Goal: Task Accomplishment & Management: Manage account settings

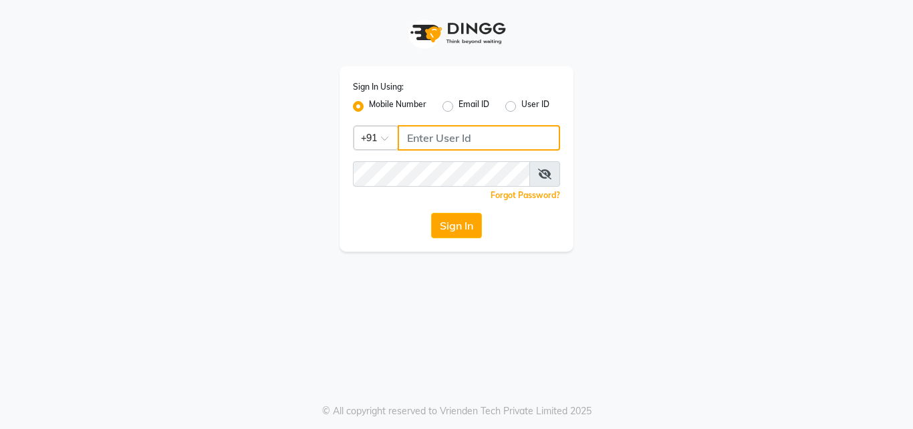
click at [425, 126] on input "Username" at bounding box center [479, 137] width 162 height 25
type input "9222631384"
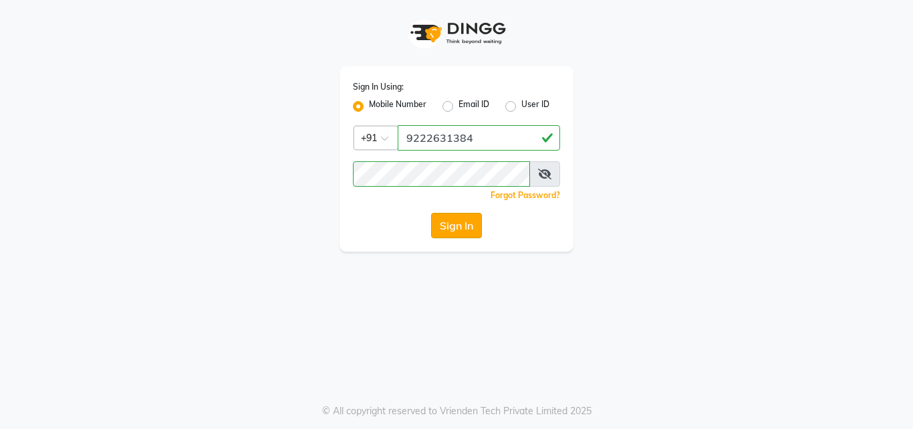
click at [449, 215] on button "Sign In" at bounding box center [456, 225] width 51 height 25
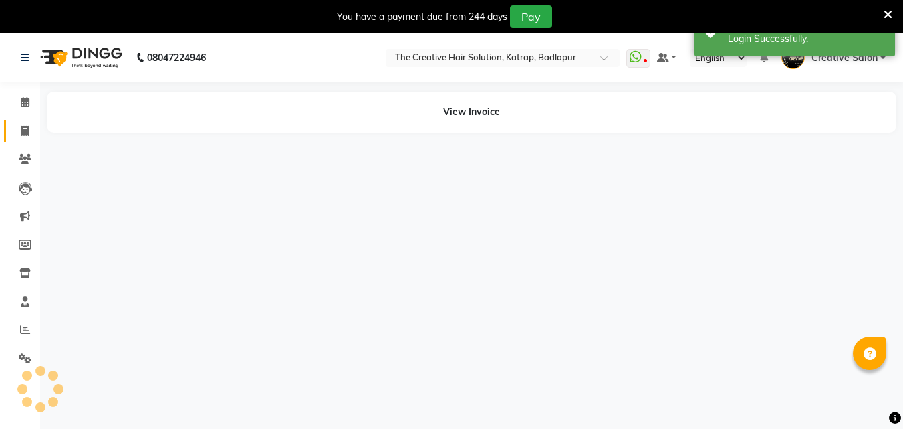
select select "en"
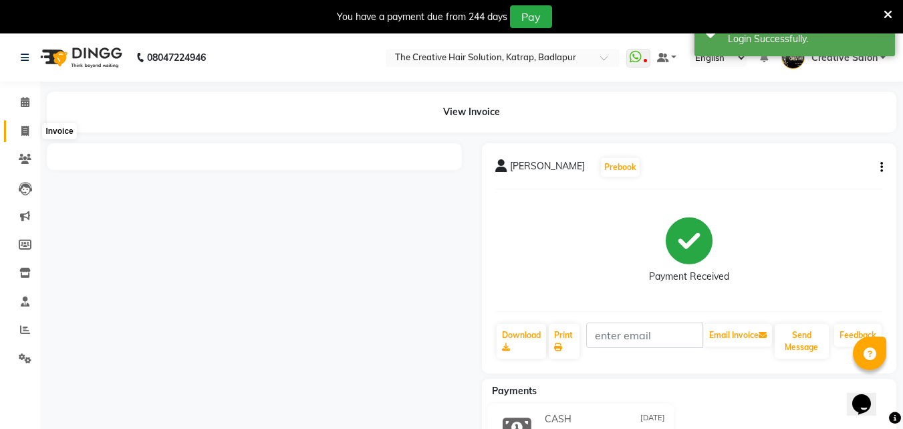
click at [23, 133] on icon at bounding box center [24, 131] width 7 height 10
select select "527"
select select "service"
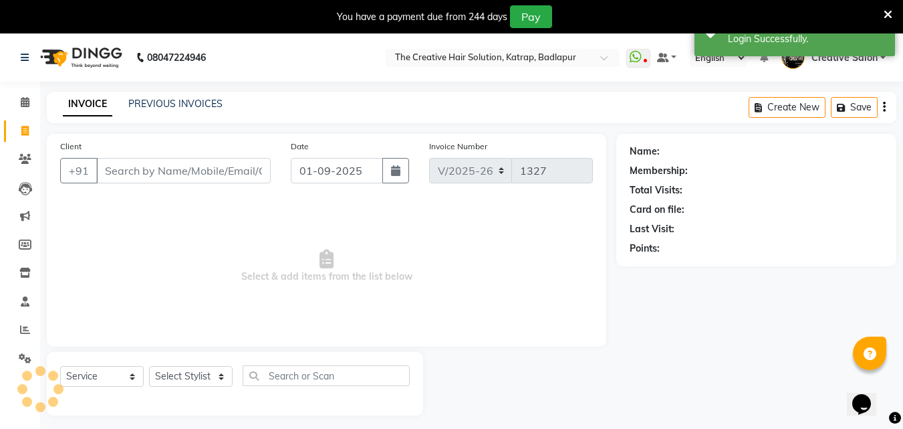
scroll to position [33, 0]
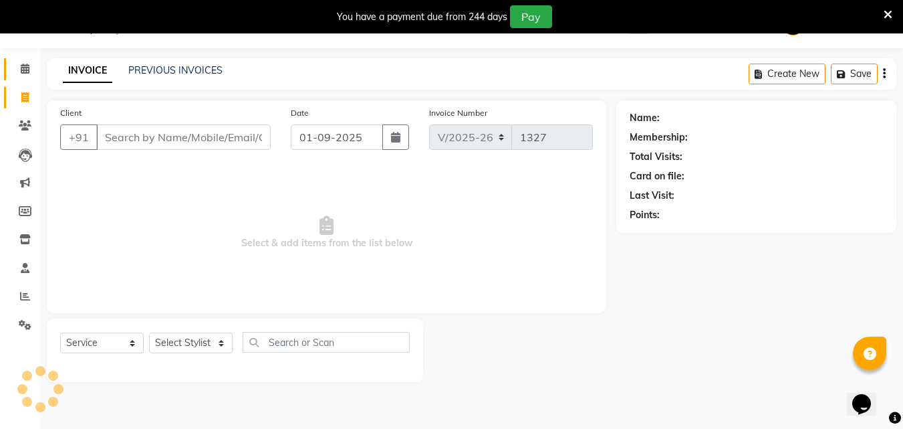
click at [33, 79] on link "Calendar" at bounding box center [20, 69] width 32 height 22
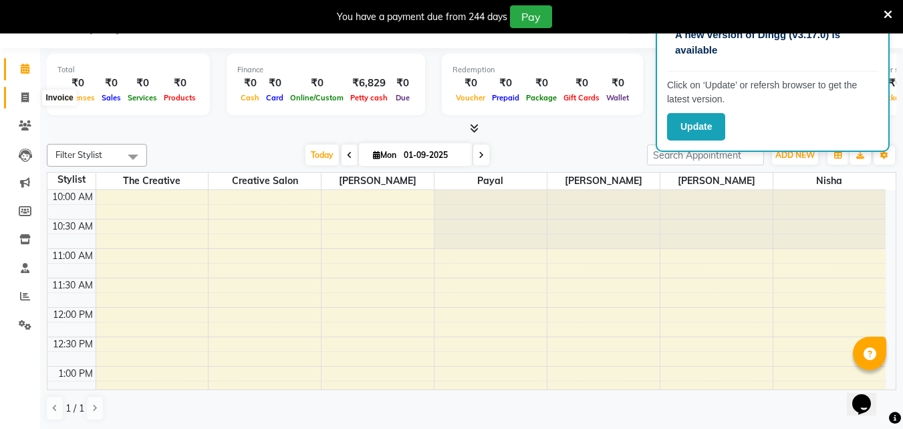
click at [29, 100] on icon at bounding box center [24, 97] width 7 height 10
select select "service"
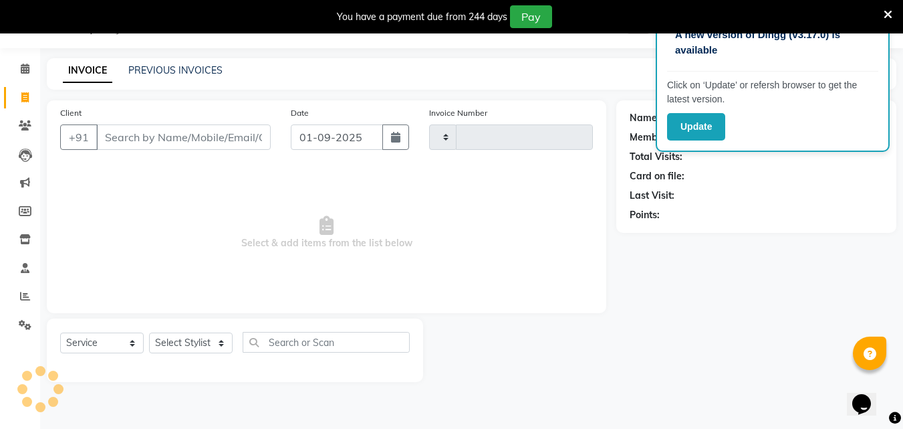
type input "1327"
select select "527"
click at [383, 133] on button "button" at bounding box center [395, 136] width 27 height 25
select select "9"
select select "2025"
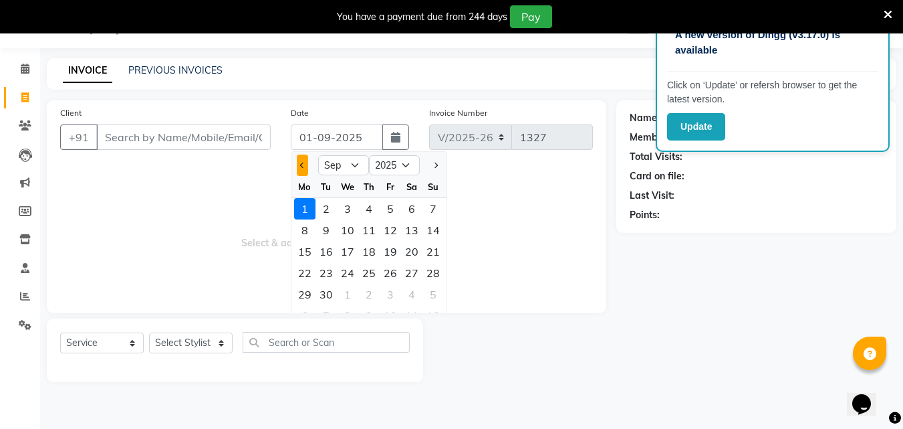
click at [298, 166] on button "Previous month" at bounding box center [302, 164] width 11 height 21
click at [440, 168] on button "Next month" at bounding box center [435, 164] width 11 height 21
click at [441, 168] on button "Next month" at bounding box center [435, 164] width 11 height 21
click at [310, 164] on div at bounding box center [305, 164] width 27 height 21
click at [305, 164] on span "Previous month" at bounding box center [302, 164] width 5 height 5
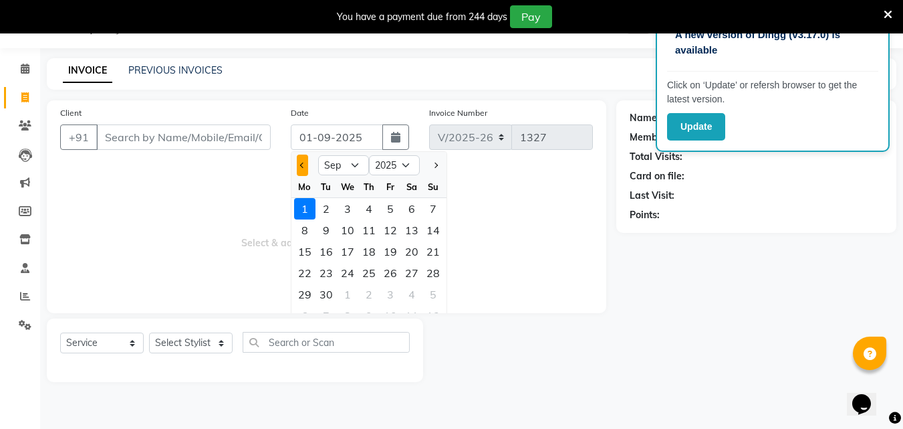
click at [305, 164] on span "Previous month" at bounding box center [302, 164] width 5 height 5
select select "8"
click at [427, 289] on div "31" at bounding box center [433, 294] width 21 height 21
type input "31-08-2025"
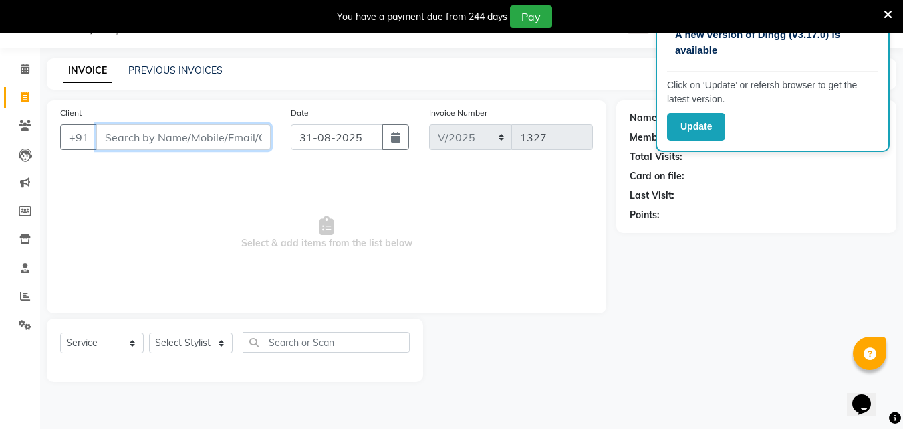
click at [183, 140] on input "Client" at bounding box center [183, 136] width 175 height 25
type input "9082023091"
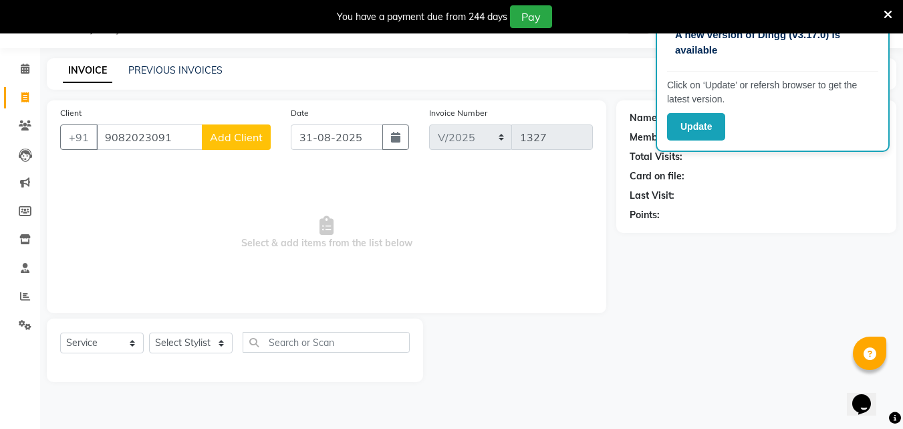
click at [245, 136] on span "Add Client" at bounding box center [236, 136] width 53 height 13
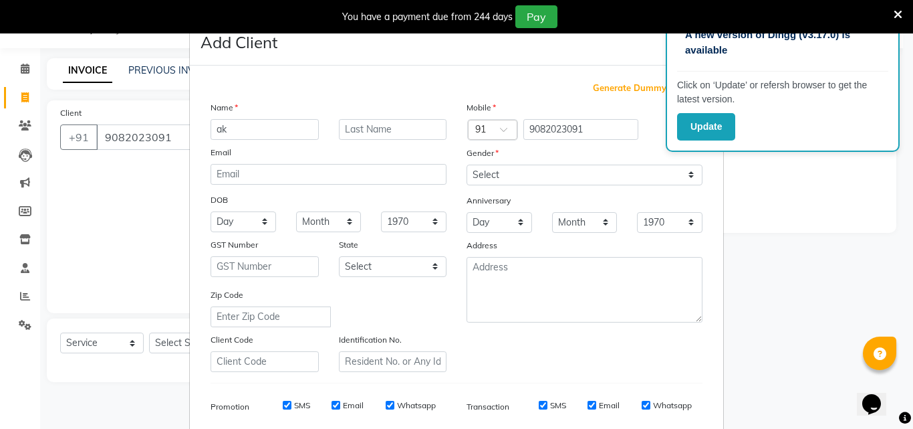
type input "a"
type input "Akshay"
click at [501, 171] on select "Select Male Female Other Prefer Not To Say" at bounding box center [585, 174] width 236 height 21
select select "male"
click at [467, 164] on select "Select Male Female Other Prefer Not To Say" at bounding box center [585, 174] width 236 height 21
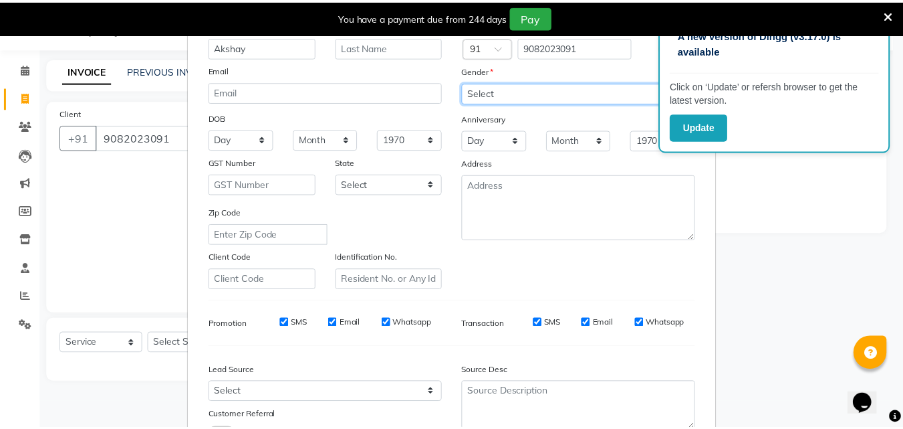
scroll to position [189, 0]
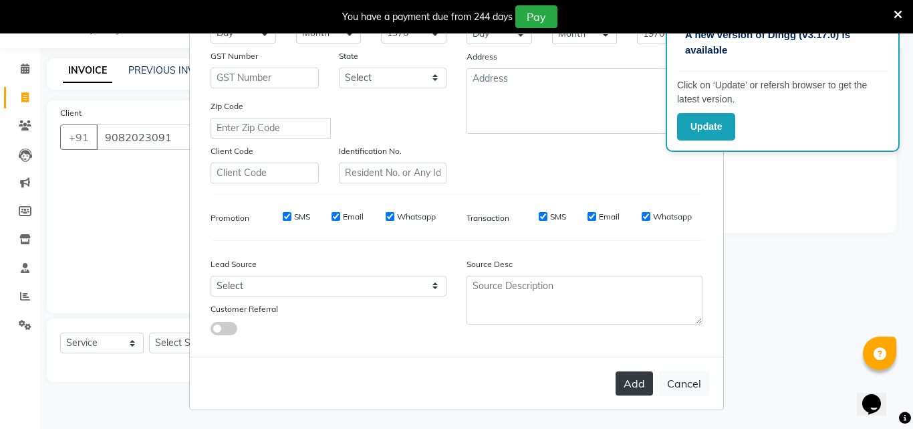
click at [637, 372] on button "Add" at bounding box center [634, 383] width 37 height 24
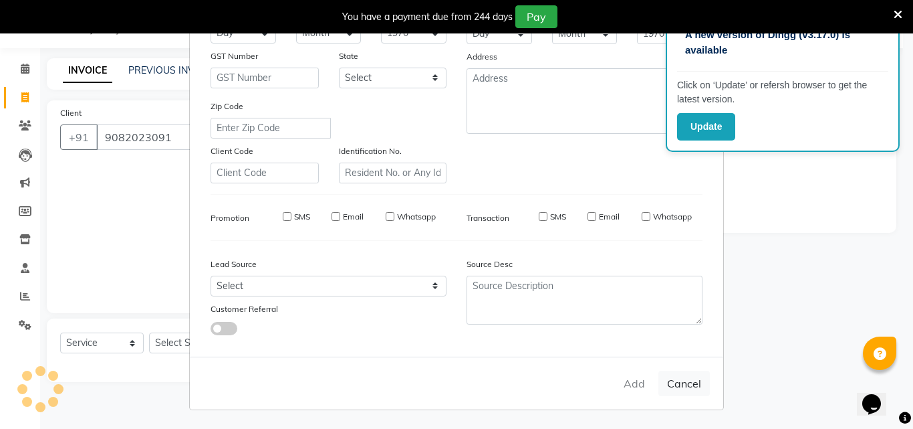
type input "90******91"
select select
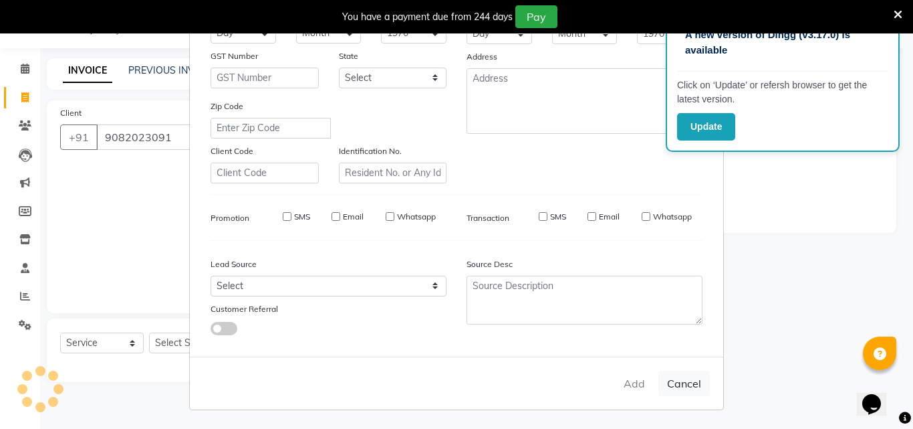
select select
checkbox input "false"
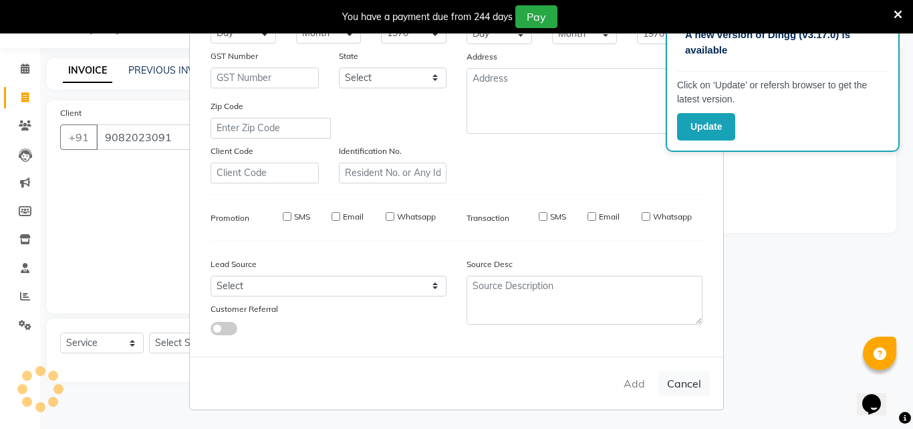
checkbox input "false"
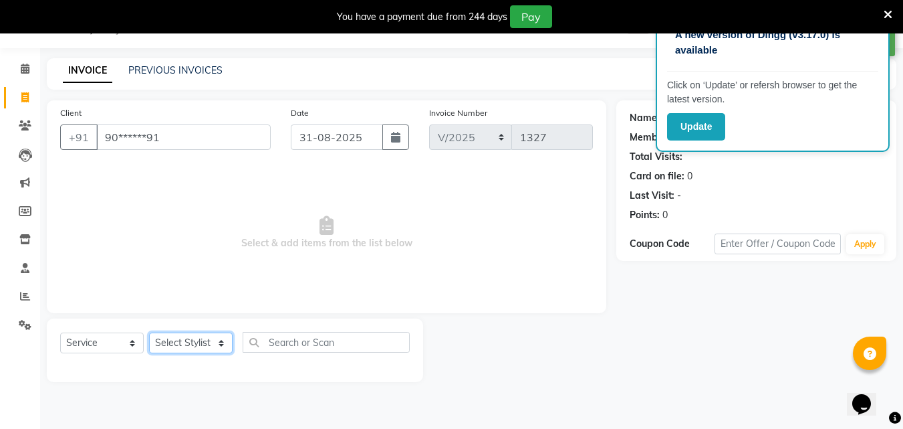
click at [177, 346] on select "Select Stylist Creative Salon Hashan Kam wali Nisha Payal salman the creative" at bounding box center [191, 342] width 84 height 21
select select "10933"
click at [149, 332] on select "Select Stylist Creative Salon Hashan Kam wali Nisha Payal salman the creative" at bounding box center [191, 342] width 84 height 21
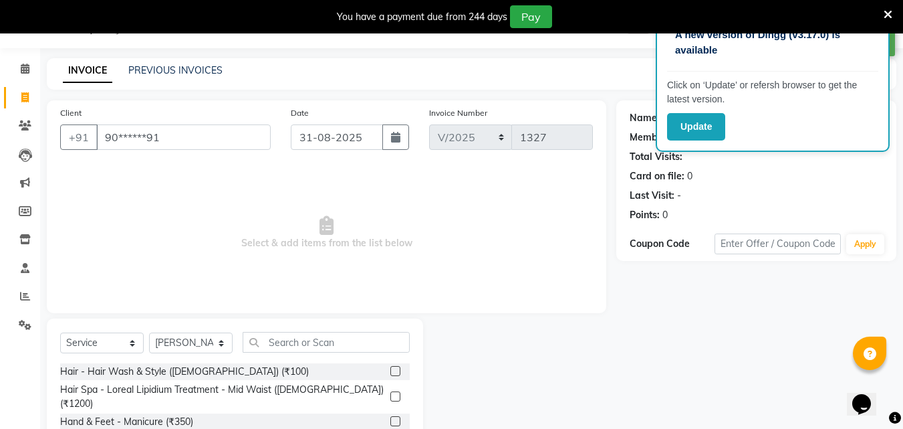
click at [328, 331] on div "Select Service Product Membership Package Voucher Prepaid Gift Card Select Styl…" at bounding box center [235, 416] width 376 height 197
click at [330, 339] on input "text" at bounding box center [326, 342] width 167 height 21
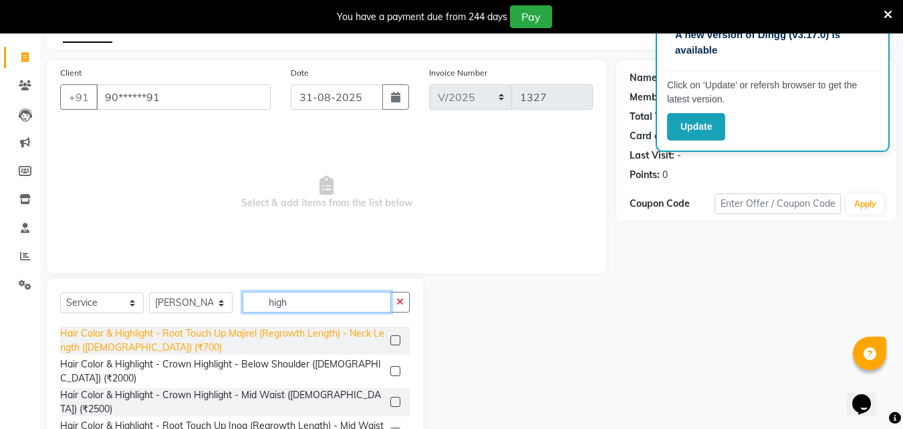
scroll to position [201, 0]
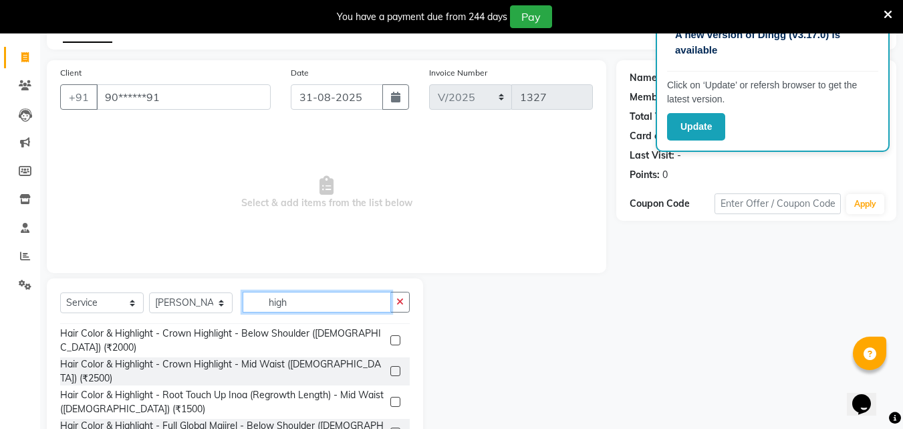
type input "high"
click at [390, 366] on label at bounding box center [395, 371] width 10 height 10
click at [390, 367] on input "checkbox" at bounding box center [394, 371] width 9 height 9
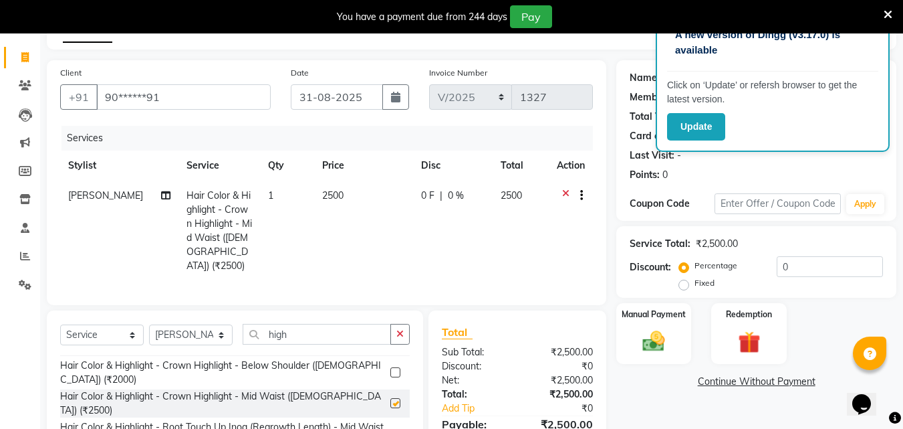
checkbox input "false"
click at [353, 185] on td "2500" at bounding box center [363, 231] width 99 height 100
select select "10933"
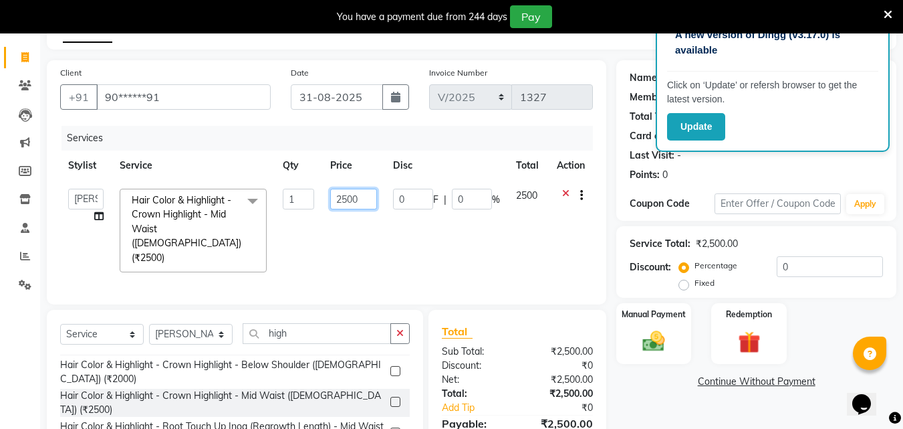
click at [351, 189] on input "2500" at bounding box center [353, 199] width 46 height 21
click at [348, 195] on input "2500" at bounding box center [353, 199] width 46 height 21
click at [354, 195] on input "2500" at bounding box center [353, 199] width 46 height 21
type input "2450"
click at [499, 310] on div "Total Sub Total: ₹2,500.00 Discount: ₹0 Net: ₹2,500.00 Total: ₹2,500.00 Add Tip…" at bounding box center [518, 394] width 178 height 168
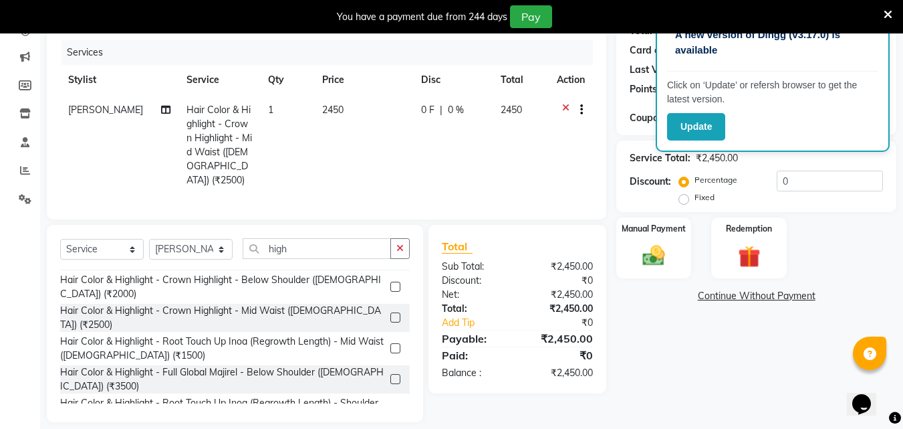
scroll to position [168, 0]
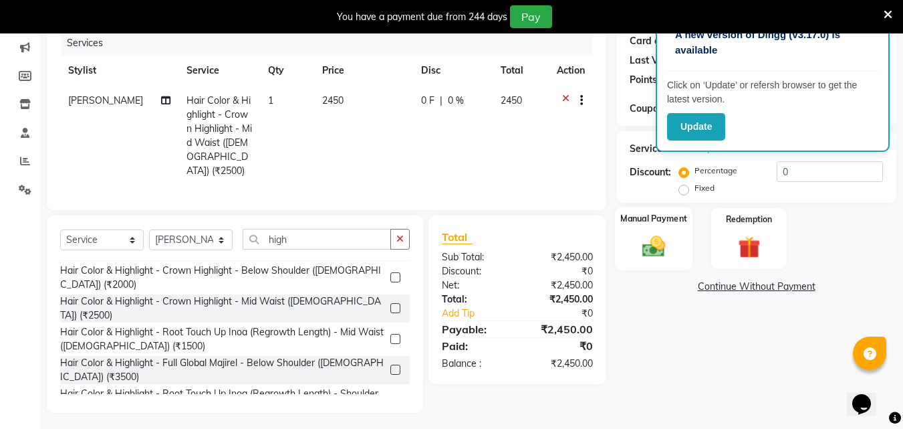
click at [662, 247] on img at bounding box center [653, 246] width 37 height 27
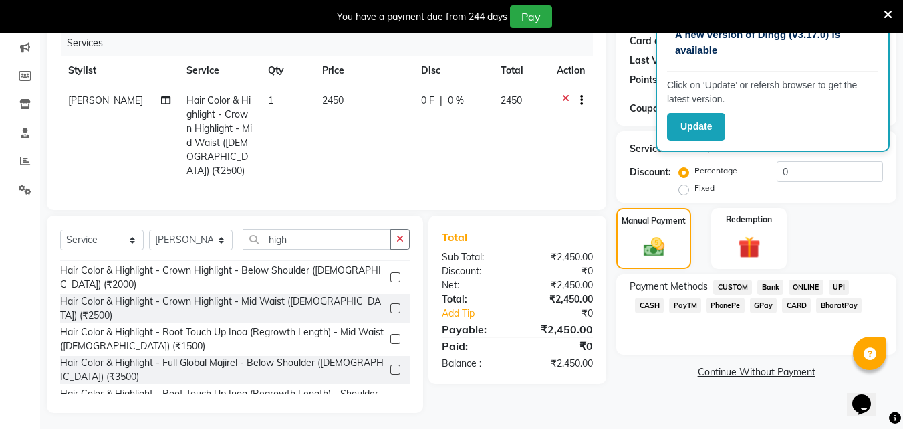
click at [750, 303] on span "GPay" at bounding box center [763, 305] width 27 height 15
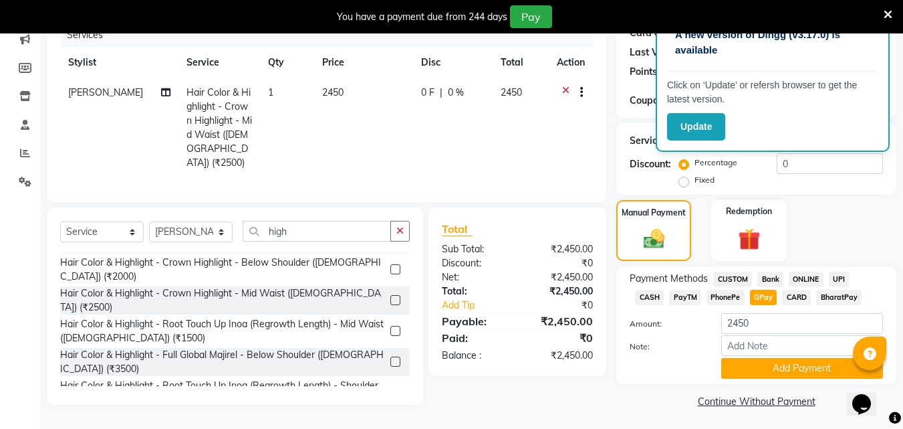
scroll to position [179, 0]
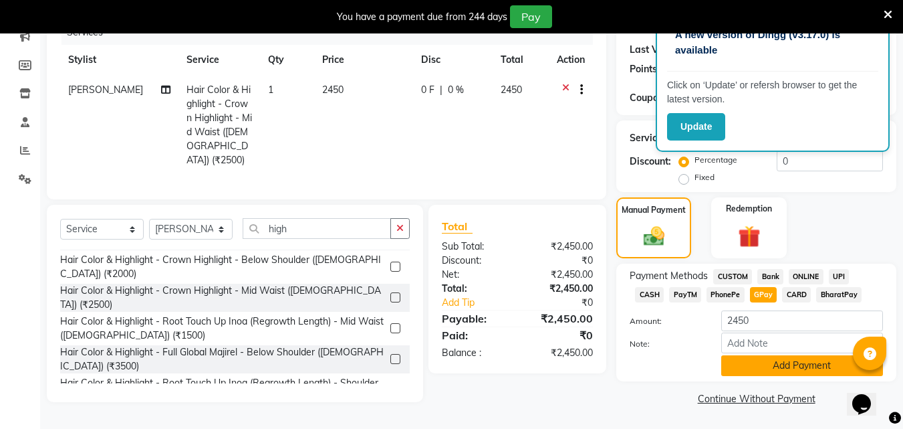
click at [750, 356] on button "Add Payment" at bounding box center [802, 365] width 162 height 21
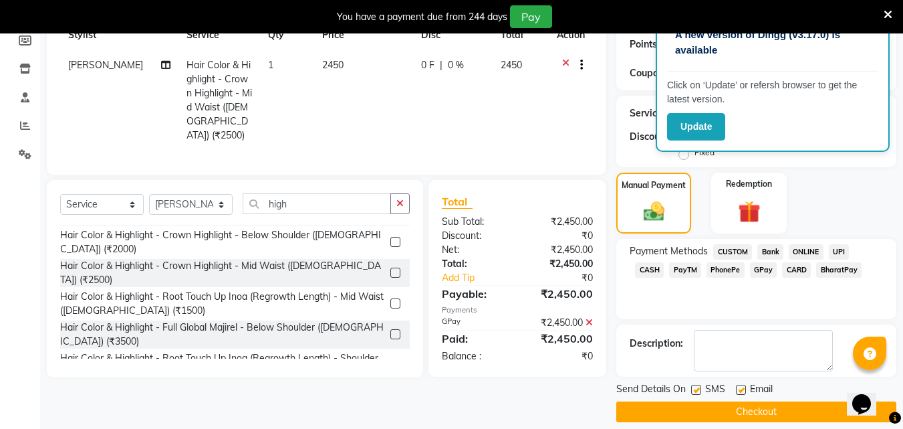
scroll to position [217, 0]
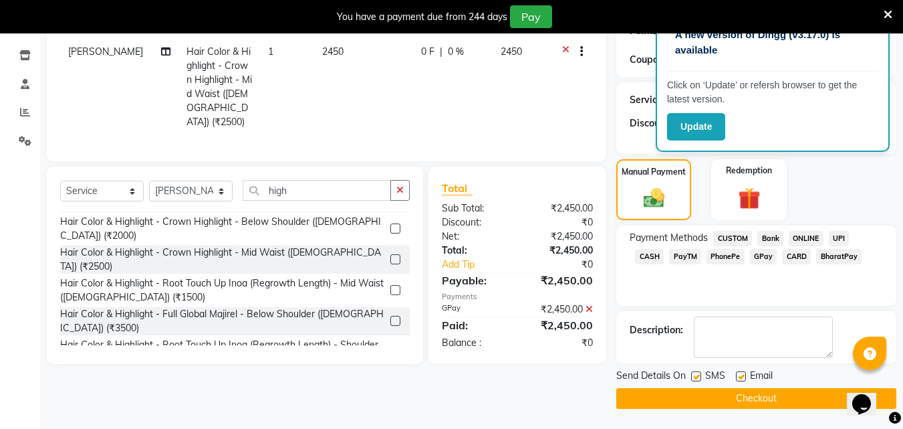
click at [734, 395] on button "Checkout" at bounding box center [756, 398] width 280 height 21
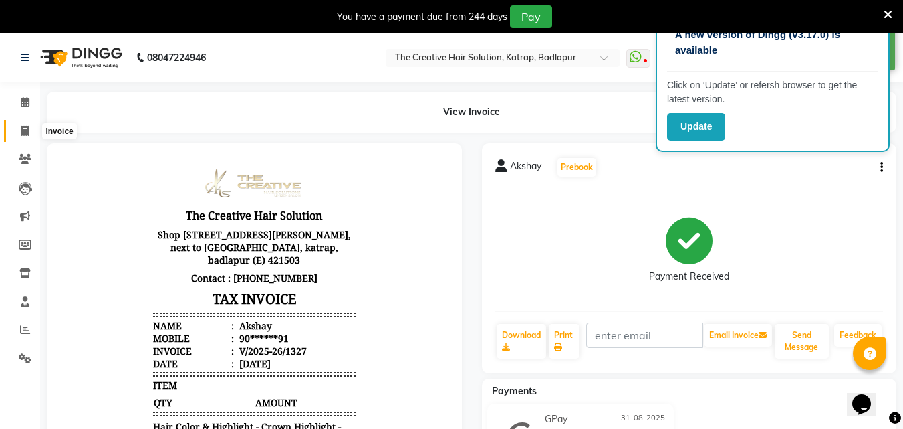
click at [19, 136] on span at bounding box center [24, 131] width 23 height 15
select select "service"
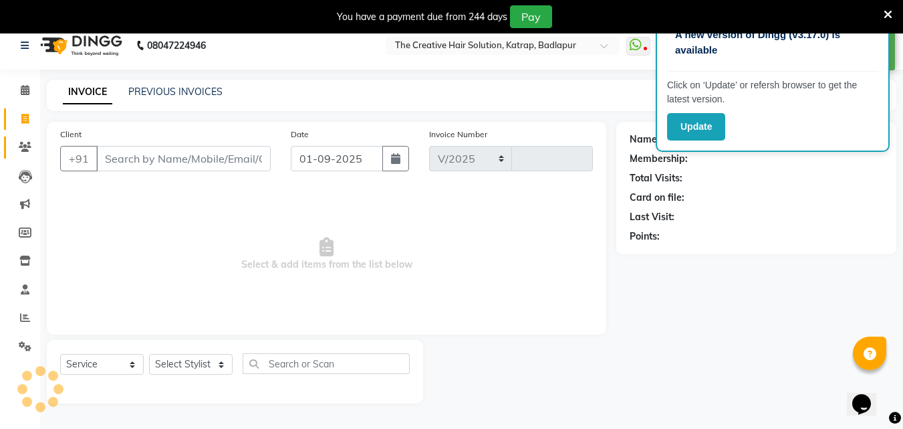
select select "527"
type input "1328"
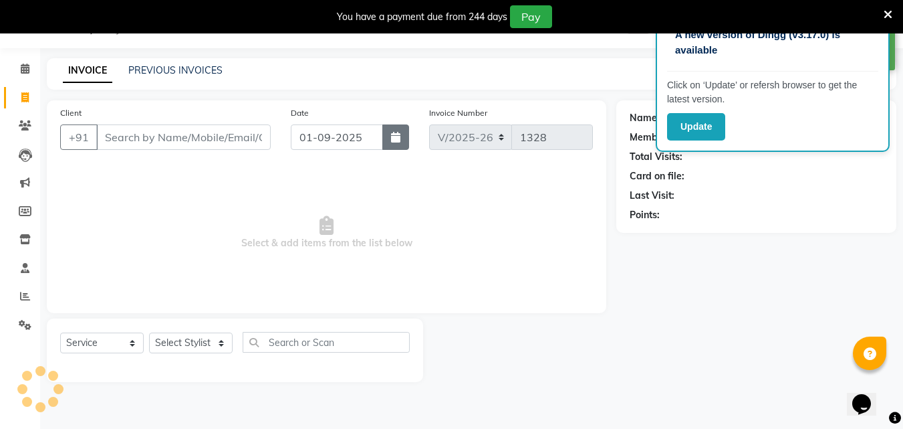
click at [394, 132] on icon "button" at bounding box center [395, 137] width 9 height 11
select select "9"
select select "2025"
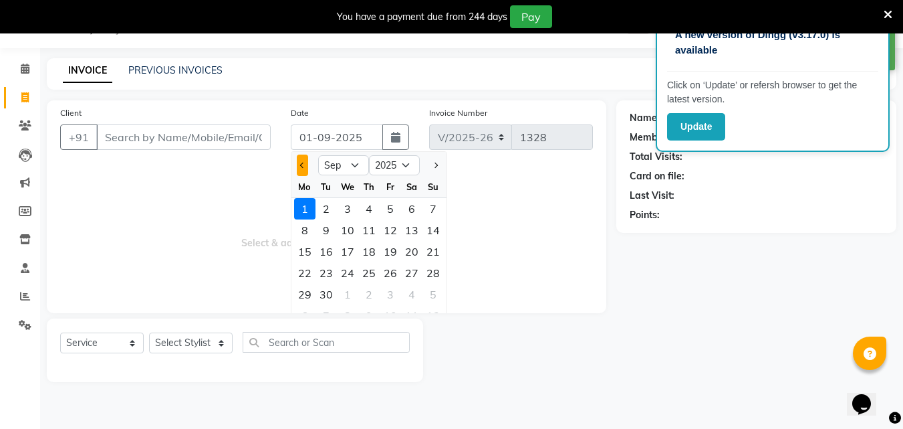
click at [306, 162] on button "Previous month" at bounding box center [302, 164] width 11 height 21
select select "8"
click at [431, 297] on div "31" at bounding box center [433, 294] width 21 height 21
type input "31-08-2025"
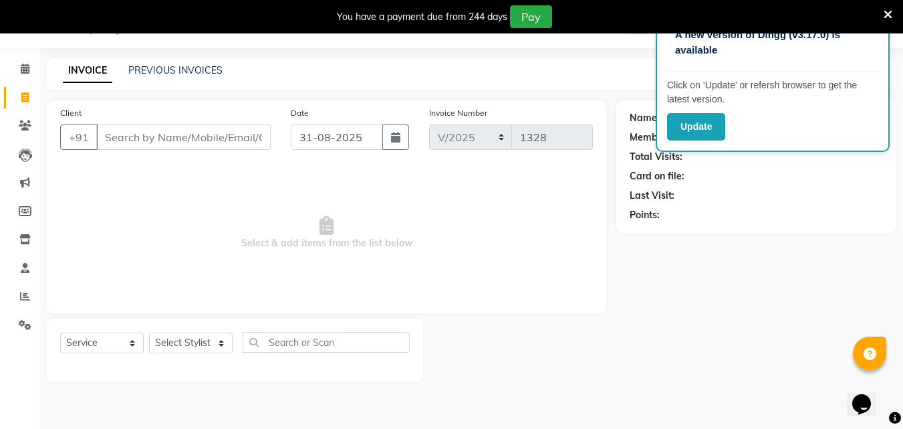
click at [181, 122] on div "Client +91" at bounding box center [165, 133] width 231 height 55
click at [178, 132] on input "Client" at bounding box center [183, 136] width 175 height 25
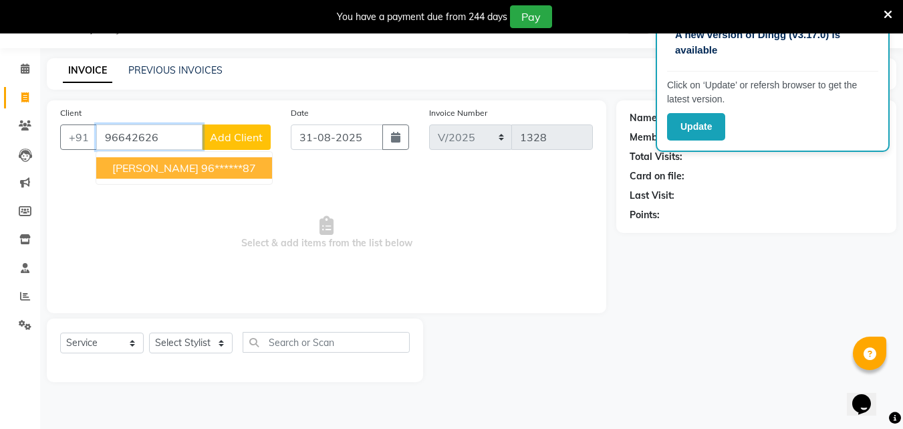
click at [201, 166] on ngb-highlight "96******87" at bounding box center [228, 167] width 55 height 13
type input "96******87"
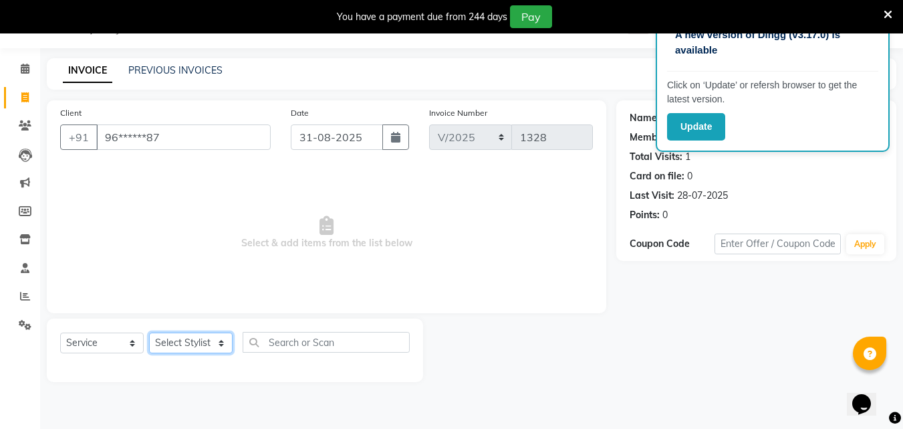
click at [187, 344] on select "Select Stylist Creative Salon Hashan Kam wali Nisha Payal salman the creative" at bounding box center [191, 342] width 84 height 21
select select "86826"
click at [149, 332] on select "Select Stylist Creative Salon Hashan Kam wali Nisha Payal salman the creative" at bounding box center [191, 342] width 84 height 21
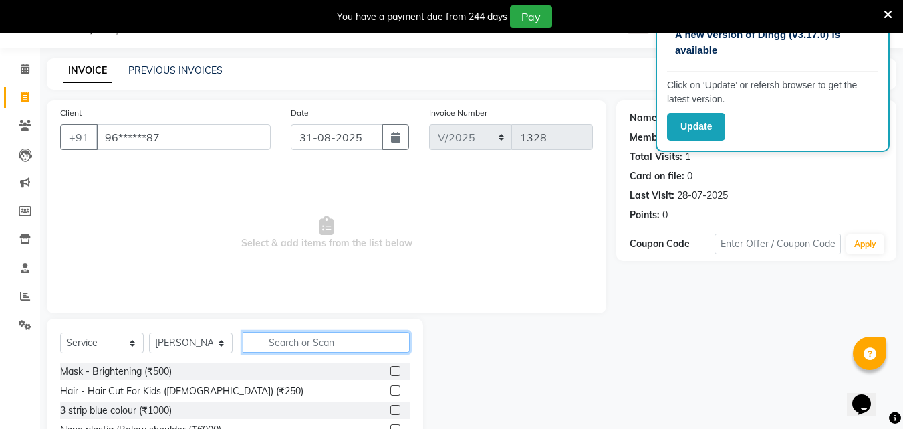
click at [284, 342] on input "text" at bounding box center [326, 342] width 167 height 21
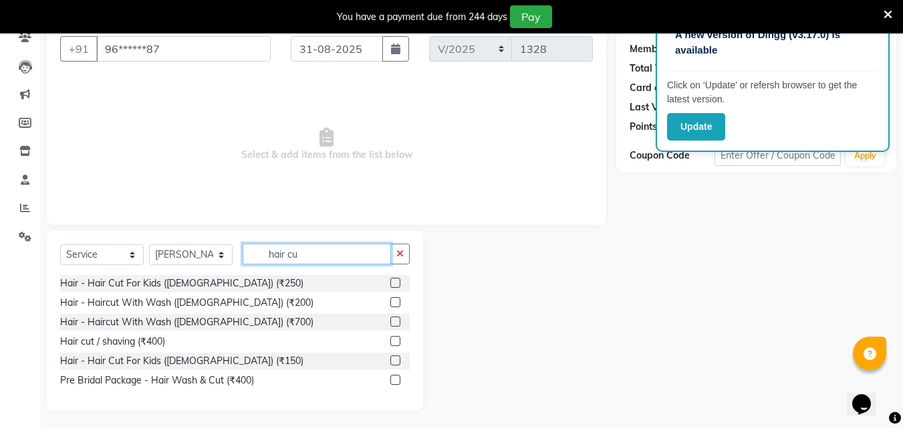
scroll to position [123, 0]
type input "hair cu"
click at [392, 297] on label at bounding box center [395, 301] width 10 height 10
click at [392, 297] on input "checkbox" at bounding box center [394, 301] width 9 height 9
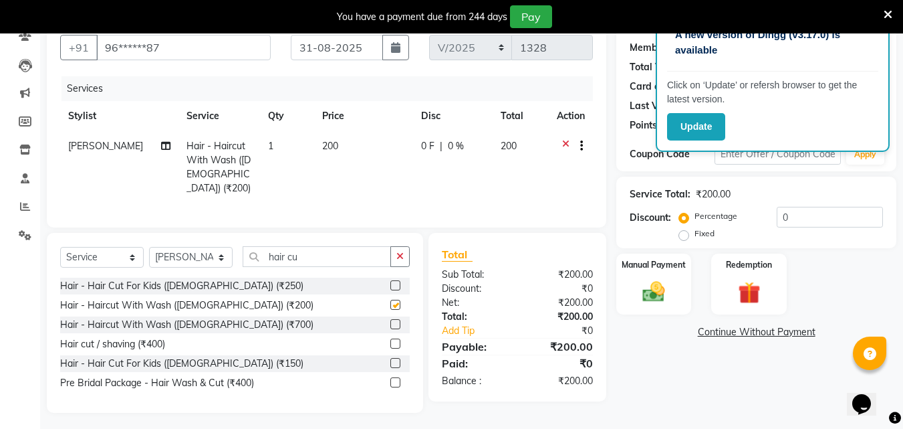
checkbox input "false"
click at [316, 152] on td "200" at bounding box center [363, 167] width 99 height 72
select select "86826"
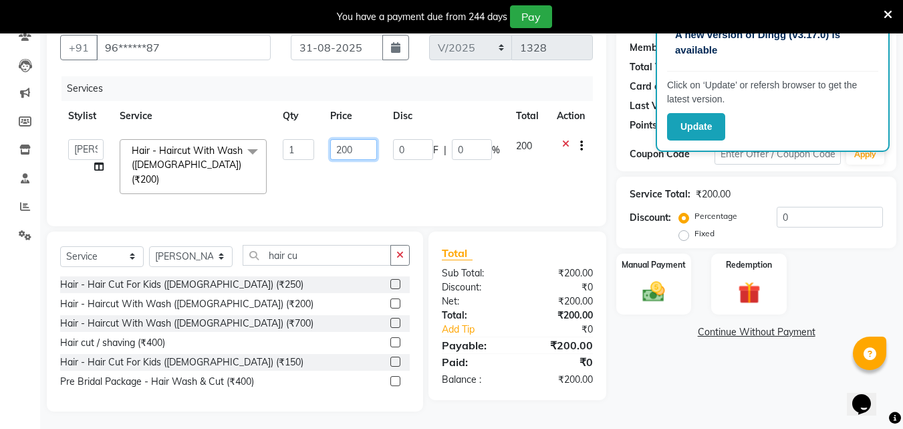
click at [341, 150] on input "200" at bounding box center [353, 149] width 46 height 21
type input "300"
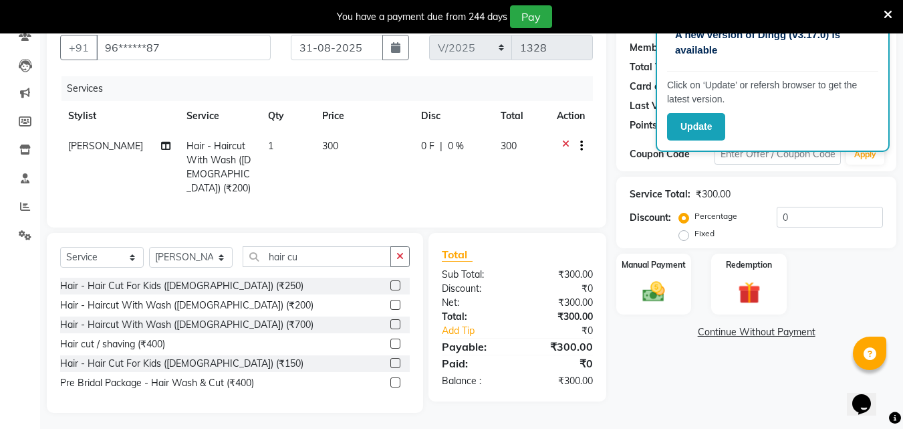
click at [552, 296] on div "₹300.00" at bounding box center [561, 303] width 86 height 14
click at [624, 273] on div "Manual Payment" at bounding box center [654, 284] width 78 height 64
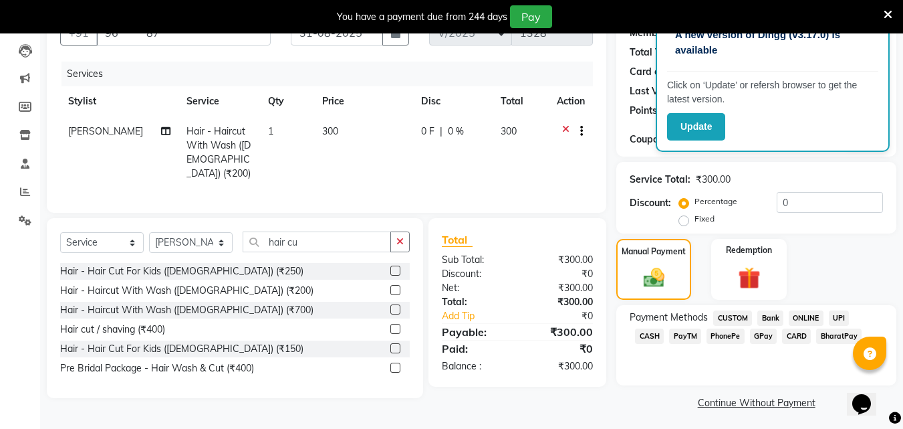
scroll to position [142, 0]
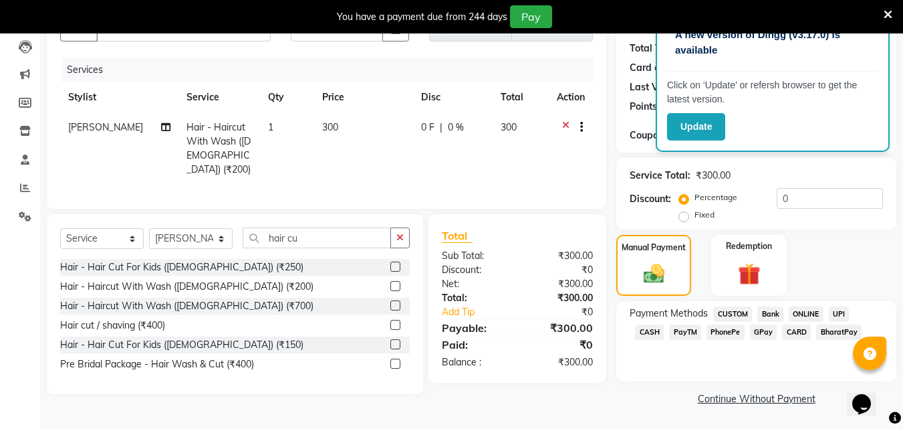
click at [664, 324] on span "CASH" at bounding box center [649, 331] width 29 height 15
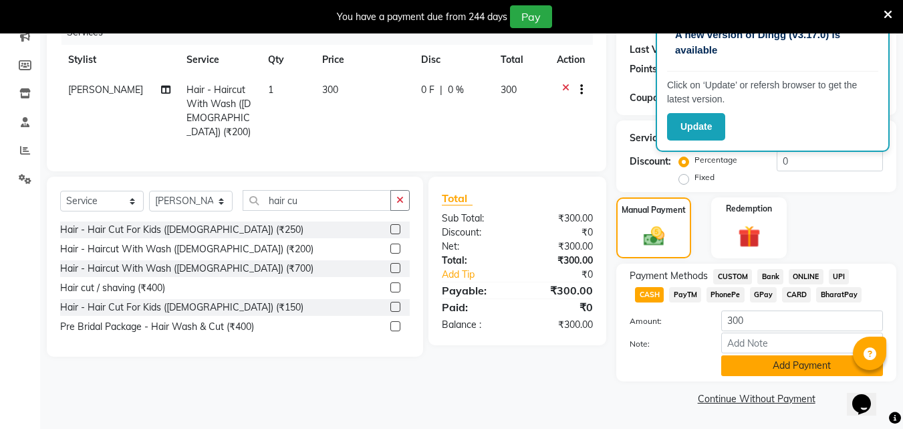
click at [796, 369] on button "Add Payment" at bounding box center [802, 365] width 162 height 21
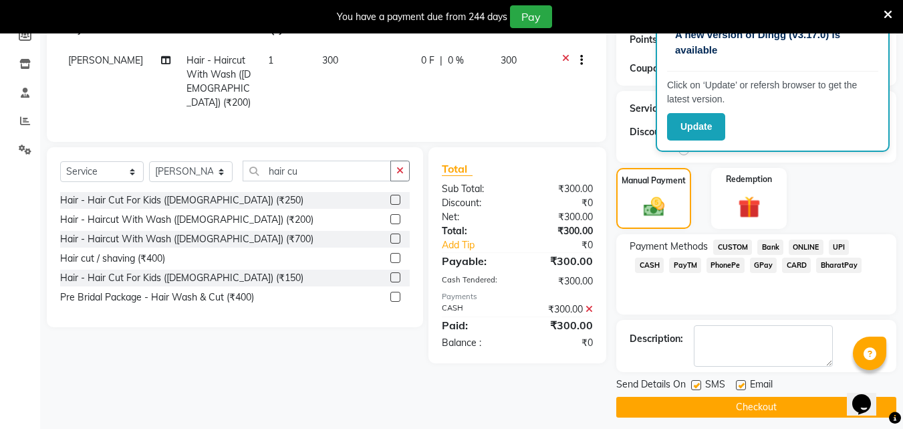
scroll to position [217, 0]
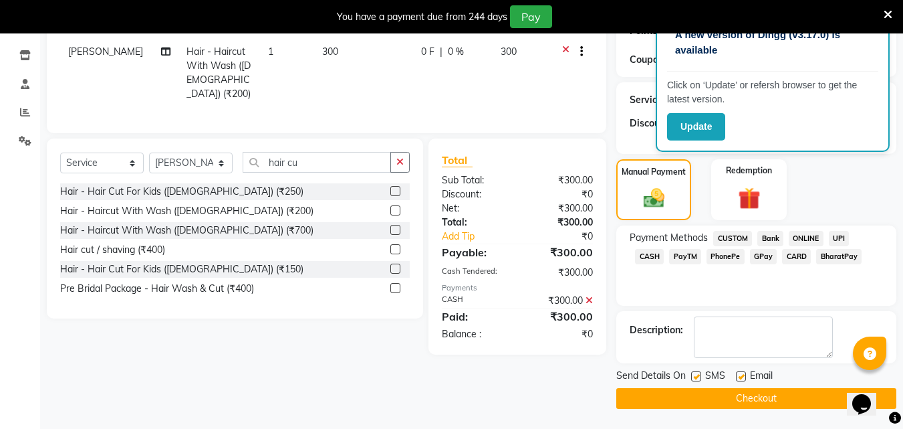
click at [757, 391] on button "Checkout" at bounding box center [756, 398] width 280 height 21
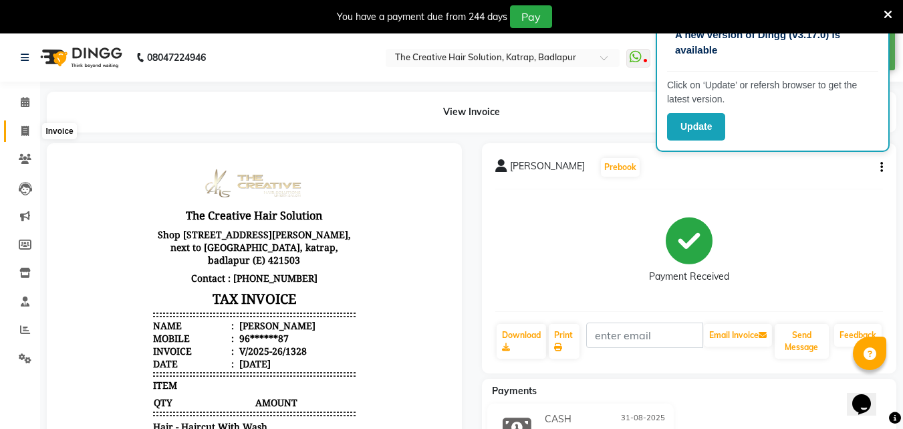
click at [20, 134] on span at bounding box center [24, 131] width 23 height 15
select select "527"
select select "service"
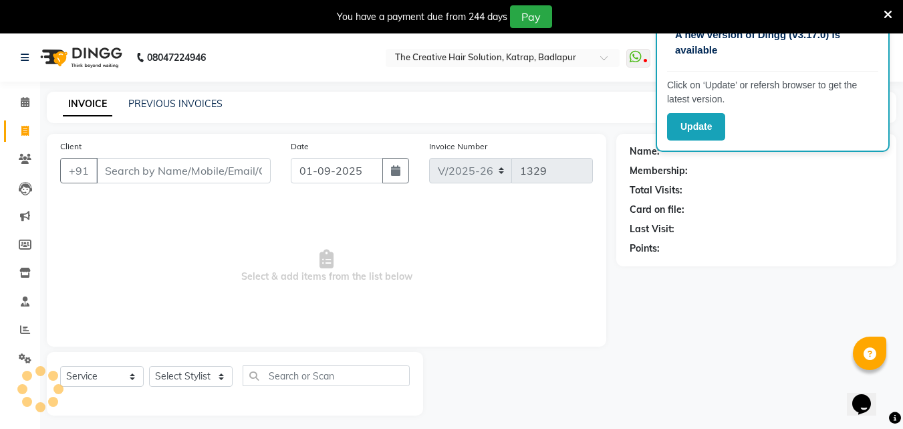
scroll to position [33, 0]
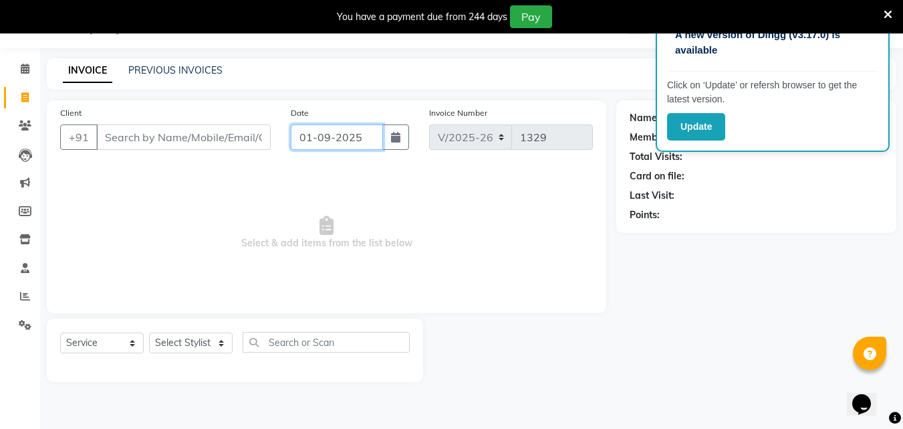
click at [378, 141] on input "01-09-2025" at bounding box center [337, 136] width 92 height 25
select select "9"
select select "2025"
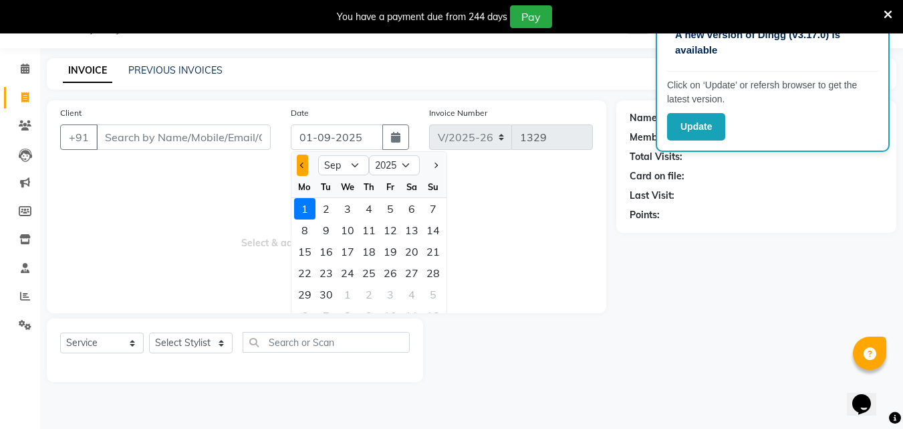
click at [299, 158] on button "Previous month" at bounding box center [302, 164] width 11 height 21
select select "8"
click at [437, 283] on div "24" at bounding box center [433, 272] width 21 height 21
type input "24-08-2025"
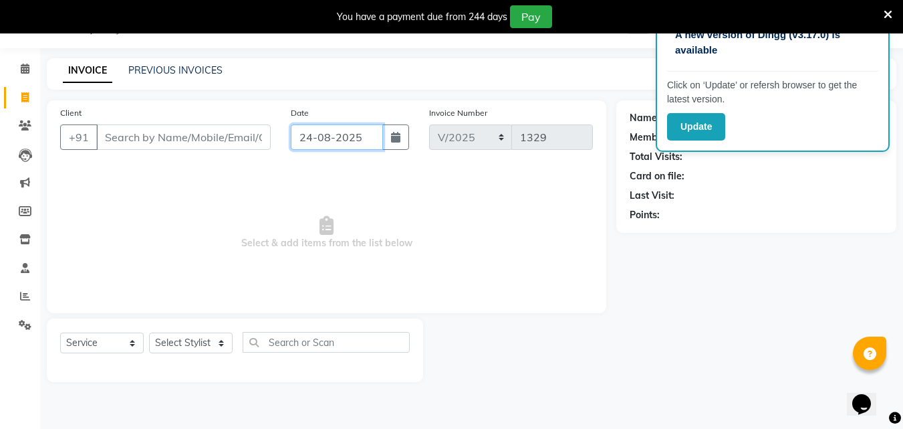
click at [316, 141] on input "24-08-2025" at bounding box center [337, 136] width 92 height 25
select select "8"
select select "2025"
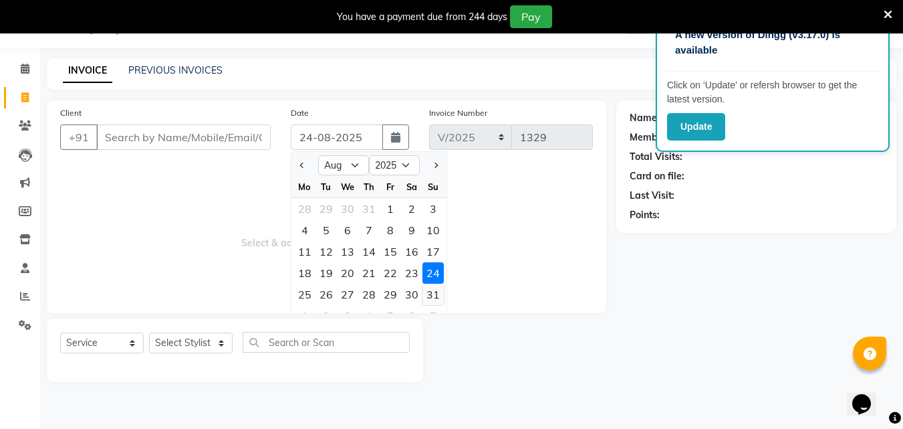
click at [424, 295] on div "31" at bounding box center [433, 294] width 21 height 21
type input "31-08-2025"
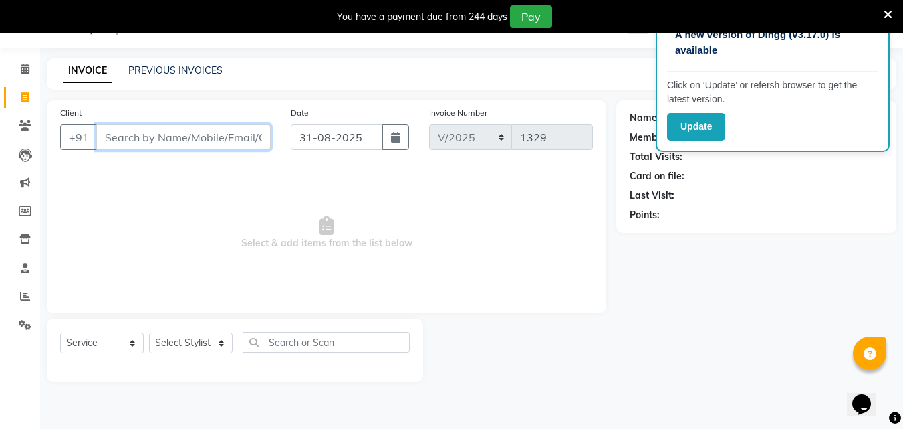
click at [153, 138] on input "Client" at bounding box center [183, 136] width 175 height 25
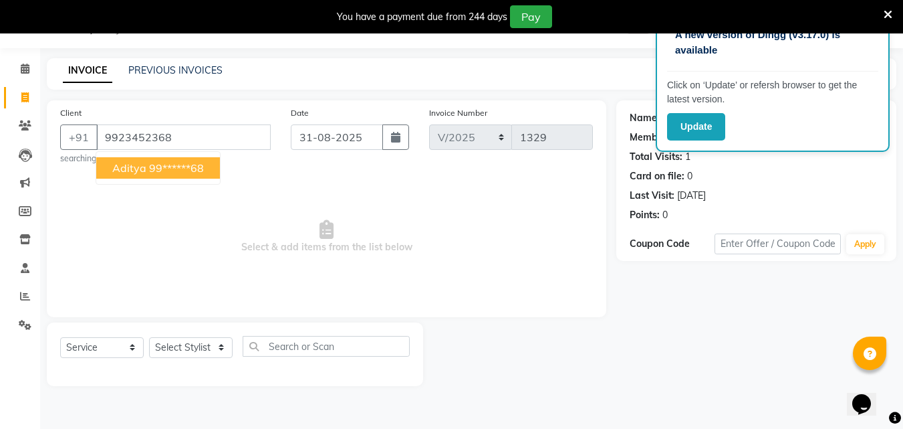
drag, startPoint x: 154, startPoint y: 161, endPoint x: 132, endPoint y: 214, distance: 57.2
click at [153, 162] on ngb-highlight "99******68" at bounding box center [176, 167] width 55 height 13
type input "99******68"
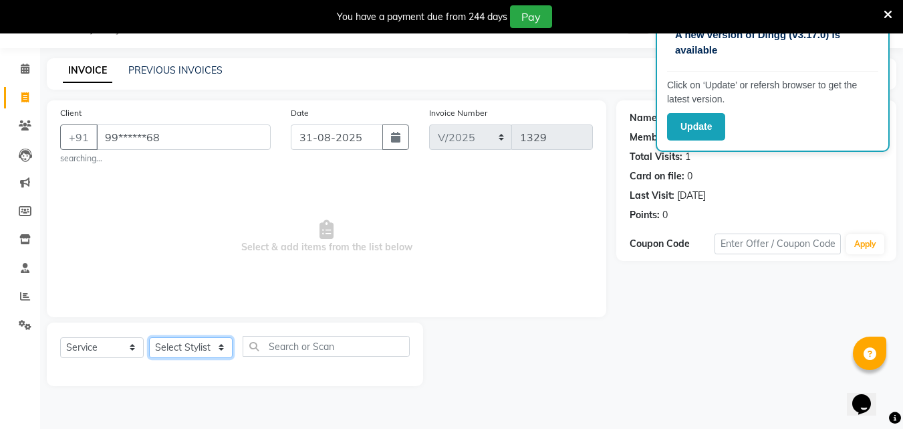
click at [185, 347] on select "Select Stylist Creative Salon Hashan Kam wali Nisha Payal salman the creative" at bounding box center [191, 347] width 84 height 21
click at [168, 348] on select "Select Stylist Creative Salon Hashan Kam wali Nisha Payal salman the creative" at bounding box center [191, 347] width 84 height 21
select select "86826"
click at [149, 337] on select "Select Stylist Creative Salon Hashan Kam wali Nisha Payal salman the creative" at bounding box center [191, 347] width 84 height 21
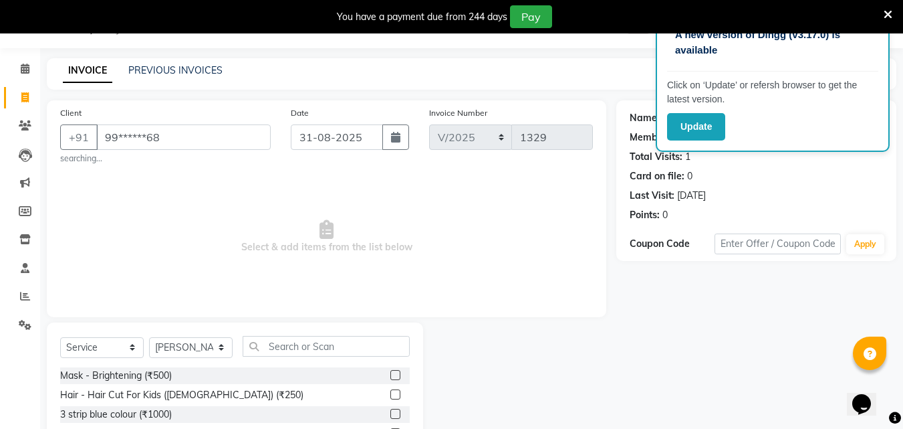
click at [299, 364] on div "Select Service Product Membership Package Voucher Prepaid Gift Card Select Styl…" at bounding box center [235, 351] width 350 height 31
click at [298, 354] on input "text" at bounding box center [326, 346] width 167 height 21
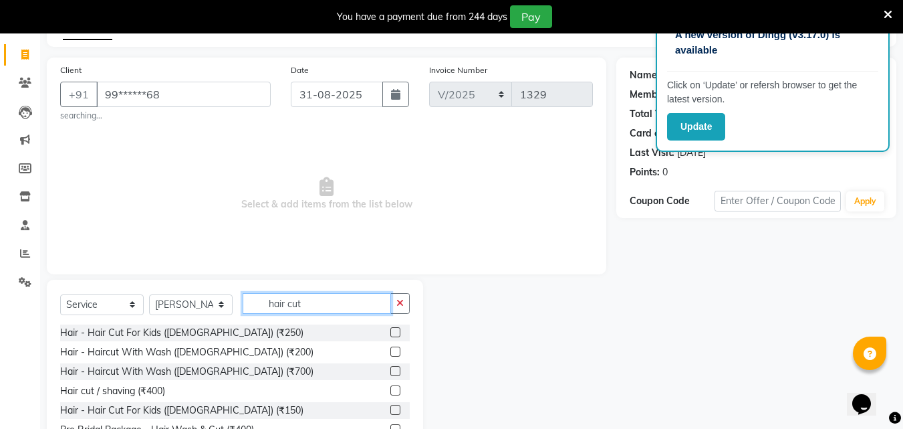
scroll to position [127, 0]
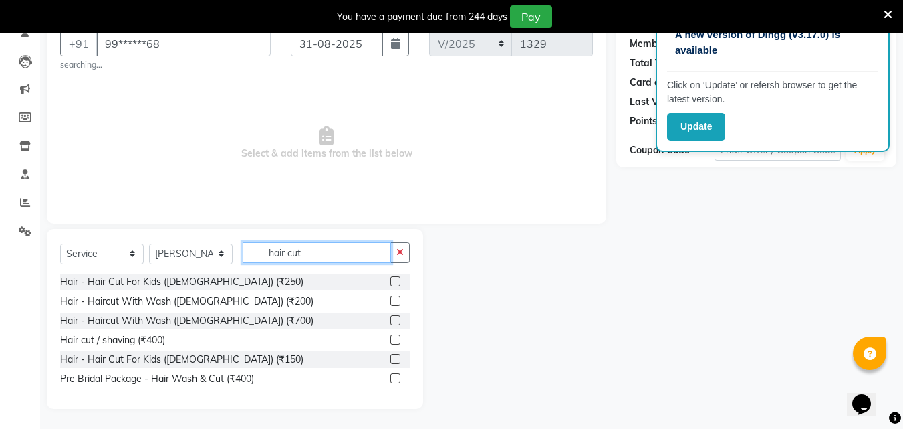
type input "hair cut"
click at [394, 337] on label at bounding box center [395, 339] width 10 height 10
click at [394, 337] on input "checkbox" at bounding box center [394, 340] width 9 height 9
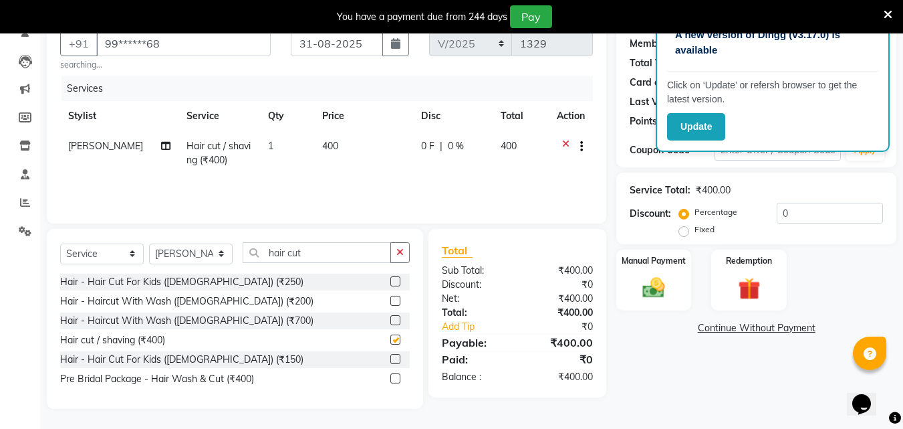
checkbox input "false"
drag, startPoint x: 328, startPoint y: 132, endPoint x: 328, endPoint y: 140, distance: 8.0
click at [327, 134] on td "400" at bounding box center [363, 153] width 99 height 44
select select "86826"
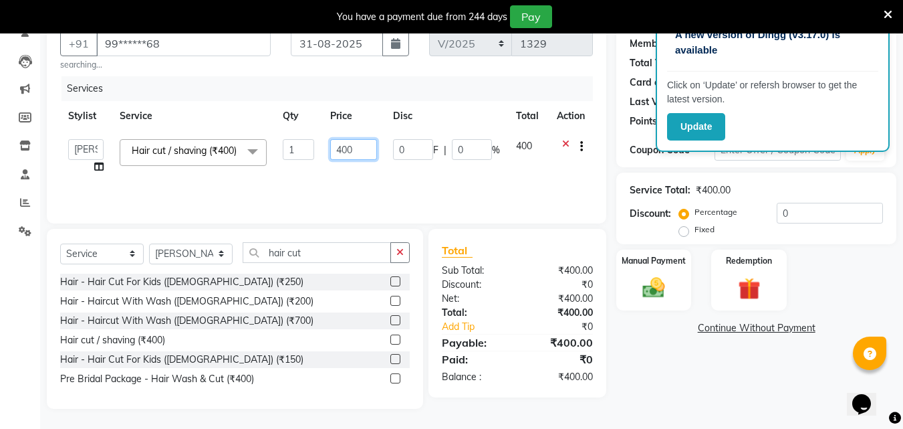
click at [346, 145] on input "400" at bounding box center [353, 149] width 46 height 21
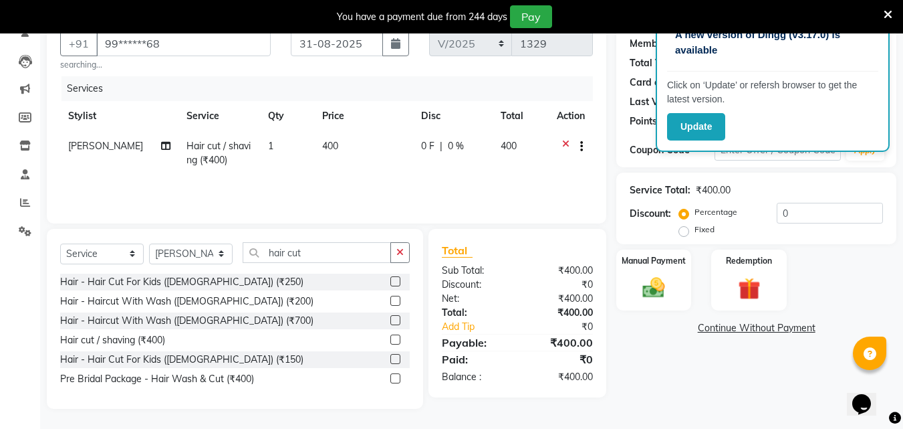
click at [391, 377] on label at bounding box center [395, 378] width 10 height 10
click at [391, 377] on input "checkbox" at bounding box center [394, 378] width 9 height 9
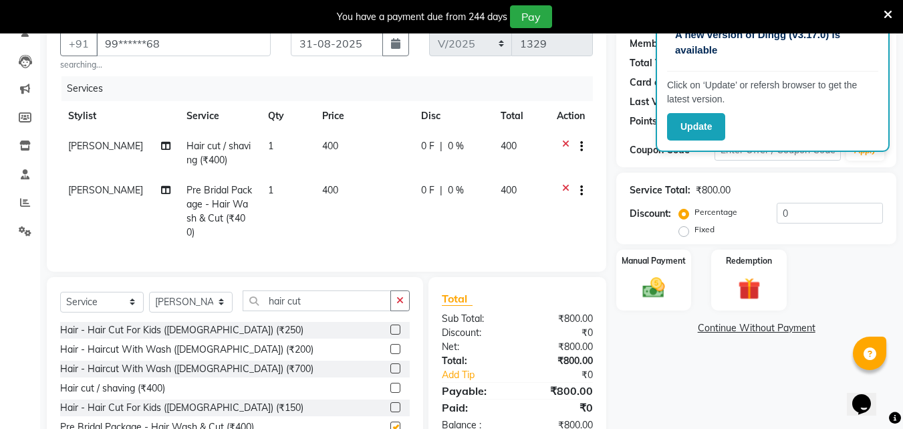
checkbox input "false"
click at [557, 144] on div at bounding box center [571, 147] width 28 height 17
click at [561, 142] on div at bounding box center [571, 147] width 28 height 17
click at [564, 142] on icon at bounding box center [565, 147] width 7 height 17
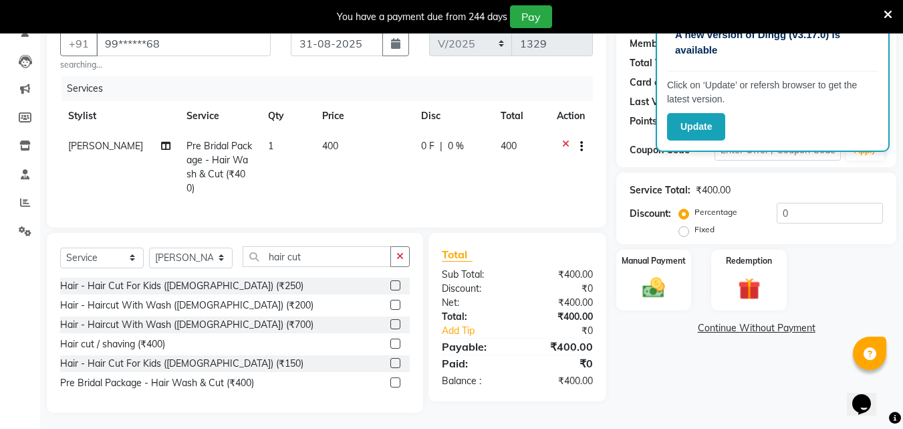
drag, startPoint x: 314, startPoint y: 145, endPoint x: 326, endPoint y: 144, distance: 12.7
click at [322, 144] on span "400" at bounding box center [330, 146] width 16 height 12
select select "86826"
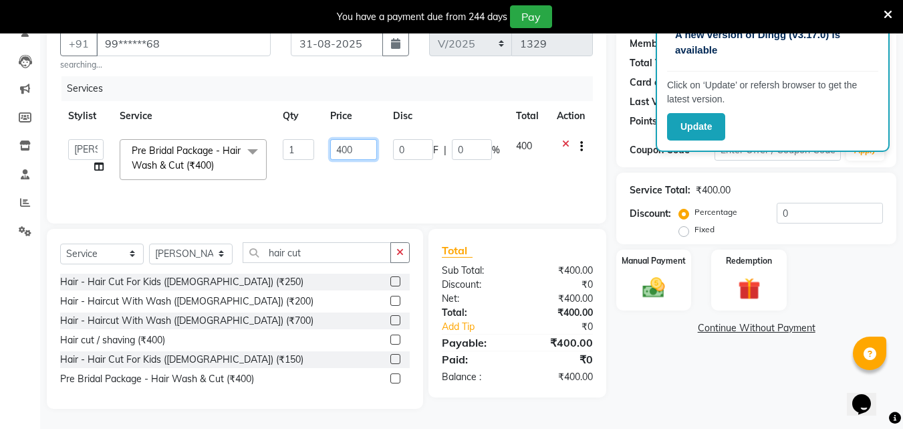
click at [347, 144] on input "400" at bounding box center [353, 149] width 46 height 21
type input "450"
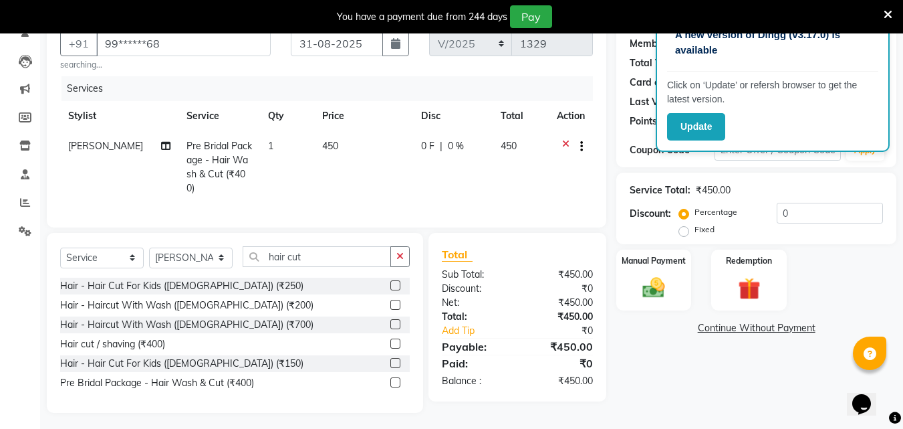
click at [540, 297] on div "₹450.00" at bounding box center [561, 303] width 86 height 14
click at [666, 300] on img at bounding box center [653, 287] width 37 height 27
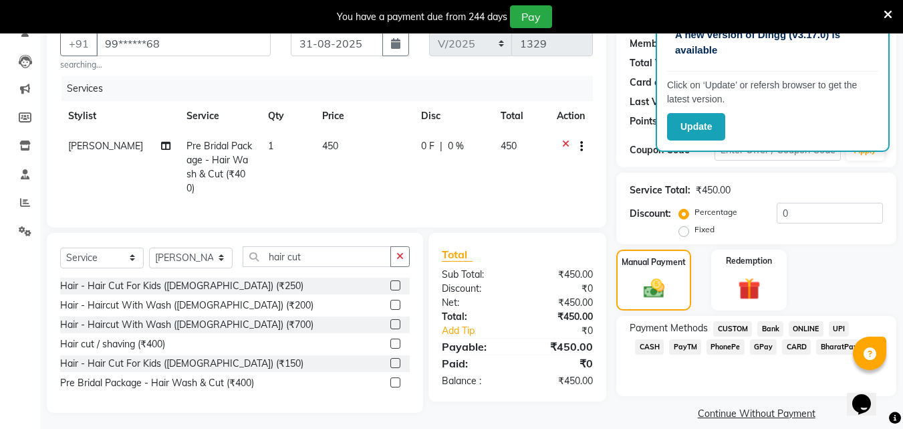
click at [750, 342] on span "GPay" at bounding box center [763, 346] width 27 height 15
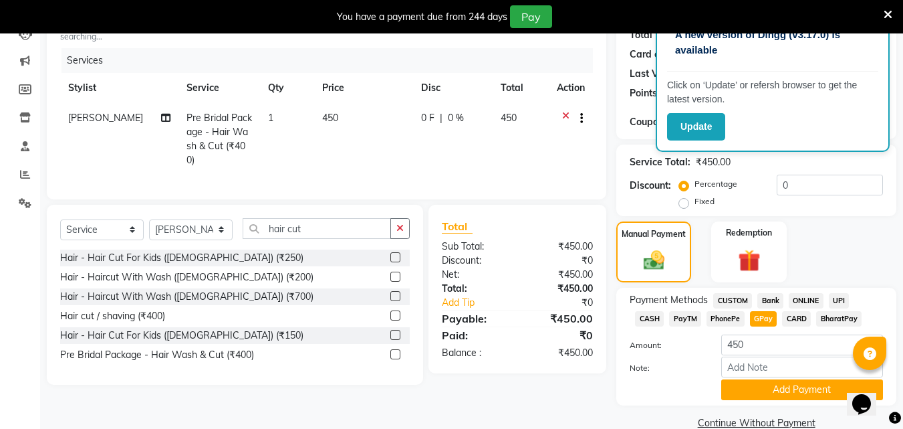
scroll to position [179, 0]
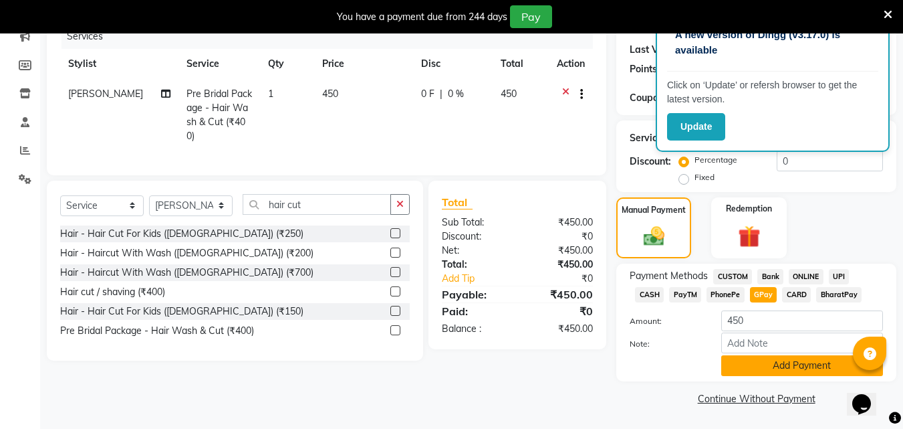
click at [757, 372] on button "Add Payment" at bounding box center [802, 365] width 162 height 21
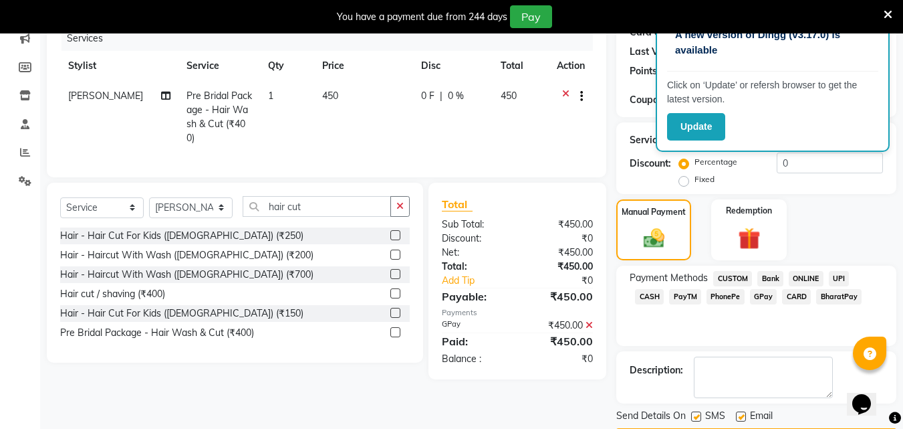
scroll to position [217, 0]
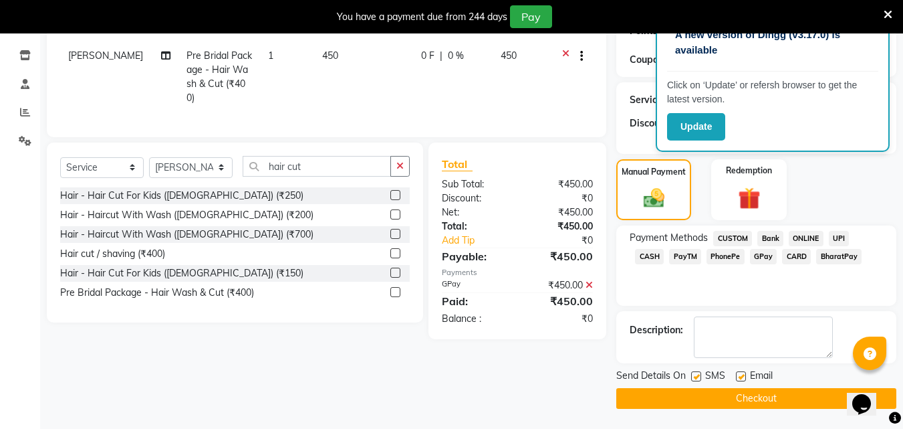
click at [727, 401] on button "Checkout" at bounding box center [756, 398] width 280 height 21
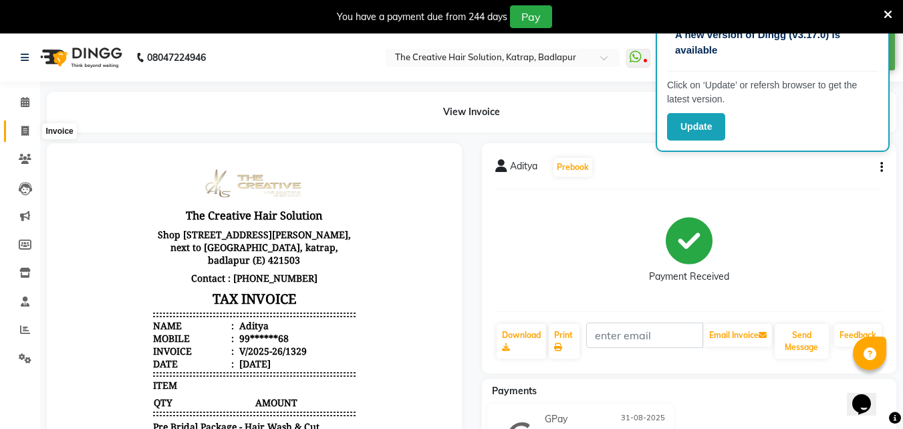
click at [24, 128] on icon at bounding box center [24, 131] width 7 height 10
select select "service"
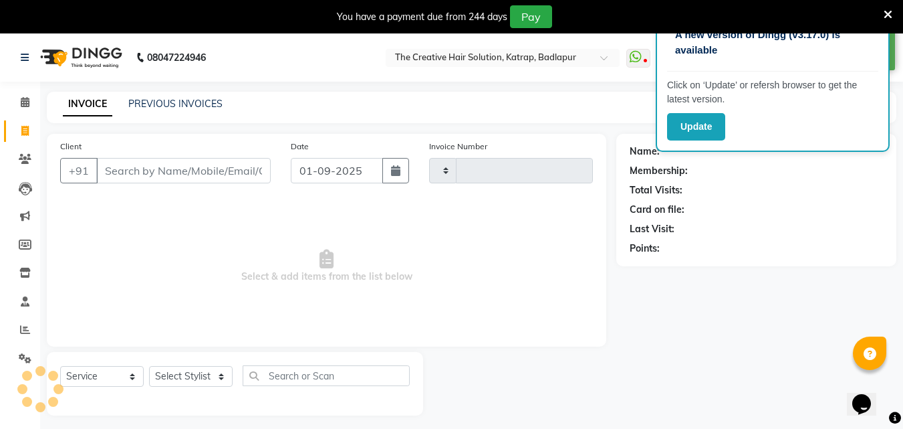
scroll to position [33, 0]
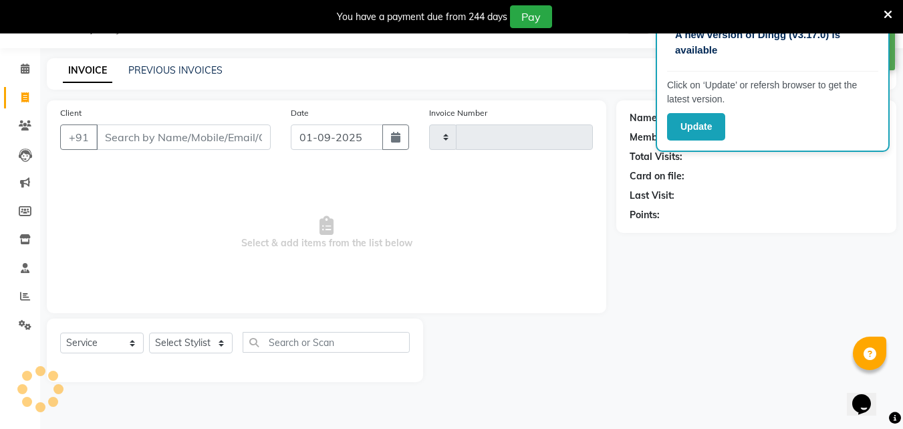
type input "1330"
select select "527"
click at [401, 140] on button "button" at bounding box center [395, 136] width 27 height 25
select select "9"
select select "2025"
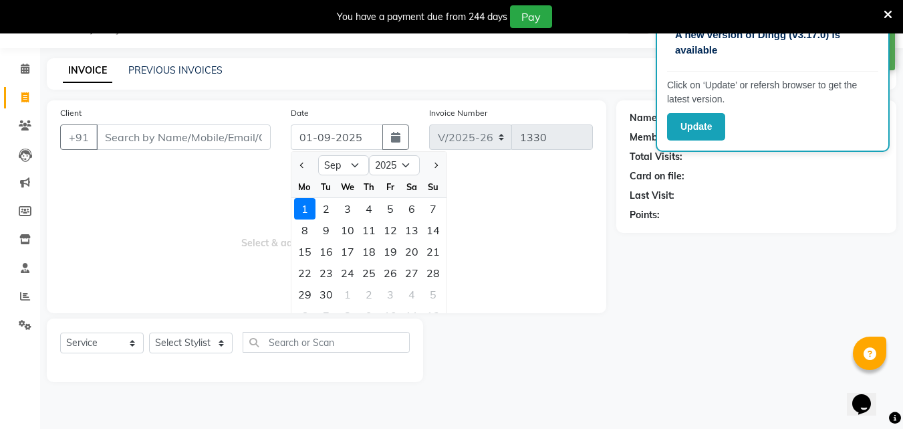
click at [311, 163] on div at bounding box center [305, 164] width 27 height 21
click at [297, 162] on button "Previous month" at bounding box center [302, 164] width 11 height 21
select select "8"
click at [429, 291] on div "31" at bounding box center [433, 294] width 21 height 21
type input "31-08-2025"
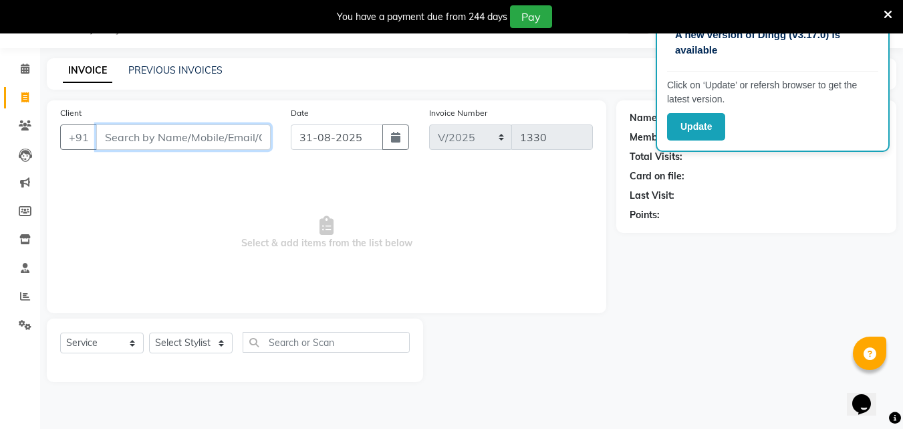
click at [200, 132] on input "Client" at bounding box center [183, 136] width 175 height 25
click at [220, 136] on input "Client" at bounding box center [183, 136] width 175 height 25
click at [184, 140] on input "Client" at bounding box center [183, 136] width 175 height 25
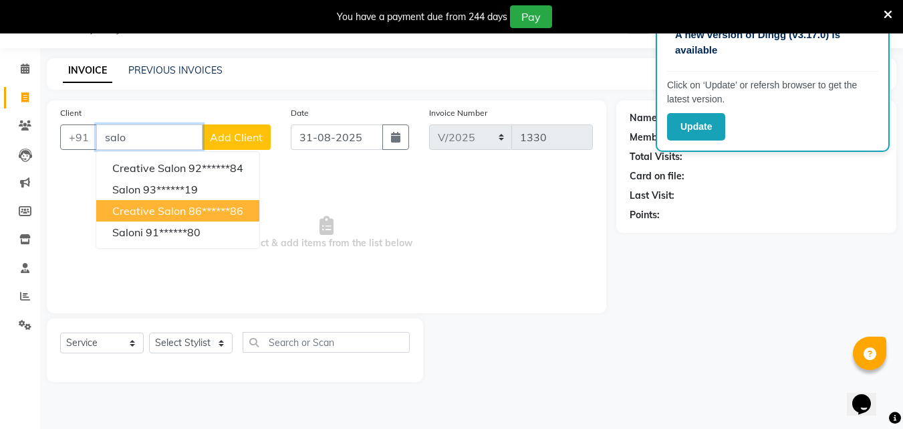
click at [162, 202] on button "creative salon 86******86" at bounding box center [177, 210] width 163 height 21
type input "86******86"
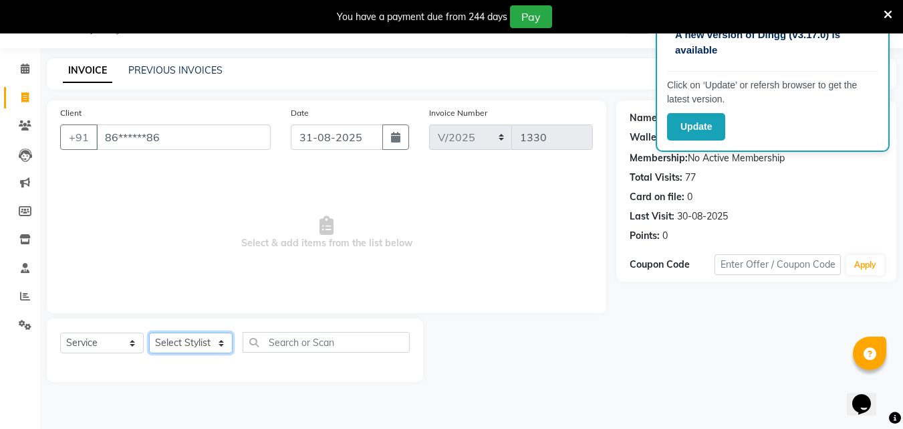
click at [167, 344] on select "Select Stylist Creative Salon Hashan Kam wali Nisha Payal salman the creative" at bounding box center [191, 342] width 84 height 21
select select "10933"
click at [149, 332] on select "Select Stylist Creative Salon Hashan Kam wali Nisha Payal salman the creative" at bounding box center [191, 342] width 84 height 21
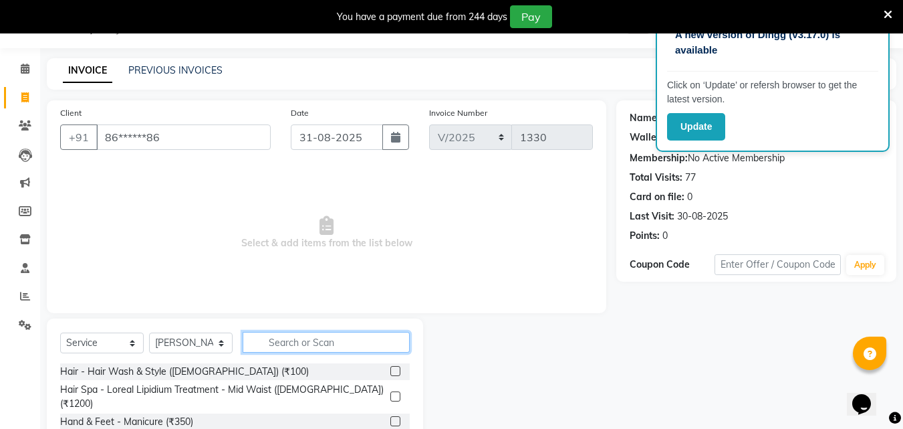
click at [303, 338] on input "text" at bounding box center [326, 342] width 167 height 21
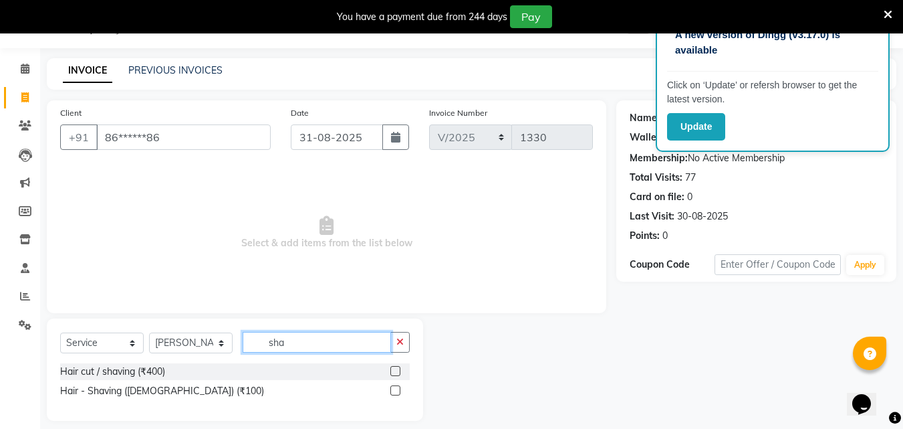
type input "sha"
click at [397, 388] on label at bounding box center [395, 390] width 10 height 10
click at [397, 388] on input "checkbox" at bounding box center [394, 390] width 9 height 9
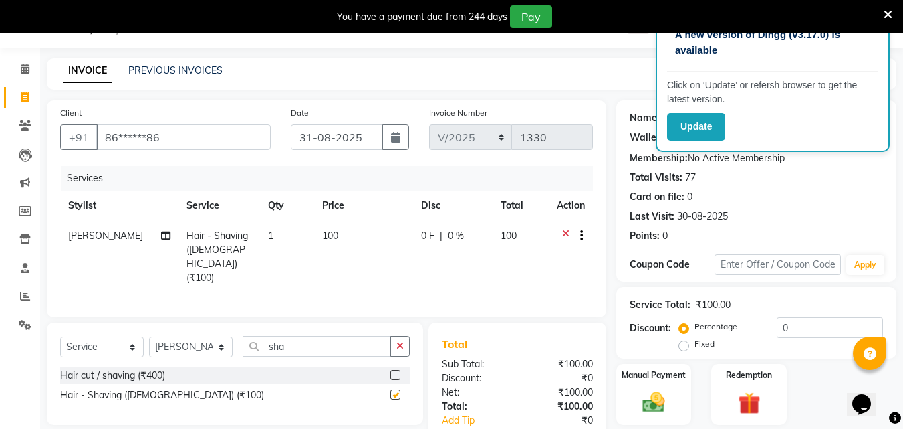
checkbox input "false"
click at [191, 346] on select "Select Stylist Creative Salon Hashan Kam wali Nisha Payal salman the creative" at bounding box center [191, 346] width 84 height 21
select select "86826"
click at [149, 336] on select "Select Stylist Creative Salon Hashan Kam wali Nisha Payal salman the creative" at bounding box center [191, 346] width 84 height 21
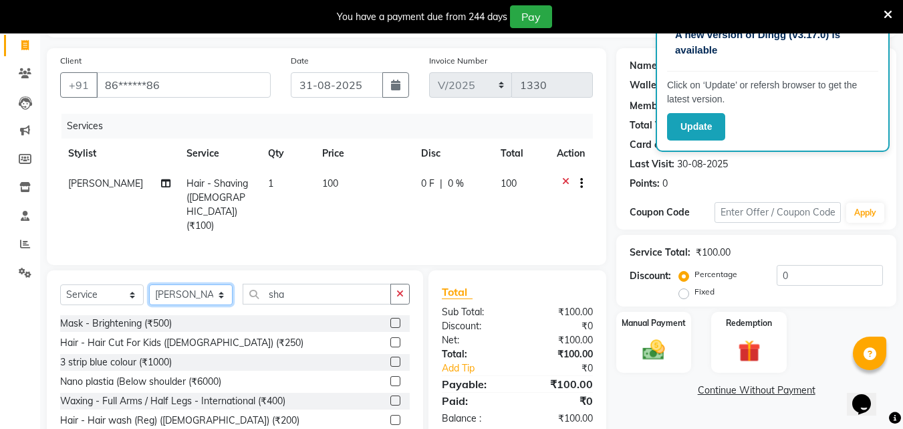
scroll to position [100, 0]
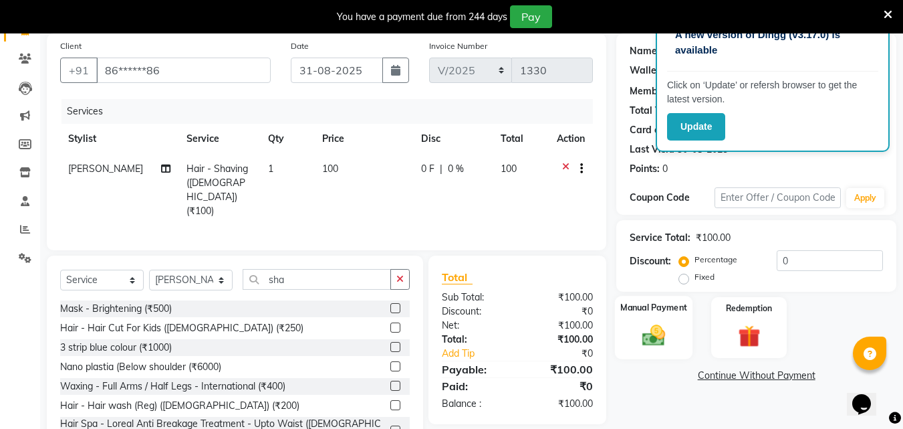
click at [650, 312] on label "Manual Payment" at bounding box center [653, 307] width 67 height 13
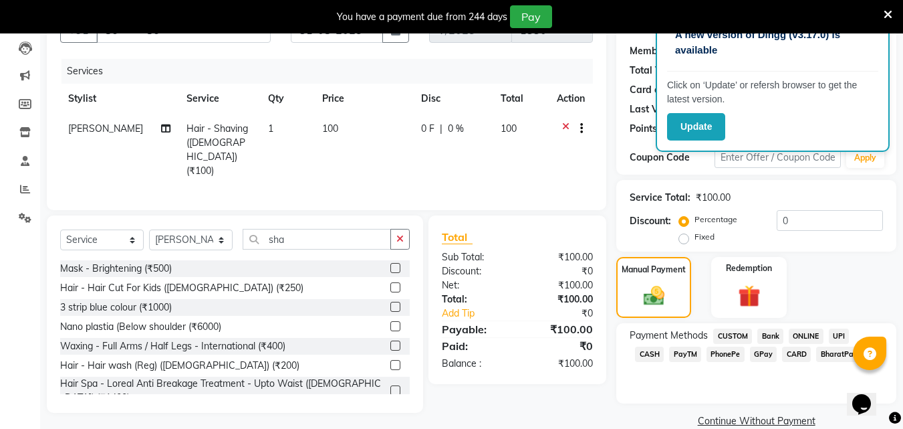
scroll to position [162, 0]
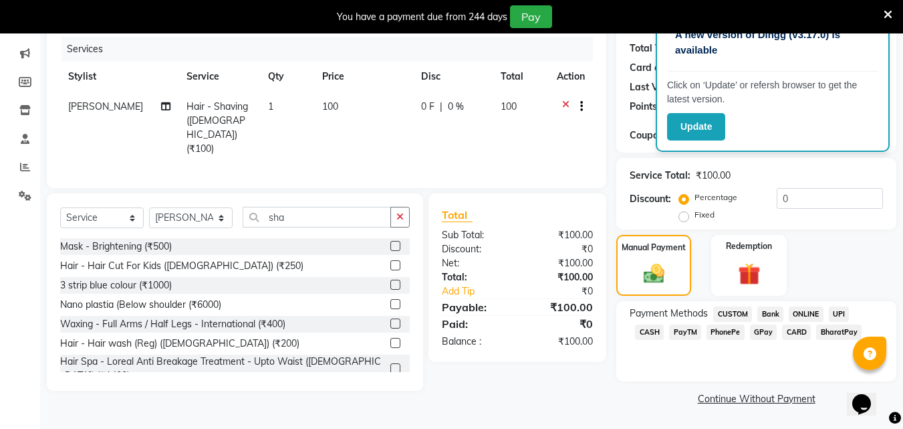
click at [750, 330] on span "GPay" at bounding box center [763, 331] width 27 height 15
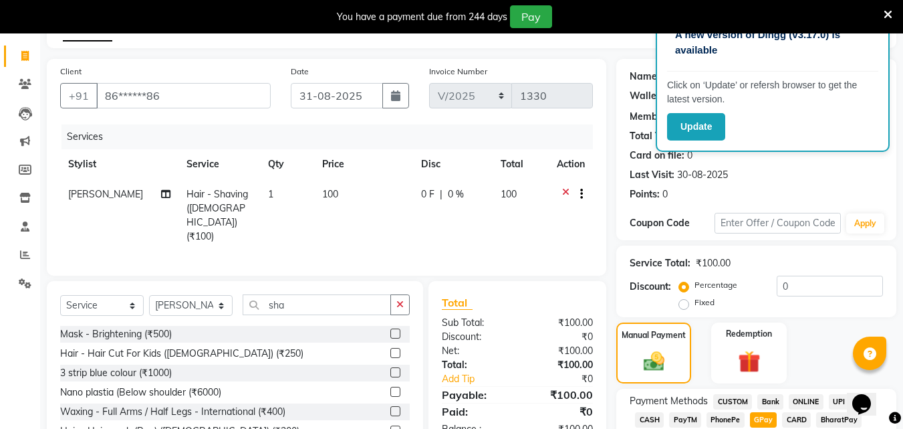
scroll to position [200, 0]
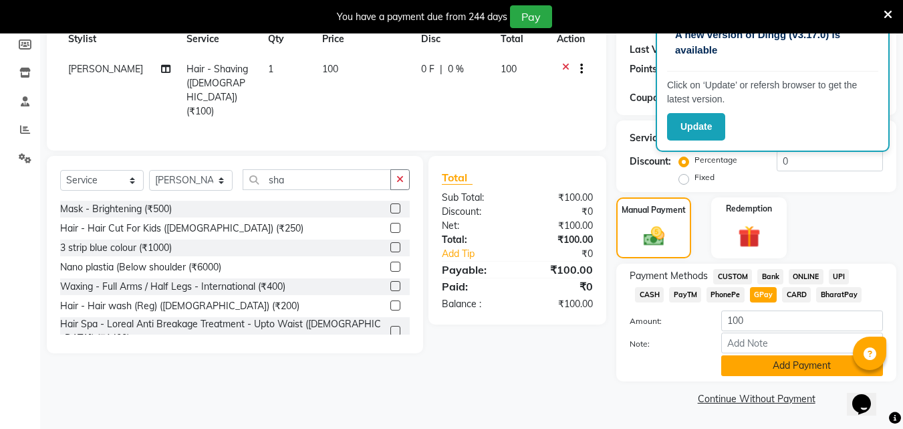
click at [761, 360] on button "Add Payment" at bounding box center [802, 365] width 162 height 21
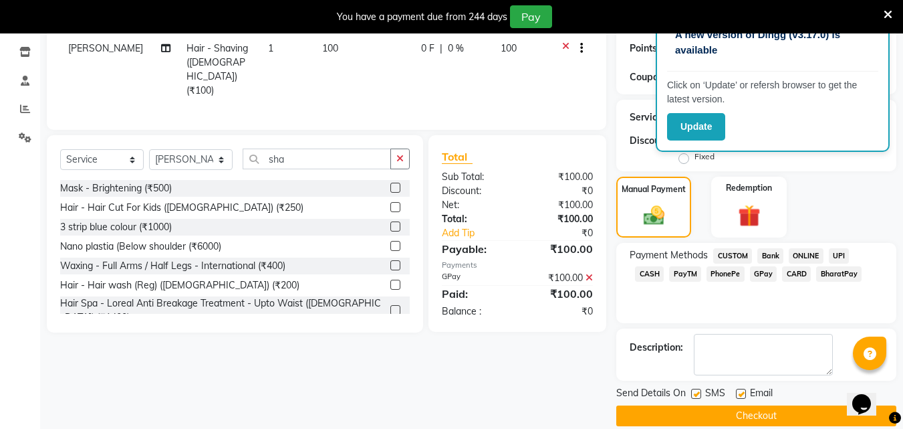
scroll to position [238, 0]
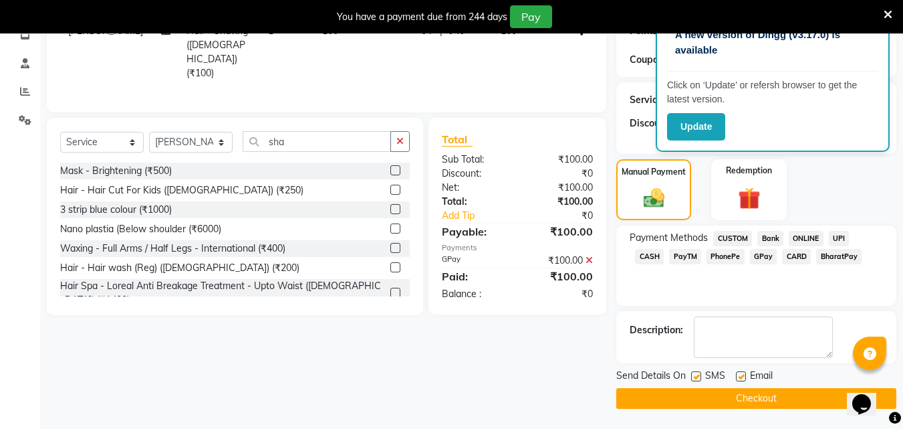
click at [703, 393] on button "Checkout" at bounding box center [756, 398] width 280 height 21
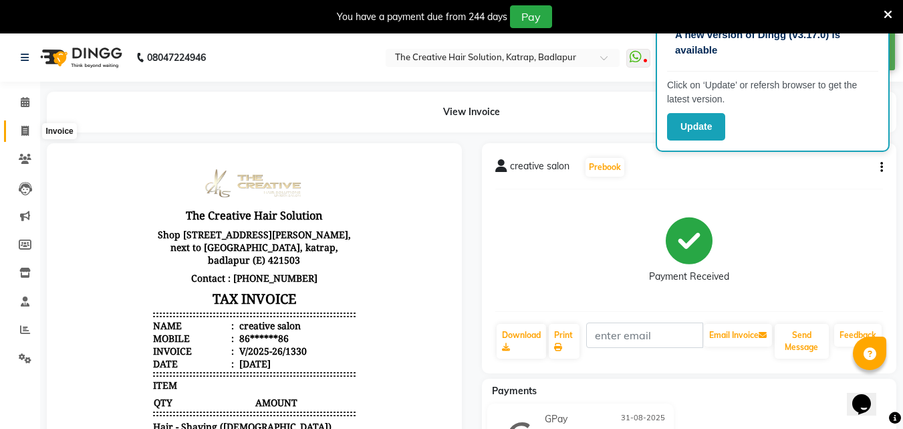
click at [19, 134] on span at bounding box center [24, 131] width 23 height 15
select select "service"
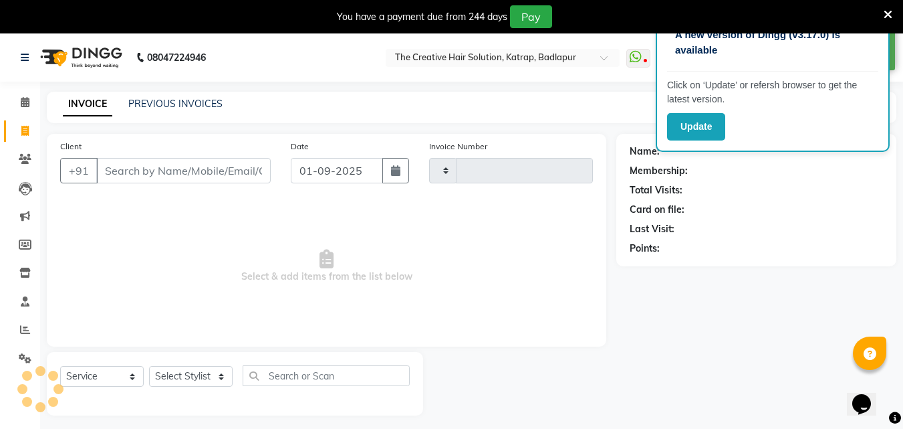
scroll to position [33, 0]
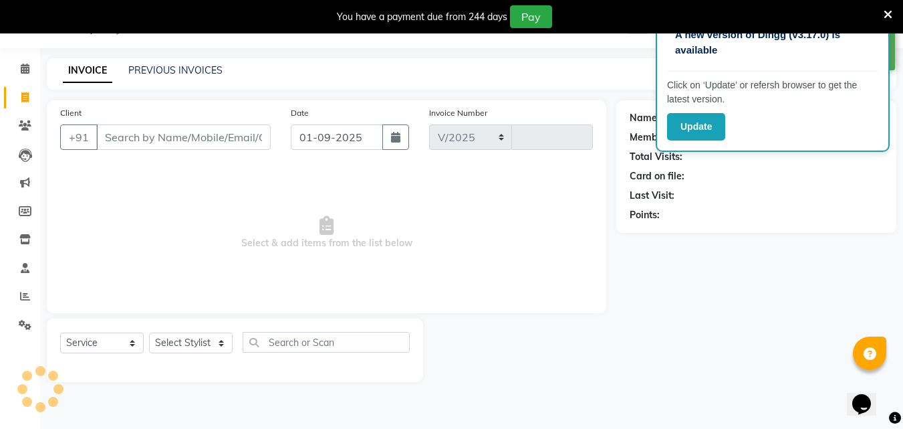
select select "527"
type input "1331"
click at [399, 134] on icon "button" at bounding box center [395, 137] width 9 height 11
select select "9"
select select "2025"
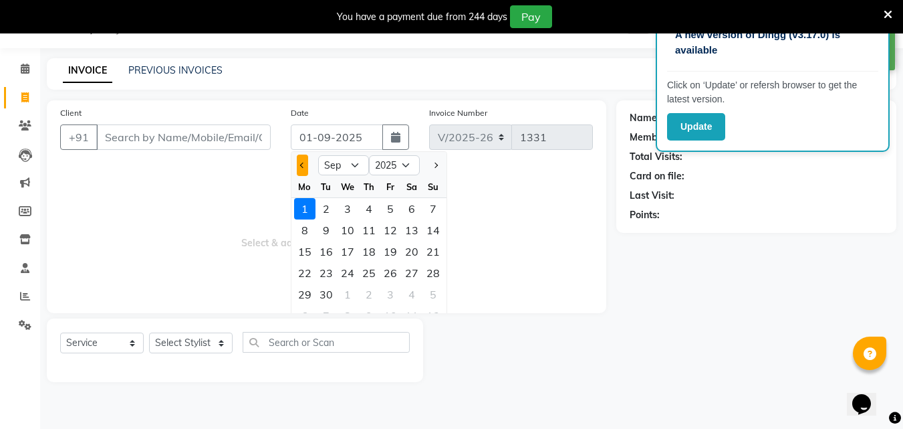
click at [305, 163] on button "Previous month" at bounding box center [302, 164] width 11 height 21
select select "8"
click at [433, 290] on div "31" at bounding box center [433, 294] width 21 height 21
type input "31-08-2025"
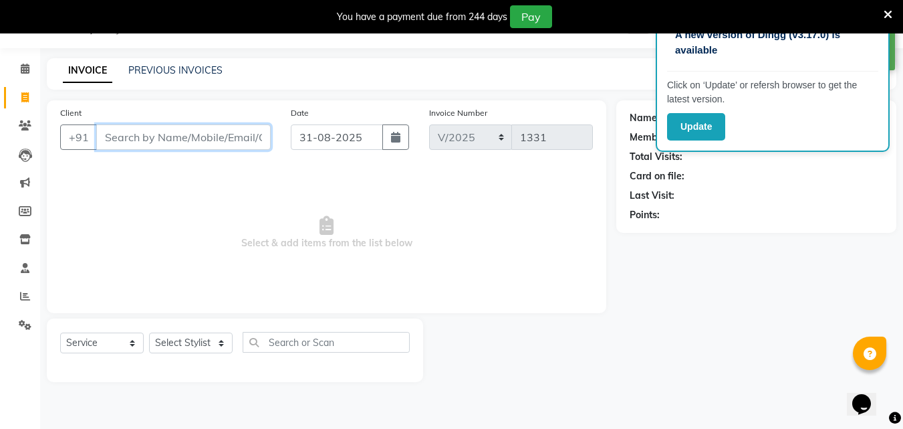
click at [231, 146] on input "Client" at bounding box center [183, 136] width 175 height 25
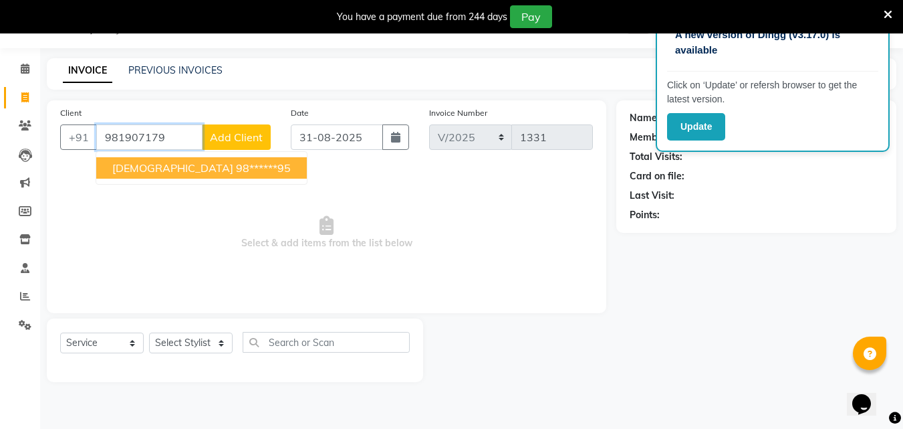
click at [236, 166] on ngb-highlight "98******95" at bounding box center [263, 167] width 55 height 13
type input "98******95"
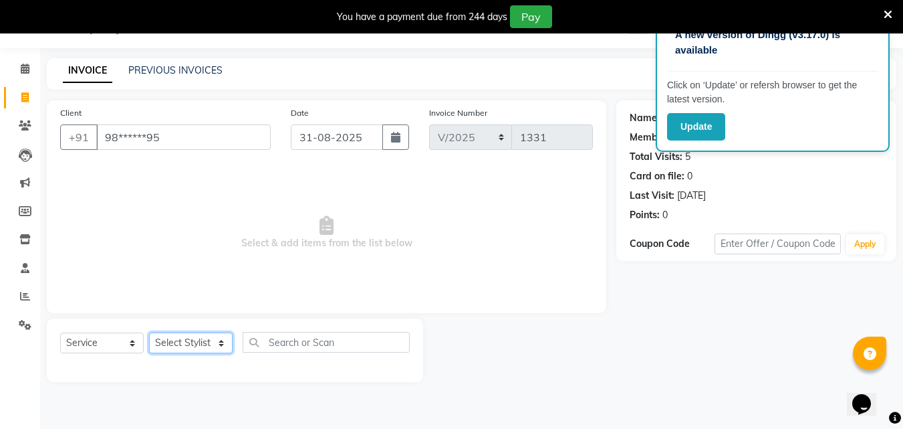
click at [189, 336] on select "Select Stylist Creative Salon Hashan Kam wali Nisha Payal salman the creative" at bounding box center [191, 342] width 84 height 21
select select "86826"
click at [149, 332] on select "Select Stylist Creative Salon Hashan Kam wali Nisha Payal salman the creative" at bounding box center [191, 342] width 84 height 21
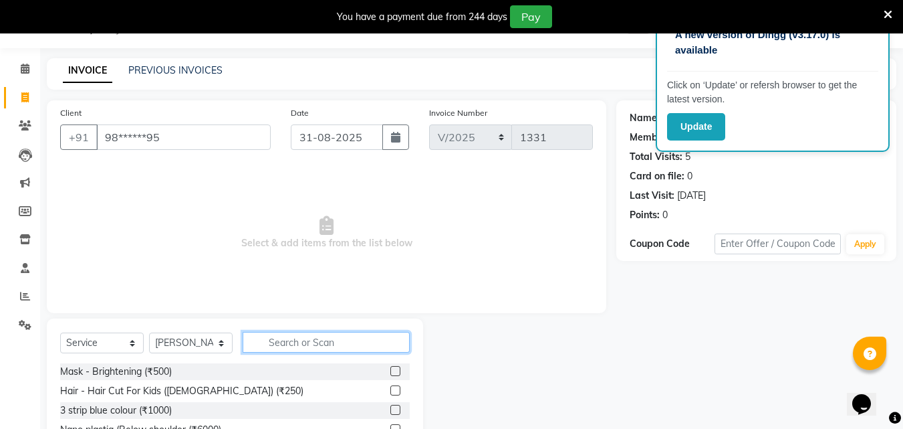
click at [286, 344] on input "text" at bounding box center [326, 342] width 167 height 21
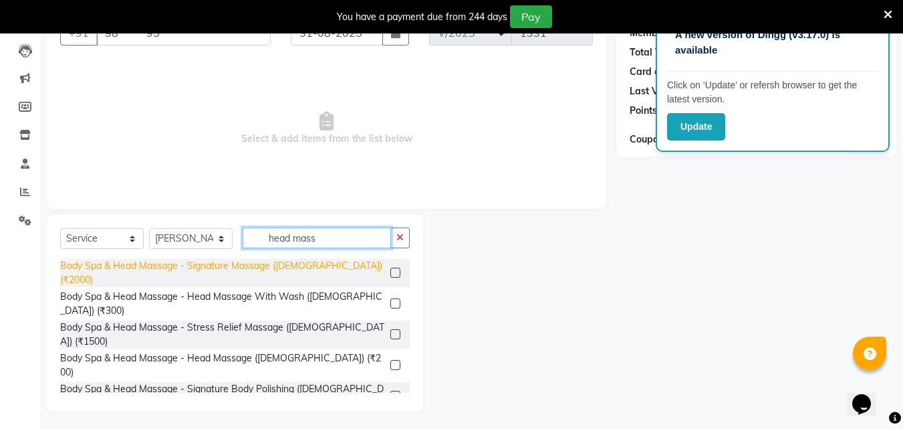
scroll to position [140, 0]
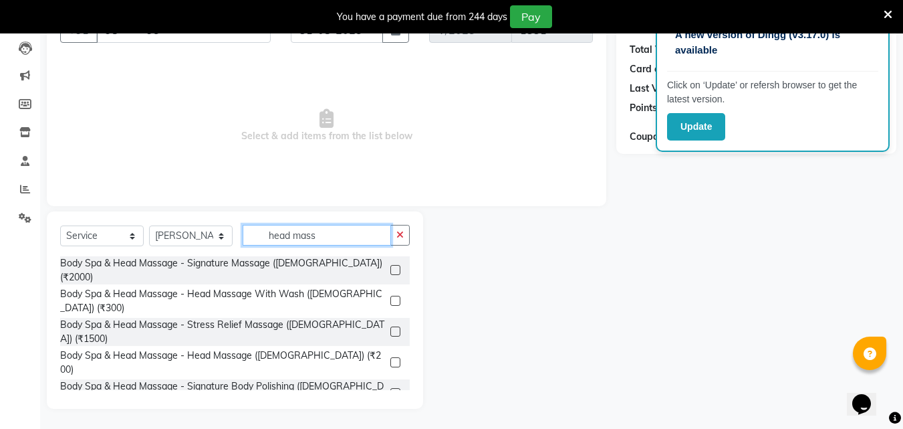
type input "head mass"
click at [390, 419] on label at bounding box center [395, 424] width 10 height 10
click at [390, 420] on input "checkbox" at bounding box center [394, 424] width 9 height 9
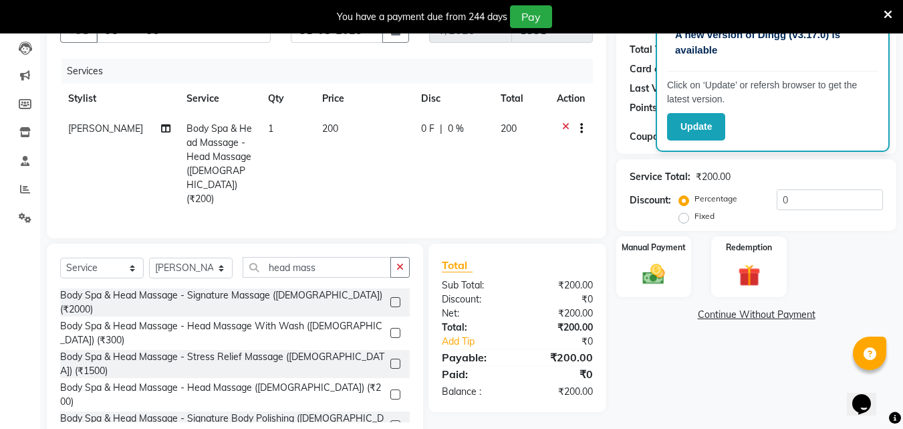
checkbox input "false"
click at [323, 132] on span "200" at bounding box center [330, 128] width 16 height 12
select select "86826"
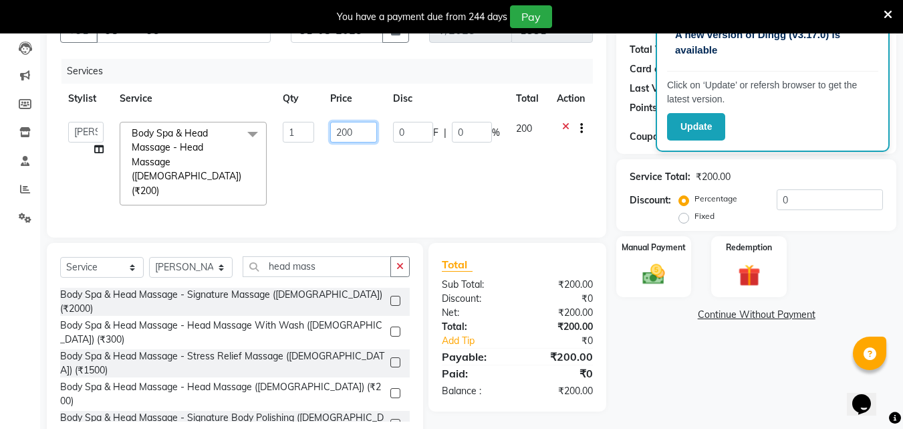
drag, startPoint x: 348, startPoint y: 132, endPoint x: 343, endPoint y: 143, distance: 12.3
click at [347, 134] on input "200" at bounding box center [353, 132] width 46 height 21
type input "250"
click at [548, 334] on div "₹0" at bounding box center [568, 341] width 72 height 14
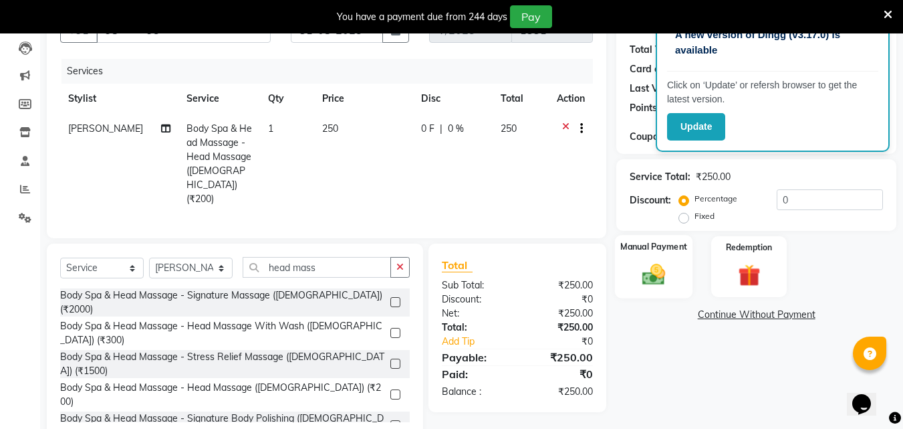
click at [647, 266] on img at bounding box center [653, 274] width 37 height 27
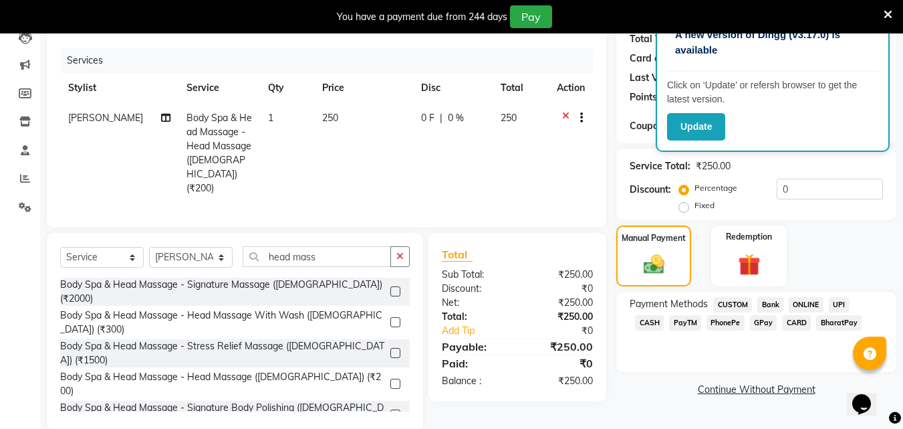
scroll to position [154, 0]
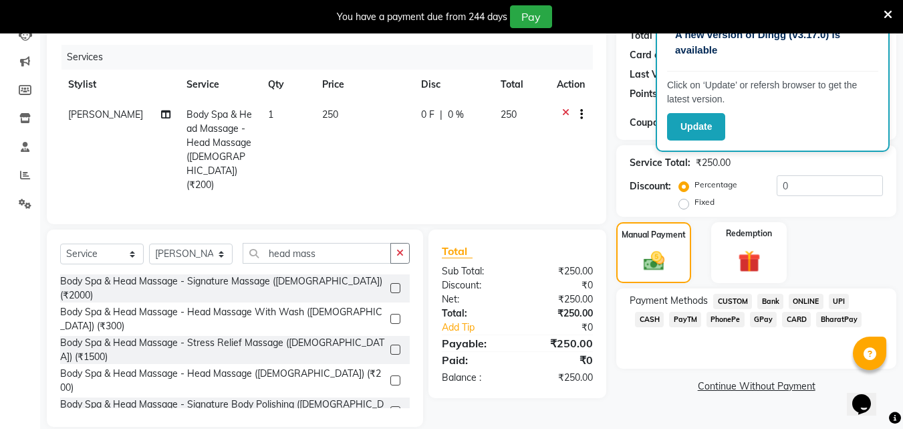
click at [750, 315] on span "GPay" at bounding box center [763, 319] width 27 height 15
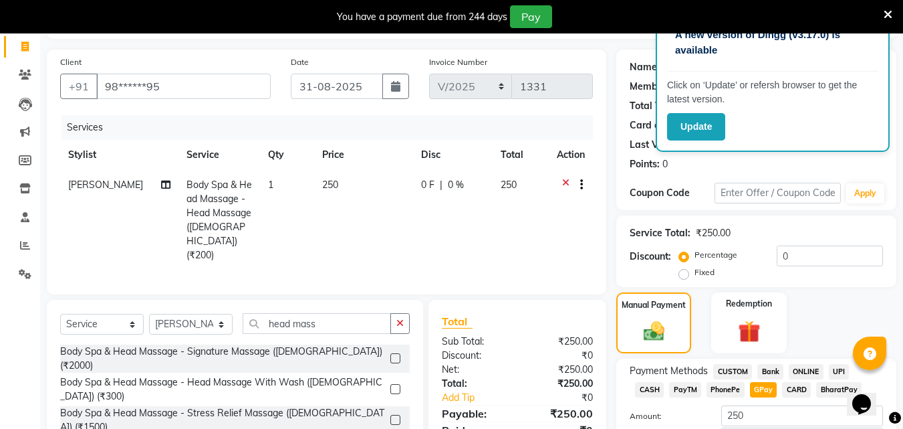
scroll to position [179, 0]
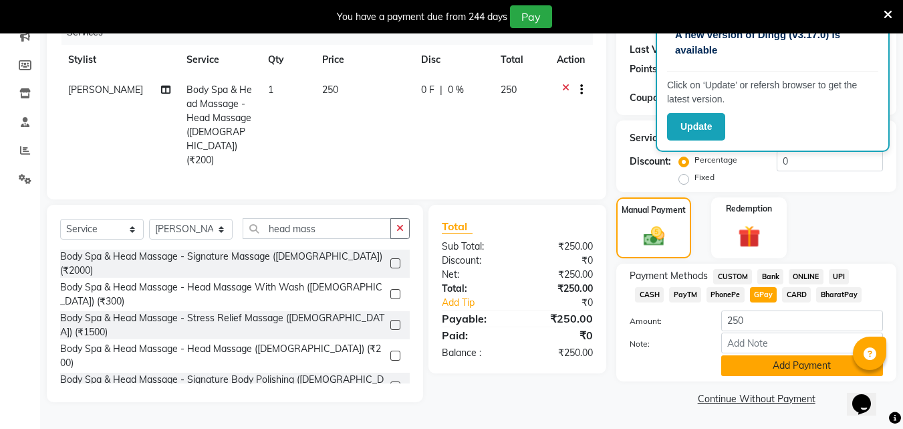
click at [749, 364] on button "Add Payment" at bounding box center [802, 365] width 162 height 21
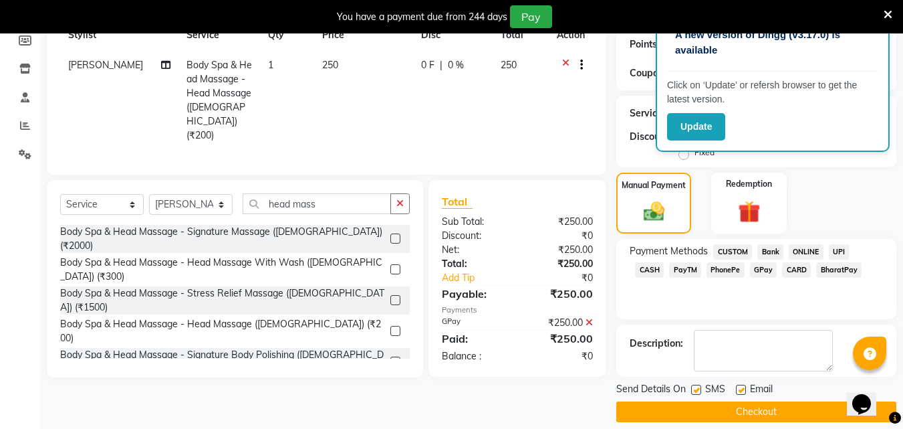
scroll to position [217, 0]
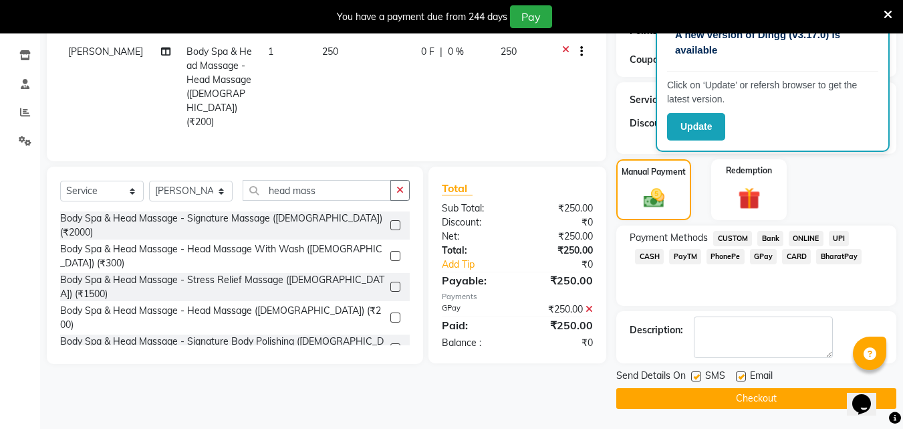
click at [709, 390] on button "Checkout" at bounding box center [756, 398] width 280 height 21
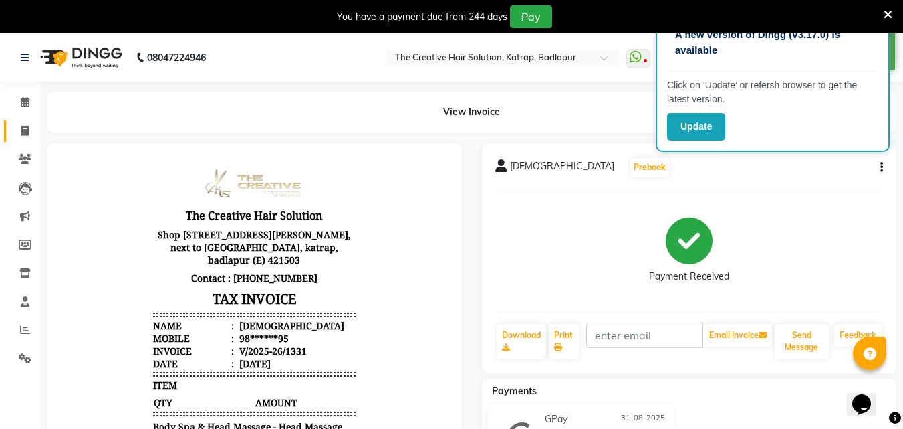
click at [13, 124] on link "Invoice" at bounding box center [20, 131] width 32 height 22
select select "service"
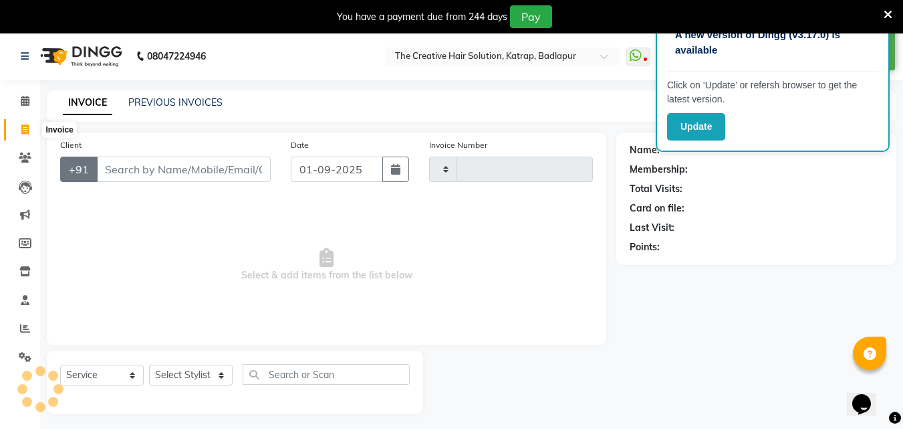
type input "1332"
select select "527"
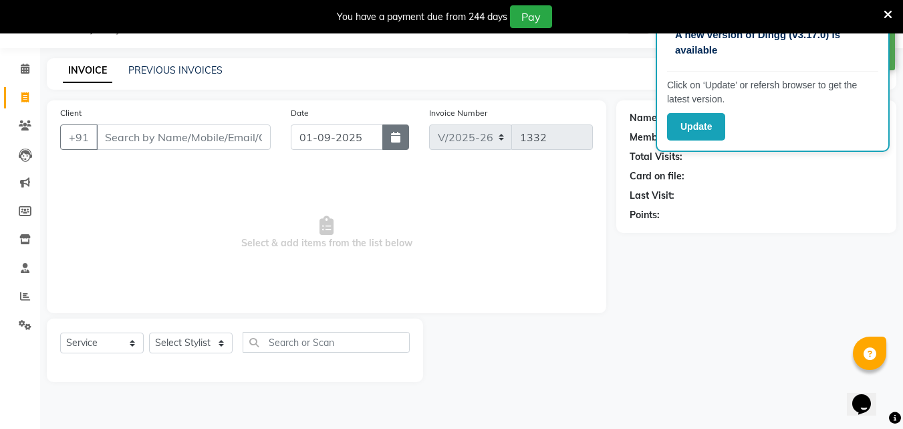
click at [397, 142] on button "button" at bounding box center [395, 136] width 27 height 25
select select "9"
select select "2025"
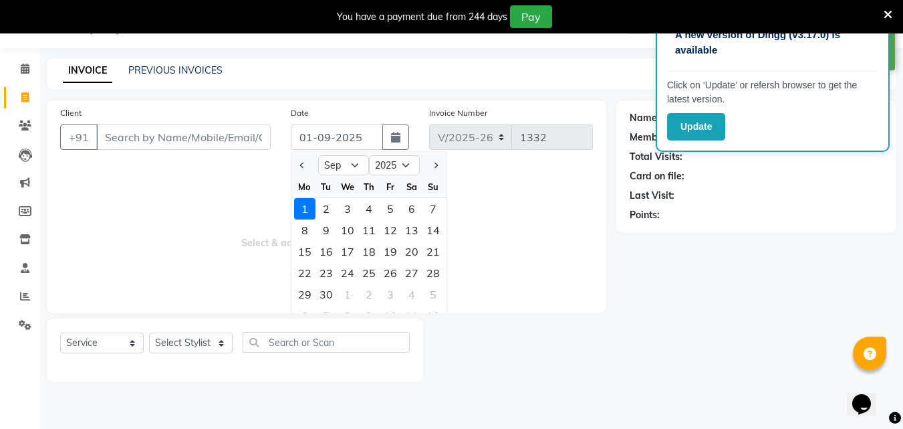
click at [294, 166] on div at bounding box center [305, 164] width 27 height 21
click at [306, 160] on button "Previous month" at bounding box center [302, 164] width 11 height 21
select select "8"
click at [430, 291] on div "31" at bounding box center [433, 294] width 21 height 21
type input "31-08-2025"
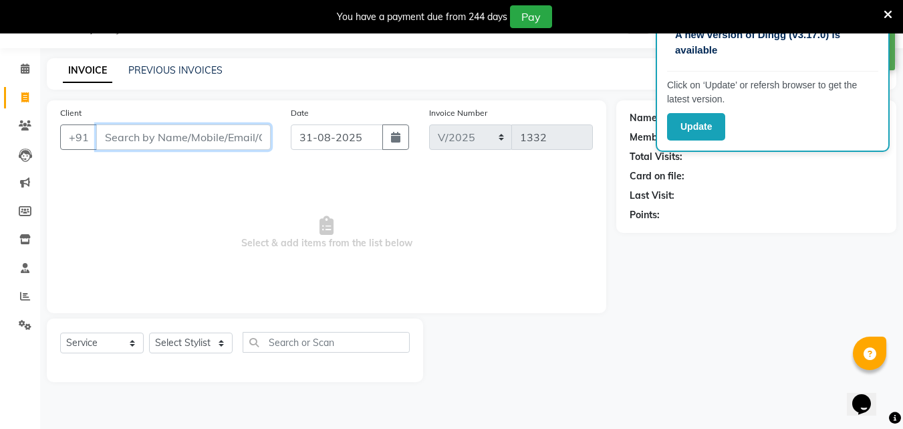
click at [212, 131] on input "Client" at bounding box center [183, 136] width 175 height 25
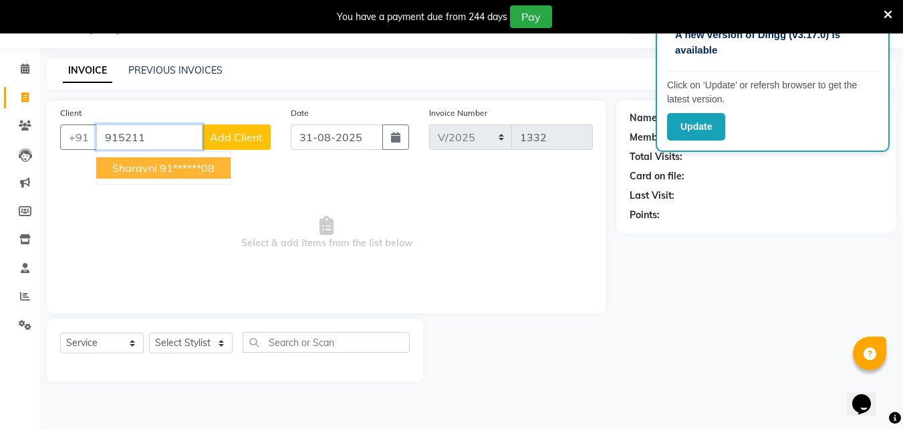
click at [231, 168] on button "sharavni 91******08" at bounding box center [163, 167] width 134 height 21
type input "91******08"
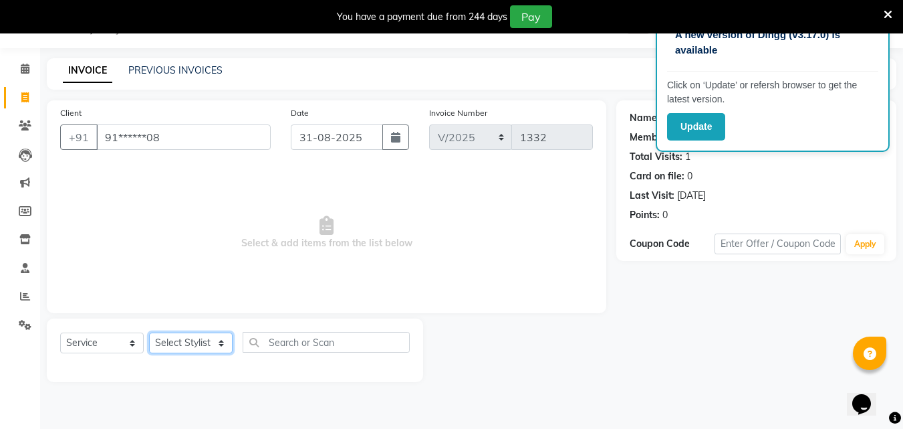
click at [164, 342] on select "Select Stylist Creative Salon Hashan Kam wali Nisha Payal salman the creative" at bounding box center [191, 342] width 84 height 21
select select "43758"
click at [149, 332] on select "Select Stylist Creative Salon Hashan Kam wali Nisha Payal salman the creative" at bounding box center [191, 342] width 84 height 21
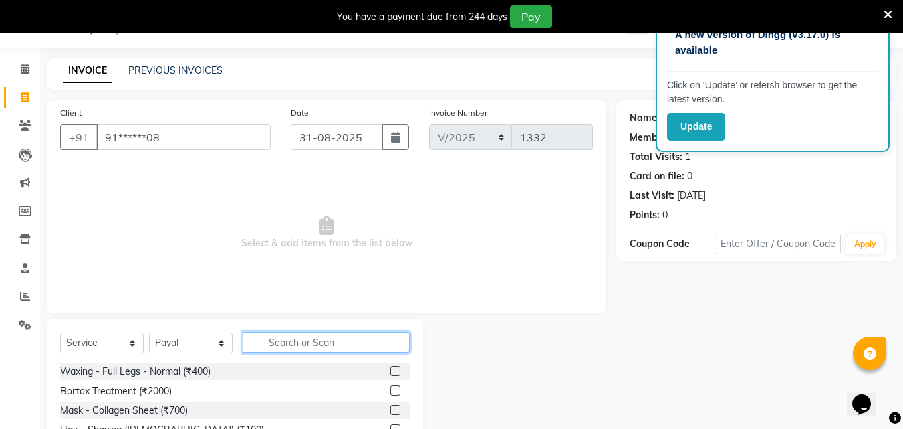
click at [284, 345] on input "text" at bounding box center [326, 342] width 167 height 21
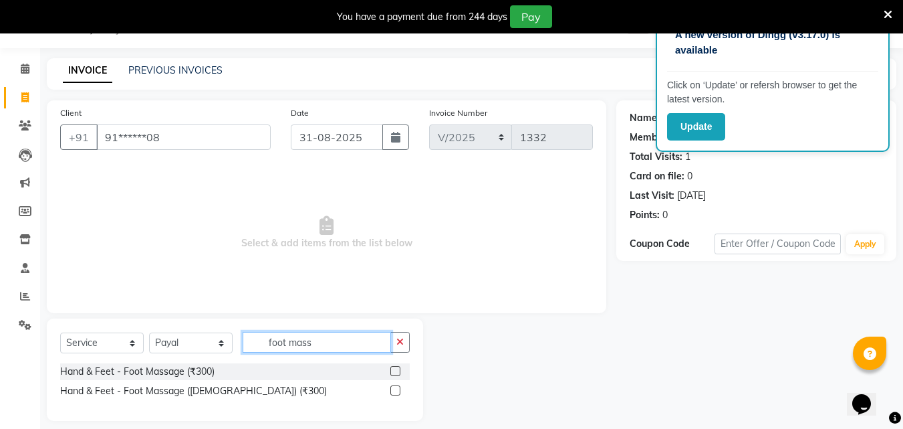
type input "foot mass"
click at [397, 368] on label at bounding box center [395, 371] width 10 height 10
click at [397, 368] on input "checkbox" at bounding box center [394, 371] width 9 height 9
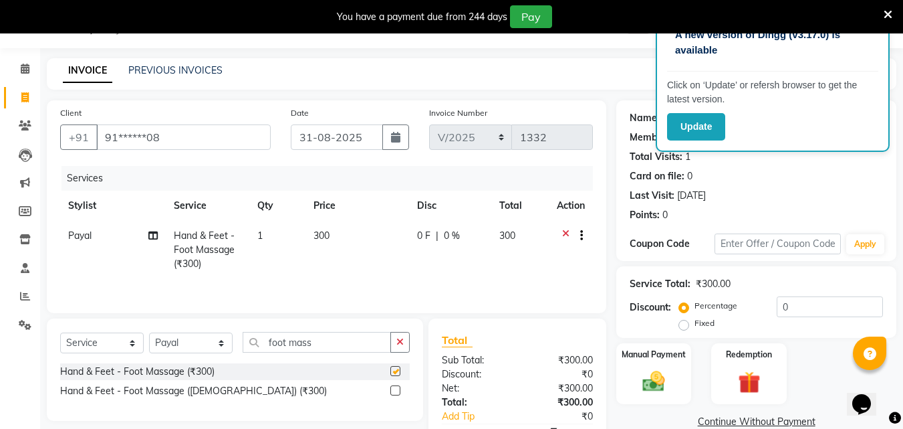
checkbox input "false"
click at [325, 242] on td "300" at bounding box center [358, 250] width 104 height 58
select select "43758"
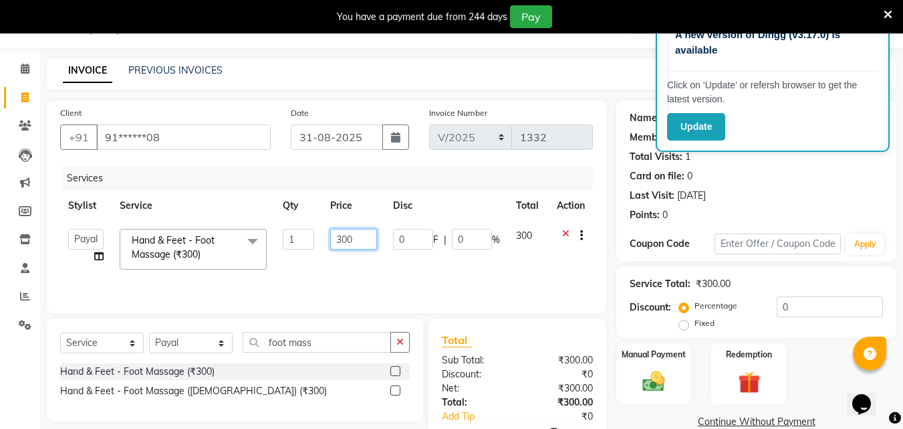
click at [341, 237] on input "300" at bounding box center [353, 239] width 46 height 21
click at [345, 239] on input "300" at bounding box center [353, 239] width 46 height 21
click at [348, 237] on input "300" at bounding box center [353, 239] width 46 height 21
type input "560"
click at [467, 350] on div "Total Sub Total: ₹300.00 Discount: ₹0 Net: ₹300.00 Total: ₹300.00 Add Tip ₹0 Pa…" at bounding box center [517, 403] width 151 height 142
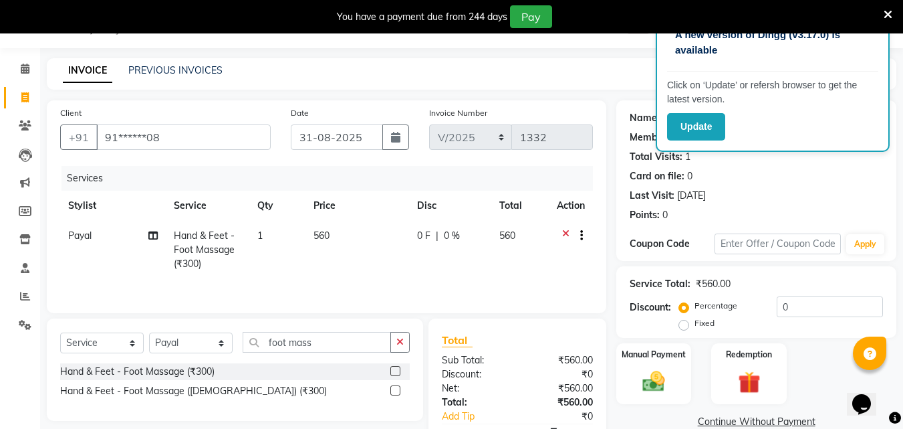
click at [405, 343] on button "button" at bounding box center [399, 342] width 19 height 21
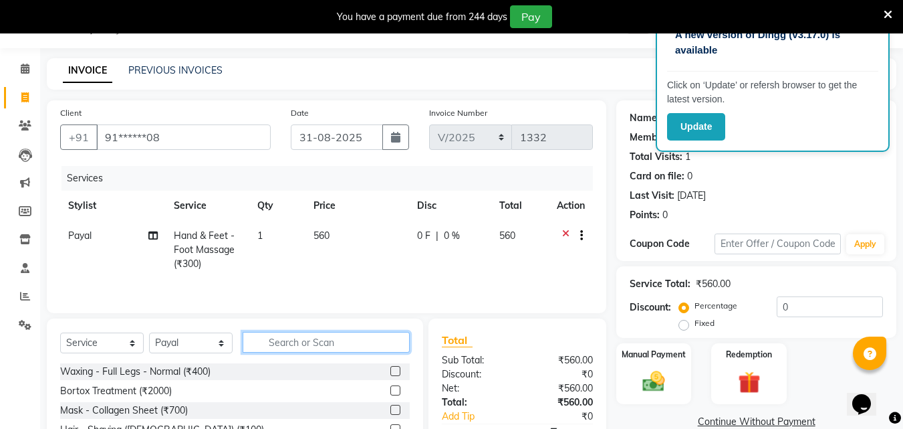
click at [356, 344] on input "text" at bounding box center [326, 342] width 167 height 21
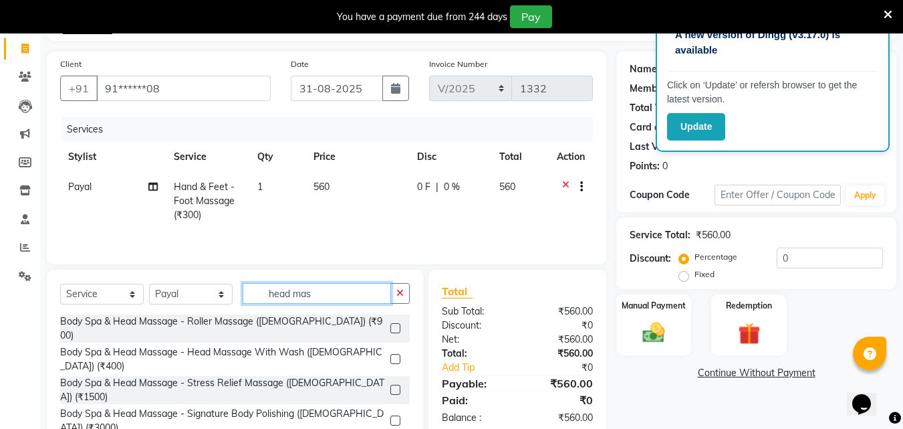
scroll to position [140, 0]
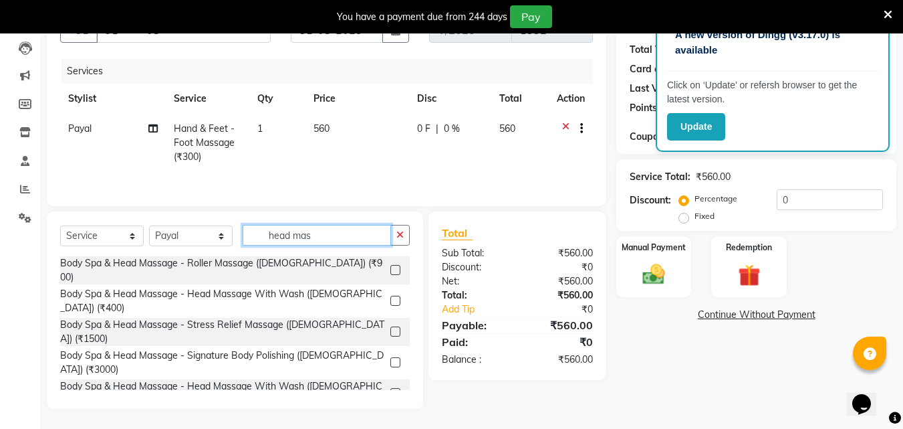
type input "head mas"
click at [390, 419] on label at bounding box center [395, 424] width 10 height 10
click at [390, 420] on input "checkbox" at bounding box center [394, 424] width 9 height 9
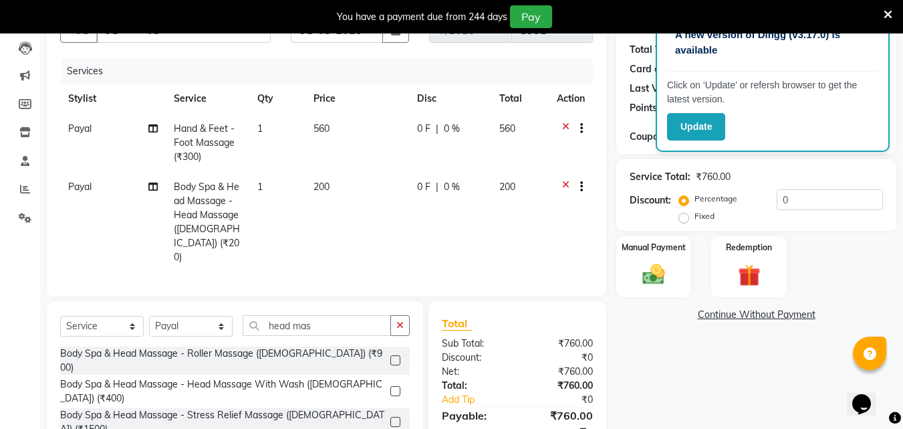
checkbox input "false"
click at [320, 195] on td "200" at bounding box center [358, 222] width 104 height 100
select select "43758"
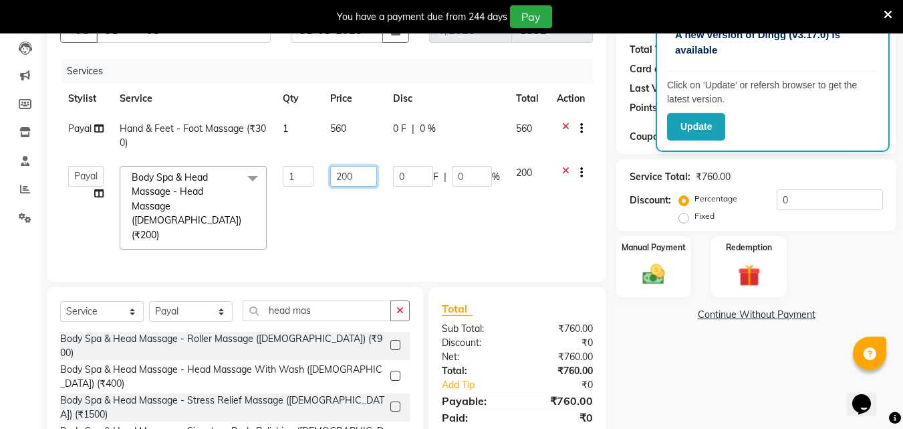
click at [344, 173] on input "200" at bounding box center [353, 176] width 46 height 21
click at [347, 178] on input "200" at bounding box center [353, 176] width 46 height 21
type input "280"
click at [520, 351] on div "Total Sub Total: ₹760.00 Discount: ₹0 Net: ₹760.00 Total: ₹760.00 Add Tip ₹0 Pa…" at bounding box center [517, 371] width 151 height 142
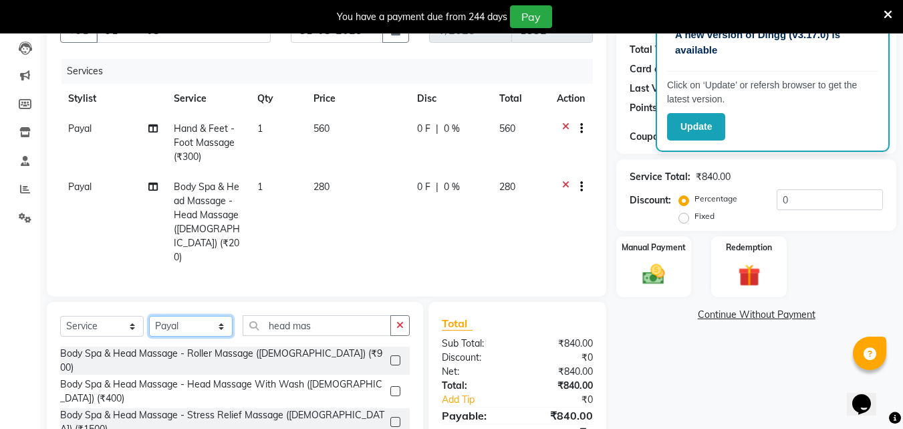
click at [206, 316] on select "Select Stylist Creative Salon Hashan Kam wali Nisha Payal salman the creative" at bounding box center [191, 326] width 84 height 21
click at [149, 316] on select "Select Stylist Creative Salon Hashan Kam wali Nisha Payal salman the creative" at bounding box center [191, 326] width 84 height 21
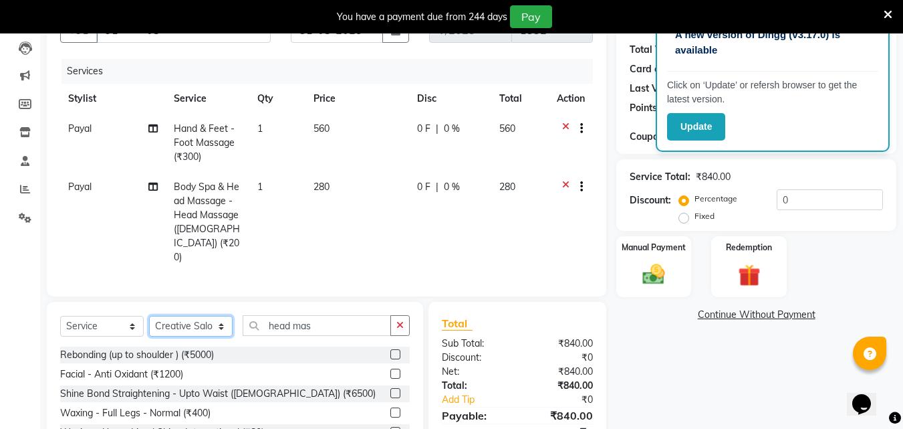
click at [210, 323] on select "Select Stylist Creative Salon Hashan Kam wali Nisha Payal salman the creative" at bounding box center [191, 326] width 84 height 21
select select "10933"
click at [149, 316] on select "Select Stylist Creative Salon Hashan Kam wali Nisha Payal salman the creative" at bounding box center [191, 326] width 84 height 21
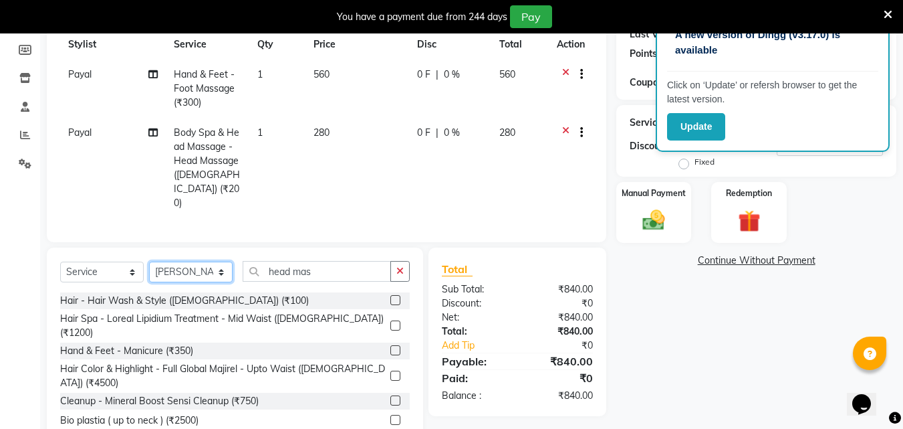
scroll to position [227, 0]
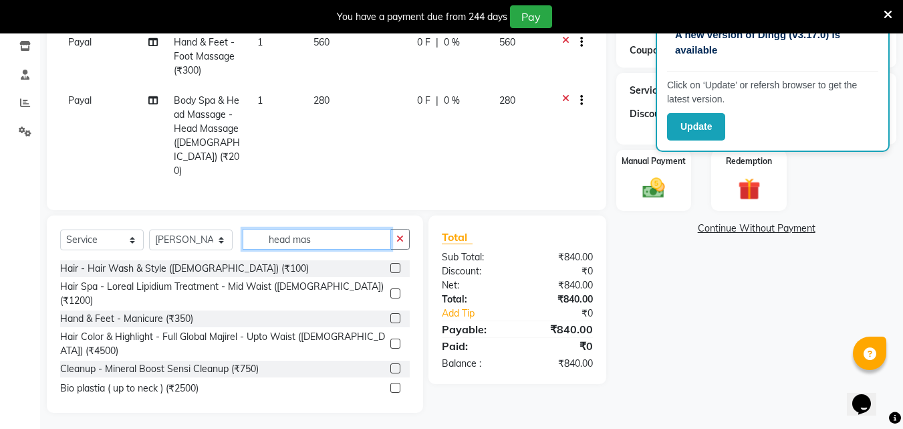
click at [326, 240] on input "head mas" at bounding box center [317, 239] width 148 height 21
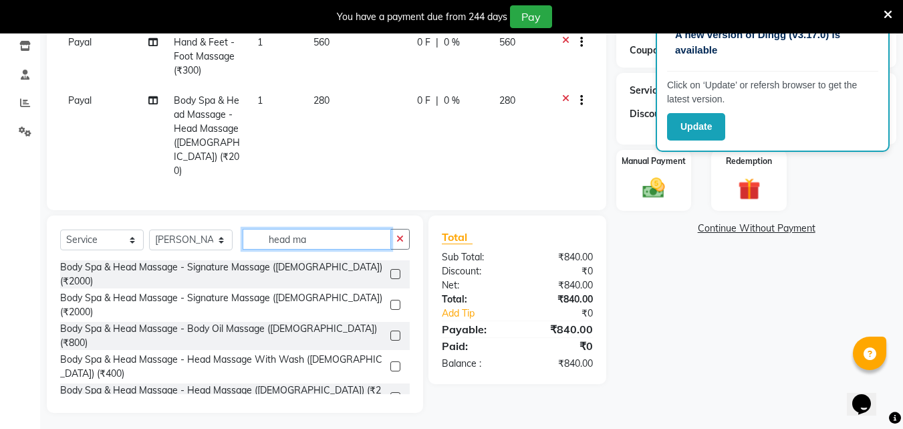
type input "head mas"
click at [390, 330] on label at bounding box center [395, 335] width 10 height 10
click at [390, 332] on input "checkbox" at bounding box center [394, 336] width 9 height 9
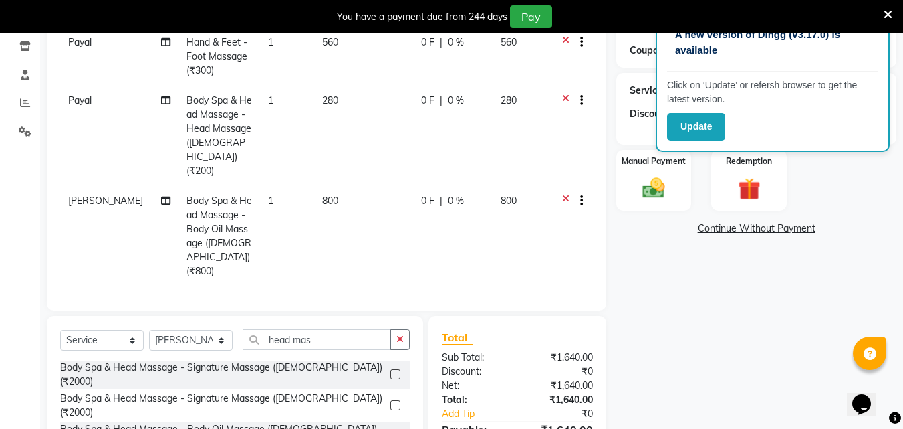
checkbox input "false"
drag, startPoint x: 344, startPoint y: 186, endPoint x: 318, endPoint y: 182, distance: 25.7
click at [318, 186] on td "800" at bounding box center [363, 236] width 99 height 100
select select "10933"
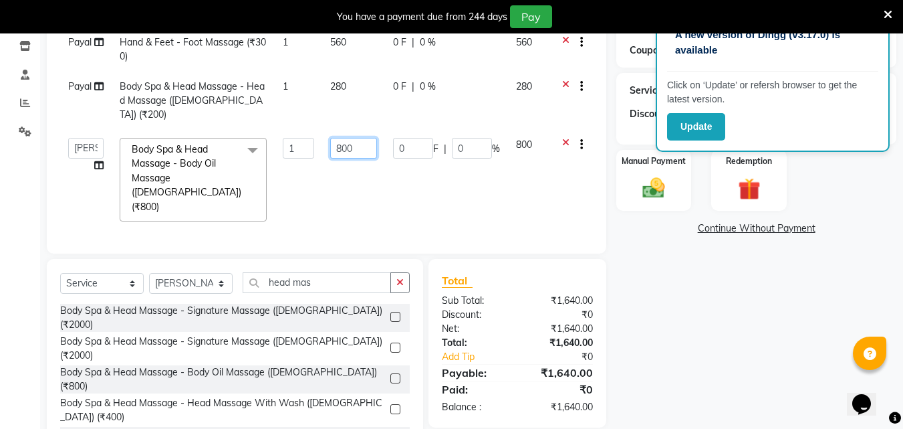
click at [349, 138] on input "800" at bounding box center [353, 148] width 46 height 21
type input "640"
click at [493, 294] on div "Client +91 91******08 Date 31-08-2025 Invoice Number V/2025 V/2025-26 1332 Serv…" at bounding box center [327, 181] width 580 height 549
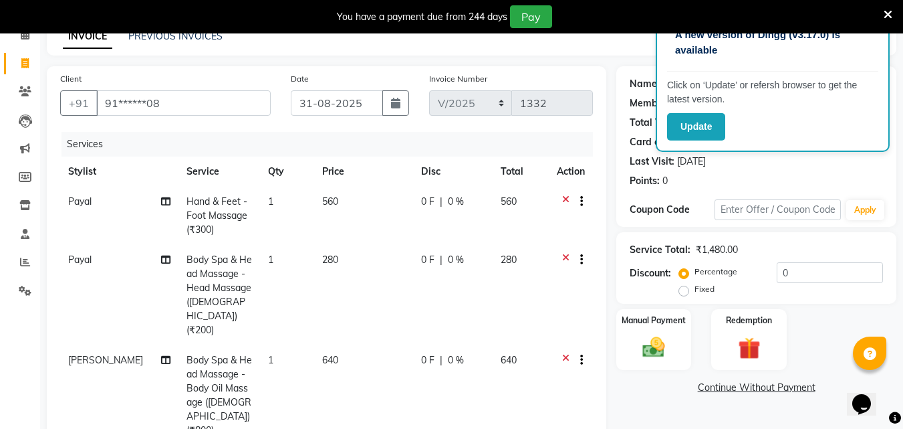
scroll to position [201, 0]
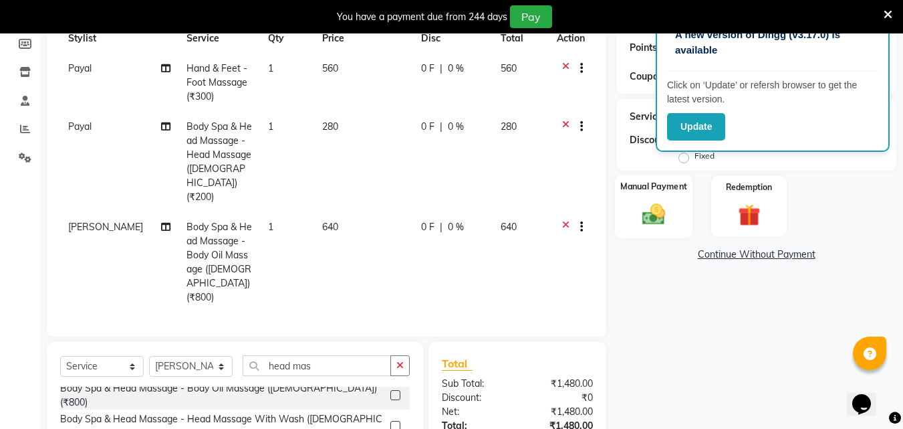
click at [667, 201] on img at bounding box center [653, 214] width 37 height 27
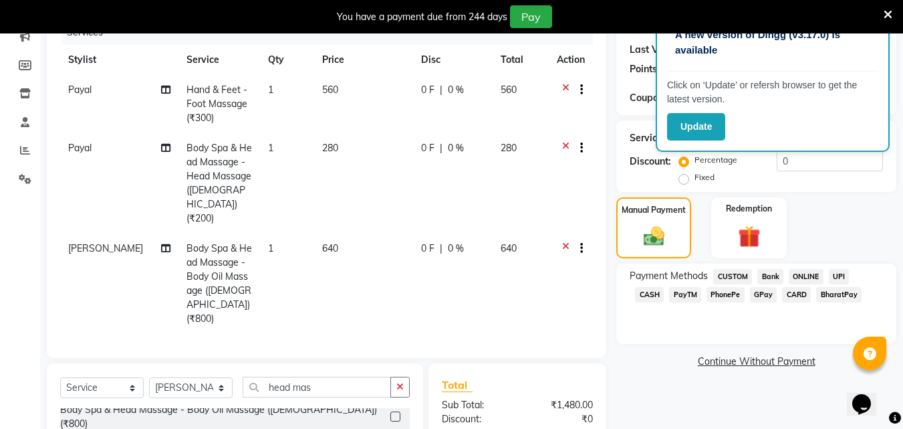
scroll to position [313, 0]
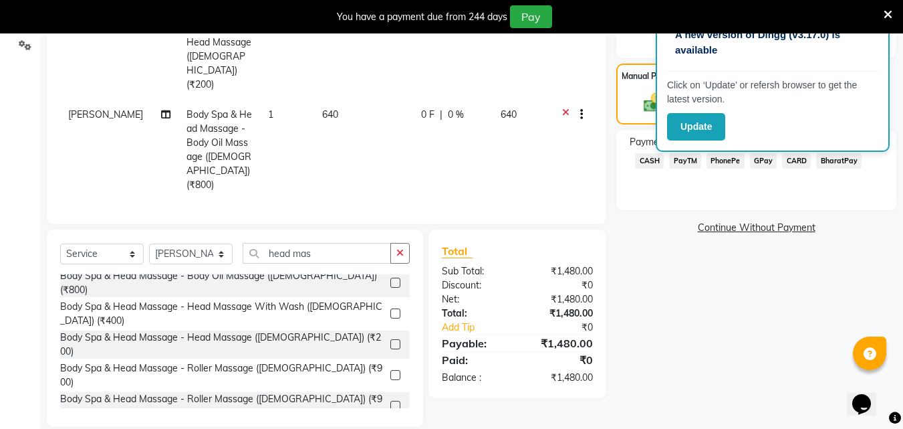
click at [750, 158] on span "GPay" at bounding box center [763, 160] width 27 height 15
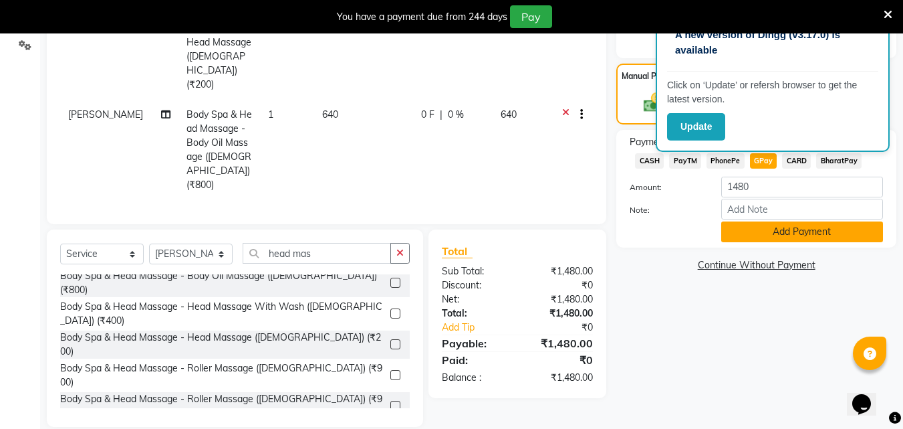
click at [777, 231] on button "Add Payment" at bounding box center [802, 231] width 162 height 21
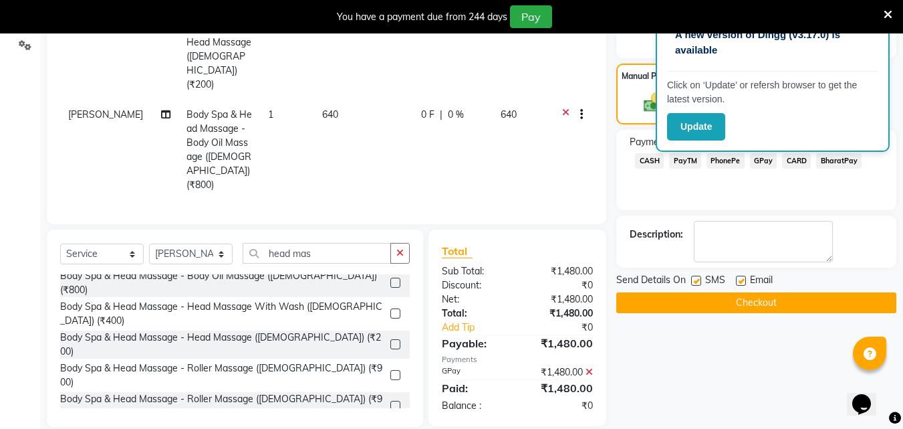
click at [746, 306] on button "Checkout" at bounding box center [756, 302] width 280 height 21
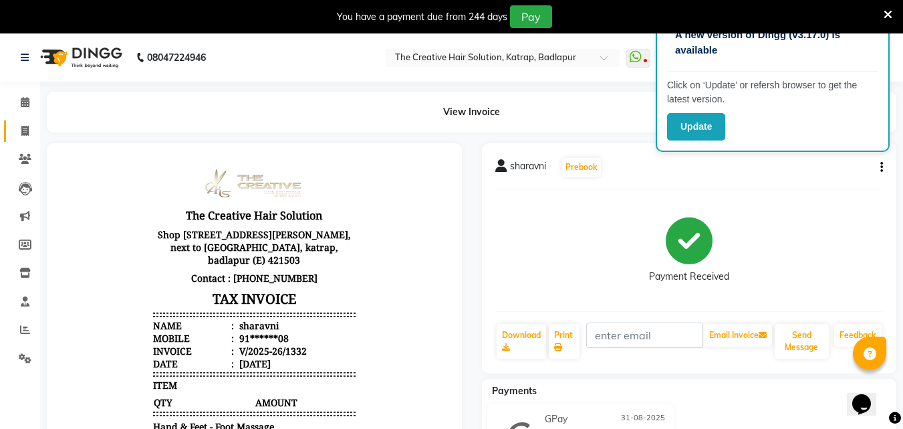
click at [24, 125] on span at bounding box center [24, 131] width 23 height 15
select select "service"
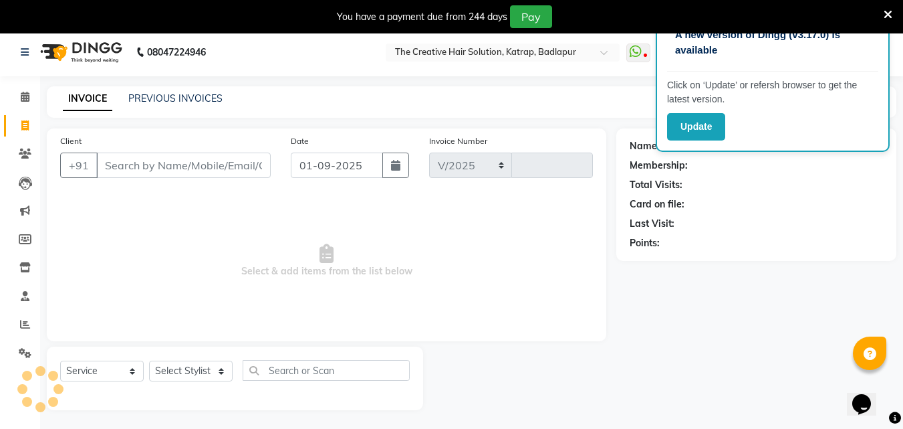
select select "527"
type input "1333"
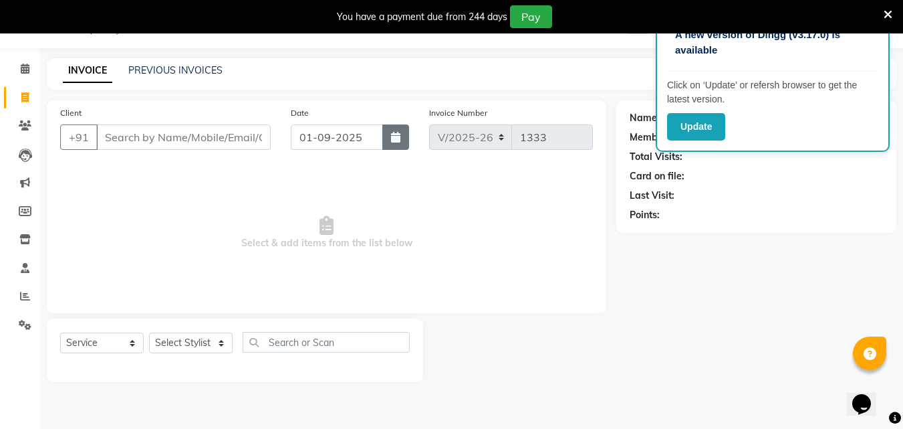
click at [405, 140] on button "button" at bounding box center [395, 136] width 27 height 25
select select "9"
select select "2025"
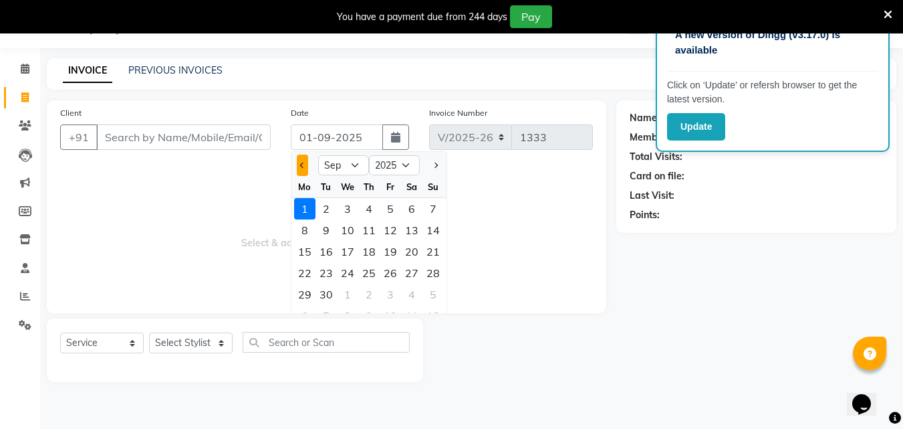
click at [303, 157] on div "Jan Feb Mar Apr May Jun Jul Aug Sep Oct Nov Dec 2015 2016 2017 2018 2019 2020 2…" at bounding box center [369, 164] width 155 height 24
click at [299, 168] on button "Previous month" at bounding box center [302, 164] width 11 height 21
select select "8"
drag, startPoint x: 432, startPoint y: 300, endPoint x: 343, endPoint y: 233, distance: 111.3
click at [415, 283] on ngb-datepicker-month "Mo Tu We Th Fr Sa Su 28 29 30 31 1 2 3 4 5 6 7 8 9 10 11 12 13 14 15 16 17 18 1…" at bounding box center [369, 252] width 155 height 153
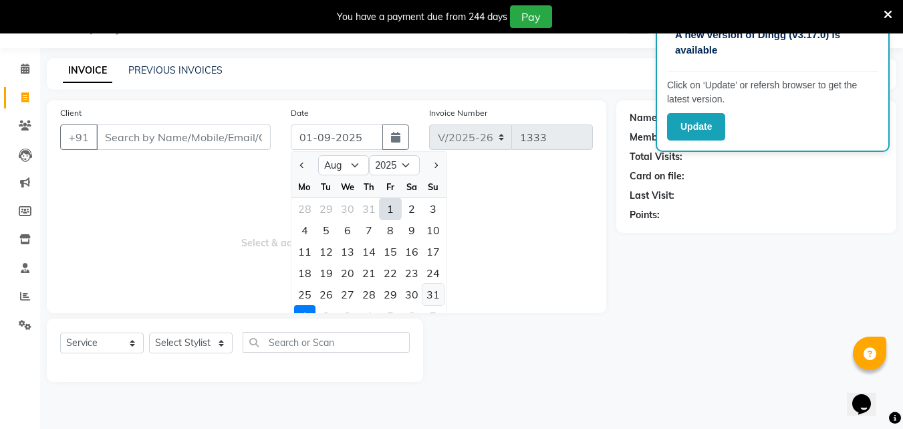
click at [441, 294] on div "31" at bounding box center [433, 294] width 21 height 21
type input "31-08-2025"
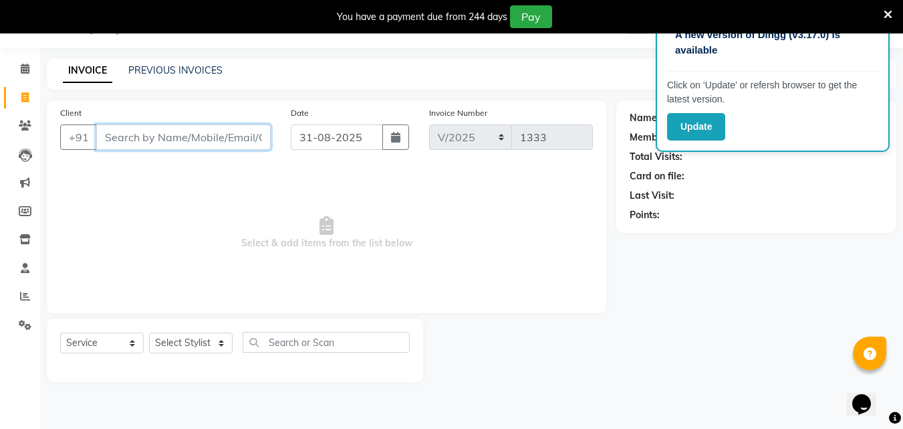
drag, startPoint x: 201, startPoint y: 128, endPoint x: 194, endPoint y: 134, distance: 8.6
click at [195, 132] on input "Client" at bounding box center [183, 136] width 175 height 25
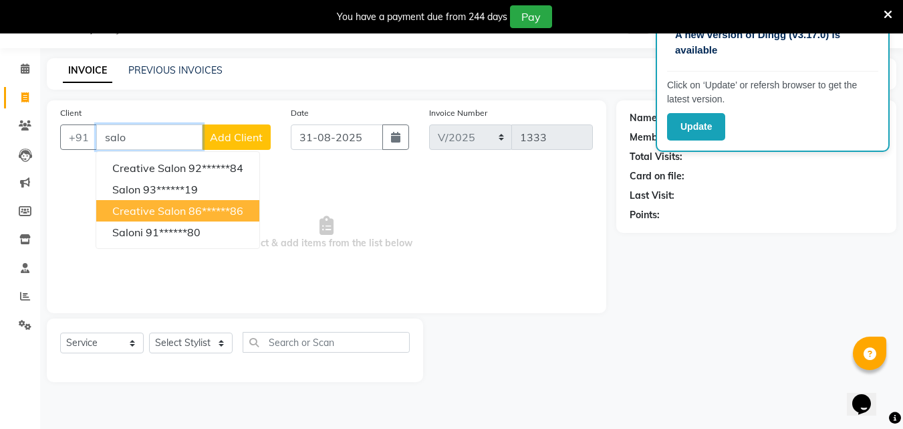
click at [196, 201] on button "creative salon 86******86" at bounding box center [177, 210] width 163 height 21
type input "86******86"
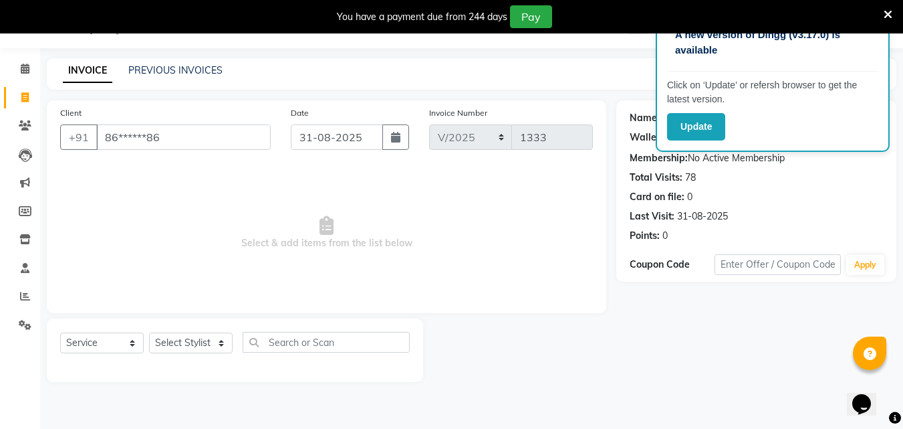
click at [192, 334] on div "Select Service Product Membership Package Voucher Prepaid Gift Card Select Styl…" at bounding box center [235, 350] width 376 height 64
click at [197, 342] on select "Select Stylist Creative Salon Hashan Kam wali Nisha Payal salman the creative" at bounding box center [191, 342] width 84 height 21
select select "86826"
click at [149, 332] on select "Select Stylist Creative Salon Hashan Kam wali Nisha Payal salman the creative" at bounding box center [191, 342] width 84 height 21
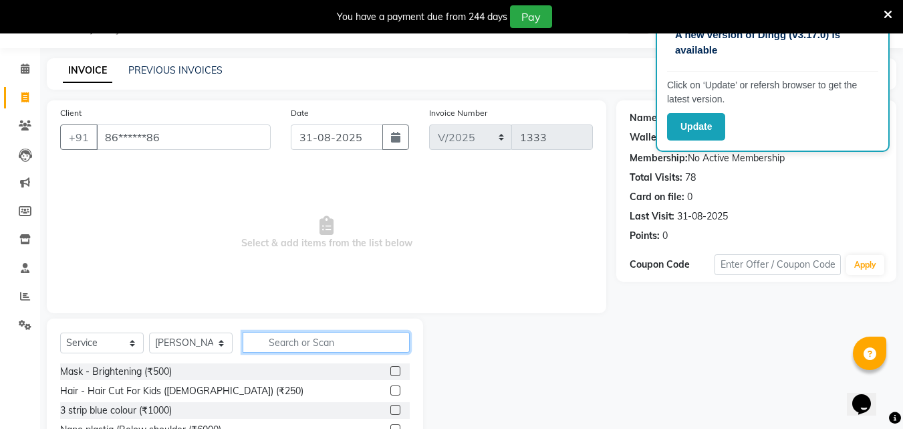
click at [322, 347] on input "text" at bounding box center [326, 342] width 167 height 21
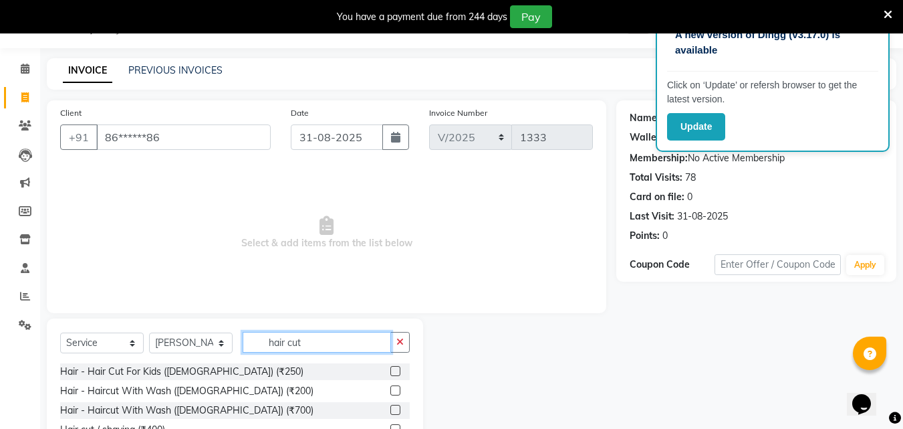
type input "hair cut"
click at [392, 388] on label at bounding box center [395, 390] width 10 height 10
click at [392, 388] on input "checkbox" at bounding box center [394, 390] width 9 height 9
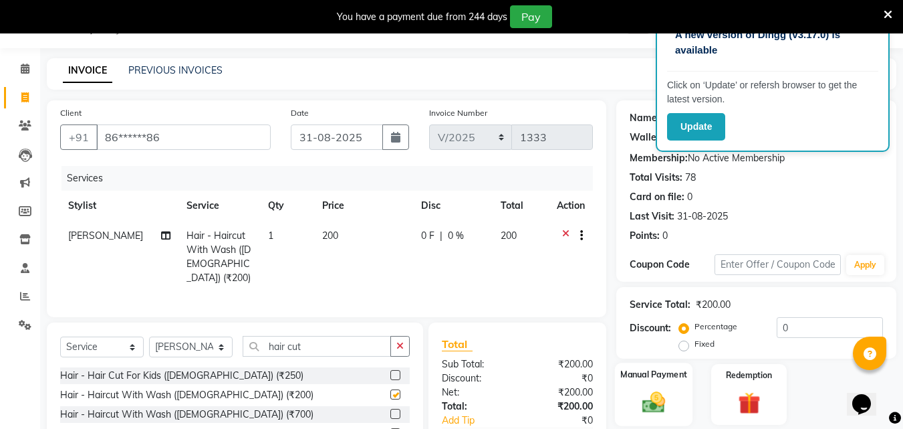
checkbox input "false"
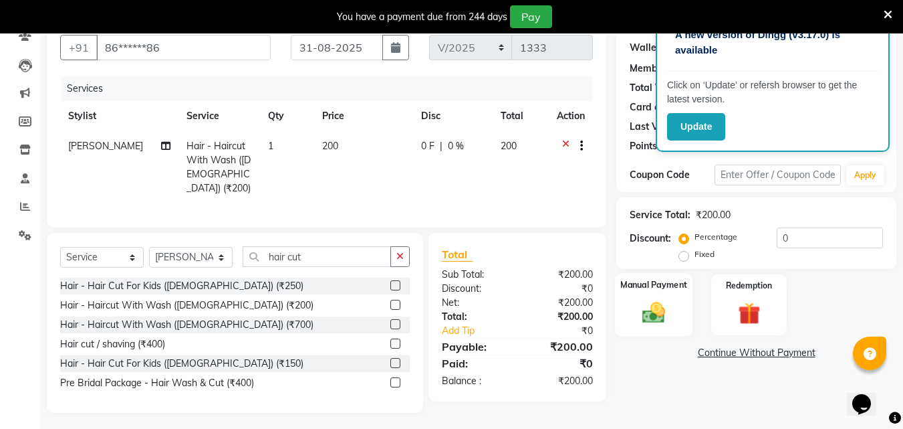
click at [631, 313] on div "Manual Payment" at bounding box center [654, 305] width 78 height 64
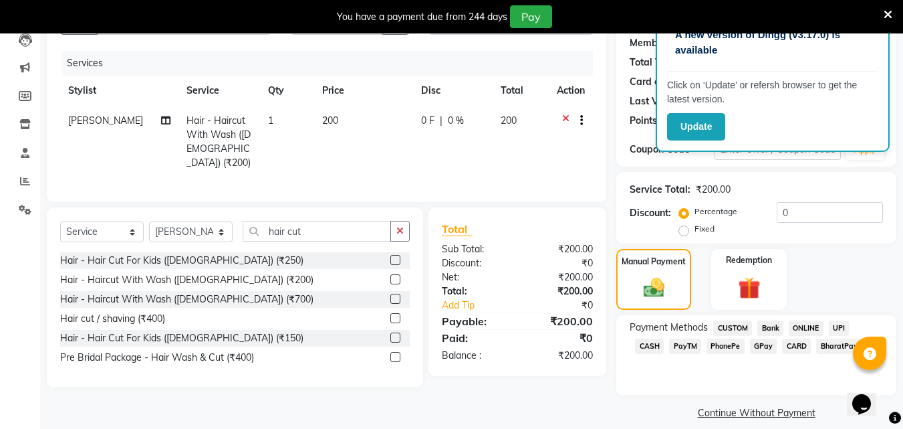
scroll to position [162, 0]
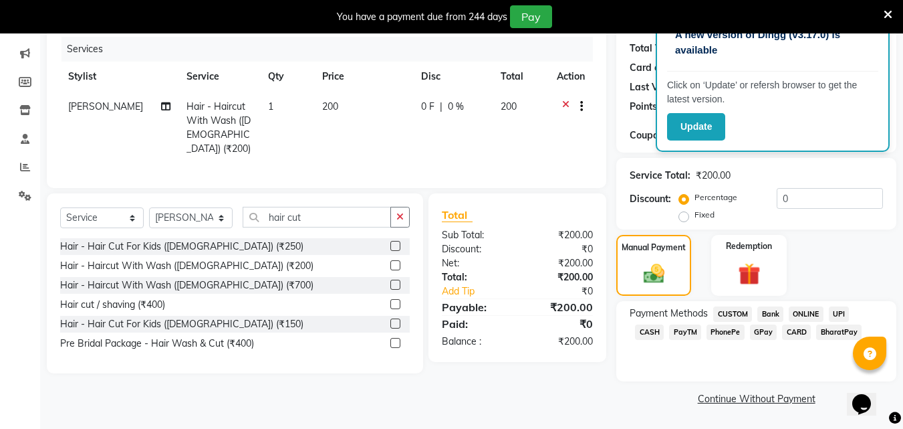
click at [750, 328] on span "GPay" at bounding box center [763, 331] width 27 height 15
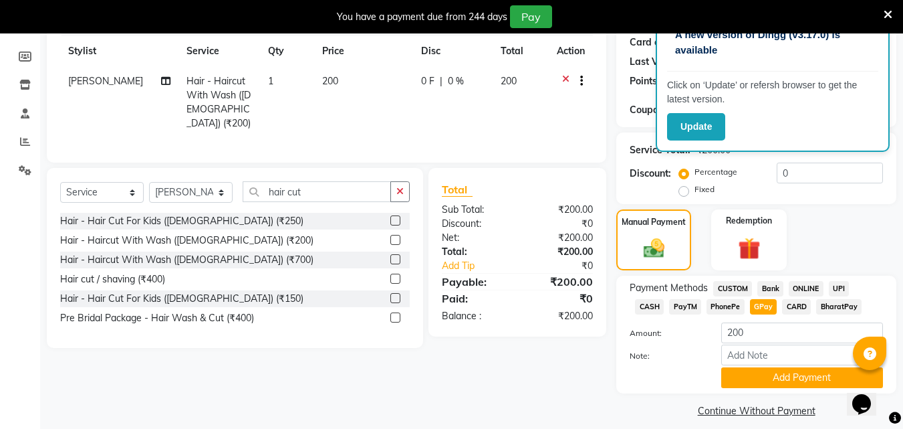
scroll to position [200, 0]
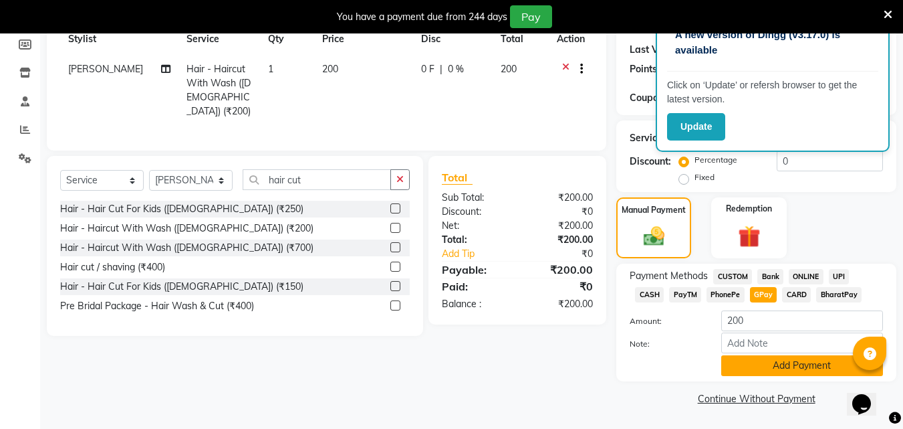
click at [752, 359] on button "Add Payment" at bounding box center [802, 365] width 162 height 21
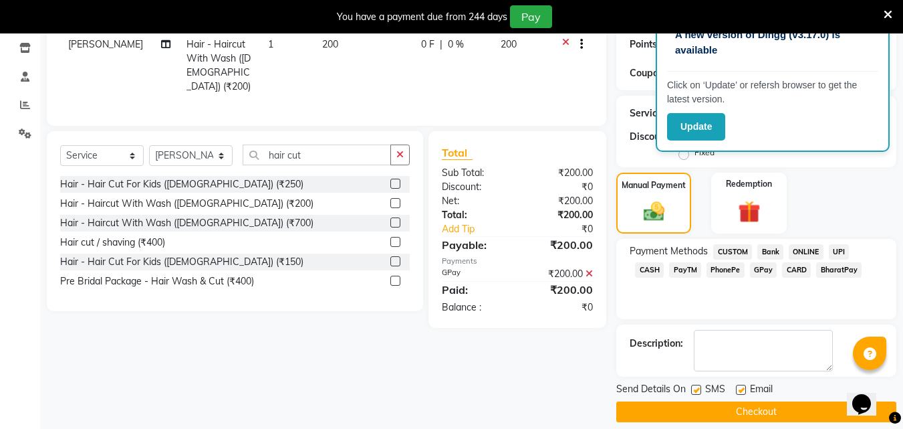
scroll to position [238, 0]
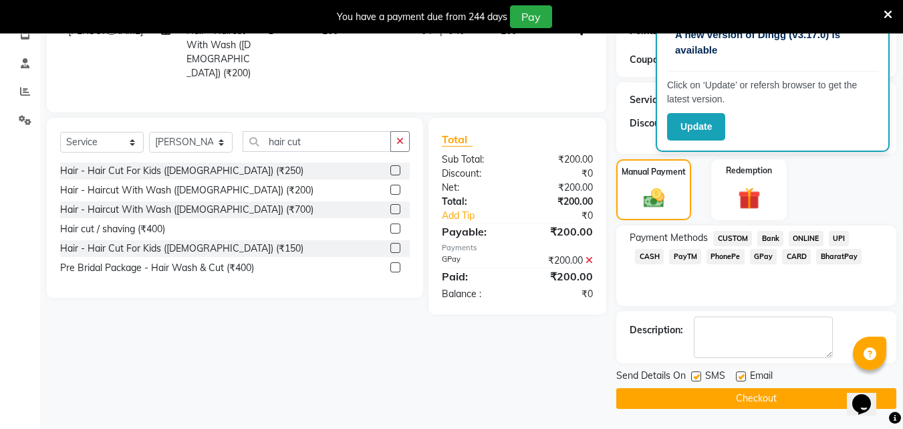
click at [759, 387] on div "Send Details On SMS Email Checkout" at bounding box center [756, 388] width 280 height 40
click at [756, 389] on button "Checkout" at bounding box center [756, 398] width 280 height 21
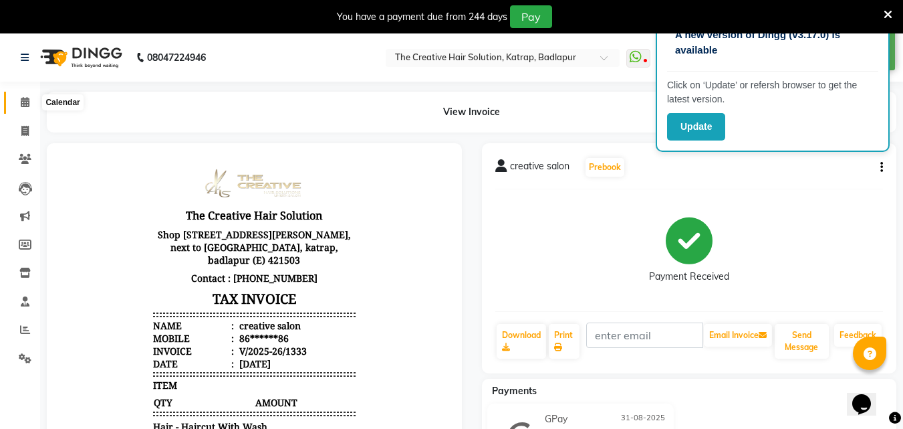
click at [21, 100] on icon at bounding box center [25, 102] width 9 height 10
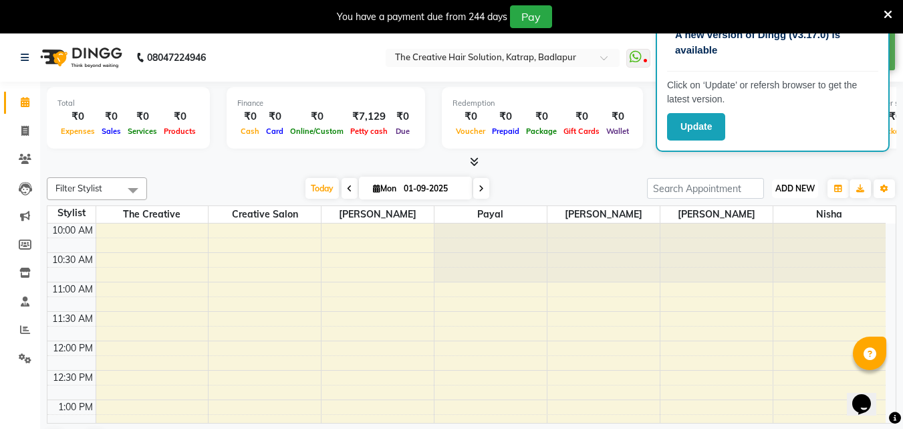
click at [794, 182] on button "ADD NEW Toggle Dropdown" at bounding box center [795, 188] width 46 height 19
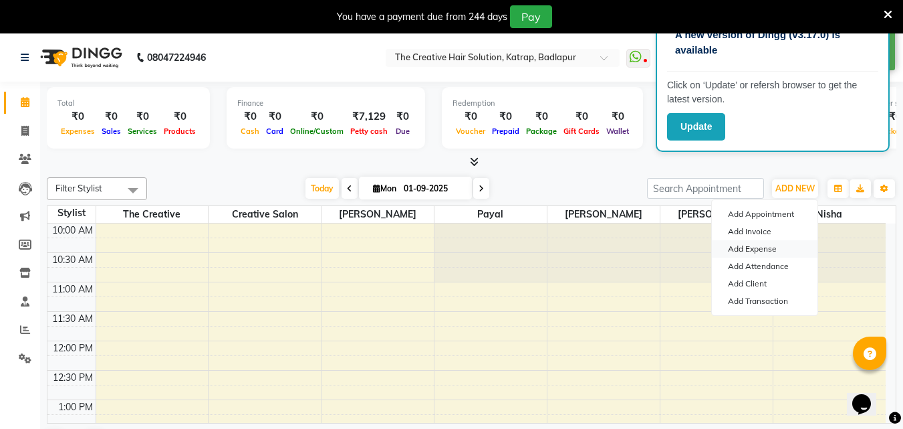
click at [758, 246] on link "Add Expense" at bounding box center [765, 248] width 106 height 17
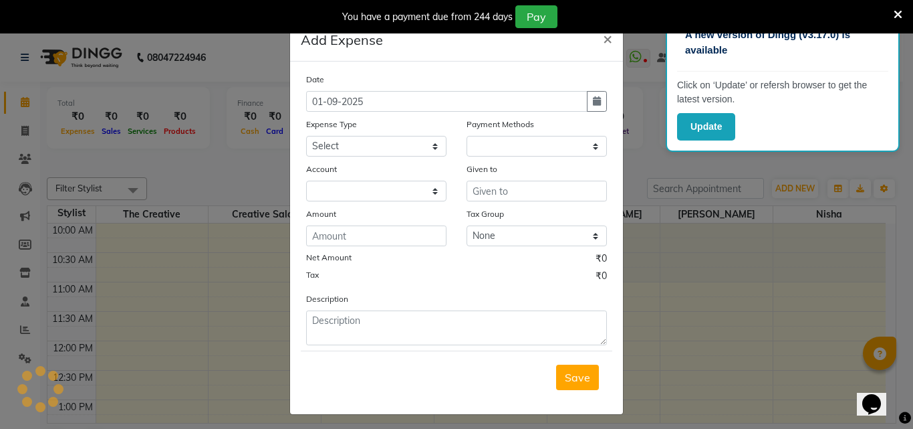
select select "1"
select select "2294"
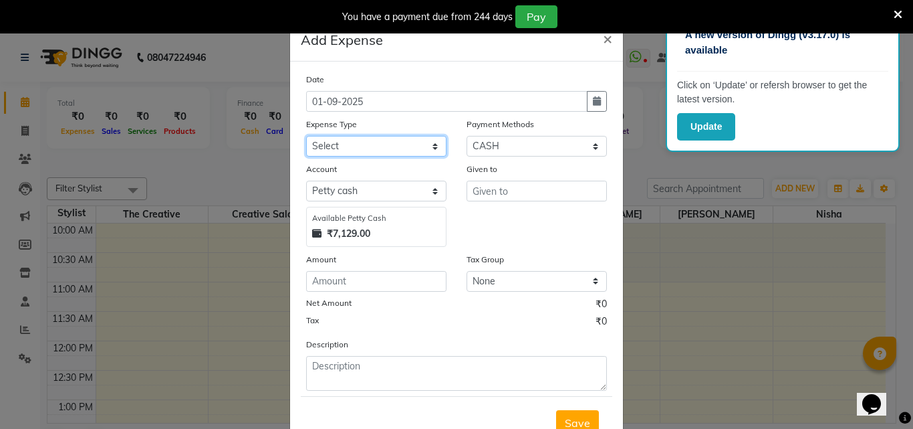
click at [405, 136] on select "Select Advance Salary Bank charges Cash Handed Over to Owner Cash transfer to b…" at bounding box center [376, 146] width 140 height 21
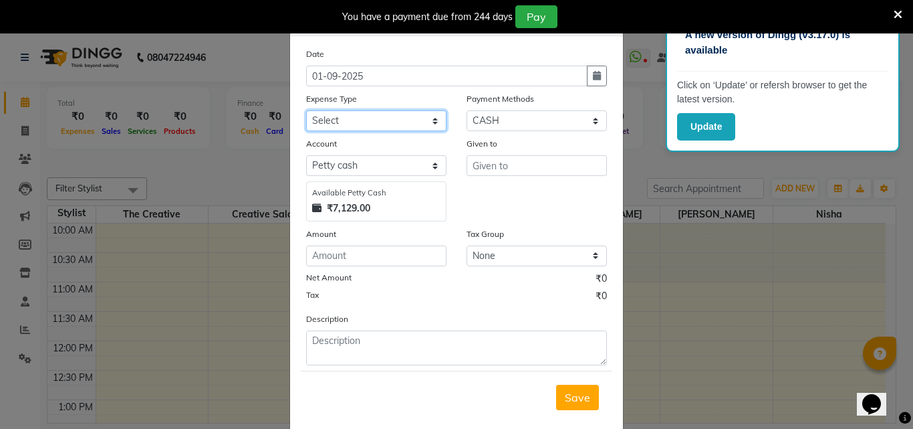
scroll to position [50, 0]
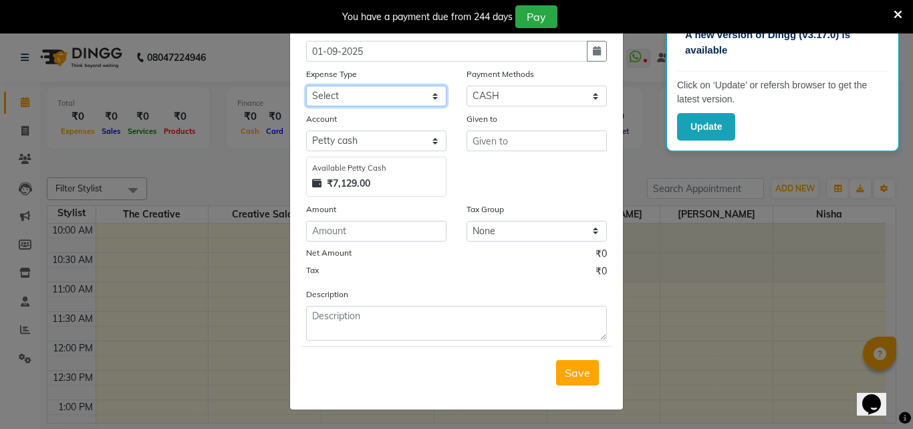
click at [405, 97] on select "Select Advance Salary Bank charges Cash Handed Over to Owner Cash transfer to b…" at bounding box center [376, 96] width 140 height 21
select select "17163"
click at [306, 86] on select "Select Advance Salary Bank charges Cash Handed Over to Owner Cash transfer to b…" at bounding box center [376, 96] width 140 height 21
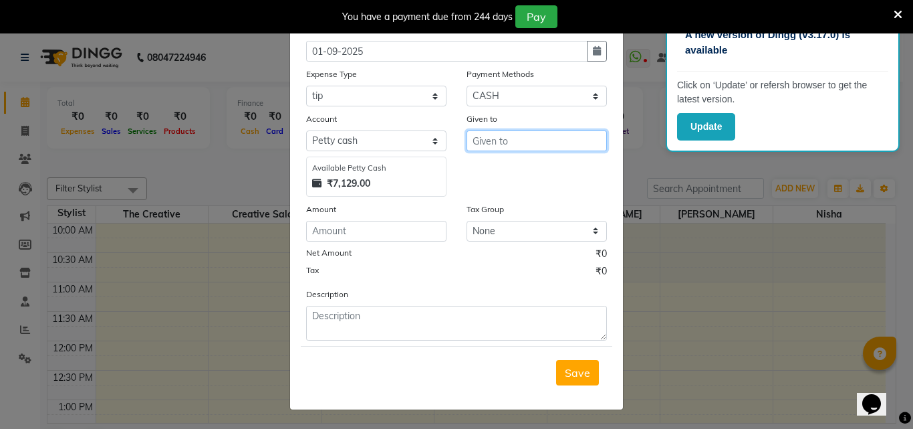
click at [512, 143] on input "text" at bounding box center [537, 140] width 140 height 21
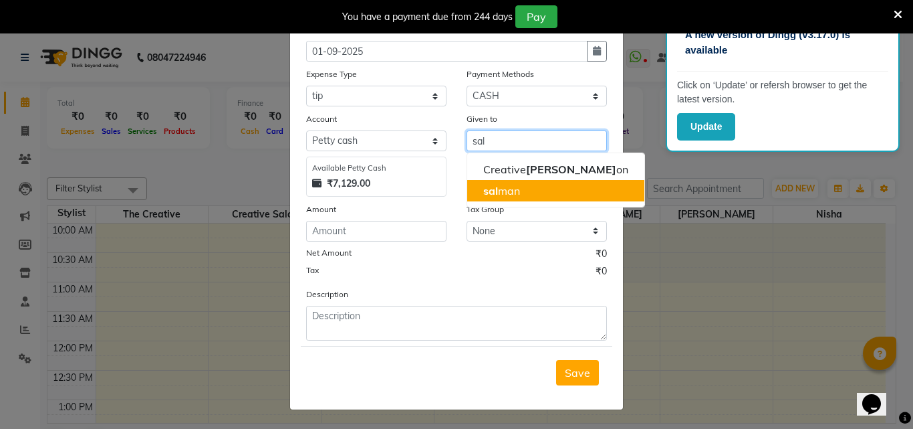
click at [505, 191] on ngb-highlight "sal man" at bounding box center [501, 190] width 37 height 13
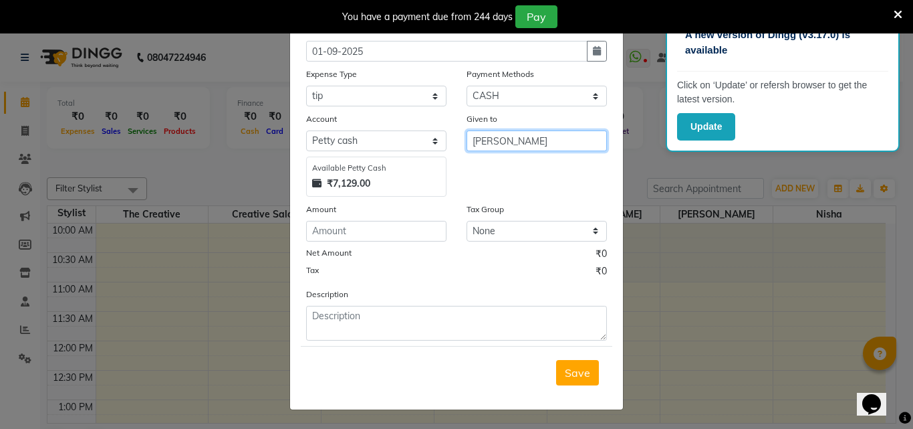
type input "[PERSON_NAME]"
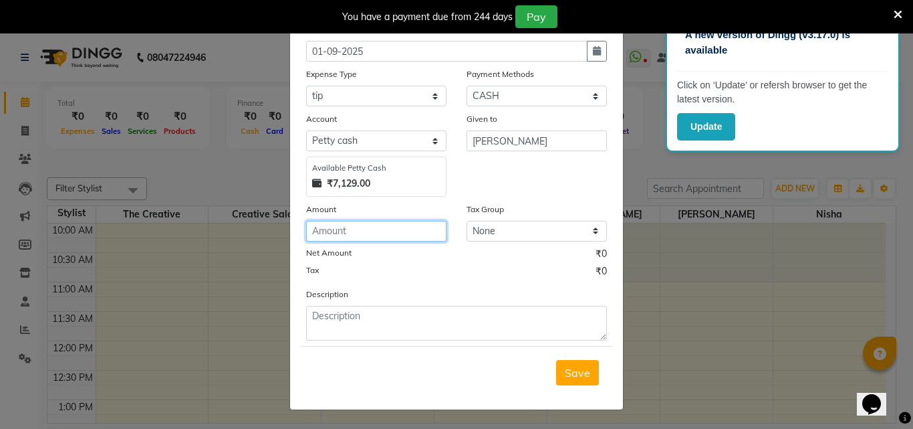
click at [407, 239] on input "number" at bounding box center [376, 231] width 140 height 21
type input "300"
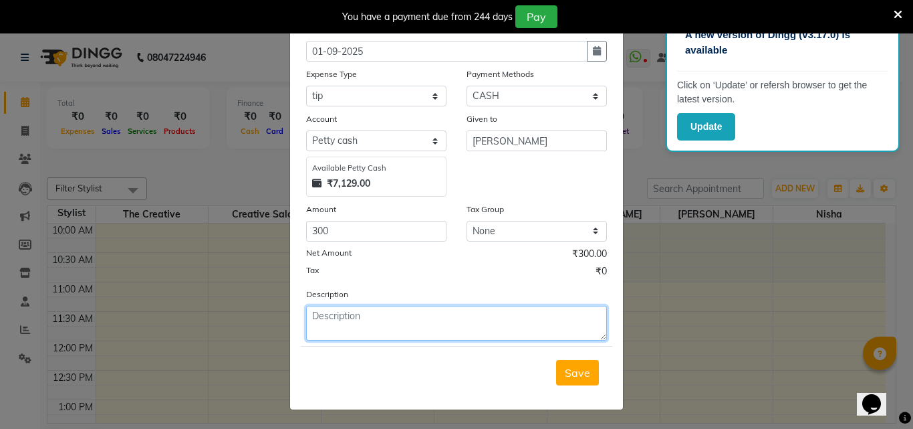
click at [407, 330] on textarea at bounding box center [456, 323] width 301 height 35
type textarea "tip miala ta gpay se to cash me diya hai300"
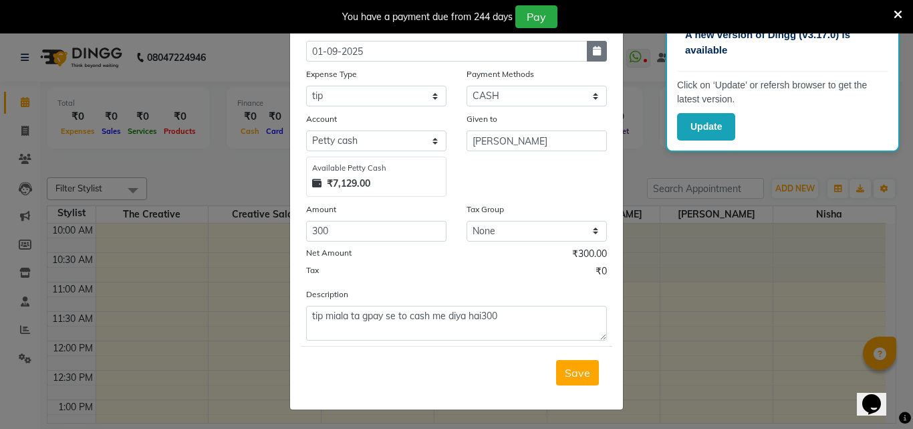
click at [598, 53] on button "button" at bounding box center [597, 51] width 20 height 21
select select "9"
select select "2025"
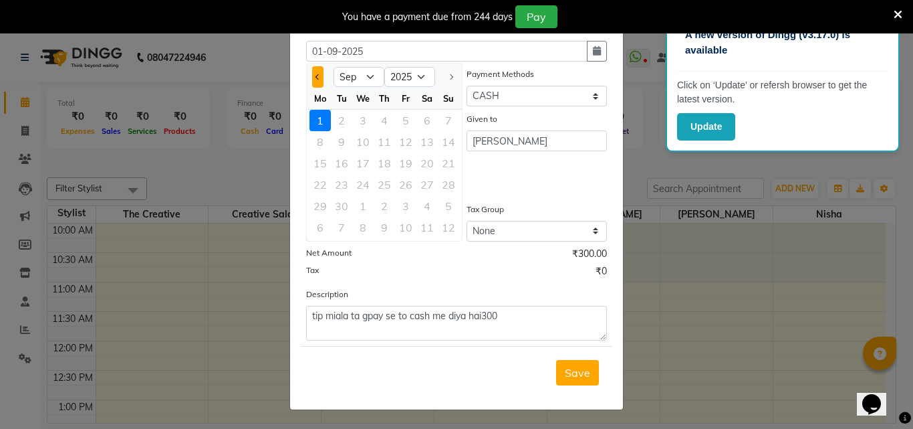
click at [316, 78] on span "Previous month" at bounding box center [318, 76] width 5 height 5
select select "8"
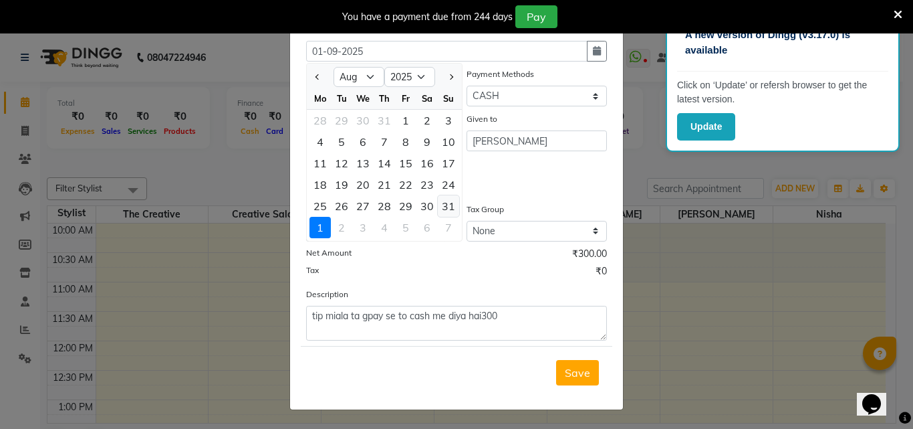
click at [440, 209] on div "31" at bounding box center [448, 205] width 21 height 21
type input "31-08-2025"
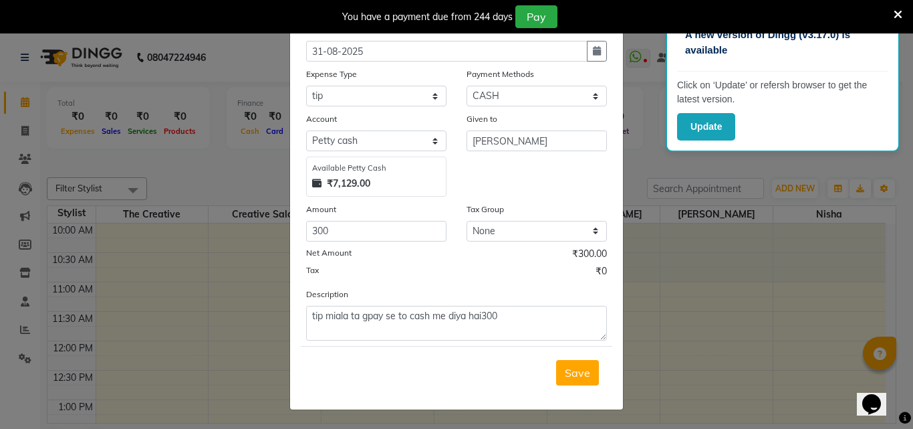
drag, startPoint x: 570, startPoint y: 375, endPoint x: 562, endPoint y: 356, distance: 20.7
click at [570, 372] on span "Save" at bounding box center [577, 372] width 25 height 13
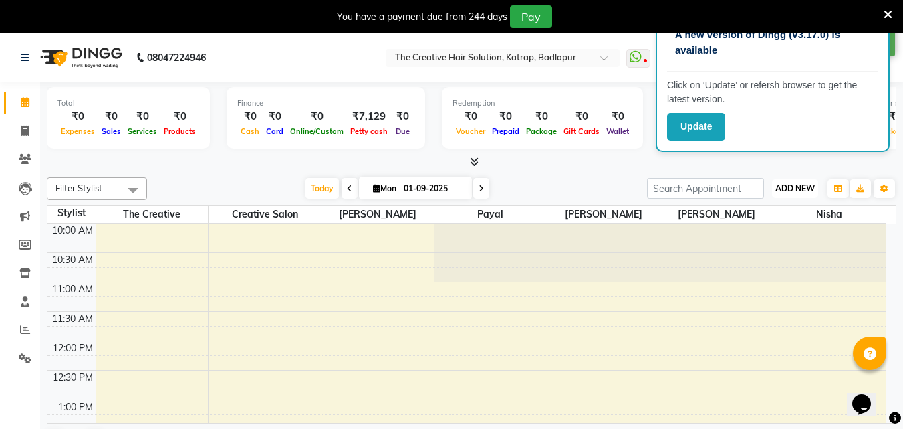
click at [796, 193] on button "ADD NEW Toggle Dropdown" at bounding box center [795, 188] width 46 height 19
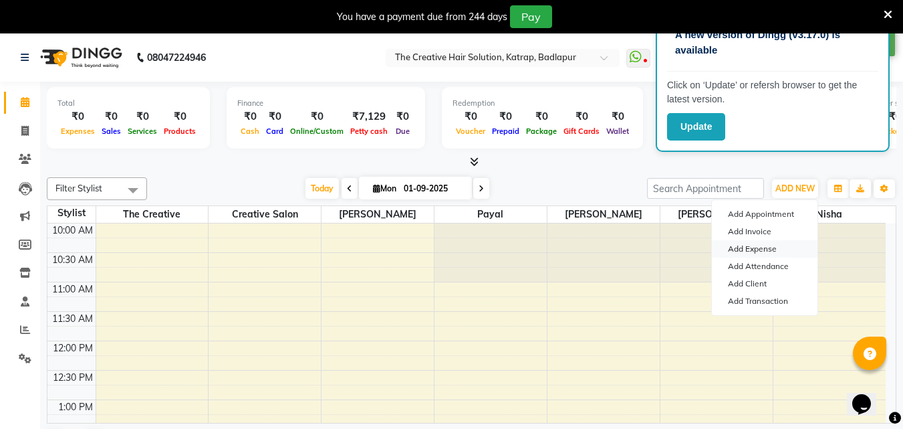
click at [765, 247] on link "Add Expense" at bounding box center [765, 248] width 106 height 17
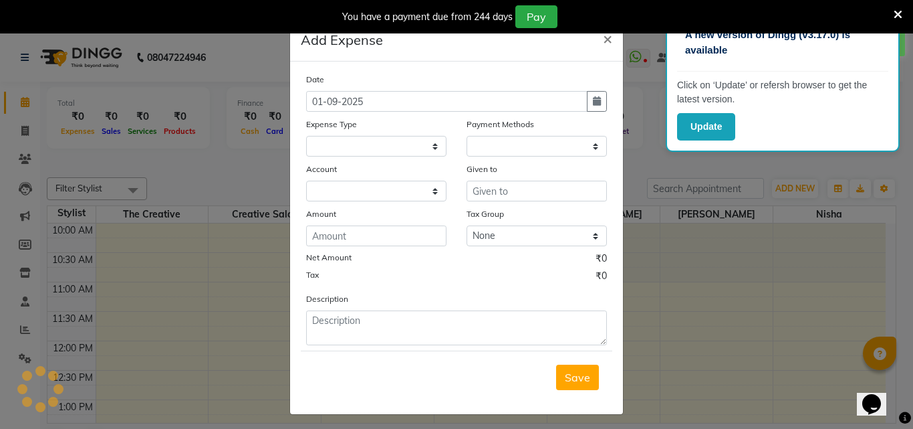
select select
select select "1"
select select "2294"
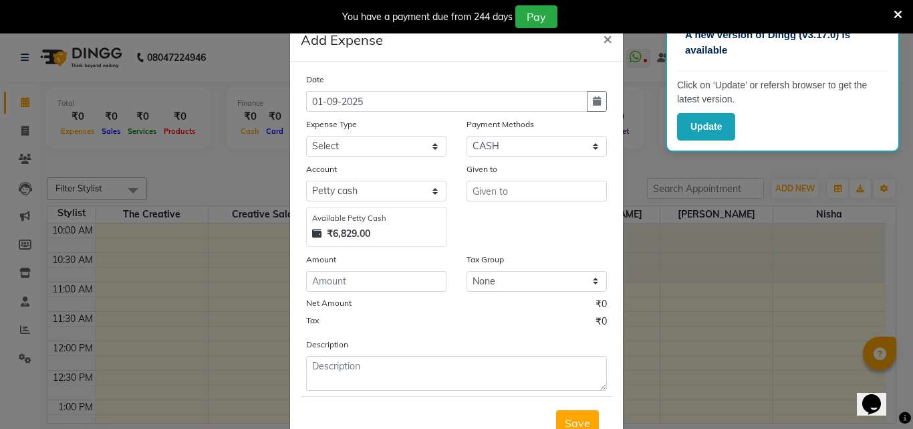
click at [604, 100] on div "Date 01-09-2025" at bounding box center [456, 91] width 321 height 39
click at [599, 100] on button "button" at bounding box center [597, 101] width 20 height 21
select select "9"
select select "2025"
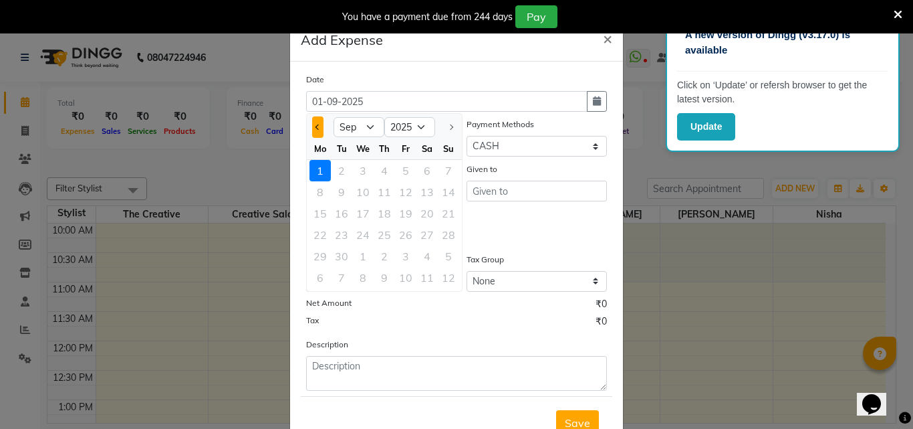
click at [312, 125] on button "Previous month" at bounding box center [317, 126] width 11 height 21
select select "8"
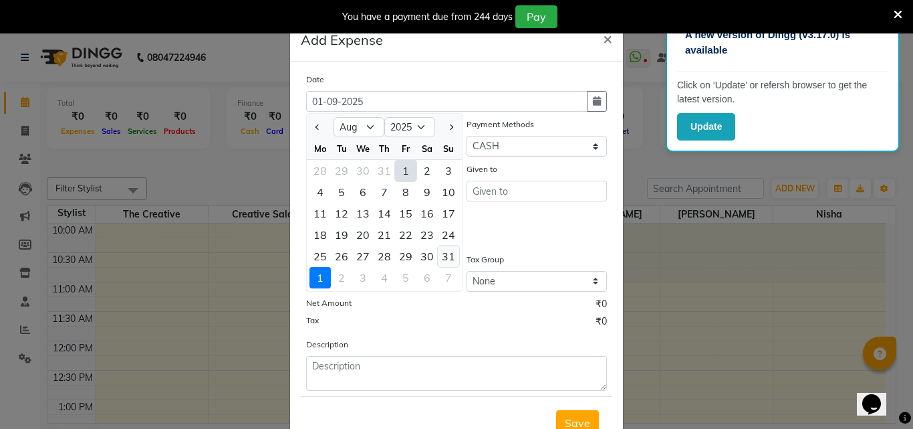
drag, startPoint x: 438, startPoint y: 255, endPoint x: 439, endPoint y: 245, distance: 9.5
click at [439, 255] on div "31" at bounding box center [448, 255] width 21 height 21
type input "31-08-2025"
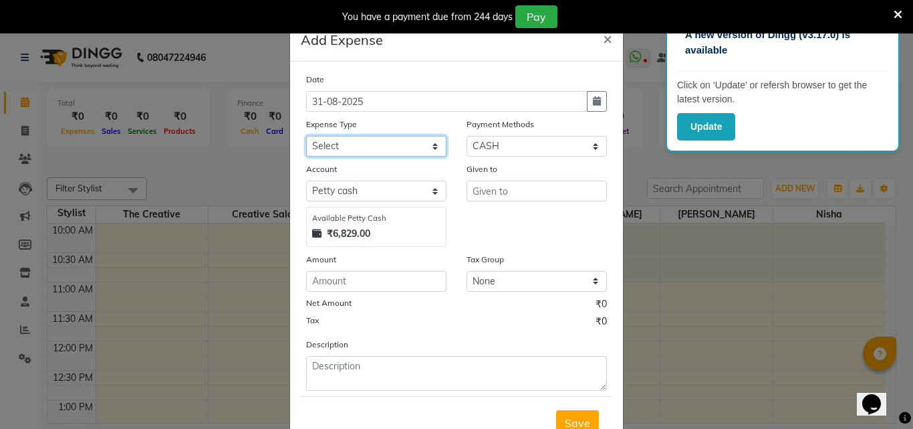
click at [350, 143] on select "Select Advance Salary Bank charges Cash Handed Over to Owner Cash transfer to b…" at bounding box center [376, 146] width 140 height 21
select select "12954"
click at [306, 136] on select "Select Advance Salary Bank charges Cash Handed Over to Owner Cash transfer to b…" at bounding box center [376, 146] width 140 height 21
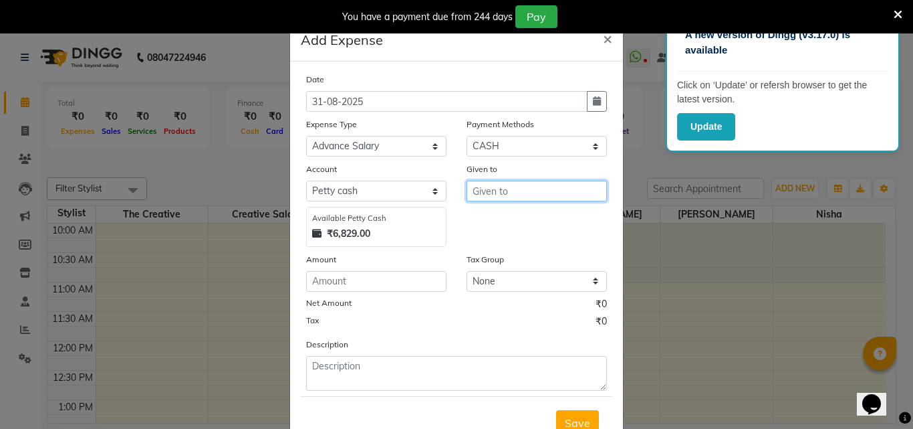
click at [495, 195] on input "text" at bounding box center [537, 191] width 140 height 21
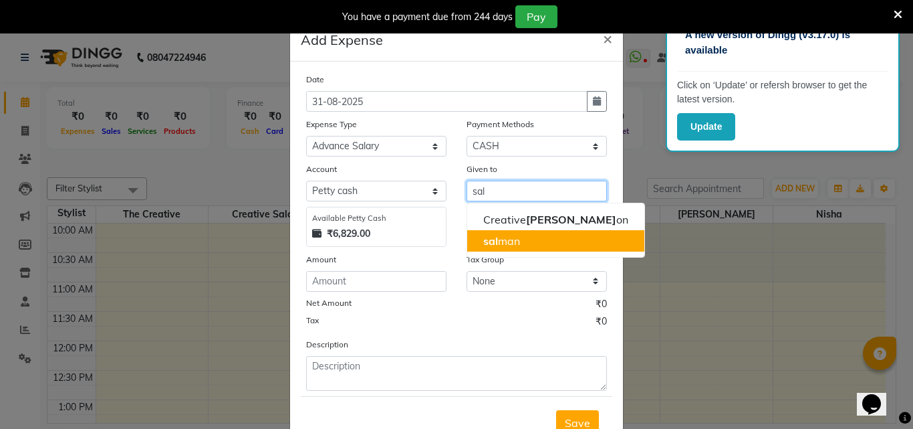
click at [489, 243] on span "sal" at bounding box center [490, 240] width 15 height 13
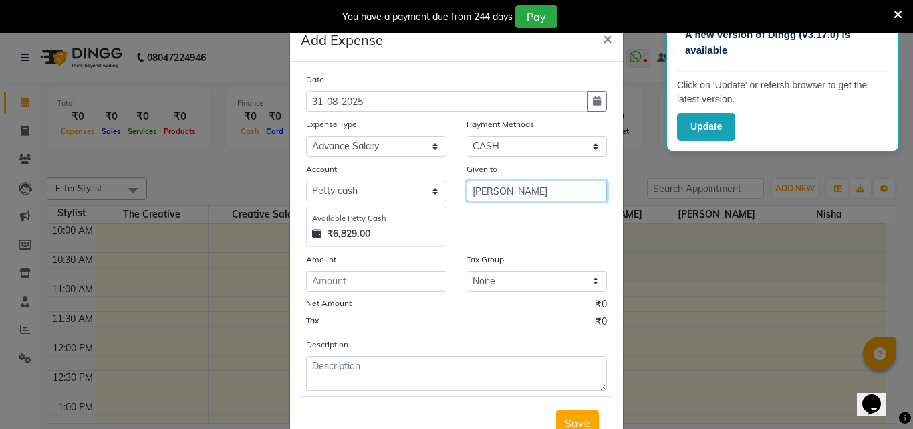
type input "[PERSON_NAME]"
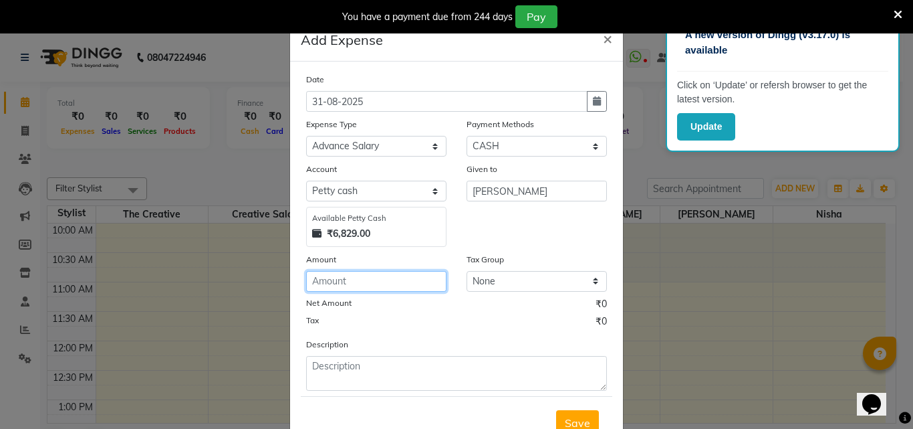
click at [349, 282] on input "number" at bounding box center [376, 281] width 140 height 21
type input "4000"
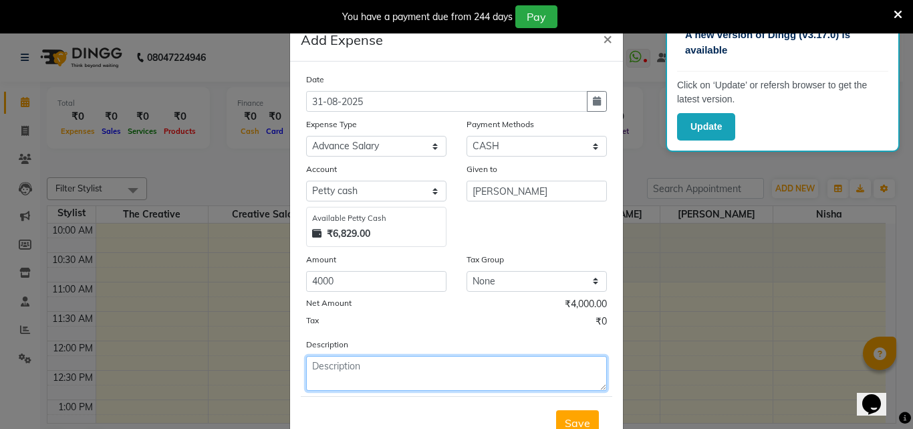
click at [348, 363] on textarea at bounding box center [456, 373] width 301 height 35
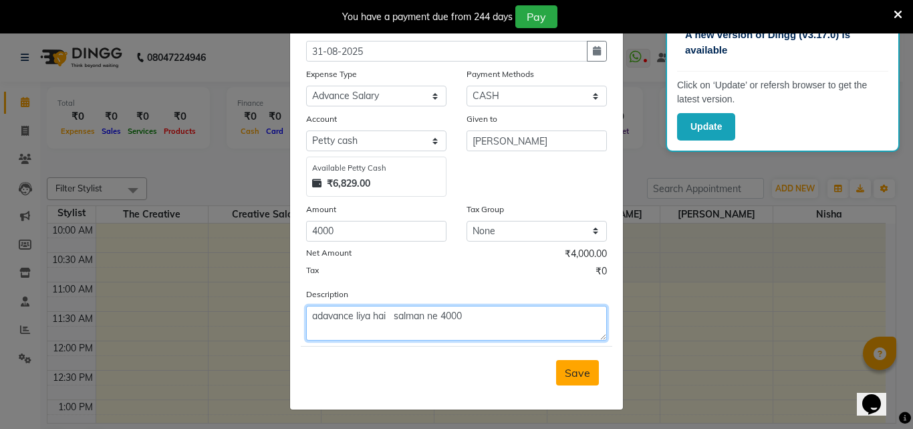
type textarea "adavance liya hai salman ne 4000"
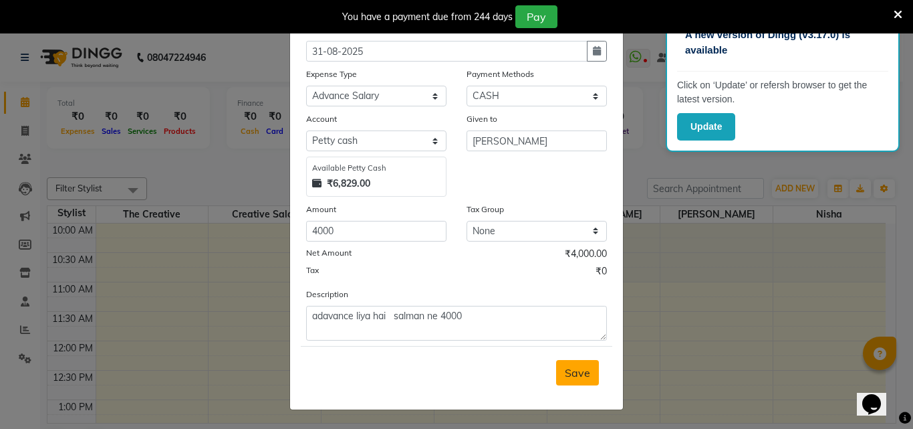
click at [565, 366] on span "Save" at bounding box center [577, 372] width 25 height 13
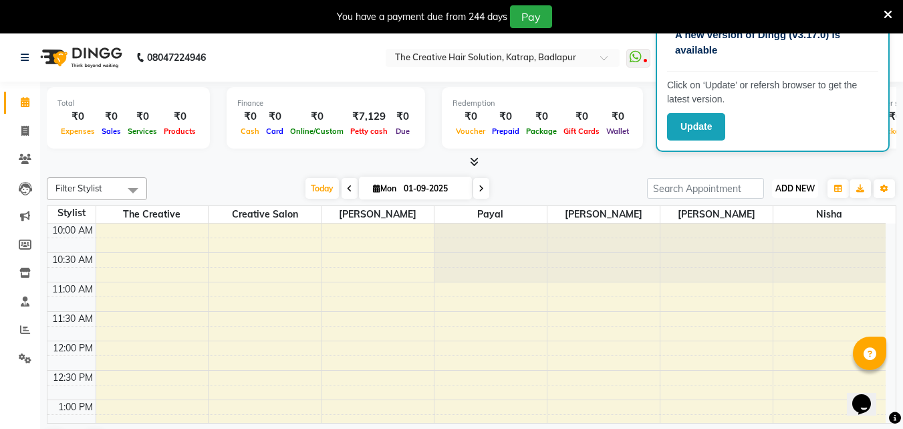
click at [801, 180] on button "ADD NEW Toggle Dropdown" at bounding box center [795, 188] width 46 height 19
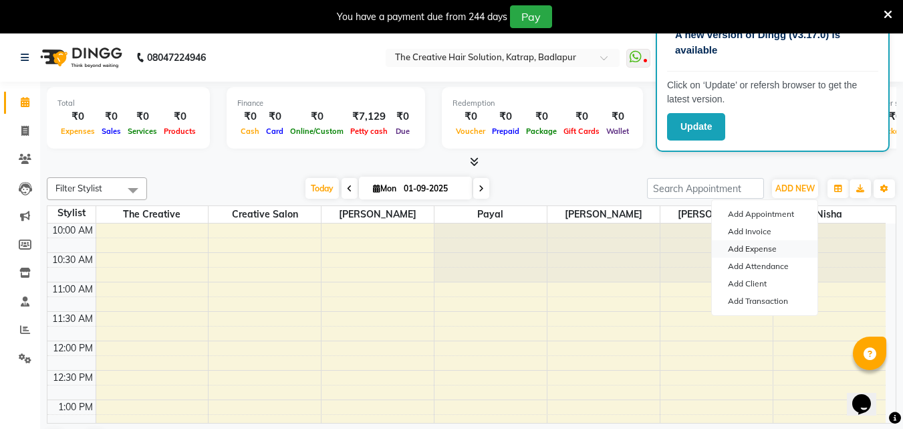
click at [746, 246] on link "Add Expense" at bounding box center [765, 248] width 106 height 17
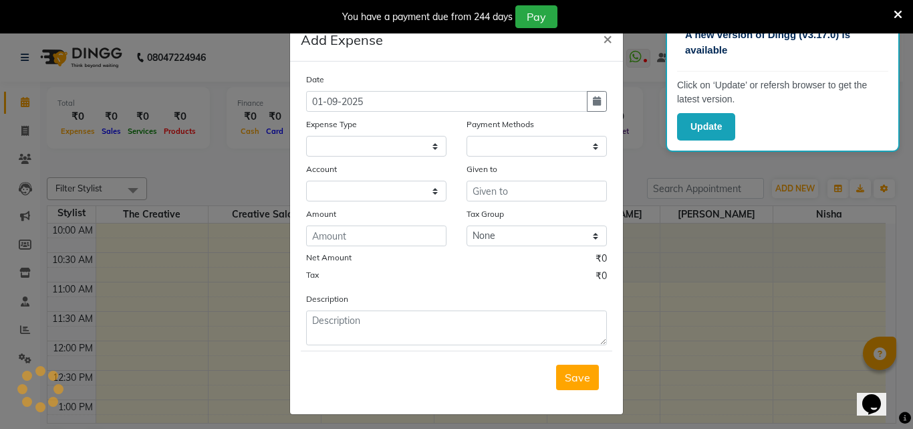
select select "1"
select select "2294"
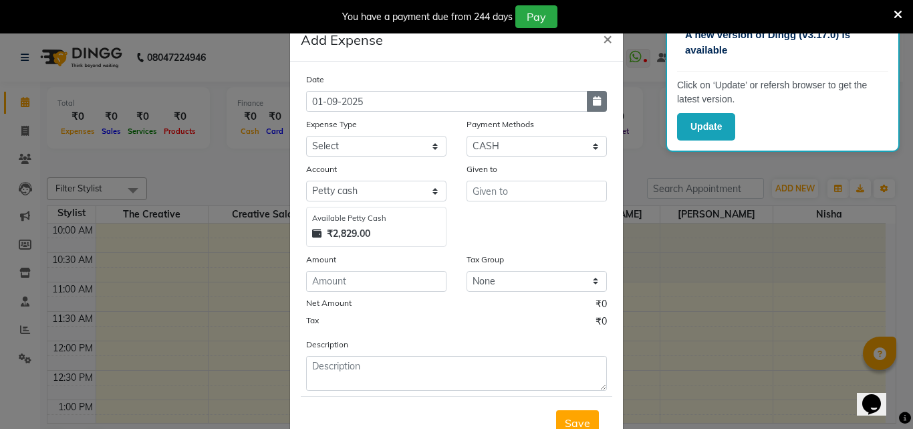
click at [600, 106] on button "button" at bounding box center [597, 101] width 20 height 21
select select "9"
select select "2025"
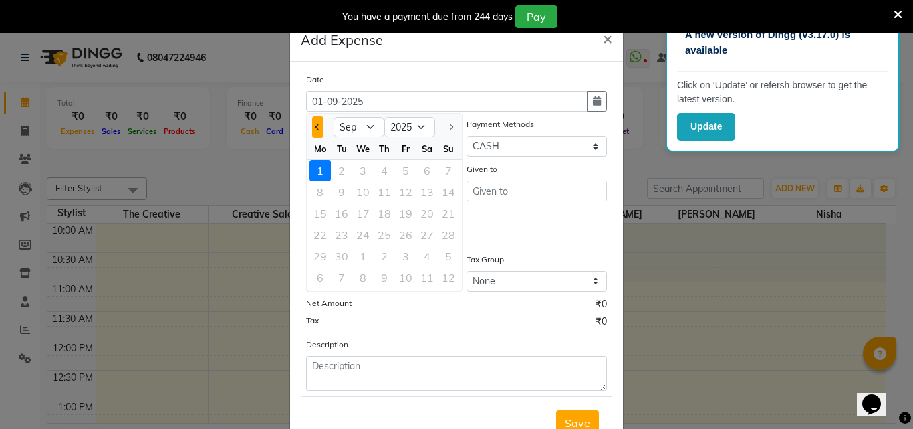
click at [312, 134] on button "Previous month" at bounding box center [317, 126] width 11 height 21
select select "8"
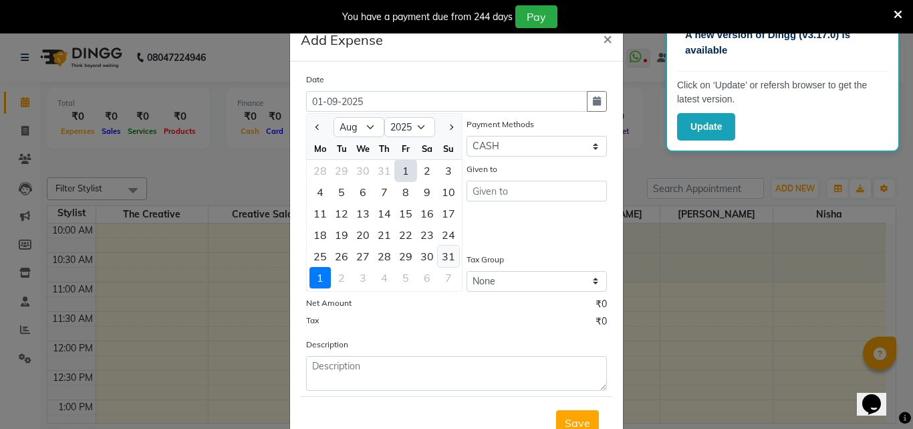
click at [440, 254] on div "31" at bounding box center [448, 255] width 21 height 21
type input "31-08-2025"
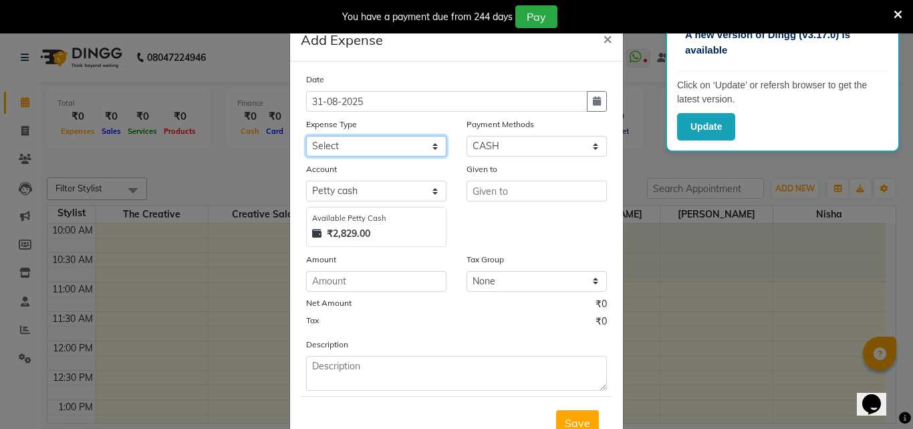
click at [362, 139] on select "Select Advance Salary Bank charges Cash Handed Over to Owner Cash transfer to b…" at bounding box center [376, 146] width 140 height 21
select select "12946"
click at [306, 136] on select "Select Advance Salary Bank charges Cash Handed Over to Owner Cash transfer to b…" at bounding box center [376, 146] width 140 height 21
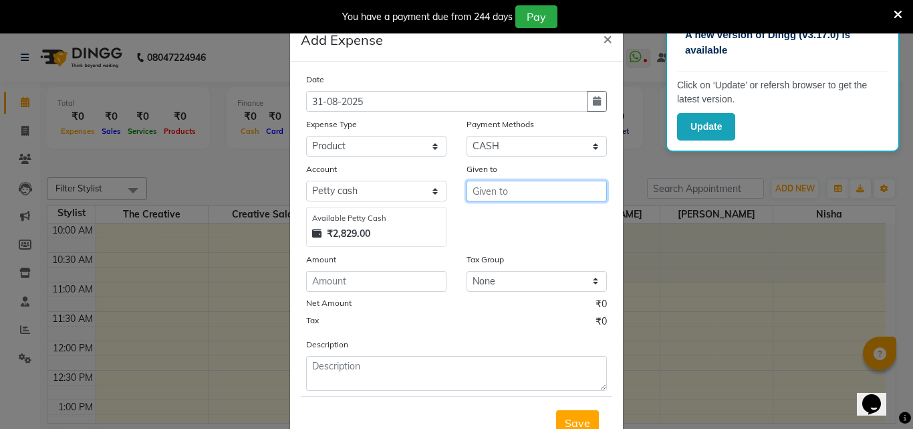
click at [474, 192] on input "text" at bounding box center [537, 191] width 140 height 21
type input "loreal"
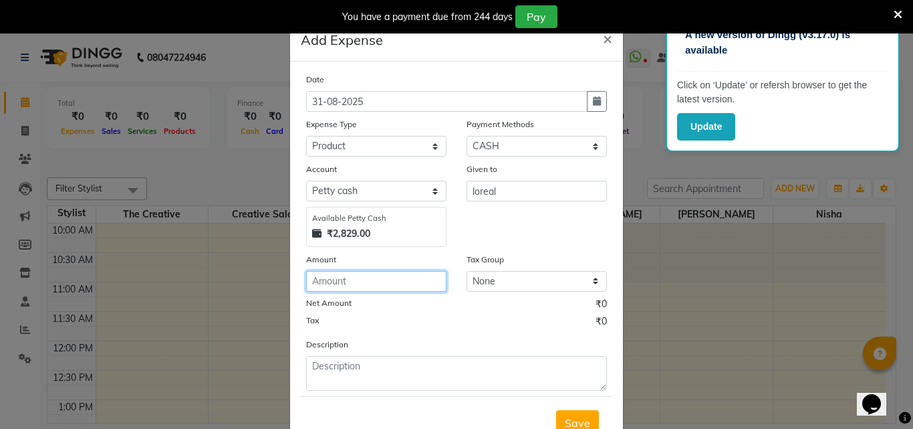
click at [363, 275] on input "number" at bounding box center [376, 281] width 140 height 21
type input "5"
type input "3500"
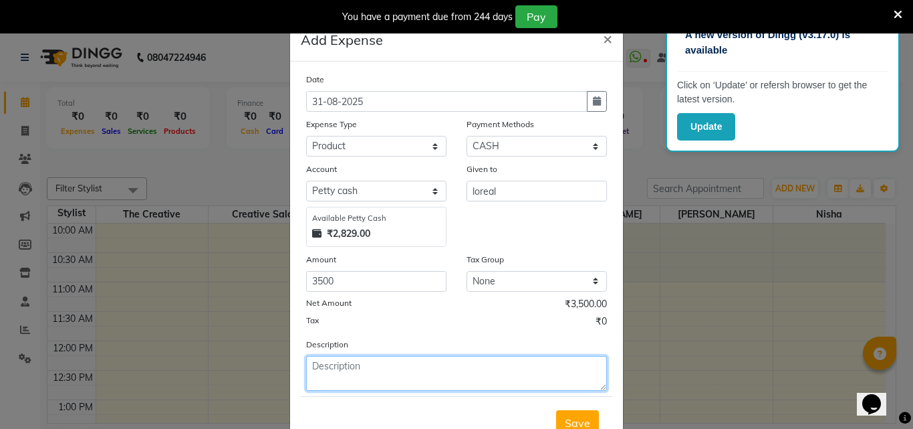
click at [370, 374] on textarea at bounding box center [456, 373] width 301 height 35
drag, startPoint x: 369, startPoint y: 377, endPoint x: 482, endPoint y: 376, distance: 113.0
click at [482, 376] on textarea "loreal product wale ka" at bounding box center [456, 373] width 301 height 35
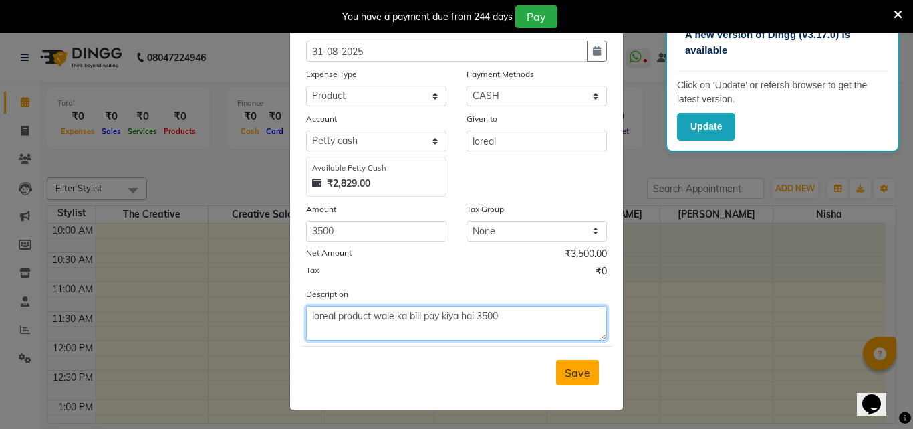
type textarea "loreal product wale ka bill pay kiya hai 3500"
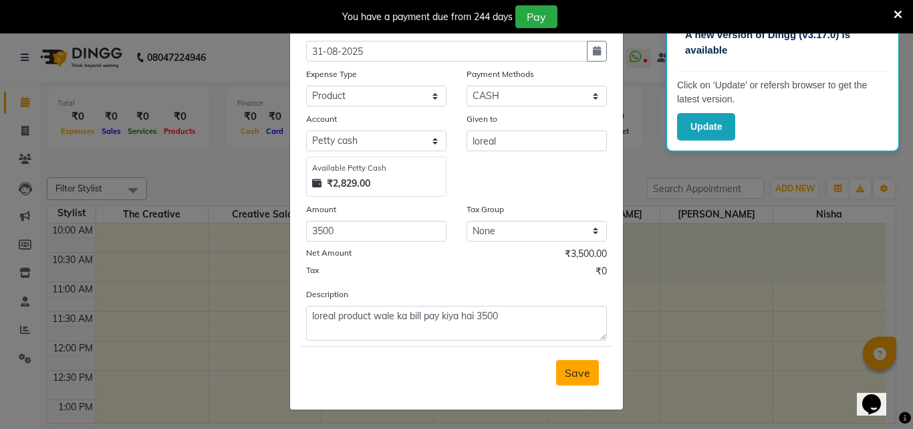
click at [577, 376] on span "Save" at bounding box center [577, 372] width 25 height 13
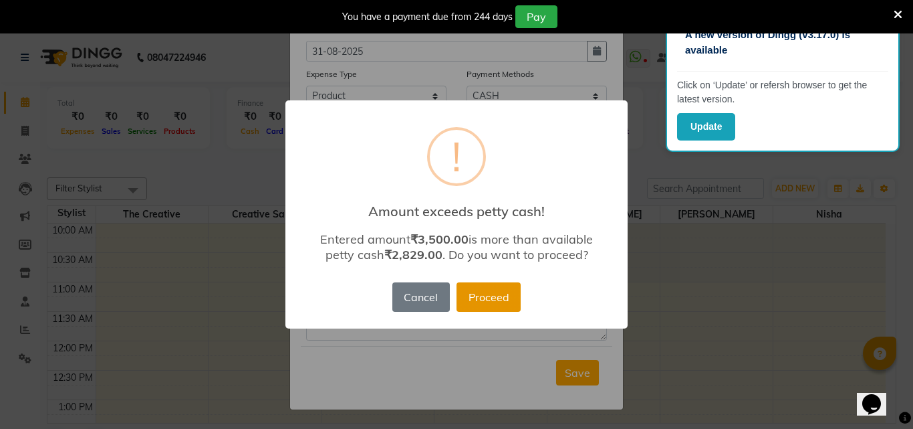
click at [499, 293] on button "Proceed" at bounding box center [489, 296] width 64 height 29
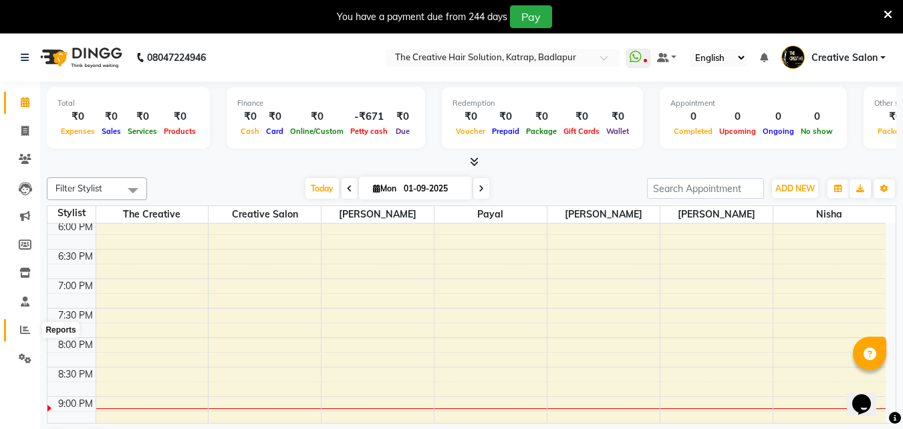
click at [19, 324] on span at bounding box center [24, 329] width 23 height 15
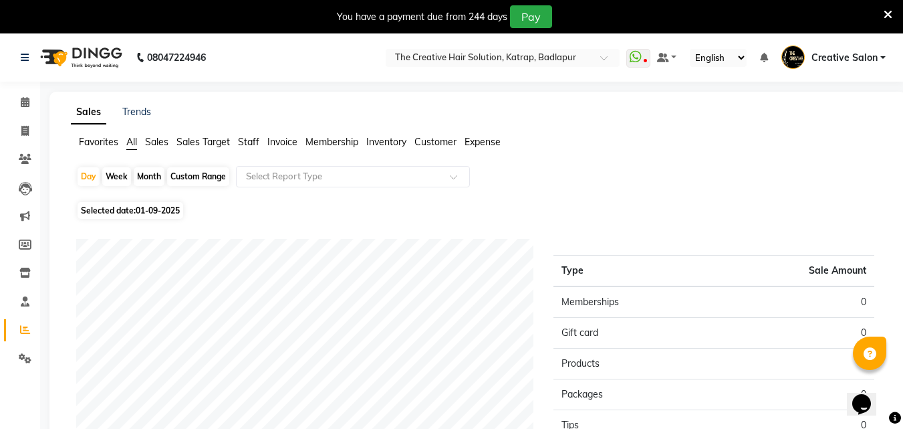
click at [479, 140] on span "Expense" at bounding box center [483, 142] width 36 height 12
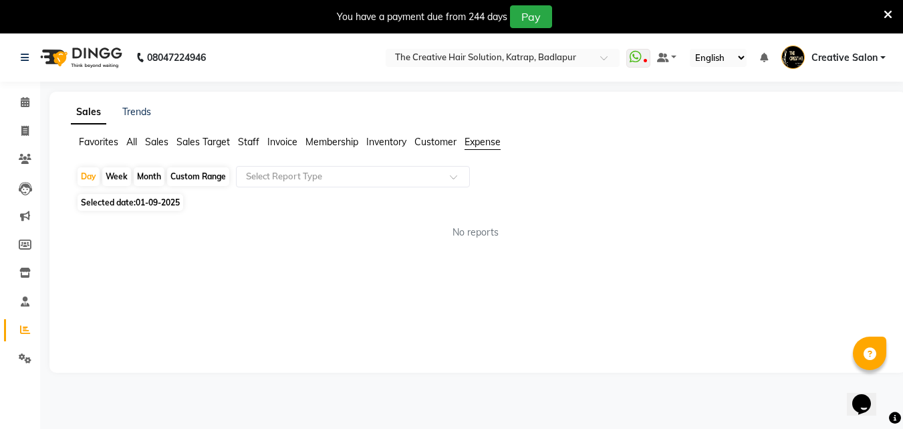
click at [114, 173] on div "Week" at bounding box center [116, 176] width 29 height 19
select select "9"
select select "2025"
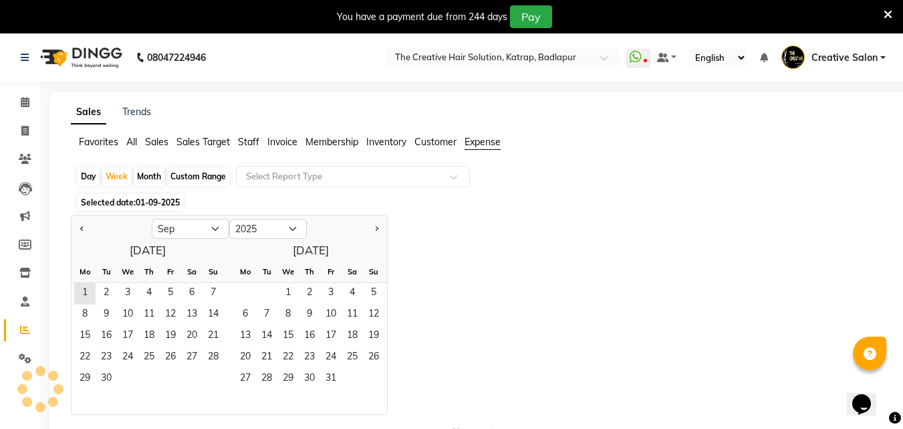
click at [152, 179] on div "Month" at bounding box center [149, 176] width 31 height 19
select select "9"
select select "2025"
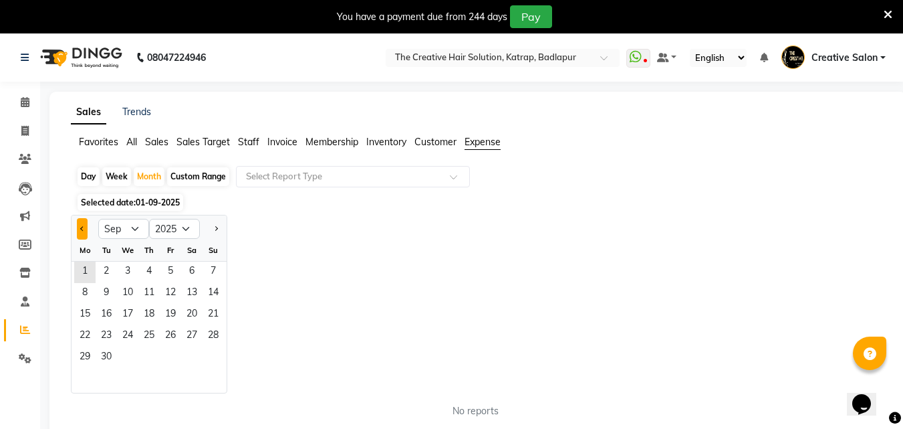
click at [84, 225] on button "Previous month" at bounding box center [82, 228] width 11 height 21
select select "8"
click at [207, 357] on span "31" at bounding box center [213, 357] width 21 height 21
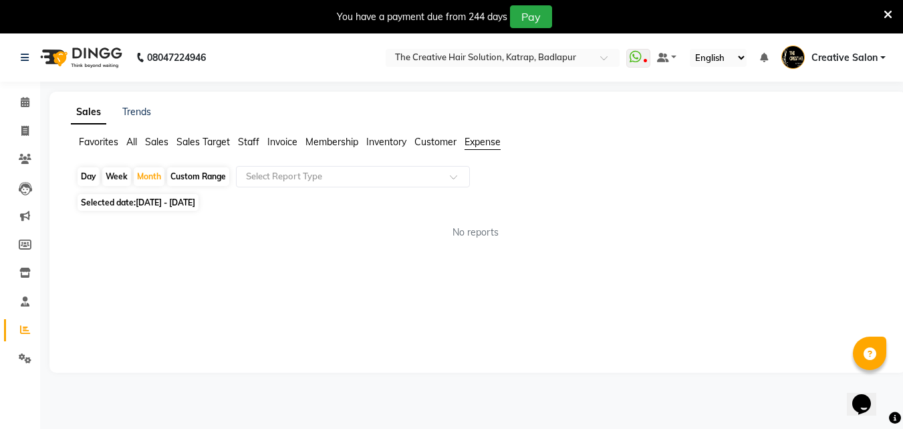
click at [213, 178] on div "Custom Range" at bounding box center [198, 176] width 62 height 19
select select "8"
select select "2025"
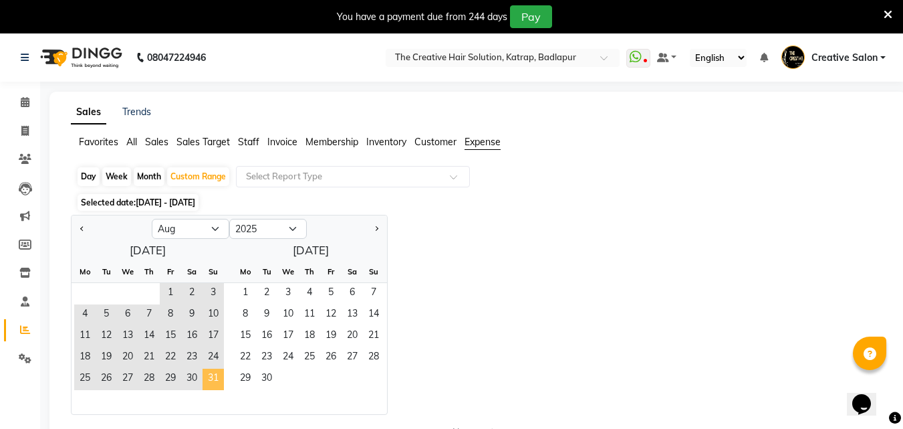
click at [208, 387] on span "31" at bounding box center [213, 378] width 21 height 21
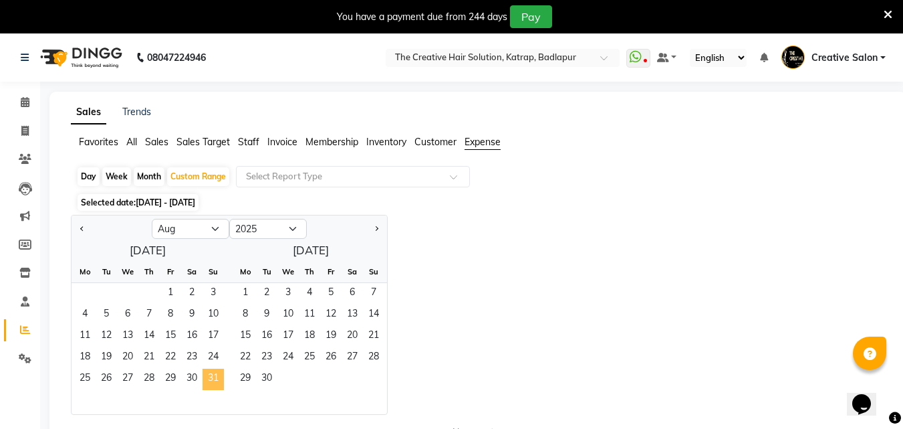
click at [209, 380] on span "31" at bounding box center [213, 378] width 21 height 21
click at [441, 143] on span "Customer" at bounding box center [436, 142] width 42 height 12
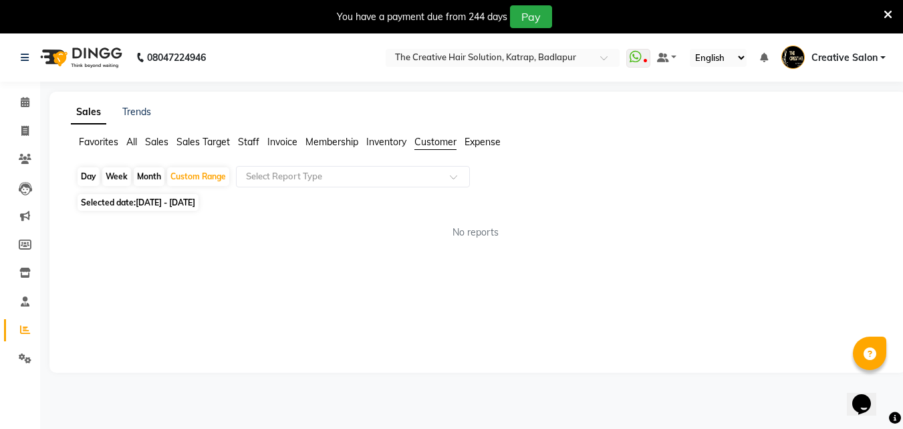
click at [483, 139] on span "Expense" at bounding box center [483, 142] width 36 height 12
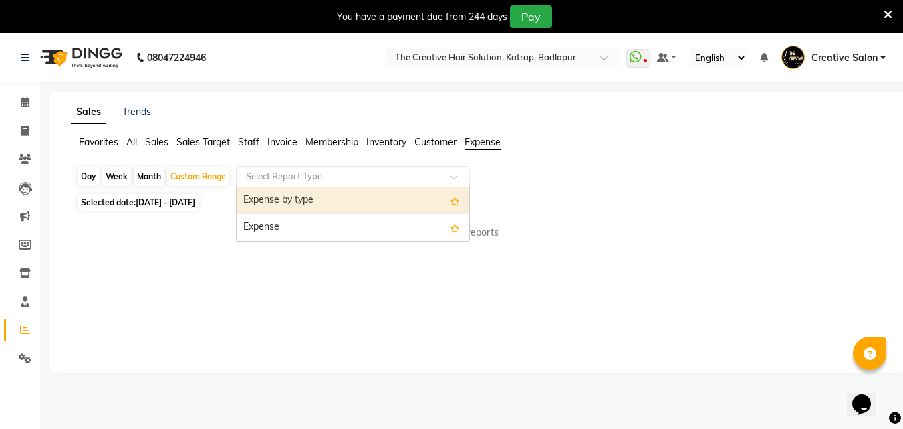
click at [423, 172] on input "text" at bounding box center [339, 176] width 193 height 13
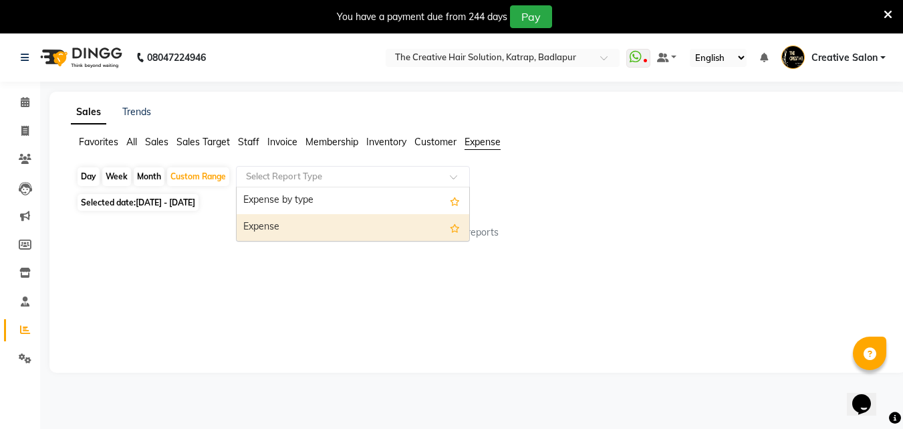
click at [436, 232] on div "Expense" at bounding box center [353, 227] width 233 height 27
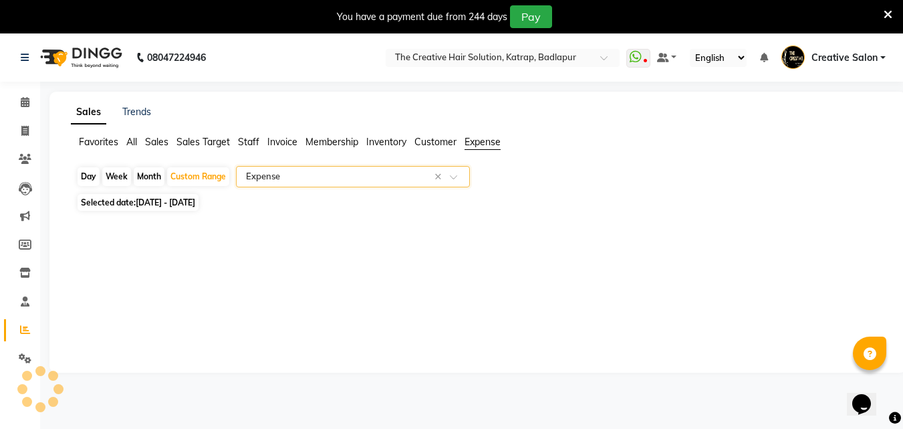
select select "csv"
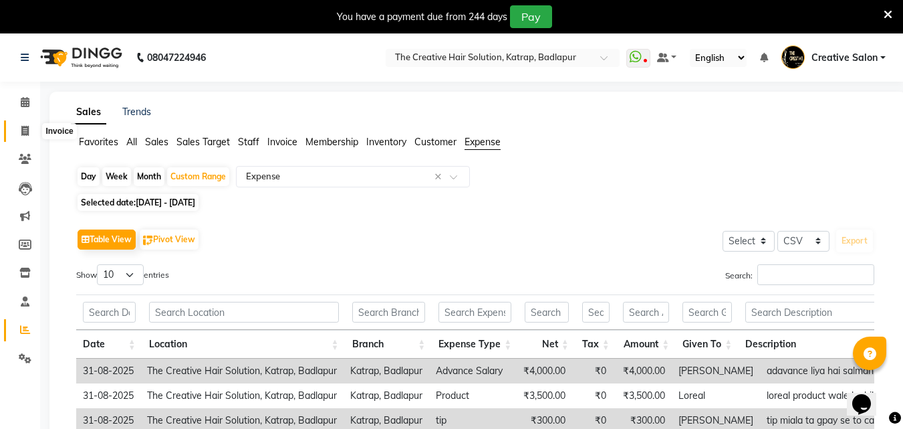
click at [21, 129] on span at bounding box center [24, 131] width 23 height 15
select select "service"
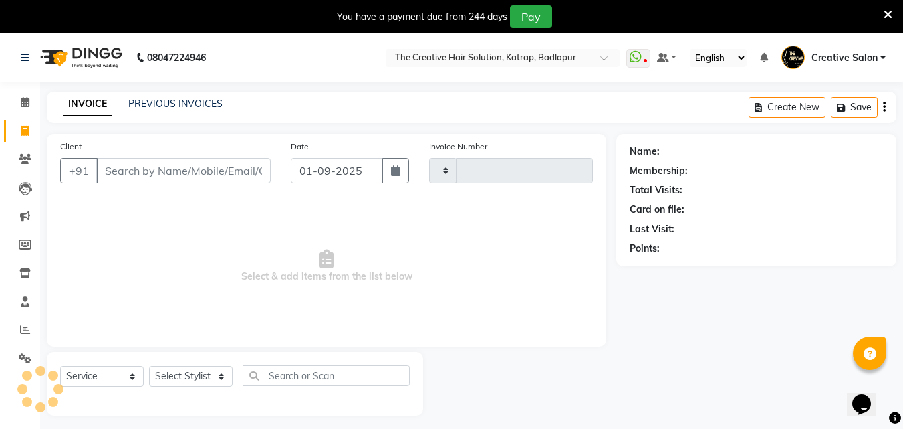
scroll to position [33, 0]
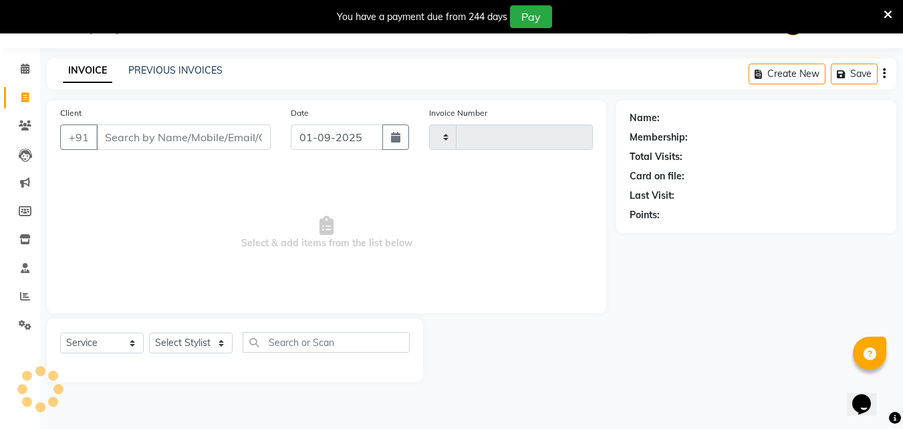
type input "1334"
select select "527"
click at [25, 71] on icon at bounding box center [25, 69] width 9 height 10
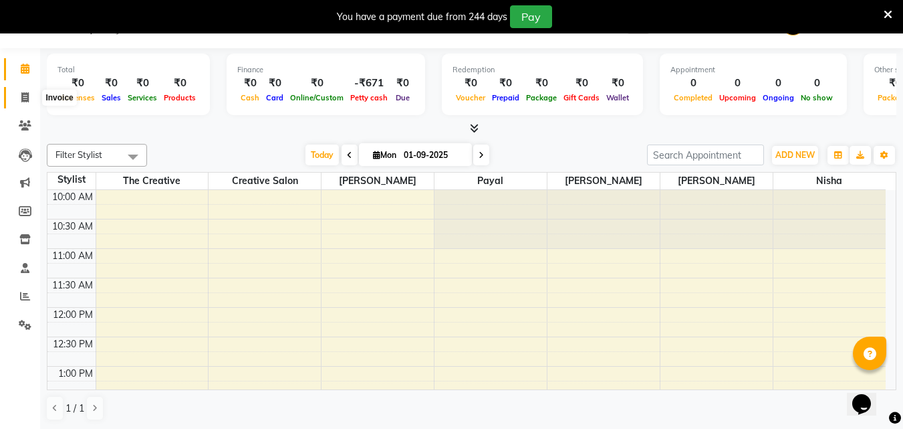
click at [25, 96] on icon at bounding box center [24, 97] width 7 height 10
select select "527"
select select "service"
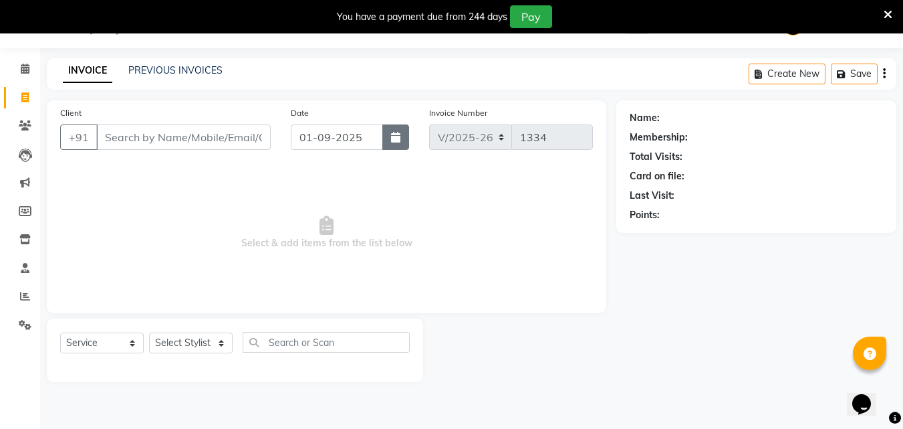
click at [389, 130] on button "button" at bounding box center [395, 136] width 27 height 25
select select "9"
select select "2025"
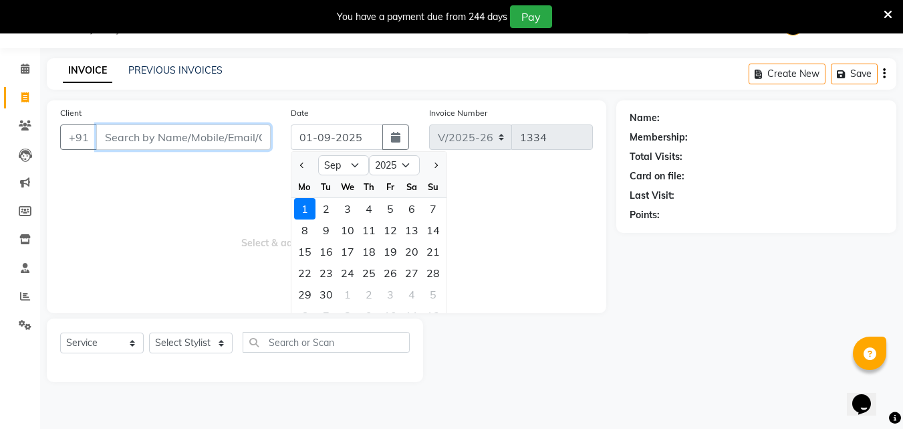
click at [171, 140] on input "Client" at bounding box center [183, 136] width 175 height 25
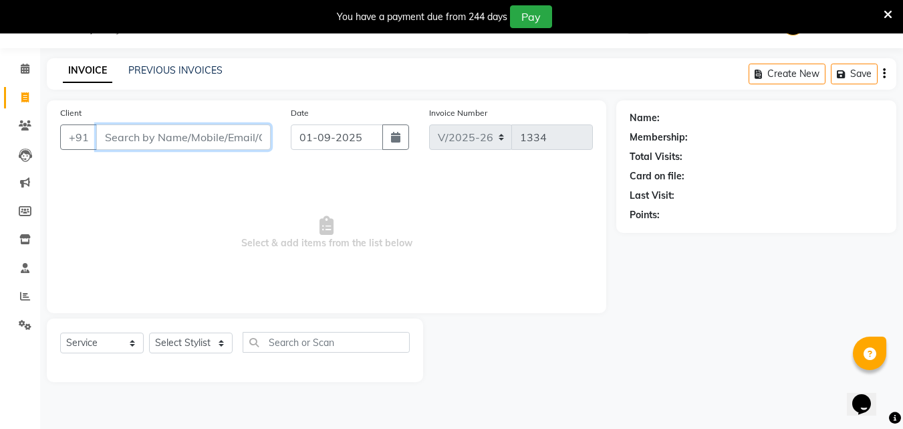
click at [146, 136] on input "Client" at bounding box center [183, 136] width 175 height 25
type input "9555392227"
click at [245, 133] on span "Add Client" at bounding box center [236, 136] width 53 height 13
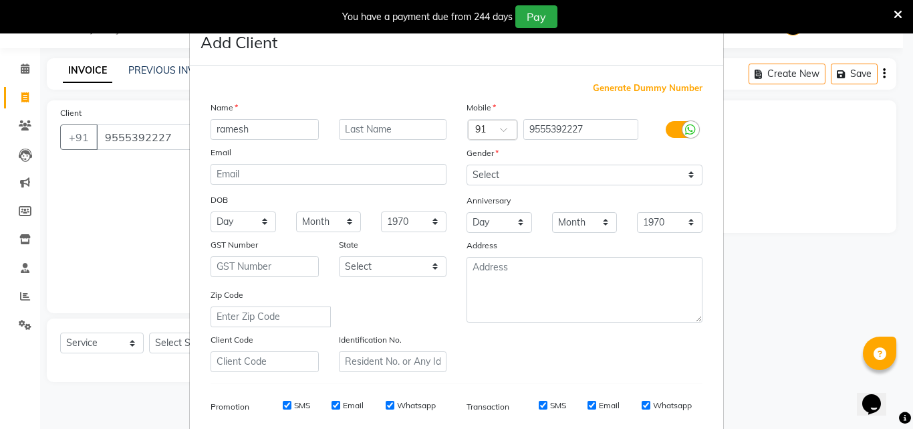
type input "ramesh"
click at [556, 177] on select "Select Male Female Other Prefer Not To Say" at bounding box center [585, 174] width 236 height 21
select select "male"
click at [467, 164] on select "Select Male Female Other Prefer Not To Say" at bounding box center [585, 174] width 236 height 21
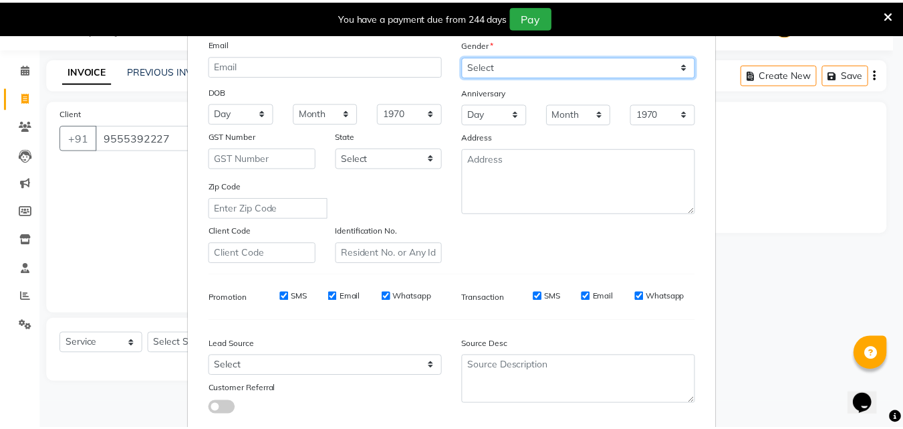
scroll to position [189, 0]
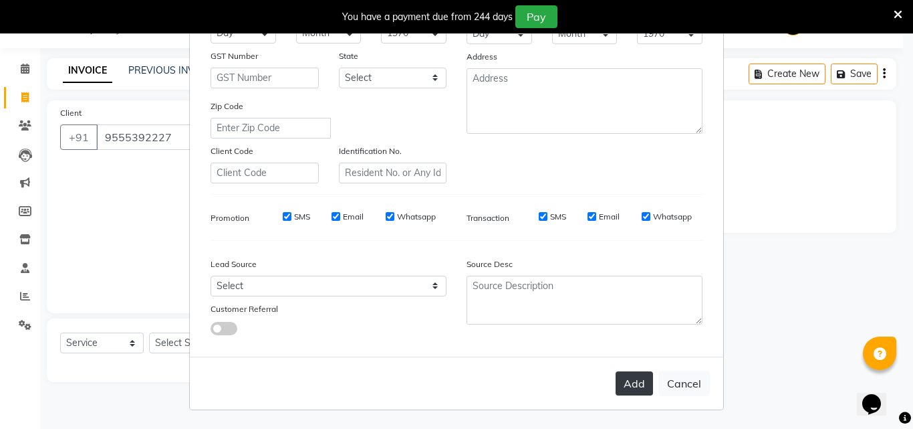
click at [619, 372] on button "Add" at bounding box center [634, 383] width 37 height 24
type input "95******27"
select select
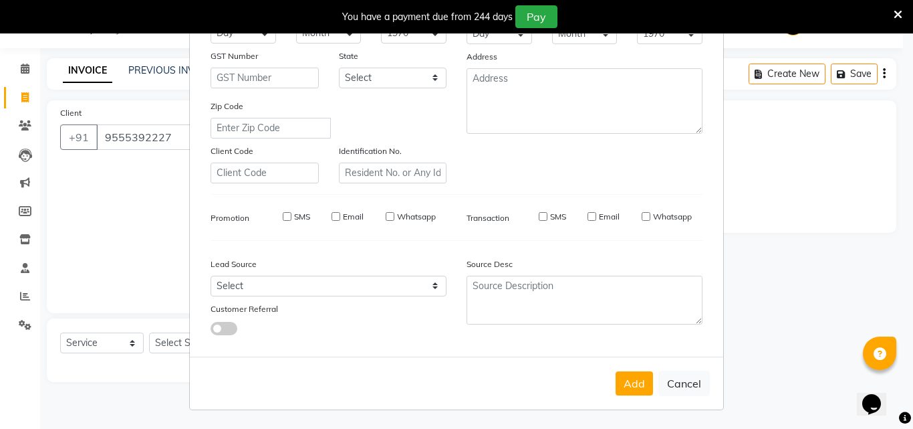
select select
checkbox input "false"
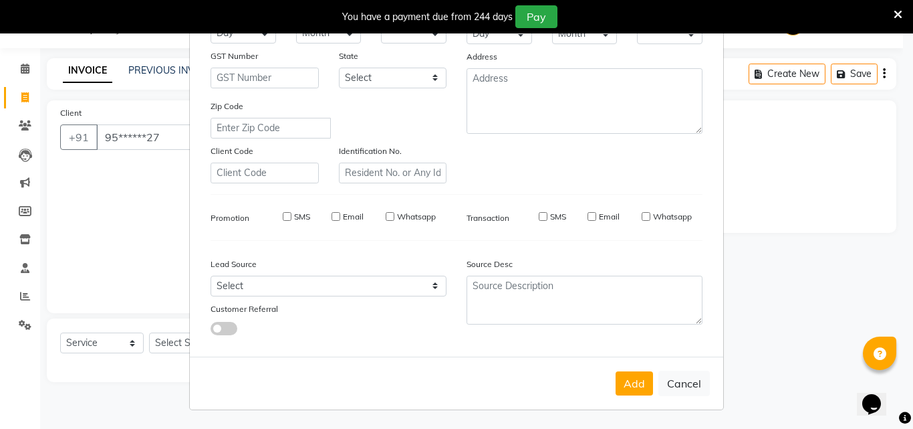
checkbox input "false"
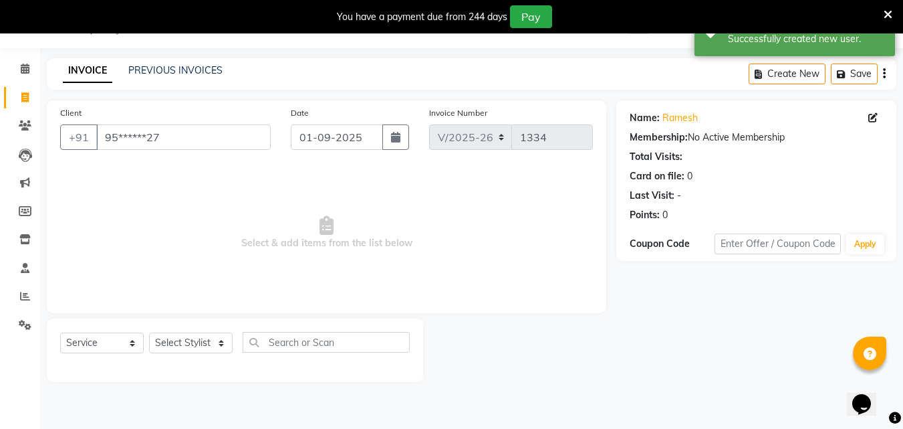
click at [191, 333] on div "Select Service Product Membership Package Voucher Prepaid Gift Card Select Styl…" at bounding box center [235, 347] width 350 height 31
click at [187, 337] on select "Select Stylist Creative Salon [PERSON_NAME] wali [PERSON_NAME] the creative" at bounding box center [191, 342] width 84 height 21
select select "86826"
click at [149, 332] on select "Select Stylist Creative Salon [PERSON_NAME] wali [PERSON_NAME] the creative" at bounding box center [191, 342] width 84 height 21
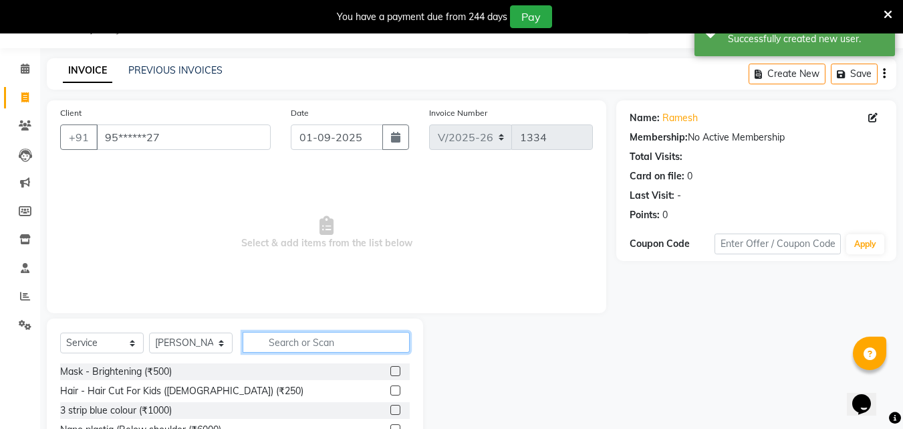
click at [323, 343] on input "text" at bounding box center [326, 342] width 167 height 21
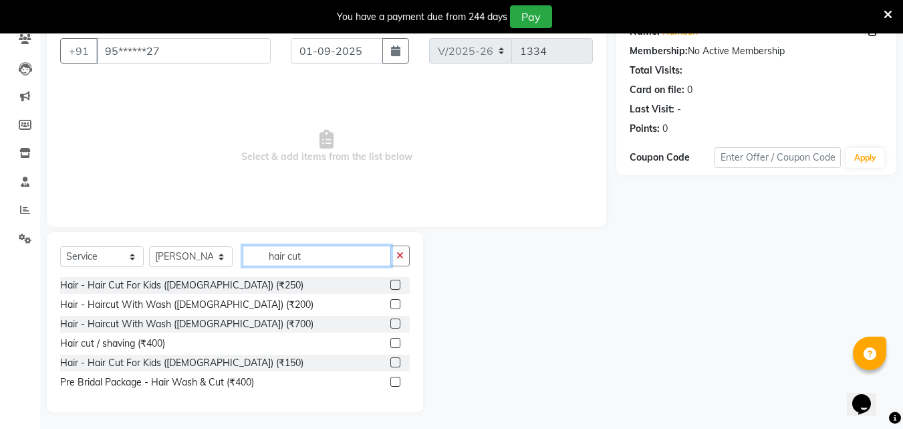
scroll to position [123, 0]
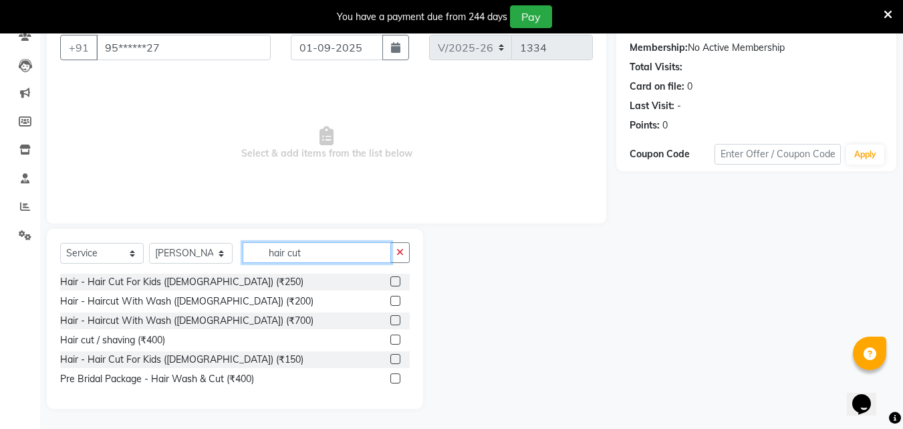
type input "hair cut"
click at [393, 338] on label at bounding box center [395, 339] width 10 height 10
click at [393, 338] on input "checkbox" at bounding box center [394, 340] width 9 height 9
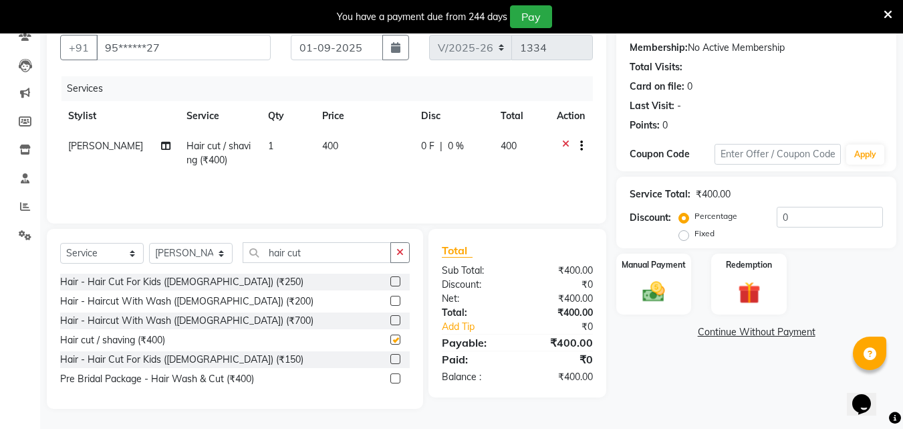
checkbox input "false"
click at [337, 144] on td "400" at bounding box center [363, 153] width 99 height 44
select select "86826"
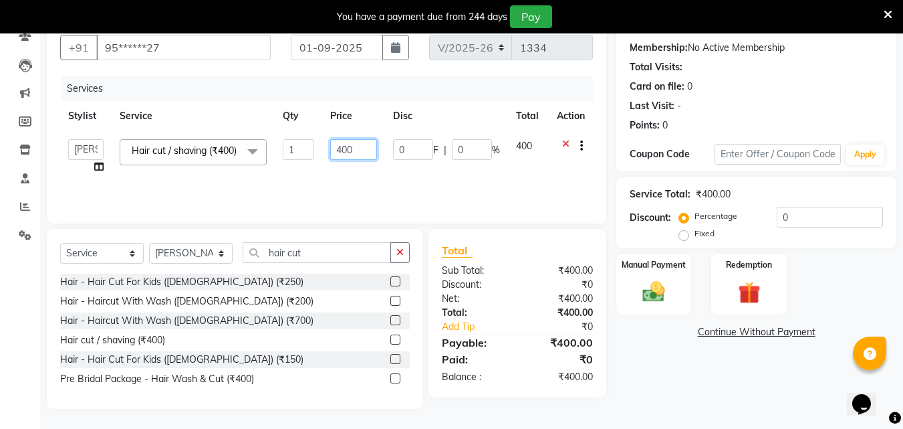
click at [349, 152] on input "400" at bounding box center [353, 149] width 46 height 21
type input "350"
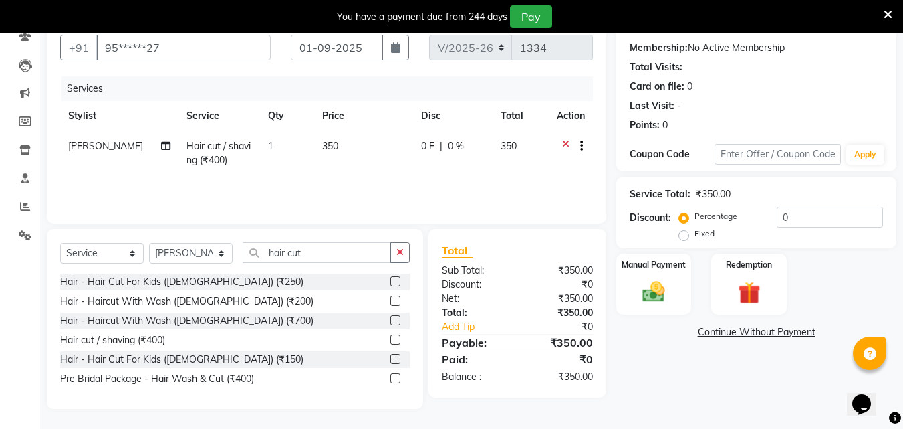
click at [524, 305] on div "₹350.00" at bounding box center [561, 299] width 86 height 14
click at [645, 263] on label "Manual Payment" at bounding box center [653, 263] width 67 height 13
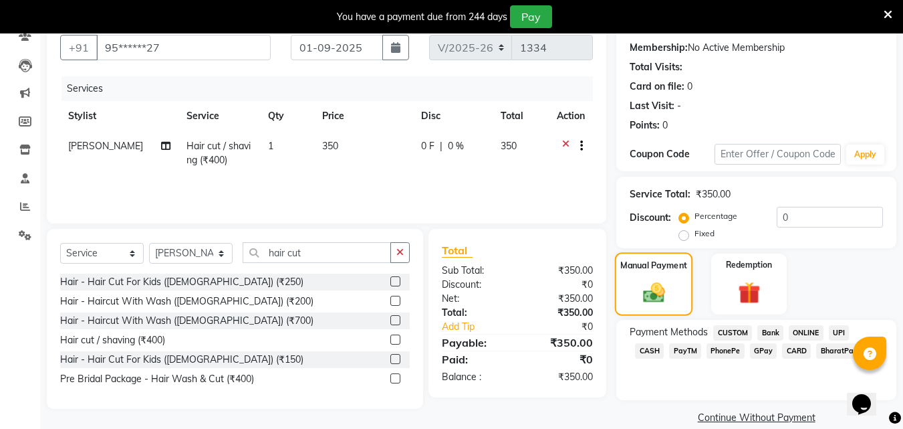
scroll to position [142, 0]
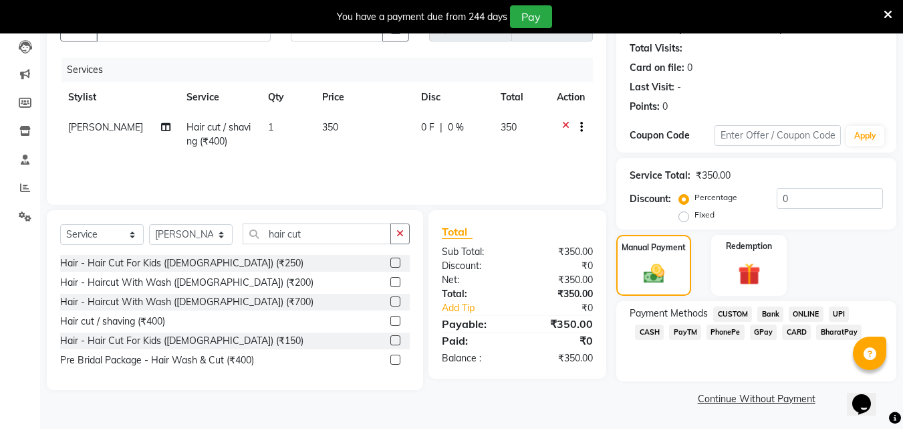
click at [750, 327] on span "GPay" at bounding box center [763, 331] width 27 height 15
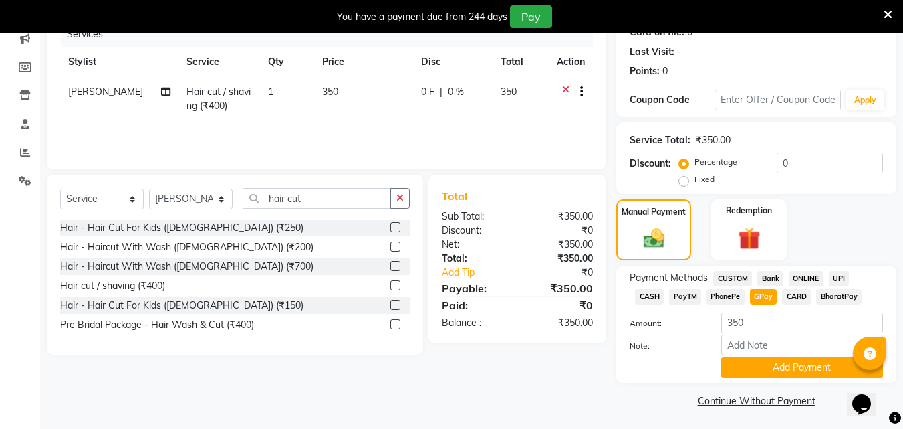
scroll to position [179, 0]
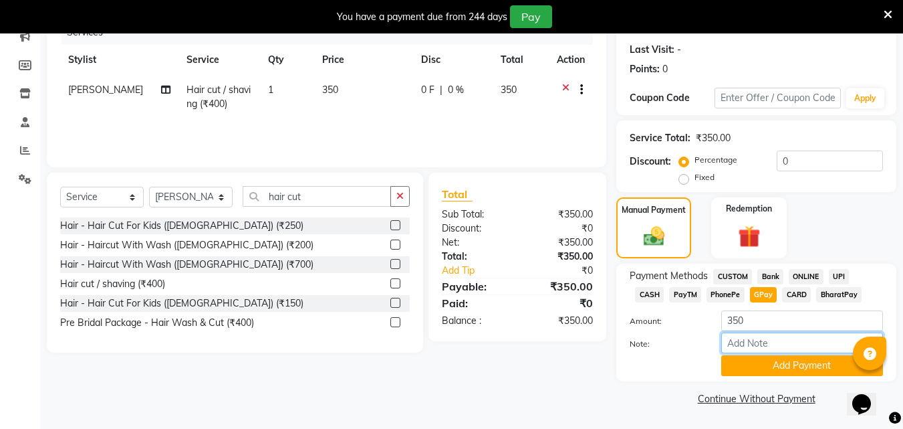
click at [752, 351] on input "Note:" at bounding box center [802, 342] width 162 height 21
click at [768, 356] on button "Add Payment" at bounding box center [802, 365] width 162 height 21
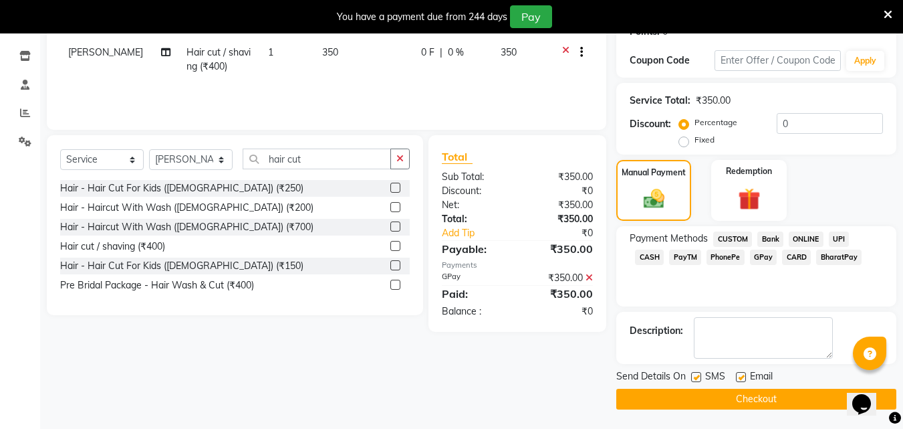
scroll to position [217, 0]
click at [759, 395] on button "Checkout" at bounding box center [756, 398] width 280 height 21
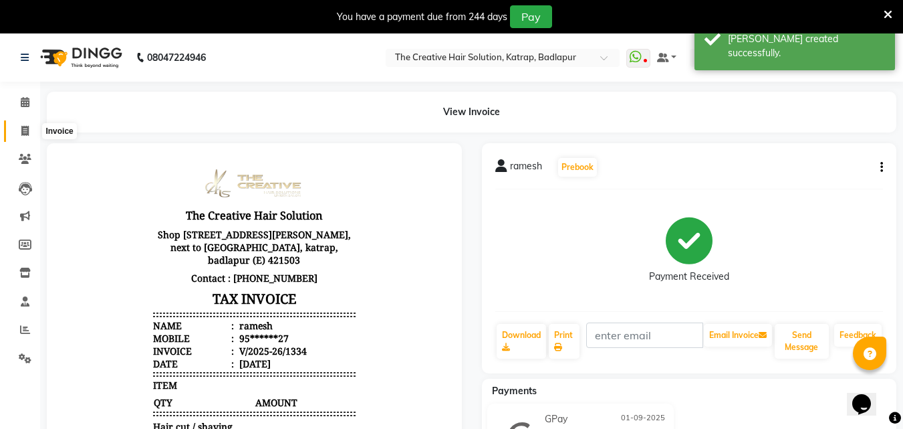
click at [16, 126] on span at bounding box center [24, 131] width 23 height 15
select select "service"
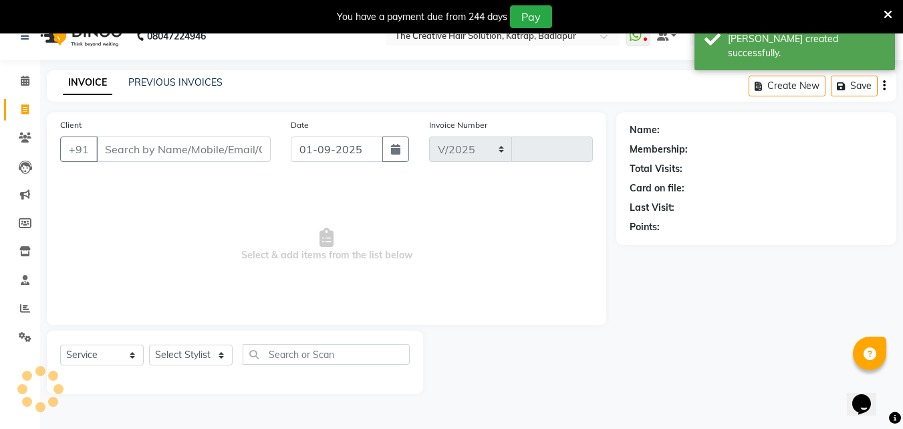
select select "527"
type input "1335"
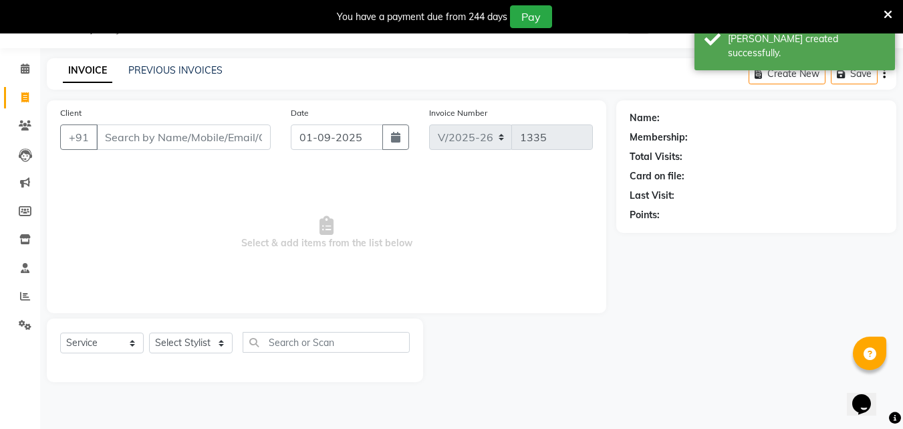
click at [197, 126] on input "Client" at bounding box center [183, 136] width 175 height 25
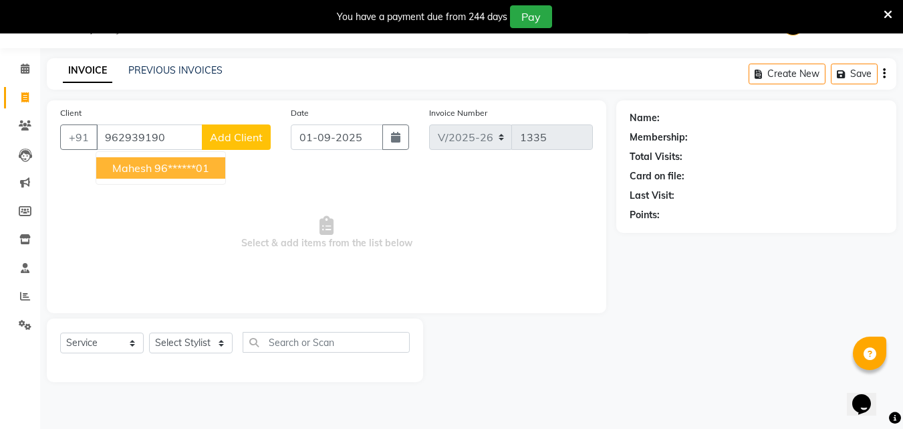
click at [187, 166] on ngb-highlight "96******01" at bounding box center [181, 167] width 55 height 13
type input "96******01"
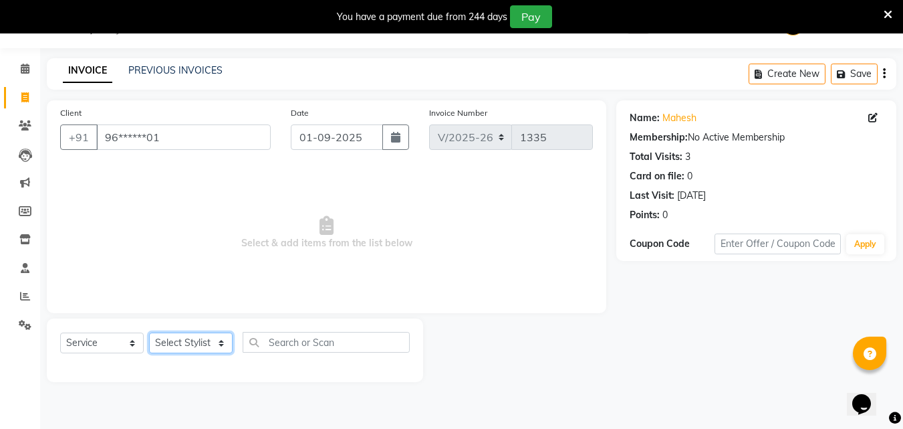
click at [183, 338] on select "Select Stylist Creative Salon Hashan Kam wali Nisha Payal salman the creative" at bounding box center [191, 342] width 84 height 21
select select "43758"
click at [149, 332] on select "Select Stylist Creative Salon Hashan Kam wali Nisha Payal salman the creative" at bounding box center [191, 342] width 84 height 21
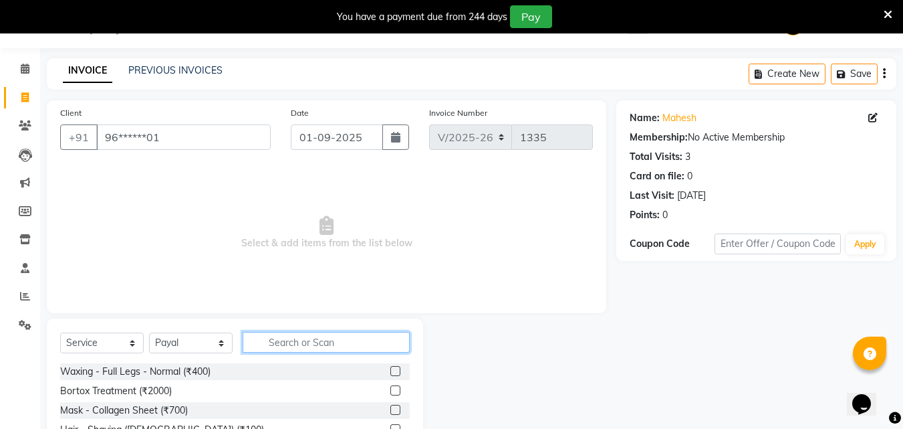
click at [314, 347] on input "text" at bounding box center [326, 342] width 167 height 21
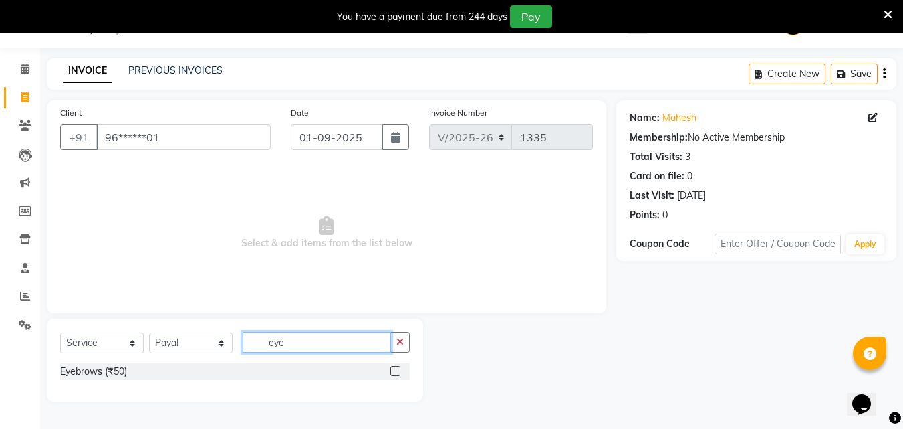
type input "eye"
click at [394, 365] on div at bounding box center [399, 371] width 19 height 17
drag, startPoint x: 395, startPoint y: 369, endPoint x: 392, endPoint y: 357, distance: 12.5
click at [395, 368] on label at bounding box center [395, 371] width 10 height 10
click at [395, 368] on input "checkbox" at bounding box center [394, 371] width 9 height 9
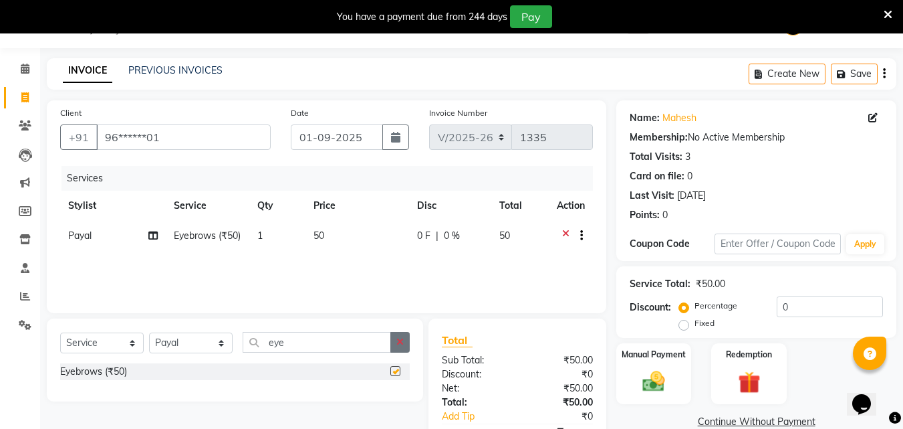
checkbox input "false"
click at [399, 337] on icon "button" at bounding box center [400, 341] width 7 height 9
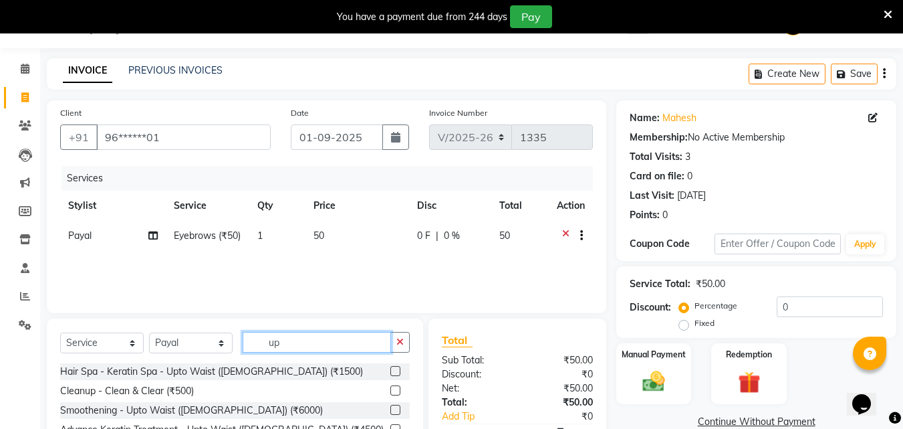
scroll to position [100, 0]
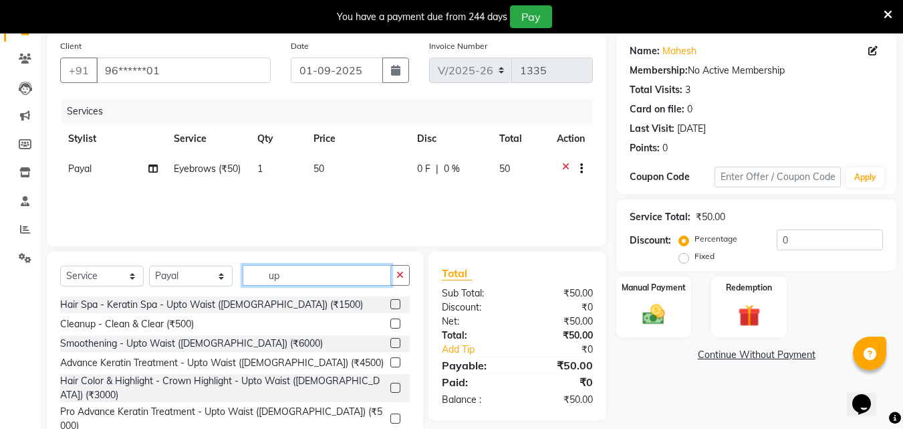
type input "u"
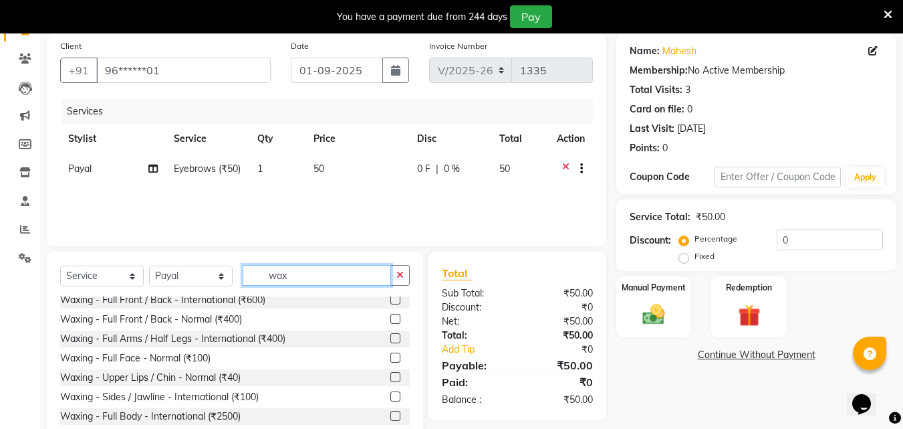
scroll to position [67, 0]
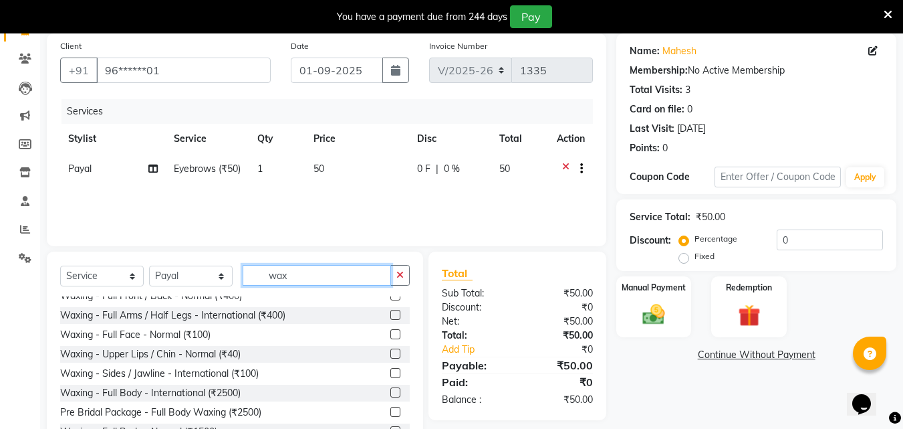
type input "wax"
click at [390, 331] on label at bounding box center [395, 334] width 10 height 10
click at [390, 331] on input "checkbox" at bounding box center [394, 334] width 9 height 9
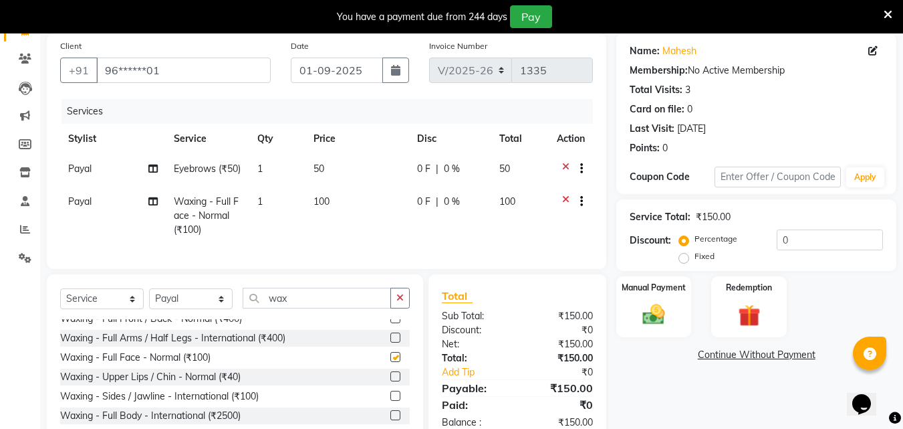
checkbox input "false"
click at [321, 199] on span "100" at bounding box center [322, 201] width 16 height 12
select select "43758"
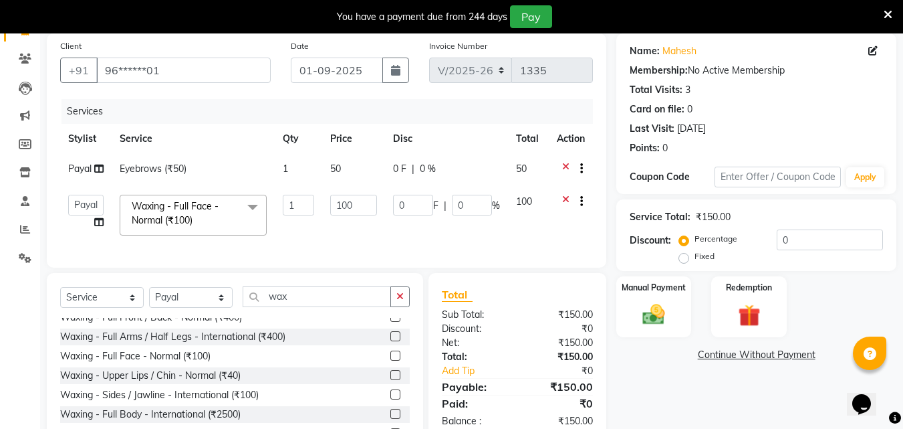
click at [337, 167] on span "50" at bounding box center [335, 168] width 11 height 12
select select "43758"
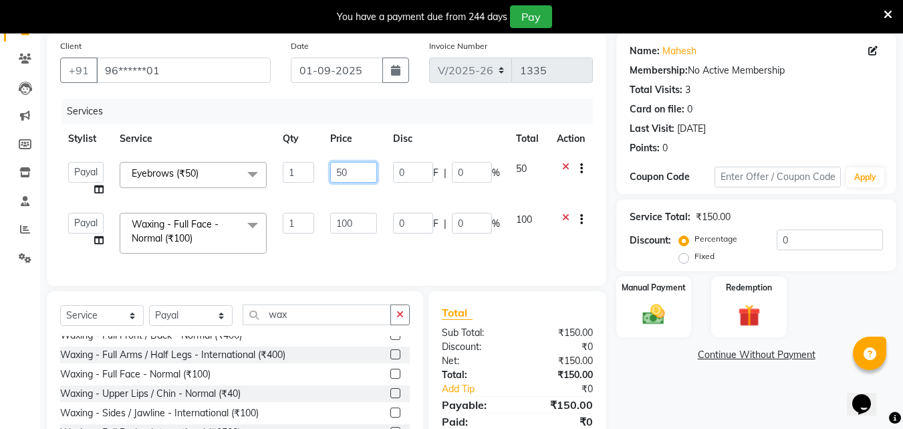
click at [342, 170] on input "50" at bounding box center [353, 172] width 46 height 21
type input "60"
click at [522, 351] on div "Total Sub Total: ₹150.00 Discount: ₹0 Net: ₹150.00 Total: ₹150.00 Add Tip ₹0 Pa…" at bounding box center [517, 375] width 151 height 142
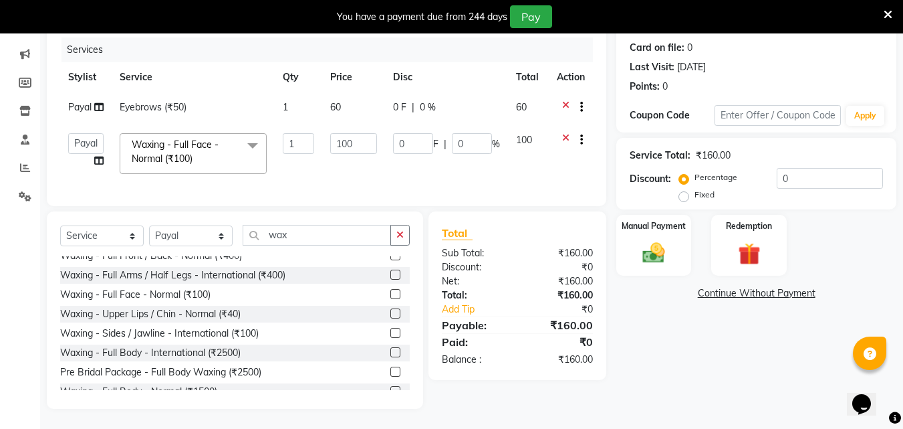
scroll to position [172, 0]
click at [659, 243] on img at bounding box center [653, 252] width 37 height 27
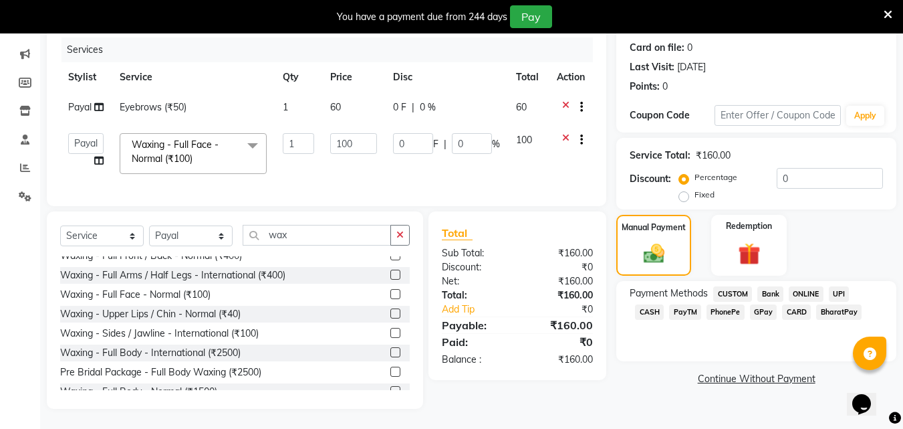
click at [750, 304] on span "GPay" at bounding box center [763, 311] width 27 height 15
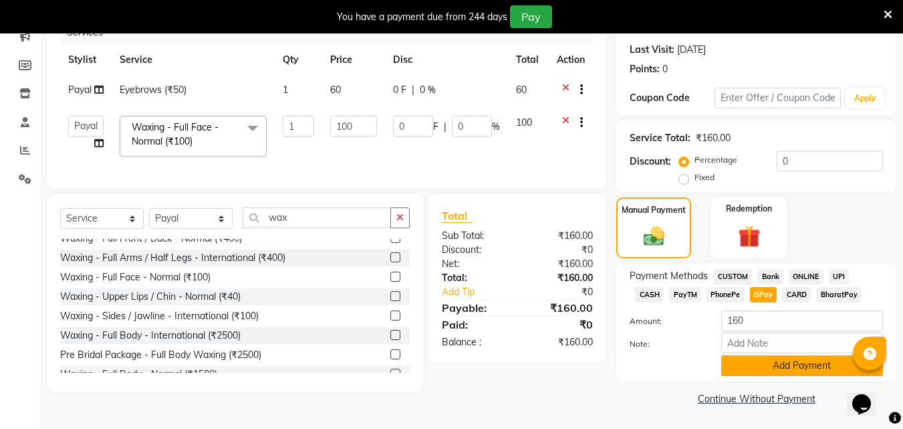
click at [755, 369] on button "Add Payment" at bounding box center [802, 365] width 162 height 21
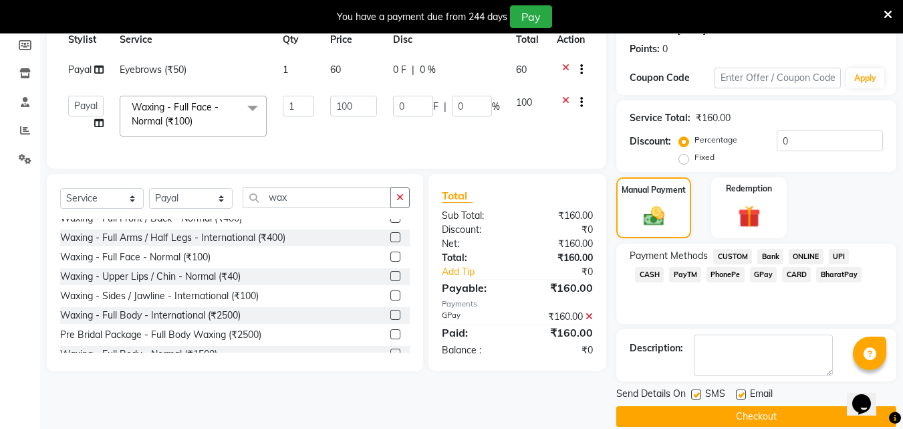
scroll to position [217, 0]
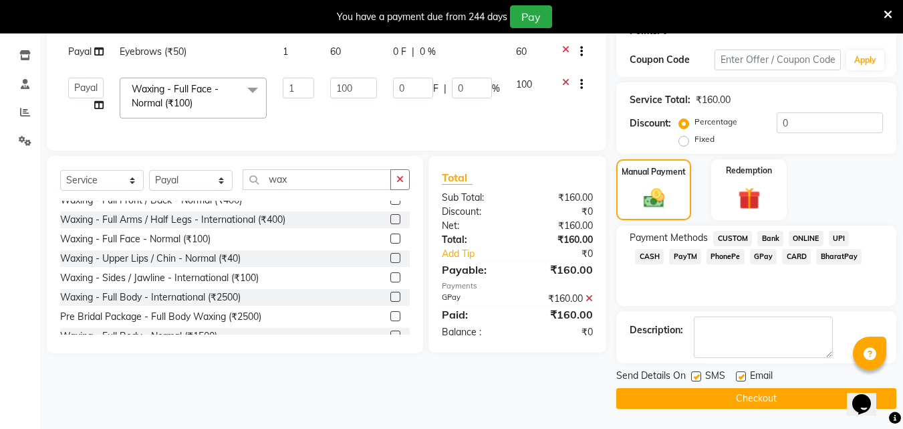
click at [750, 400] on button "Checkout" at bounding box center [756, 398] width 280 height 21
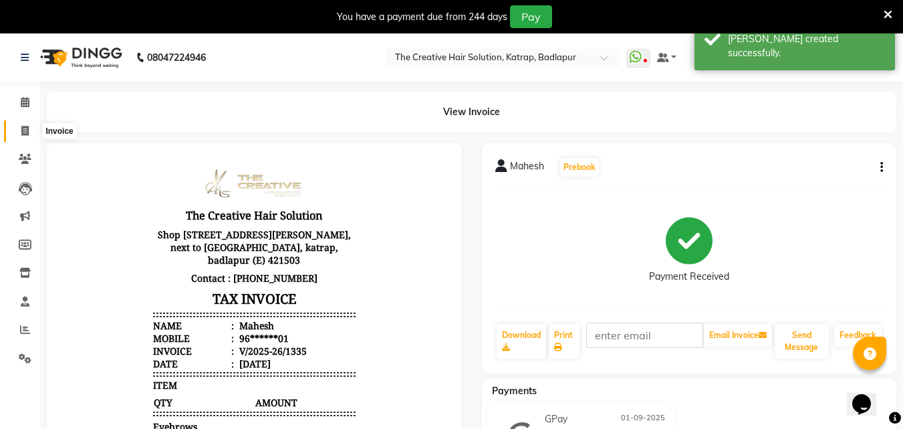
click at [23, 128] on icon at bounding box center [24, 131] width 7 height 10
select select "service"
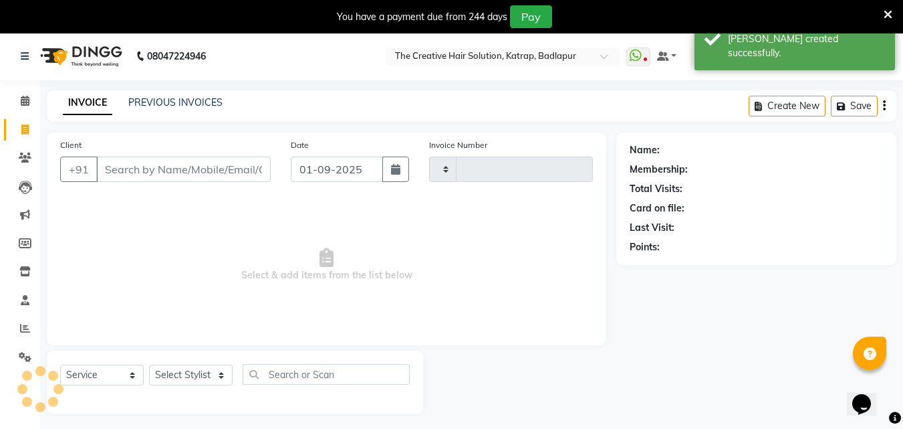
type input "1336"
select select "527"
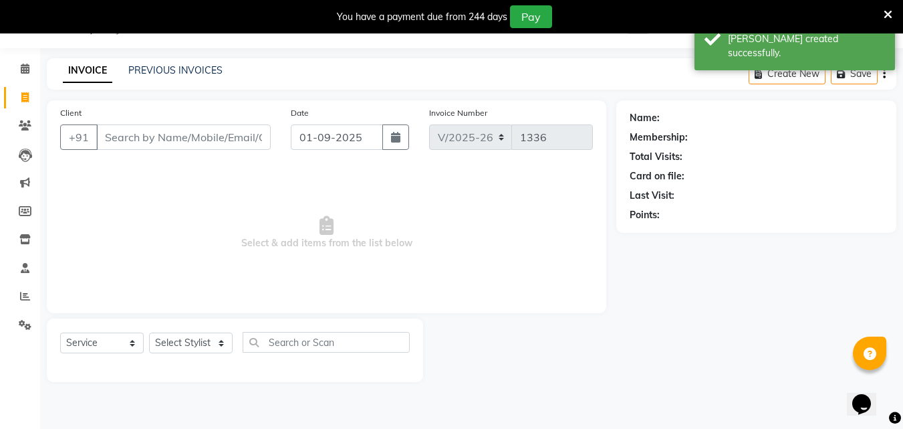
click at [181, 154] on div "Client +91" at bounding box center [165, 133] width 231 height 55
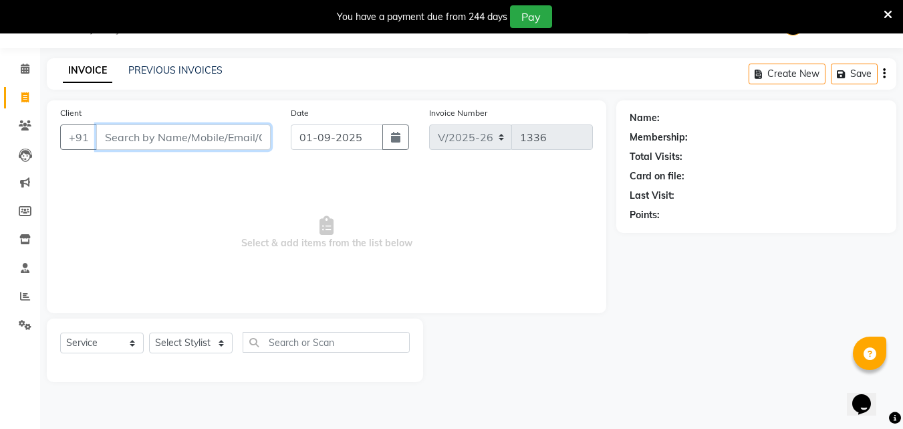
click at [230, 136] on input "Client" at bounding box center [183, 136] width 175 height 25
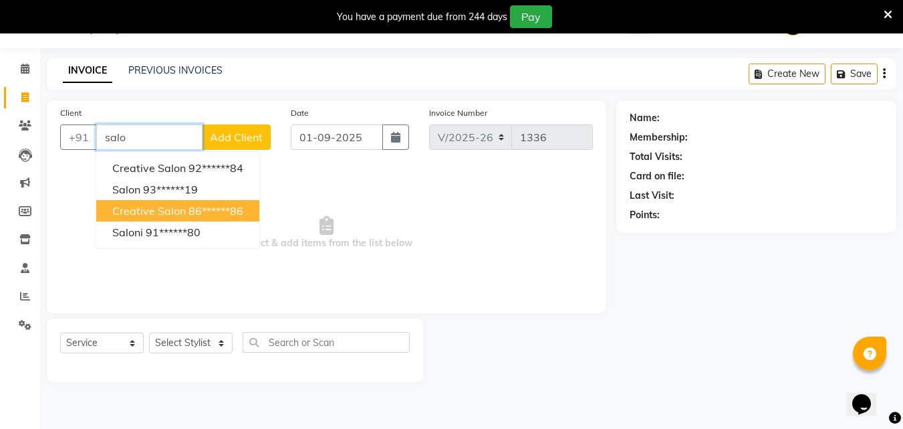
click at [162, 204] on span "creative salon" at bounding box center [149, 210] width 74 height 13
type input "86******86"
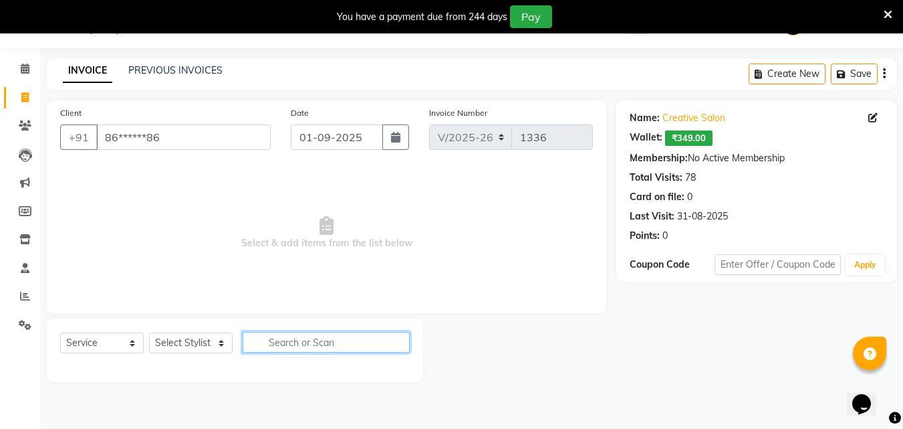
click at [304, 338] on input "text" at bounding box center [326, 342] width 167 height 21
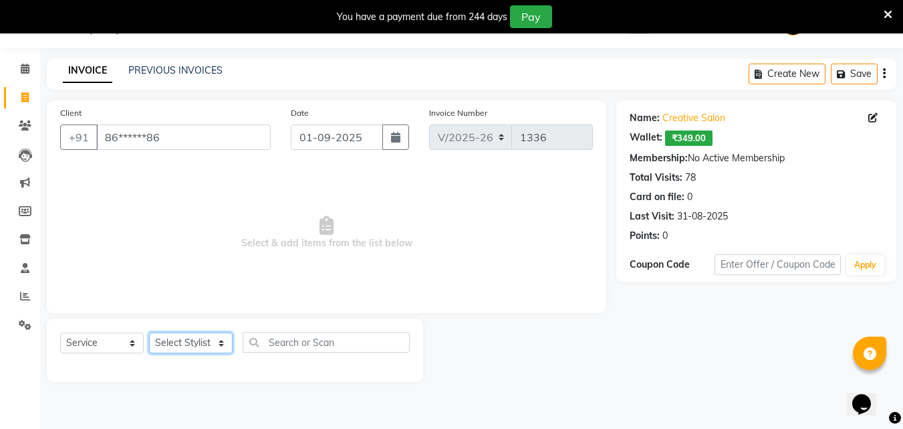
click at [198, 333] on select "Select Stylist Creative Salon Hashan Kam wali Nisha Payal salman the creative" at bounding box center [191, 342] width 84 height 21
select select "86826"
click at [149, 332] on select "Select Stylist Creative Salon Hashan Kam wali Nisha Payal salman the creative" at bounding box center [191, 342] width 84 height 21
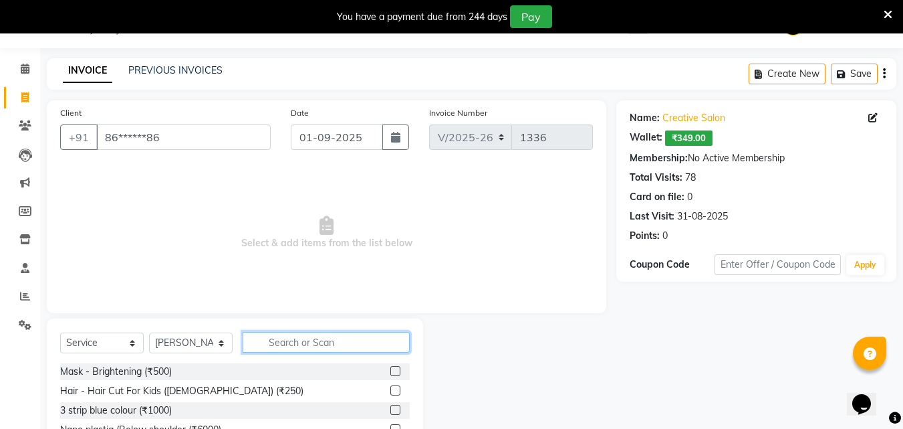
click at [295, 344] on input "text" at bounding box center [326, 342] width 167 height 21
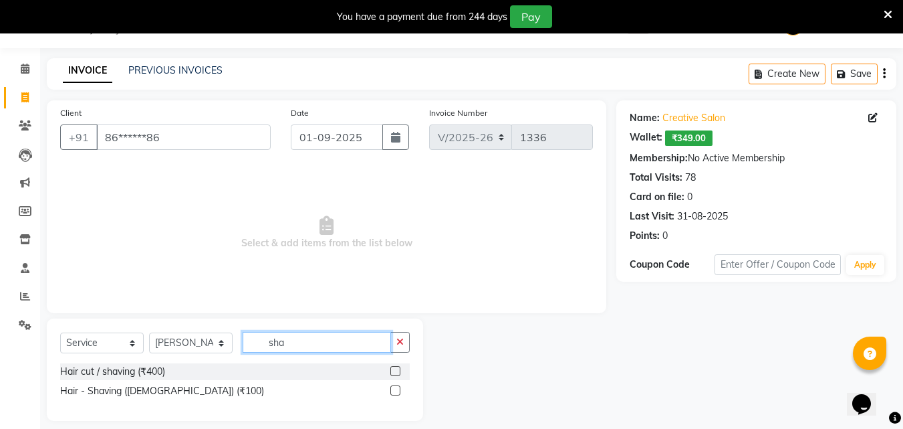
type input "sha"
click at [399, 391] on label at bounding box center [395, 390] width 10 height 10
click at [399, 391] on input "checkbox" at bounding box center [394, 390] width 9 height 9
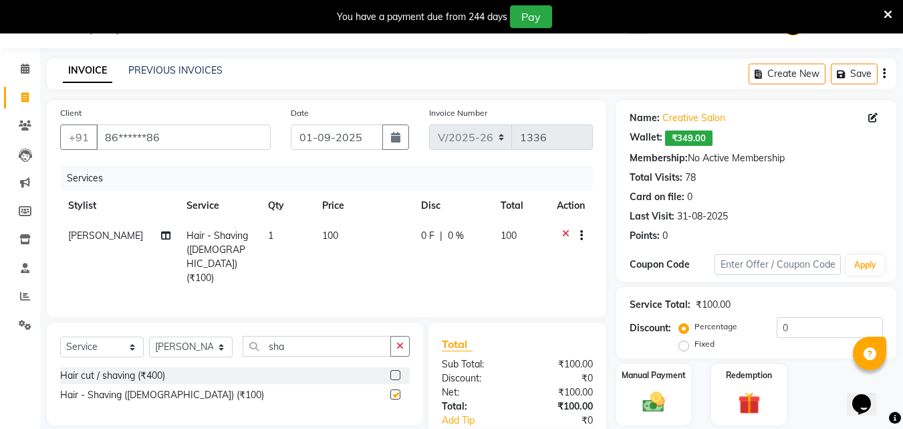
checkbox input "false"
click at [338, 239] on td "100" at bounding box center [363, 257] width 99 height 72
select select "86826"
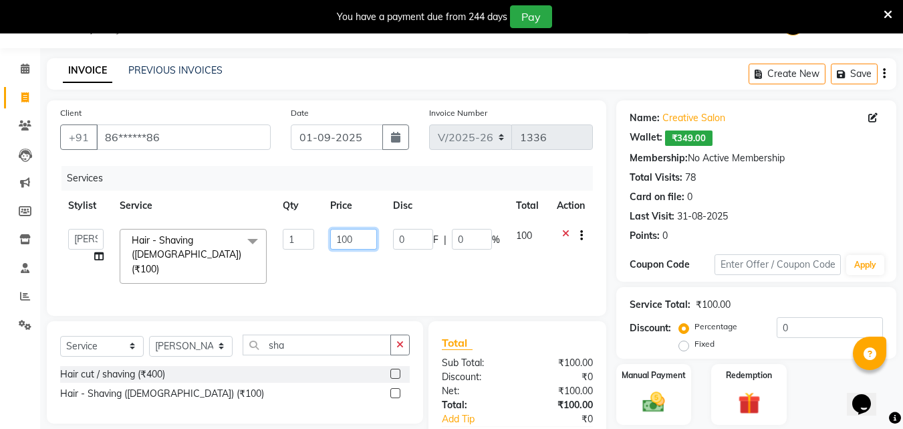
click at [345, 235] on input "100" at bounding box center [353, 239] width 46 height 21
type input "150"
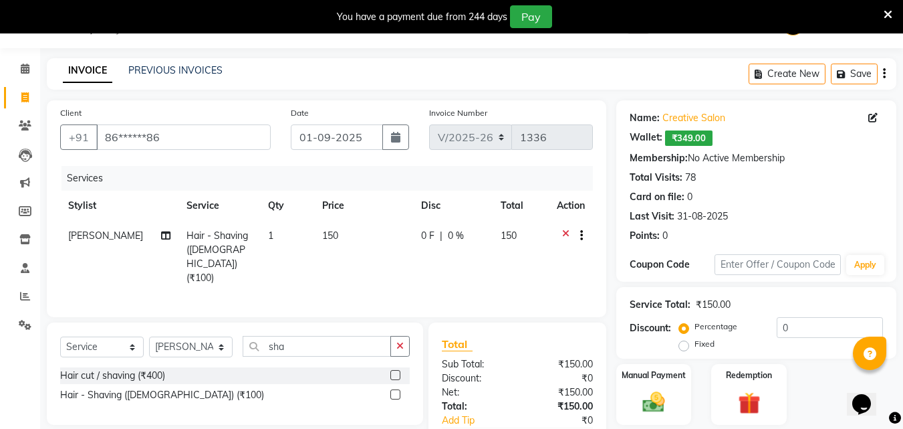
click at [519, 391] on div "Net: ₹150.00" at bounding box center [517, 392] width 171 height 14
click at [667, 389] on div "Manual Payment" at bounding box center [654, 394] width 78 height 64
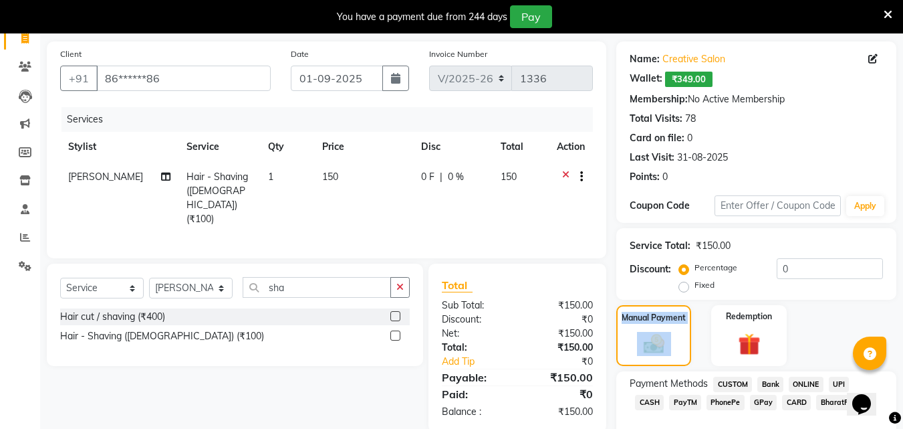
scroll to position [162, 0]
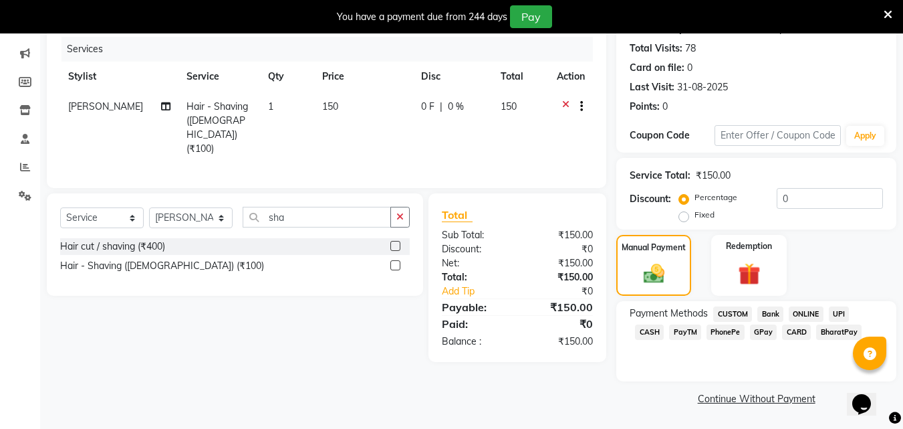
click at [664, 324] on span "CASH" at bounding box center [649, 331] width 29 height 15
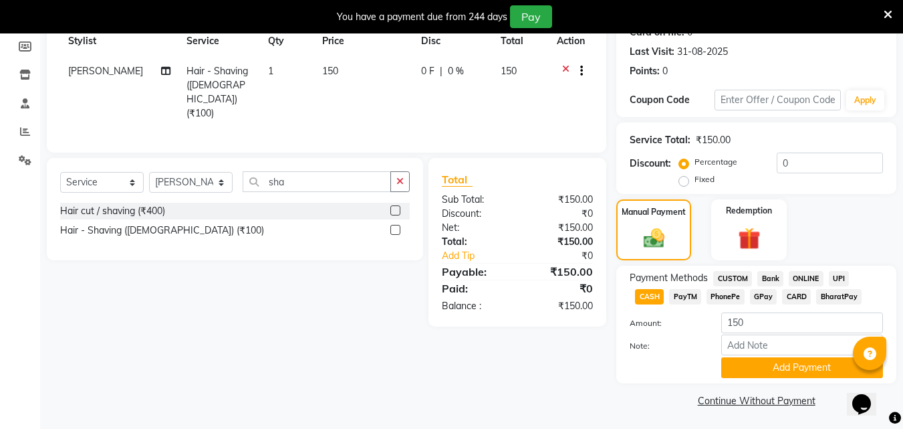
scroll to position [200, 0]
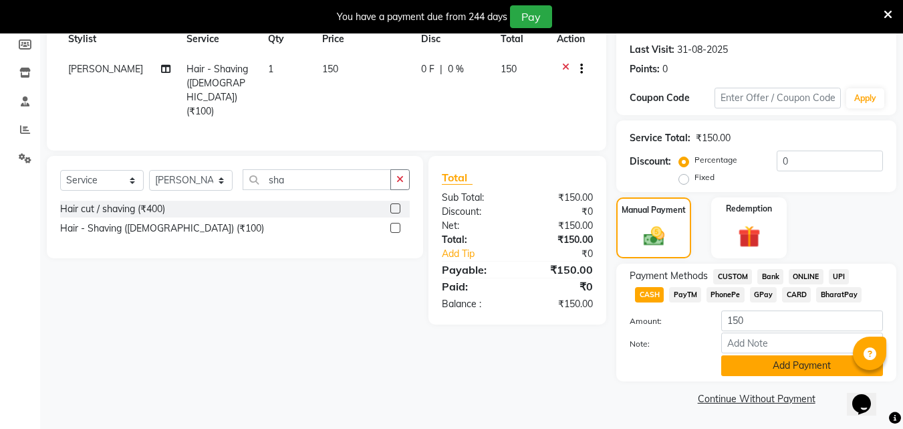
click at [815, 361] on button "Add Payment" at bounding box center [802, 365] width 162 height 21
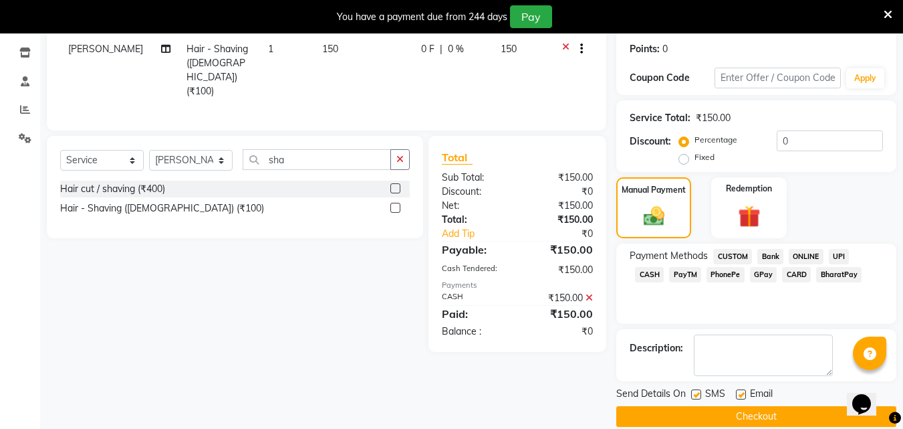
scroll to position [238, 0]
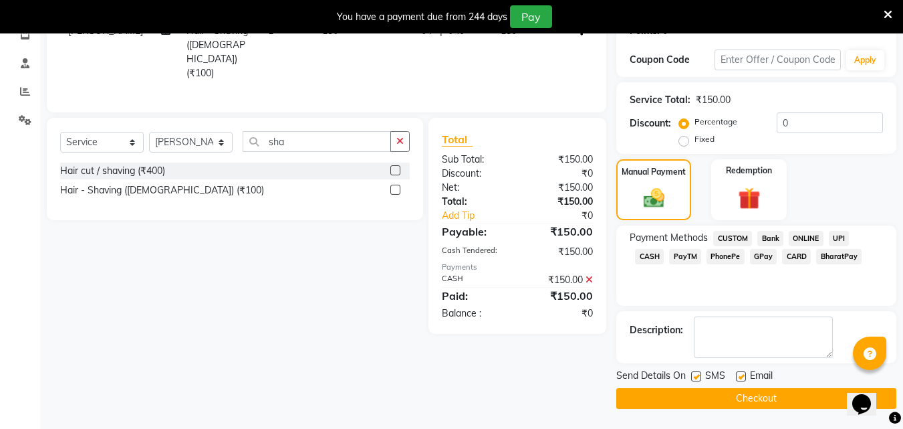
click at [740, 392] on button "Checkout" at bounding box center [756, 398] width 280 height 21
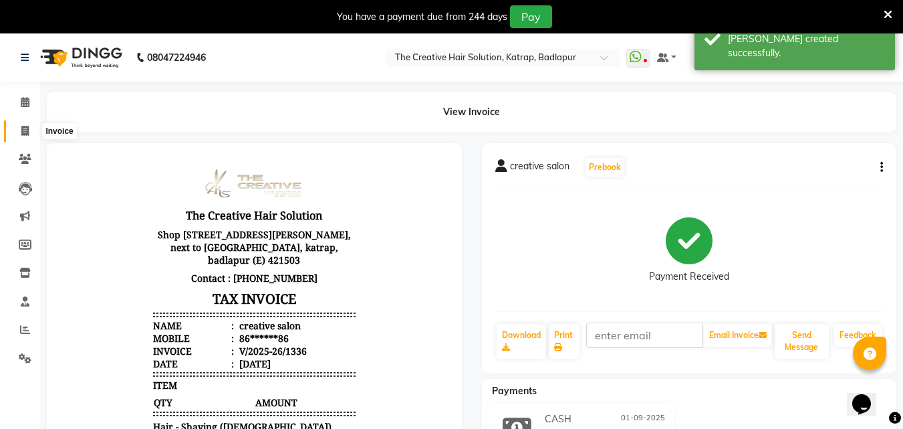
drag, startPoint x: 21, startPoint y: 133, endPoint x: 39, endPoint y: 124, distance: 19.4
click at [22, 133] on icon at bounding box center [24, 131] width 7 height 10
select select "service"
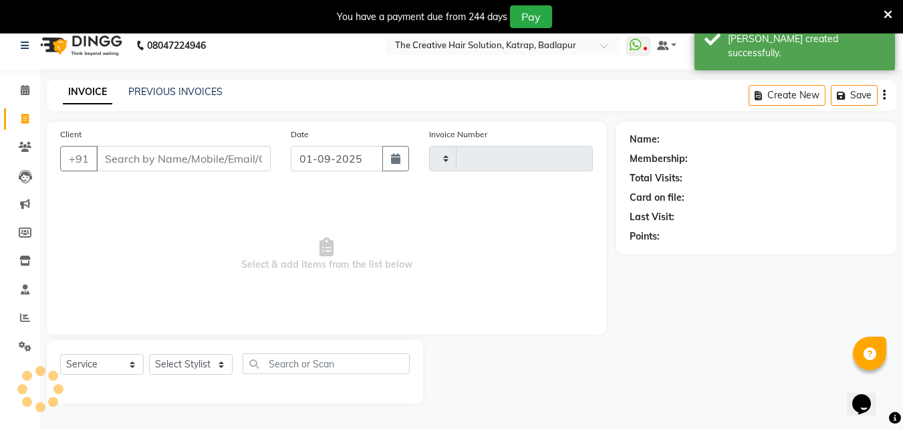
type input "1337"
select select "527"
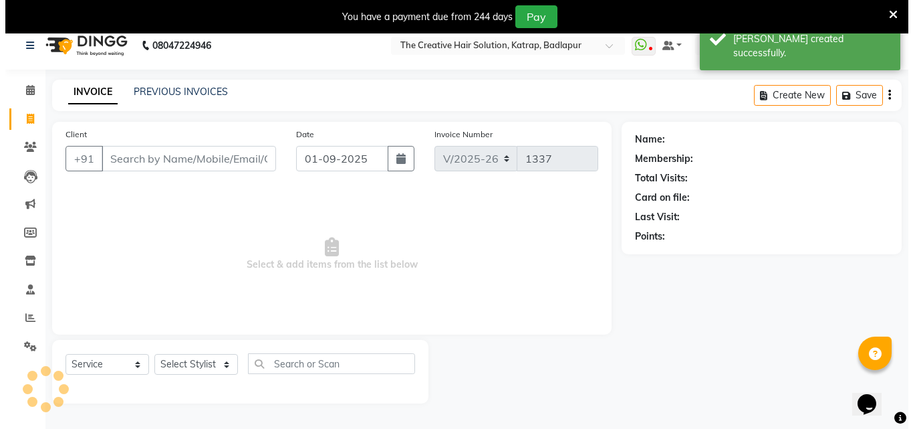
scroll to position [33, 0]
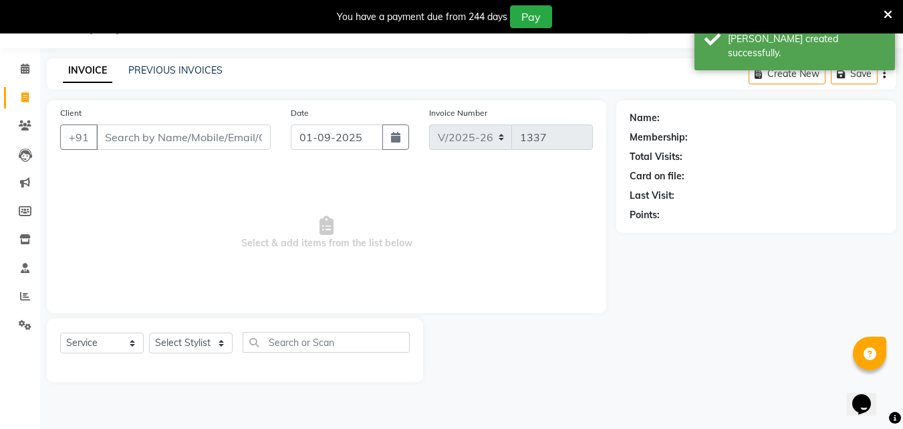
click at [204, 136] on input "Client" at bounding box center [183, 136] width 175 height 25
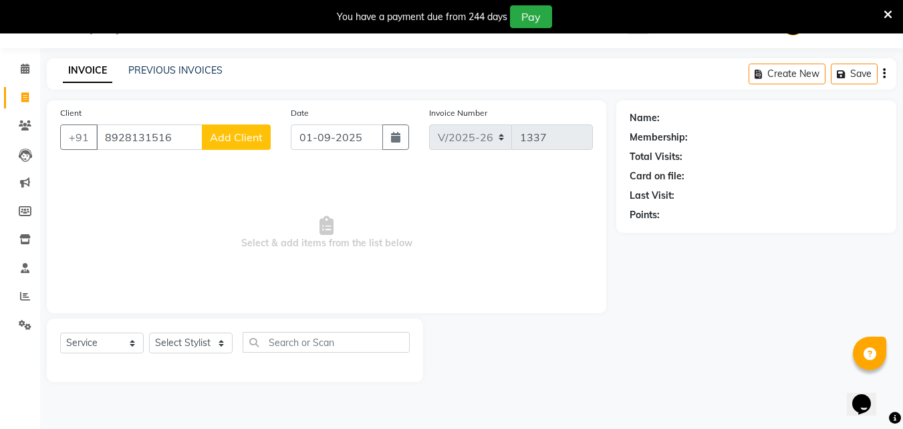
type input "8928131516"
click at [231, 126] on button "Add Client" at bounding box center [236, 136] width 69 height 25
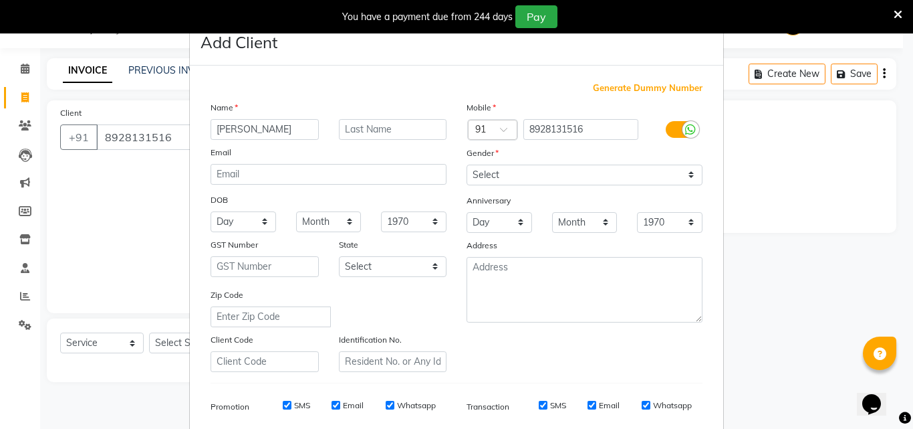
type input "parag"
click at [510, 174] on select "Select Male Female Other Prefer Not To Say" at bounding box center [585, 174] width 236 height 21
select select "male"
click at [467, 164] on select "Select Male Female Other Prefer Not To Say" at bounding box center [585, 174] width 236 height 21
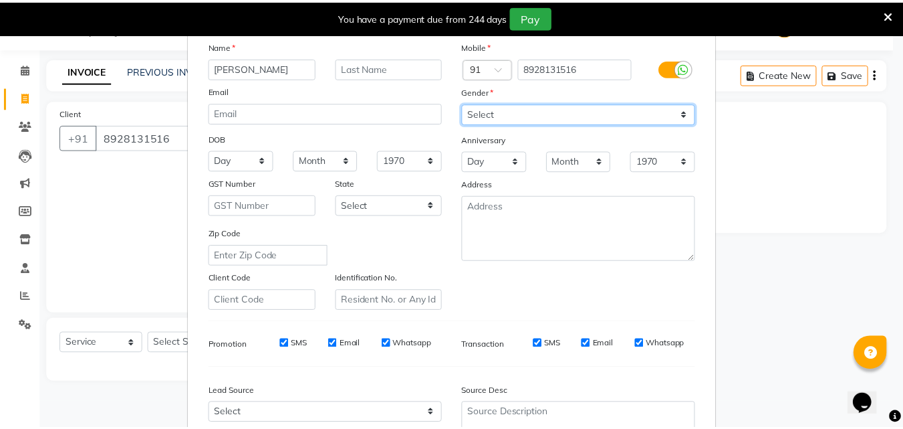
scroll to position [189, 0]
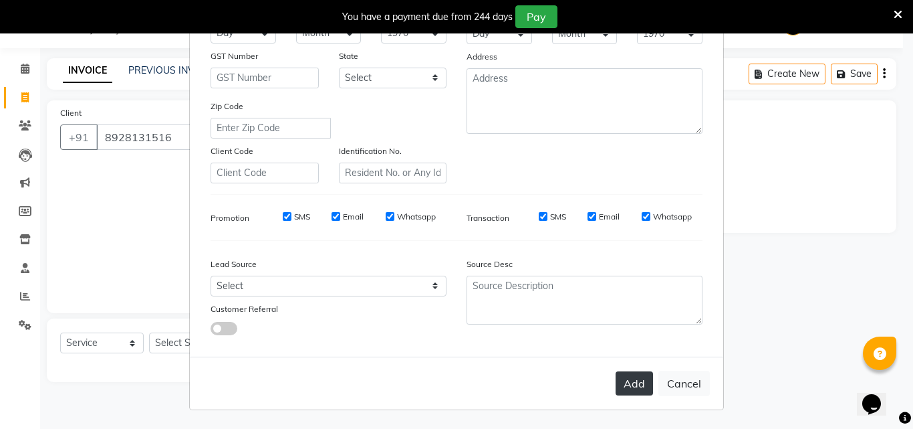
click at [627, 385] on button "Add" at bounding box center [634, 383] width 37 height 24
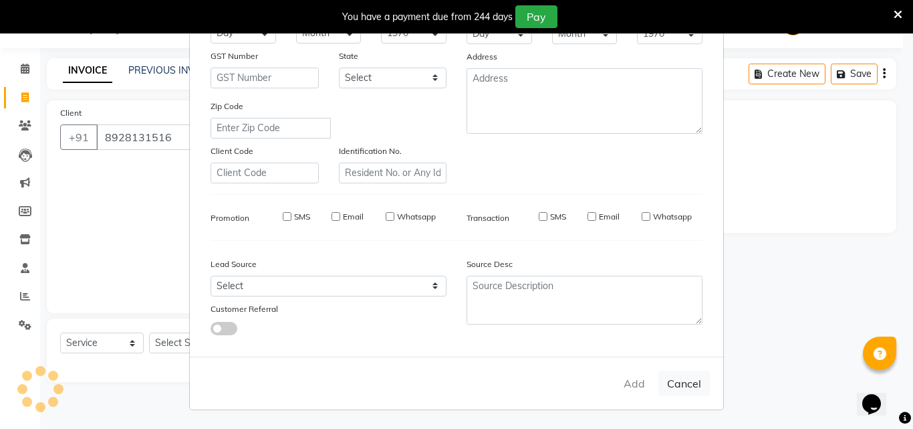
type input "89******16"
select select
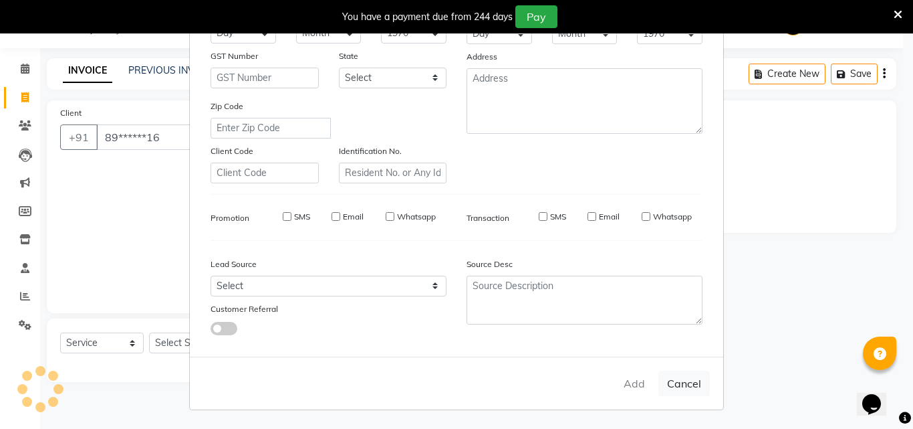
select select
checkbox input "false"
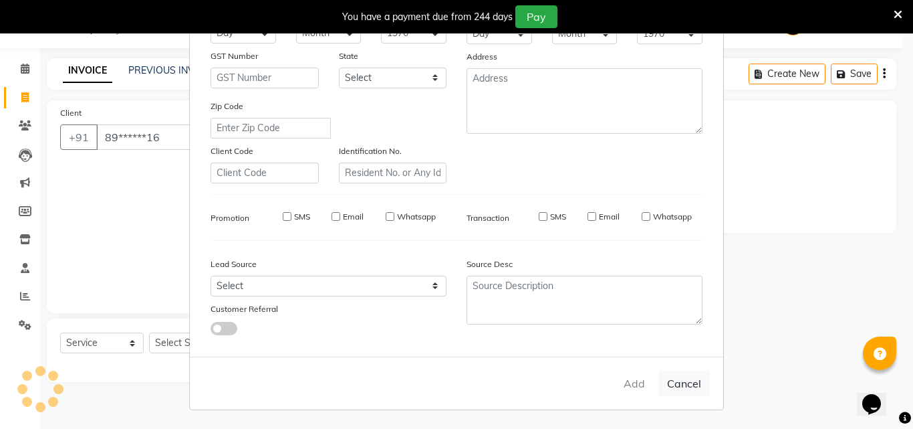
checkbox input "false"
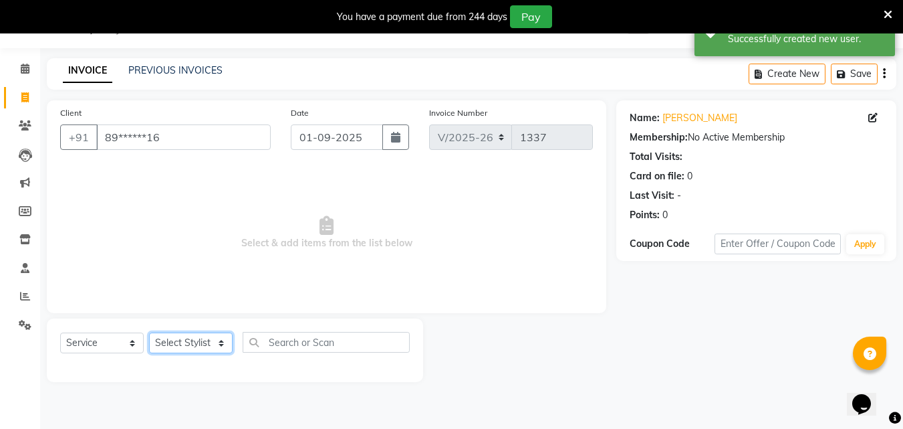
click at [188, 346] on select "Select Stylist Creative Salon Hashan Kam wali Nisha Payal salman the creative" at bounding box center [191, 342] width 84 height 21
select select "10933"
click at [149, 332] on select "Select Stylist Creative Salon Hashan Kam wali Nisha Payal salman the creative" at bounding box center [191, 342] width 84 height 21
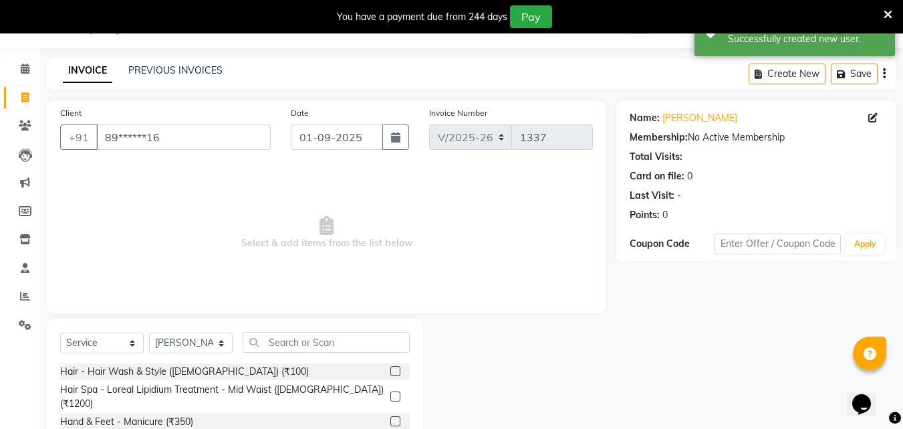
click at [351, 330] on div "Select Service Product Membership Package Voucher Prepaid Gift Card Select Styl…" at bounding box center [235, 416] width 376 height 197
click at [334, 344] on input "text" at bounding box center [326, 342] width 167 height 21
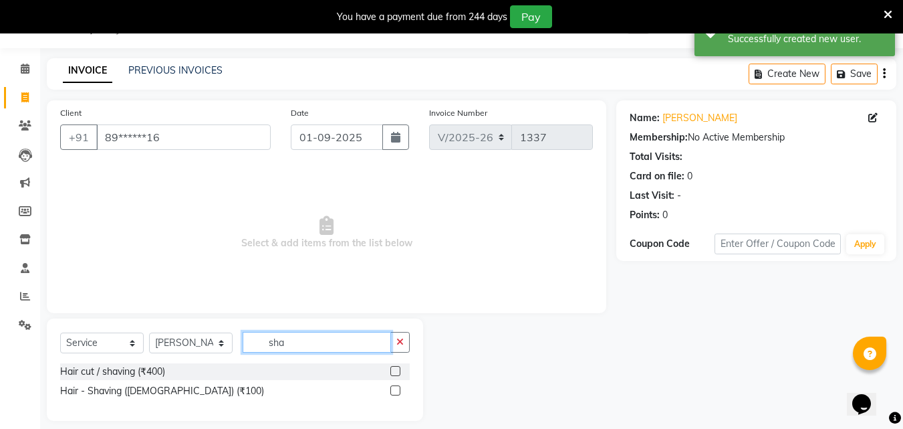
type input "sha"
click at [399, 391] on label at bounding box center [395, 390] width 10 height 10
click at [399, 391] on input "checkbox" at bounding box center [394, 390] width 9 height 9
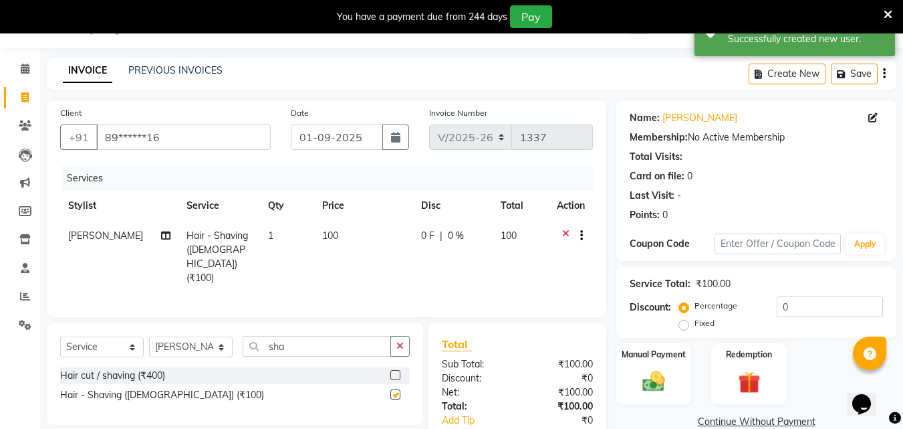
checkbox input "false"
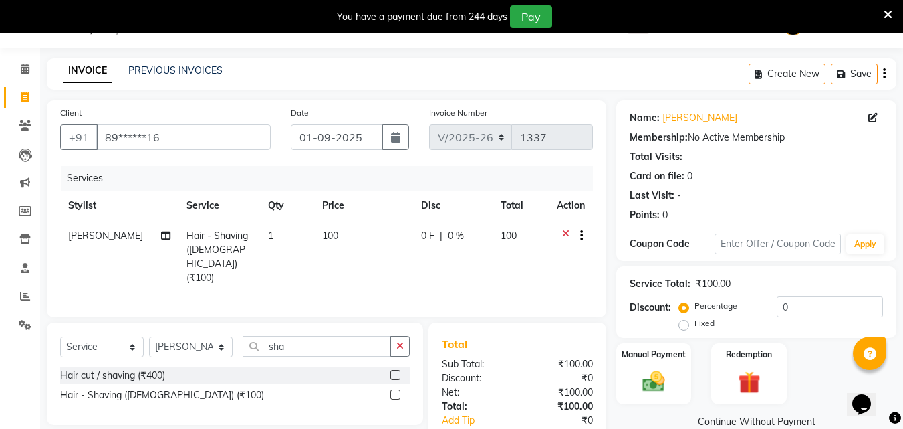
click at [325, 235] on span "100" at bounding box center [330, 235] width 16 height 12
select select "10933"
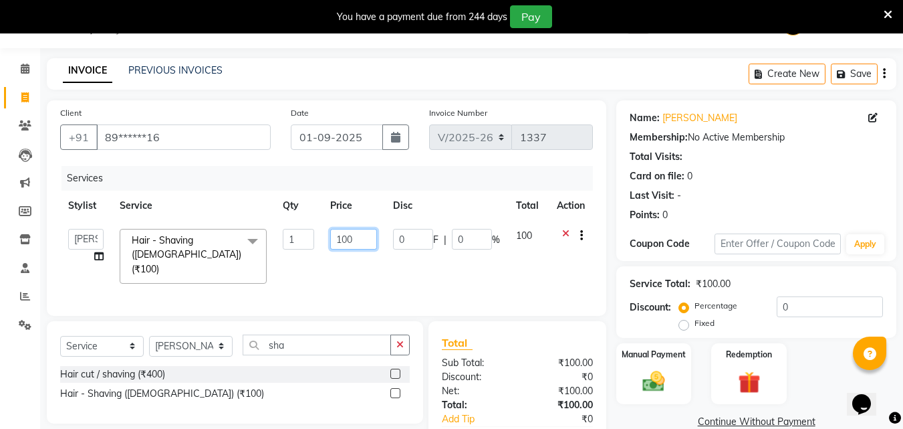
click at [348, 239] on input "100" at bounding box center [353, 239] width 46 height 21
type input "150"
click at [521, 366] on div "₹100.00" at bounding box center [561, 363] width 86 height 14
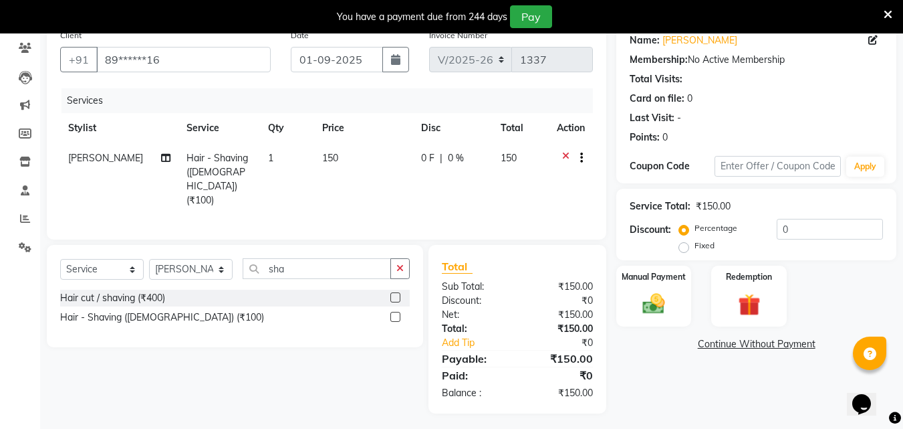
scroll to position [112, 0]
click at [660, 299] on img at bounding box center [653, 303] width 37 height 27
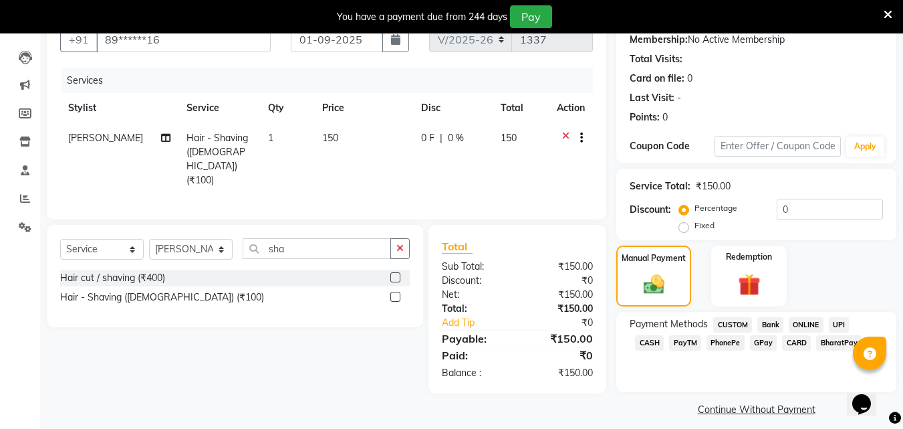
scroll to position [142, 0]
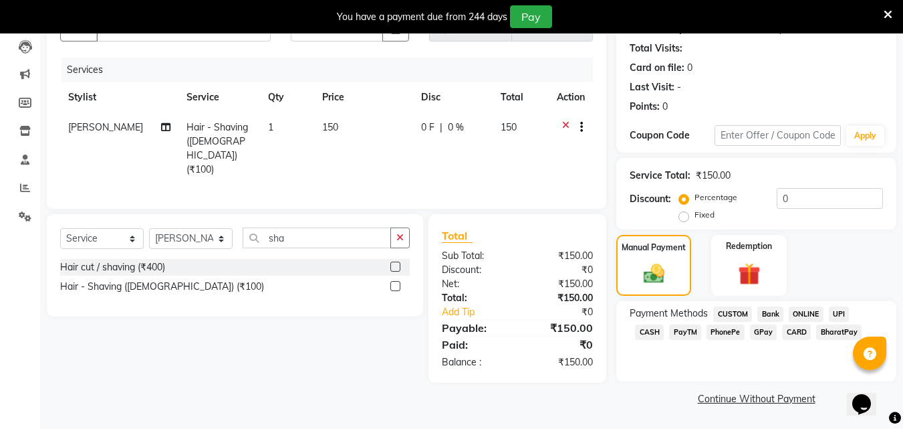
click at [750, 328] on span "GPay" at bounding box center [763, 331] width 27 height 15
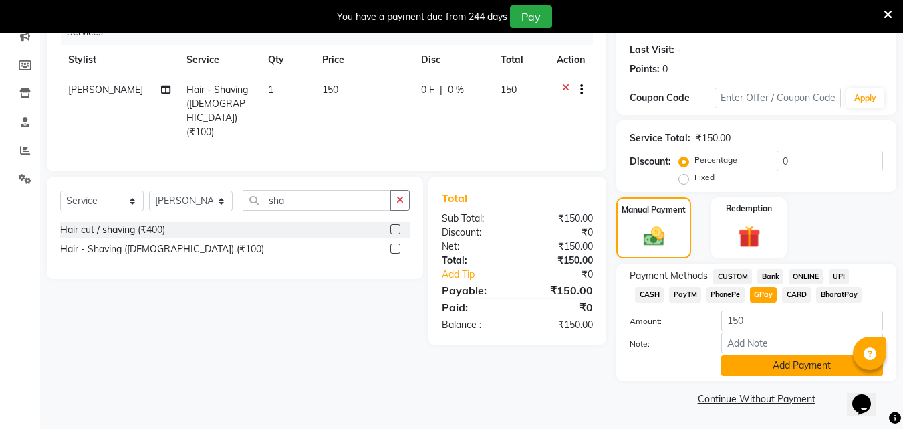
click at [758, 374] on button "Add Payment" at bounding box center [802, 365] width 162 height 21
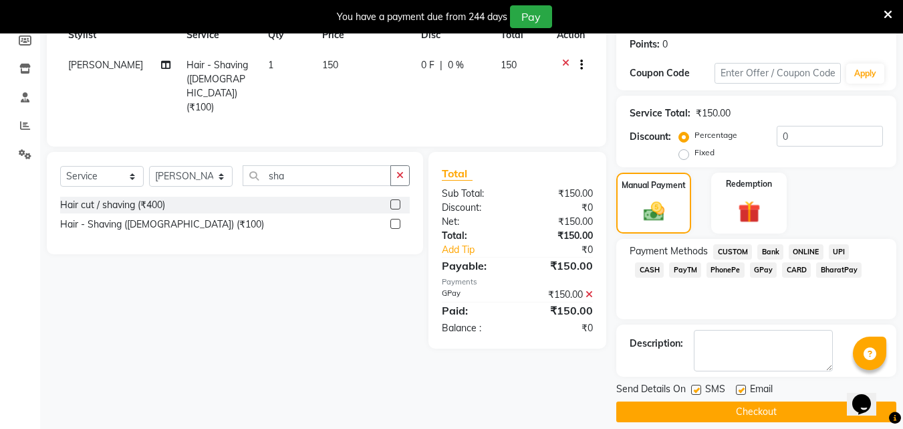
scroll to position [217, 0]
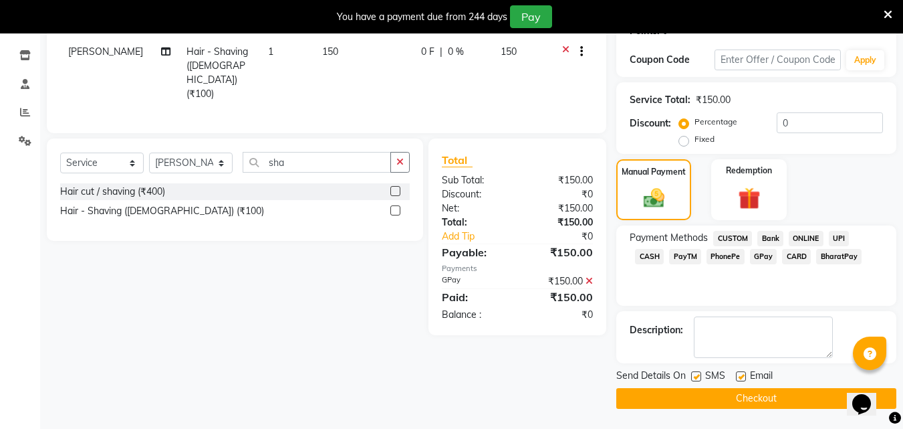
click at [755, 394] on button "Checkout" at bounding box center [756, 398] width 280 height 21
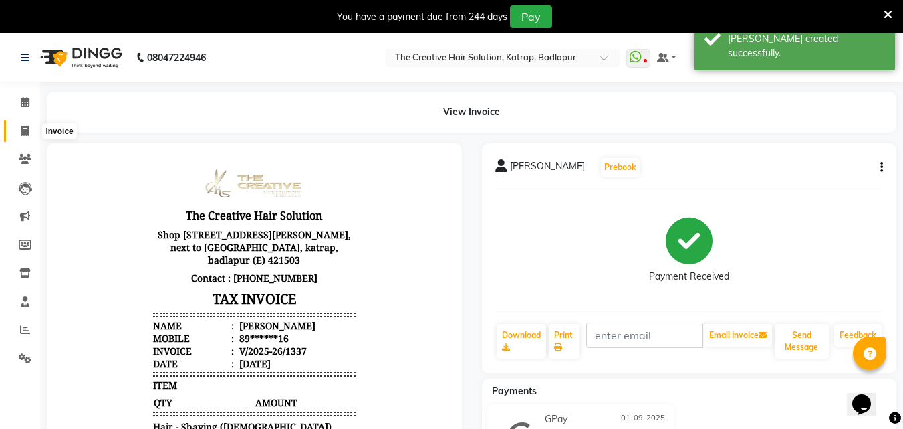
click at [30, 130] on span at bounding box center [24, 131] width 23 height 15
select select "service"
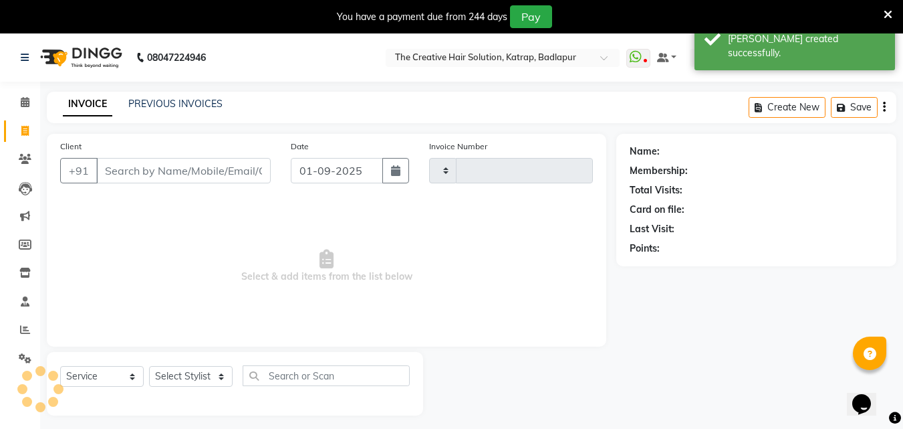
scroll to position [33, 0]
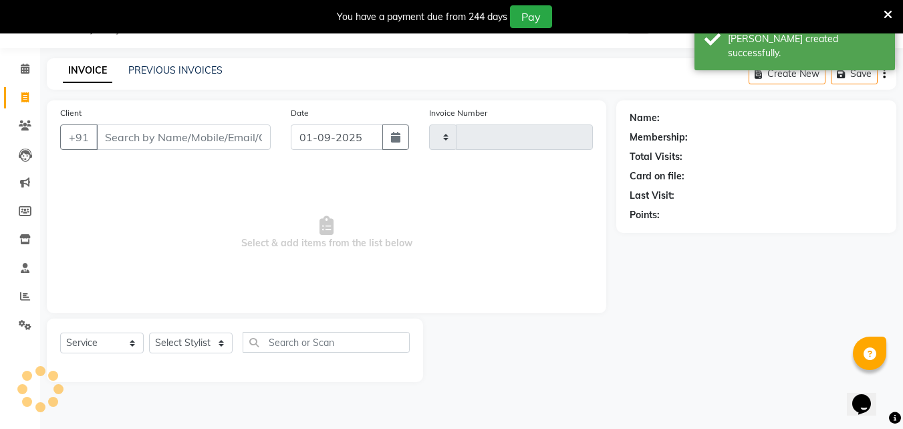
type input "1338"
select select "527"
click at [127, 134] on input "Client" at bounding box center [183, 136] width 175 height 25
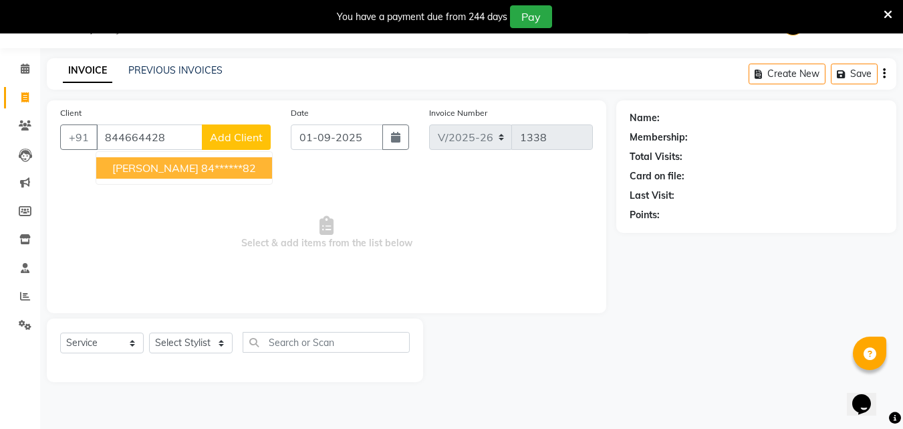
click at [144, 176] on button "Parag 84******82" at bounding box center [184, 167] width 176 height 21
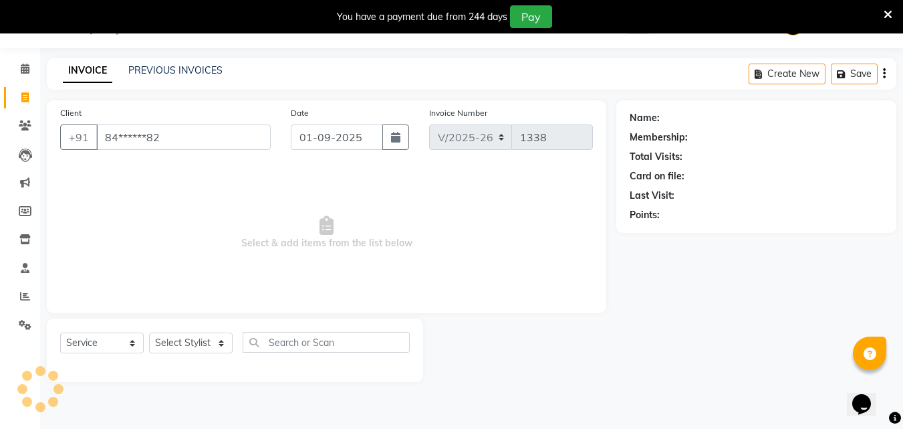
type input "84******82"
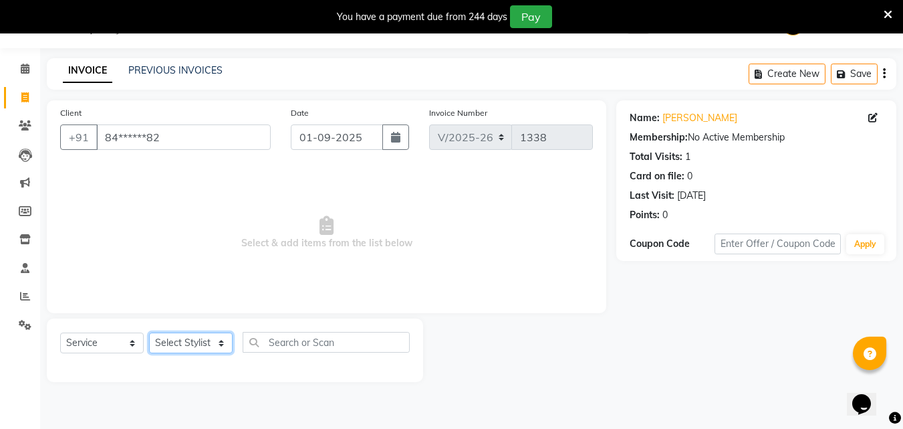
click at [198, 345] on select "Select Stylist Creative Salon Hashan Kam wali Nisha Payal salman the creative" at bounding box center [191, 342] width 84 height 21
select select "86826"
click at [149, 332] on select "Select Stylist Creative Salon Hashan Kam wali Nisha Payal salman the creative" at bounding box center [191, 342] width 84 height 21
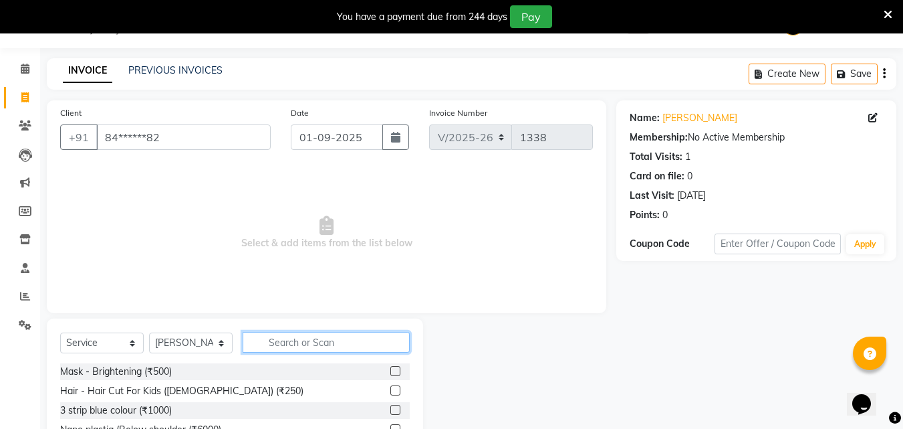
click at [308, 335] on input "text" at bounding box center [326, 342] width 167 height 21
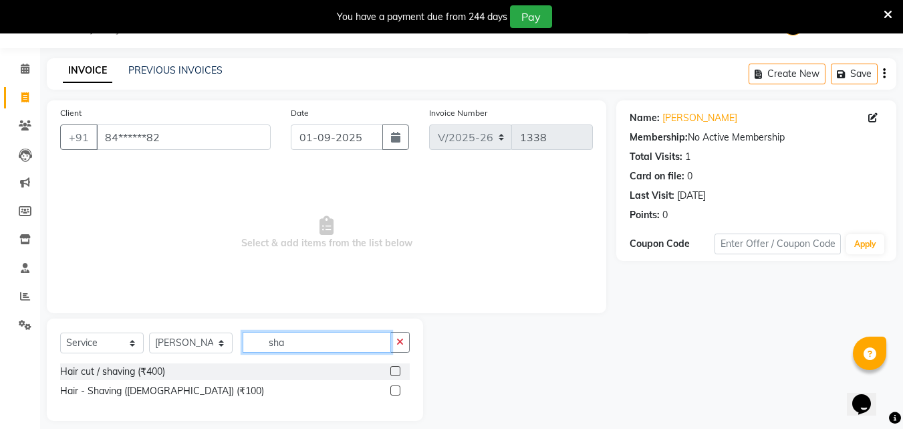
type input "sha"
click at [397, 386] on label at bounding box center [395, 390] width 10 height 10
click at [397, 386] on input "checkbox" at bounding box center [394, 390] width 9 height 9
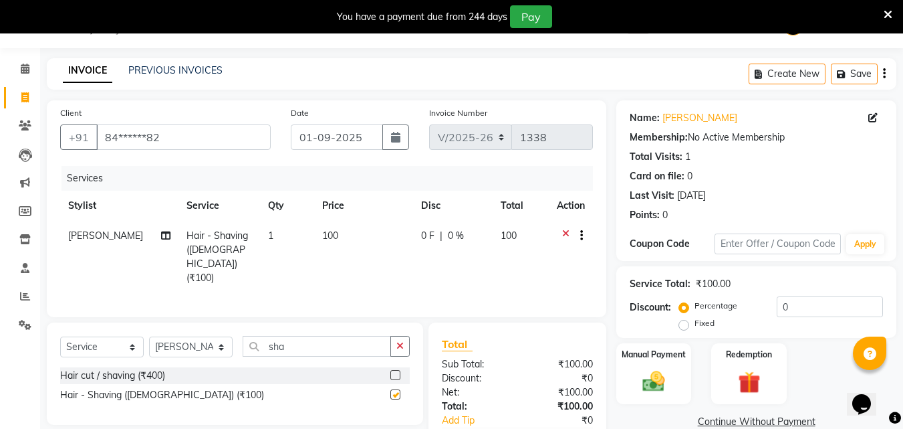
checkbox input "false"
click at [326, 229] on span "100" at bounding box center [330, 235] width 16 height 12
select select "86826"
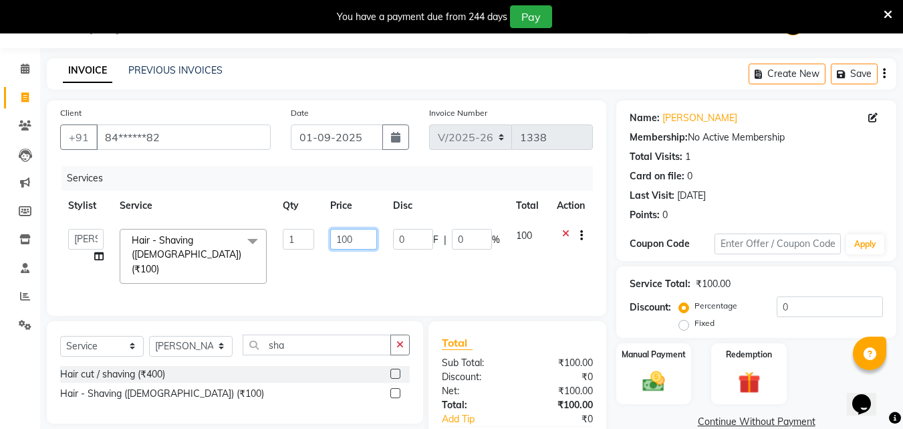
click at [347, 237] on input "100" at bounding box center [353, 239] width 46 height 21
type input "150"
click at [546, 342] on div "Total" at bounding box center [517, 342] width 151 height 16
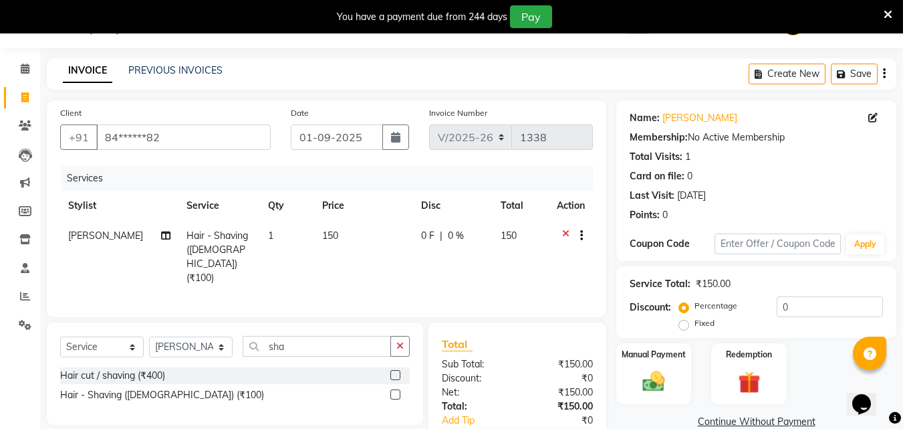
scroll to position [100, 0]
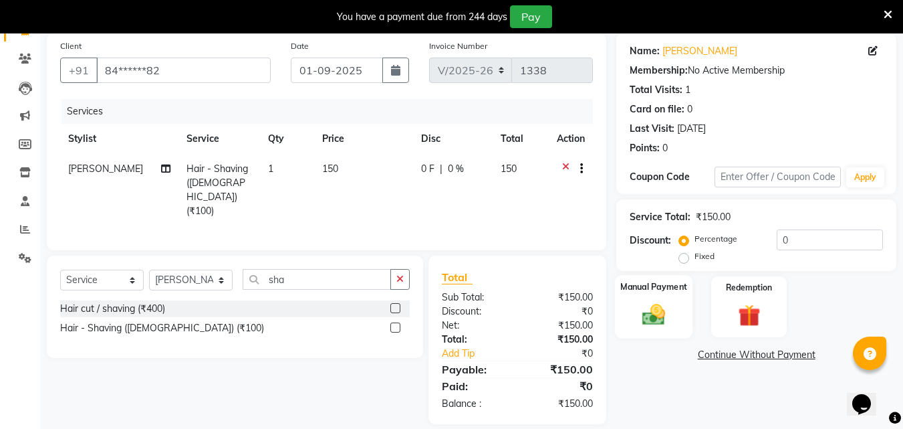
drag, startPoint x: 651, startPoint y: 312, endPoint x: 661, endPoint y: 308, distance: 10.2
click at [652, 311] on img at bounding box center [653, 314] width 37 height 27
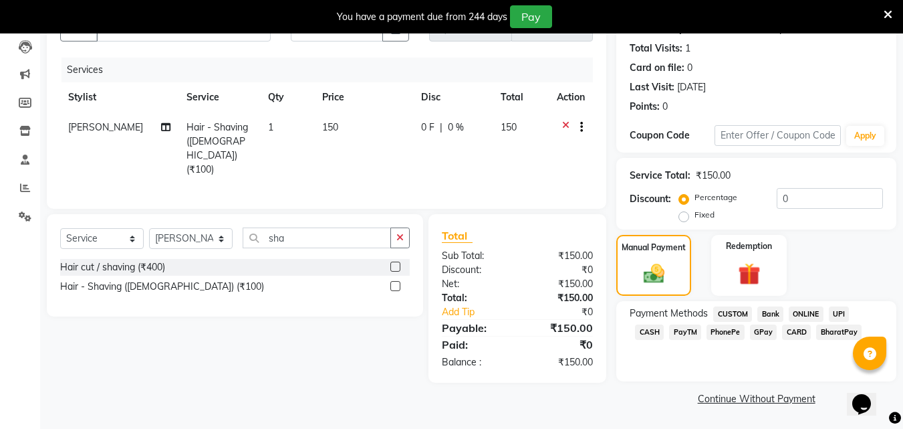
click at [750, 326] on span "GPay" at bounding box center [763, 331] width 27 height 15
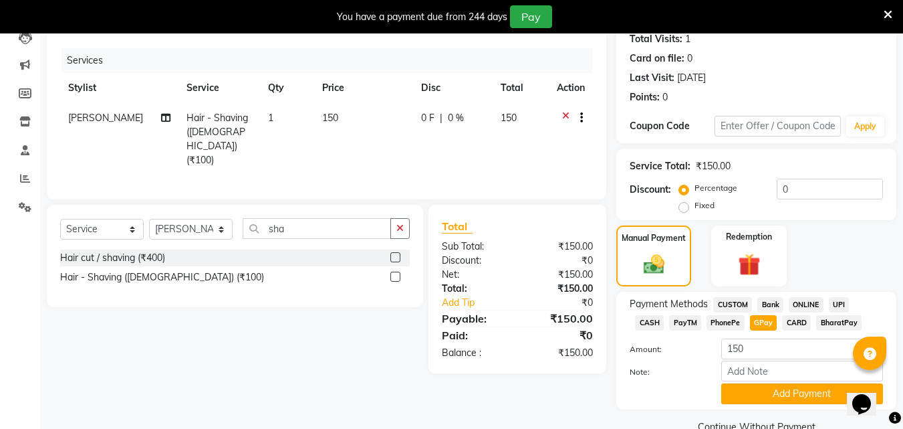
scroll to position [179, 0]
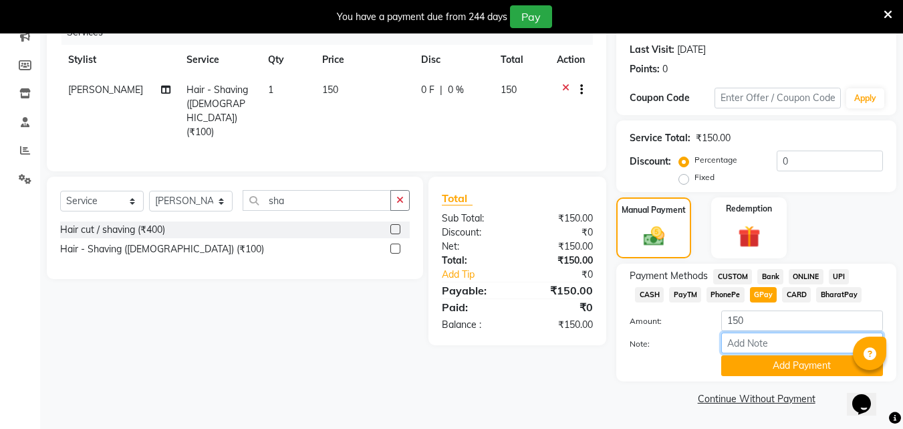
click at [743, 350] on input "Note:" at bounding box center [802, 342] width 162 height 21
click at [742, 357] on button "Add Payment" at bounding box center [802, 365] width 162 height 21
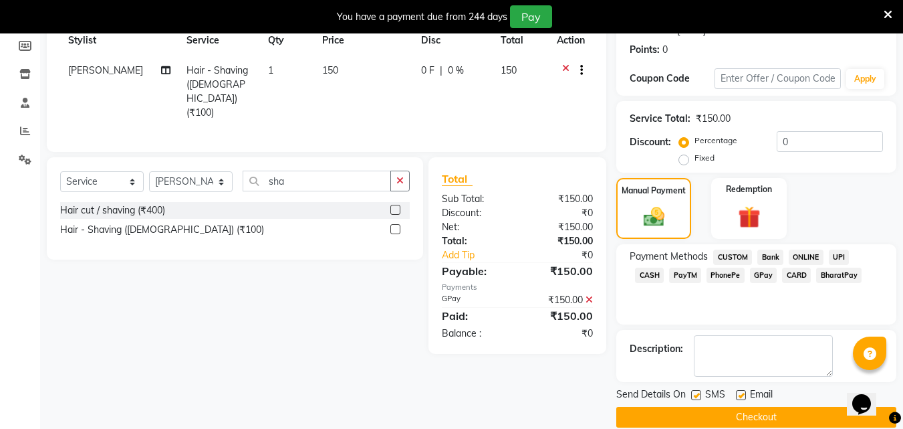
scroll to position [217, 0]
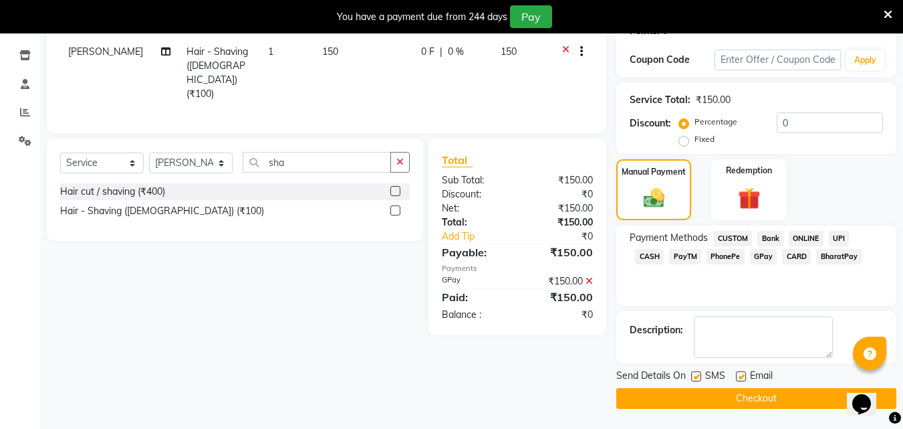
click at [738, 393] on button "Checkout" at bounding box center [756, 398] width 280 height 21
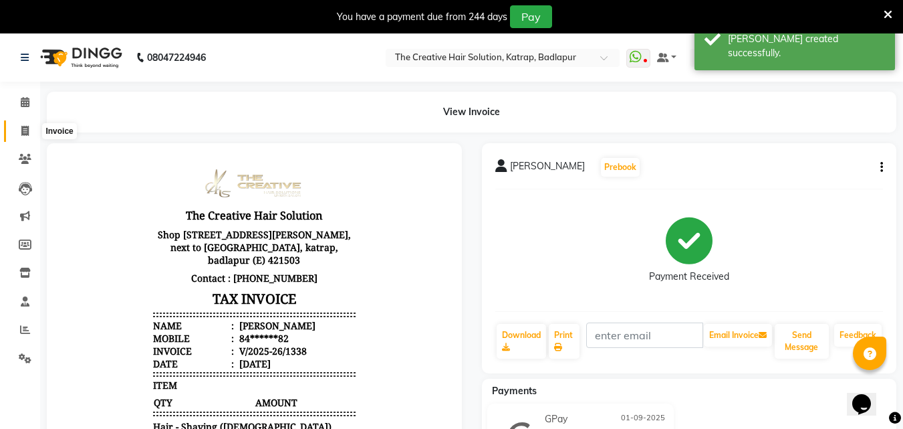
click at [28, 131] on icon at bounding box center [24, 131] width 7 height 10
select select "527"
select select "service"
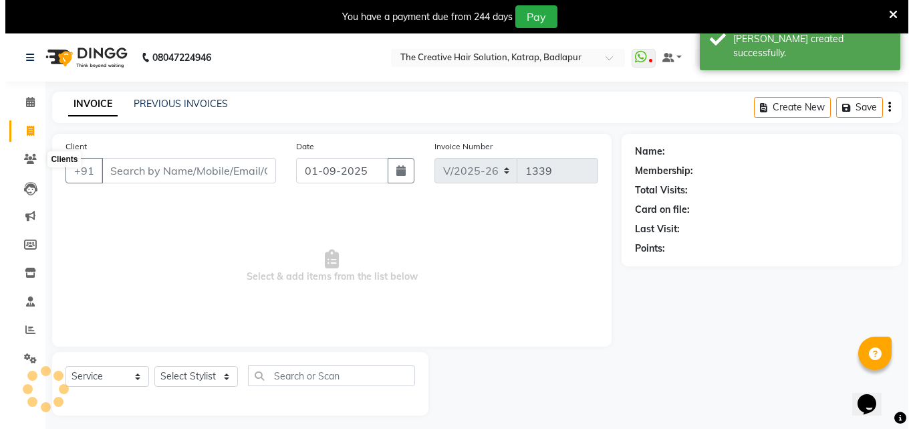
scroll to position [33, 0]
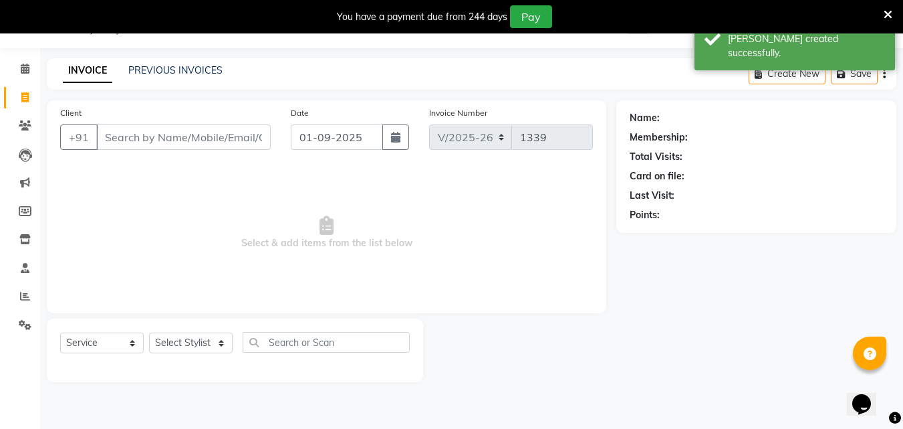
click at [221, 132] on input "Client" at bounding box center [183, 136] width 175 height 25
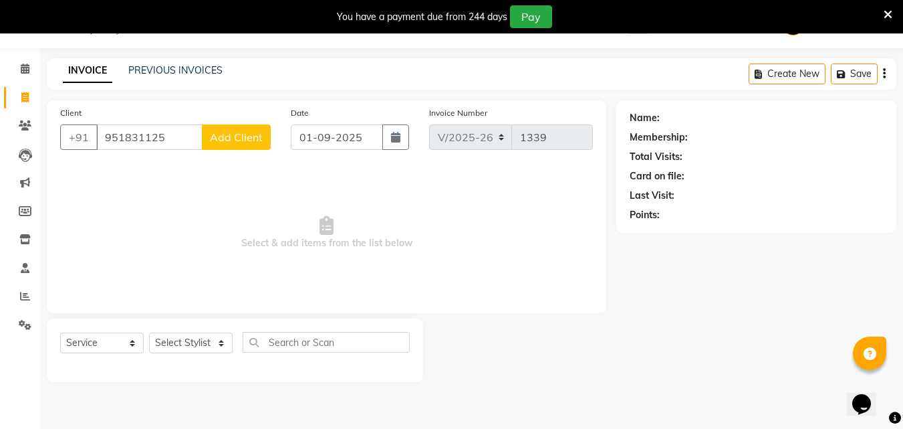
type input "951831125"
click at [257, 136] on span "Add Client" at bounding box center [236, 136] width 53 height 13
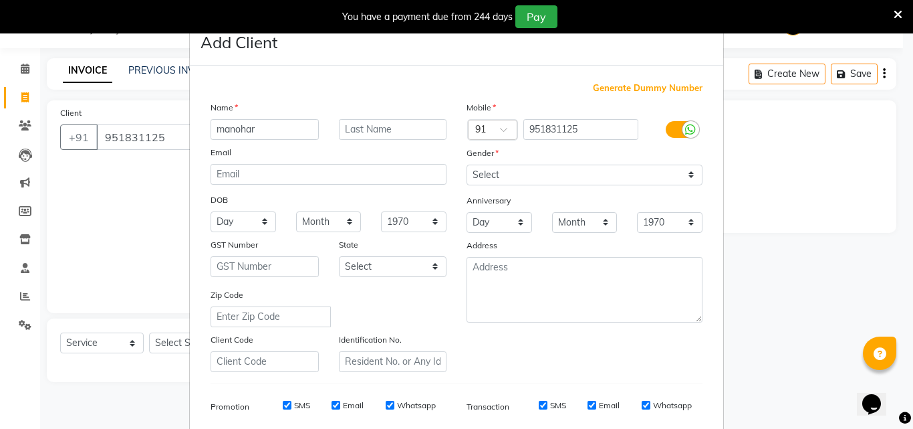
type input "manohar"
click at [544, 178] on select "Select Male Female Other Prefer Not To Say" at bounding box center [585, 174] width 236 height 21
select select "male"
click at [467, 164] on select "Select Male Female Other Prefer Not To Say" at bounding box center [585, 174] width 236 height 21
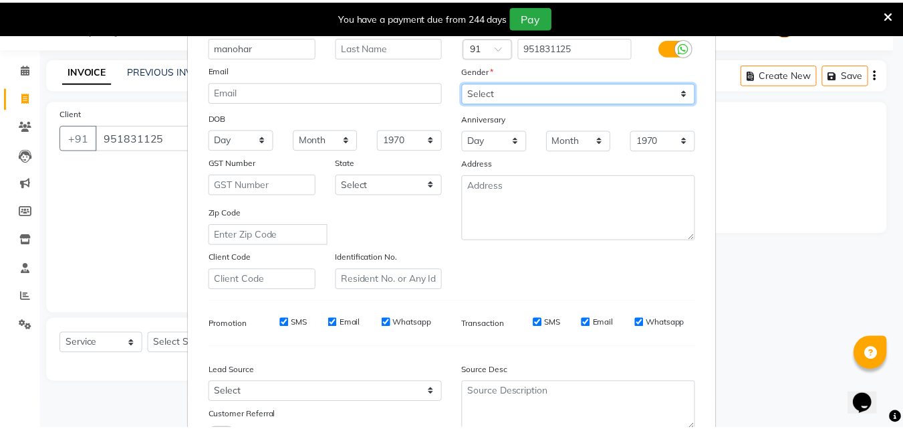
scroll to position [189, 0]
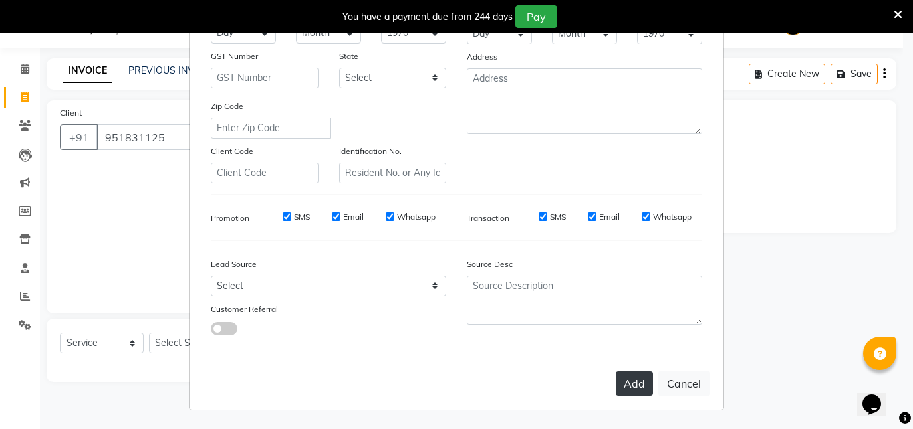
click at [634, 383] on button "Add" at bounding box center [634, 383] width 37 height 24
type input "95*****25"
select select
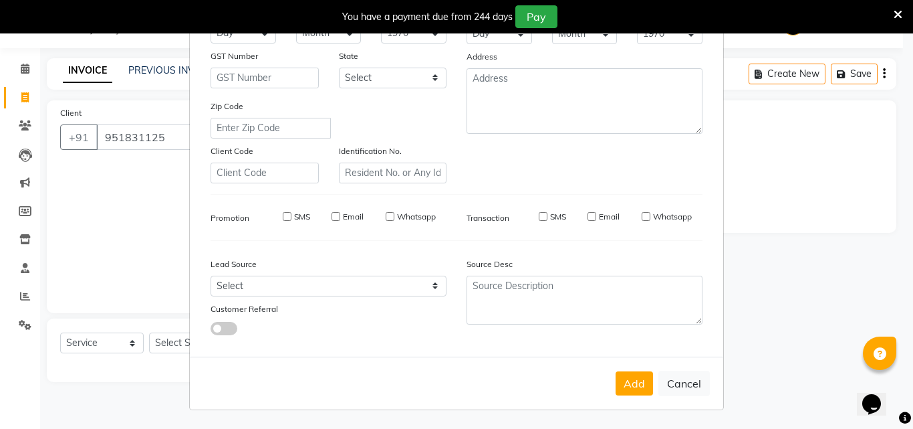
select select
checkbox input "false"
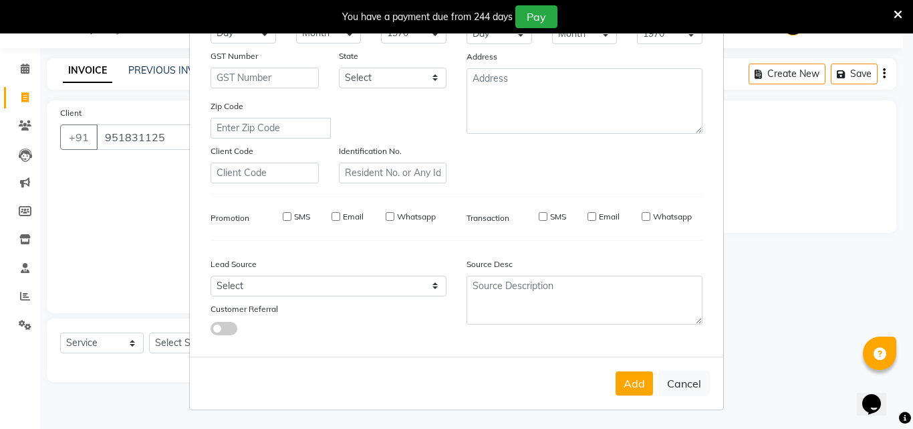
checkbox input "false"
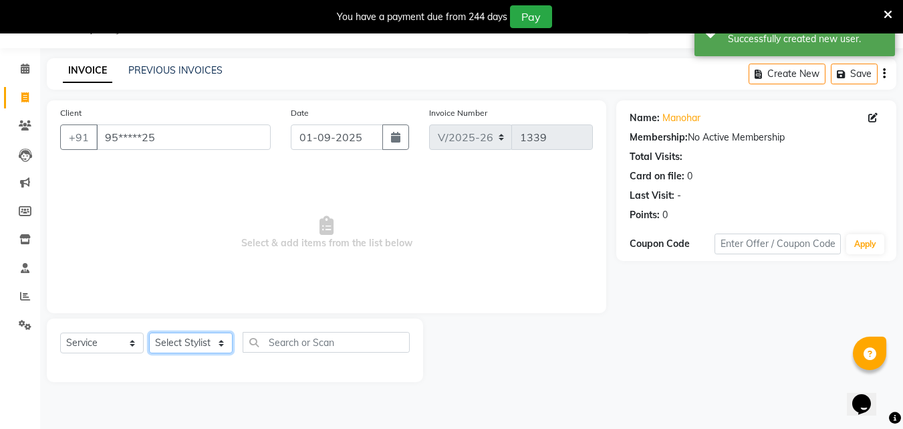
click at [192, 334] on select "Select Stylist Creative Salon Hashan Kam wali Nisha Payal salman the creative" at bounding box center [191, 342] width 84 height 21
select select "10933"
click at [149, 332] on select "Select Stylist Creative Salon Hashan Kam wali Nisha Payal salman the creative" at bounding box center [191, 342] width 84 height 21
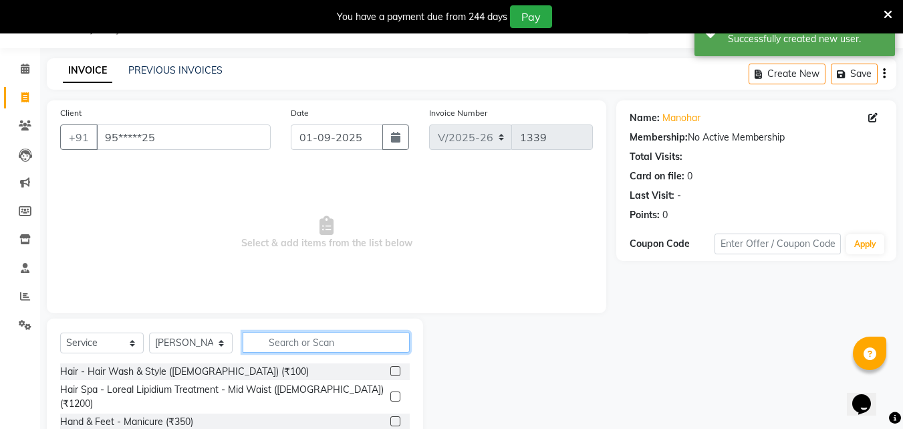
drag, startPoint x: 329, startPoint y: 334, endPoint x: 324, endPoint y: 344, distance: 11.1
click at [328, 334] on input "text" at bounding box center [326, 342] width 167 height 21
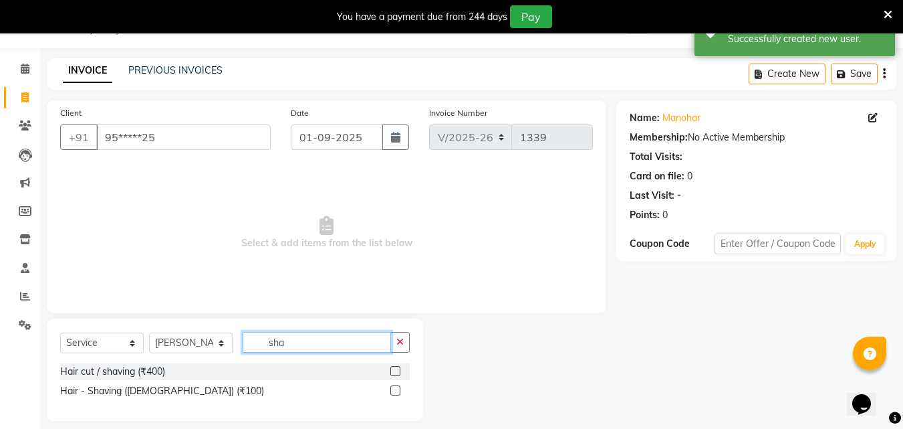
type input "sha"
drag, startPoint x: 396, startPoint y: 397, endPoint x: 395, endPoint y: 388, distance: 8.1
click at [396, 394] on div at bounding box center [394, 392] width 9 height 14
click at [395, 388] on label at bounding box center [395, 390] width 10 height 10
click at [395, 388] on input "checkbox" at bounding box center [394, 390] width 9 height 9
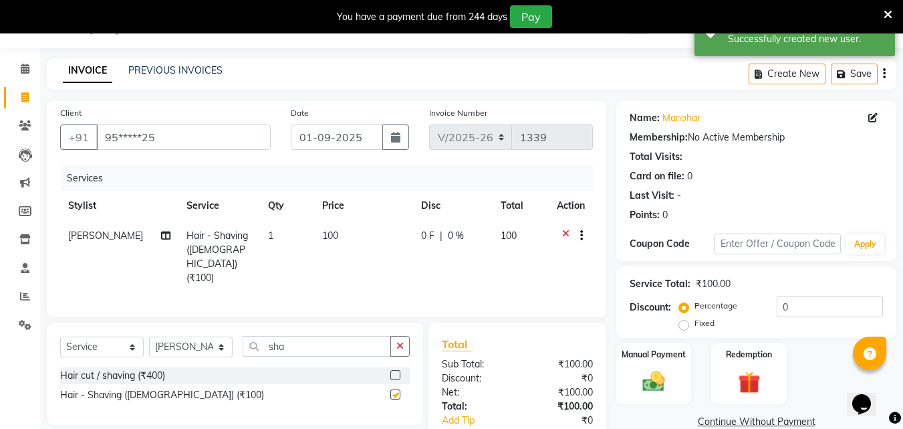
checkbox input "false"
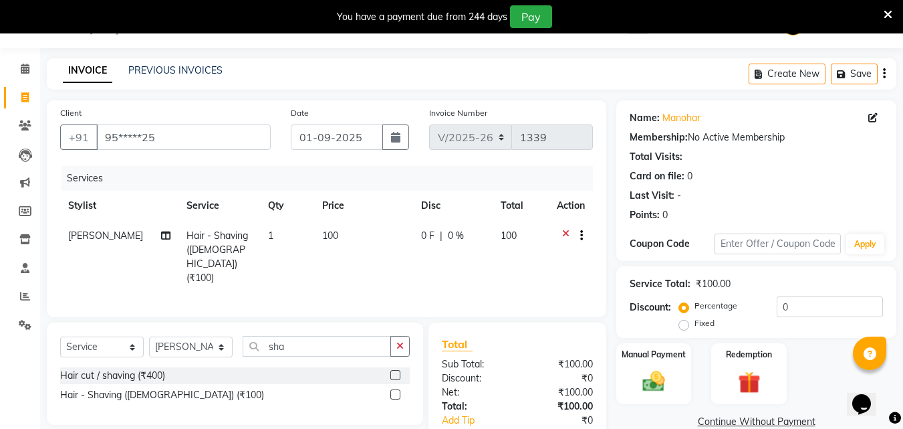
click at [332, 223] on td "100" at bounding box center [363, 257] width 99 height 72
select select "10933"
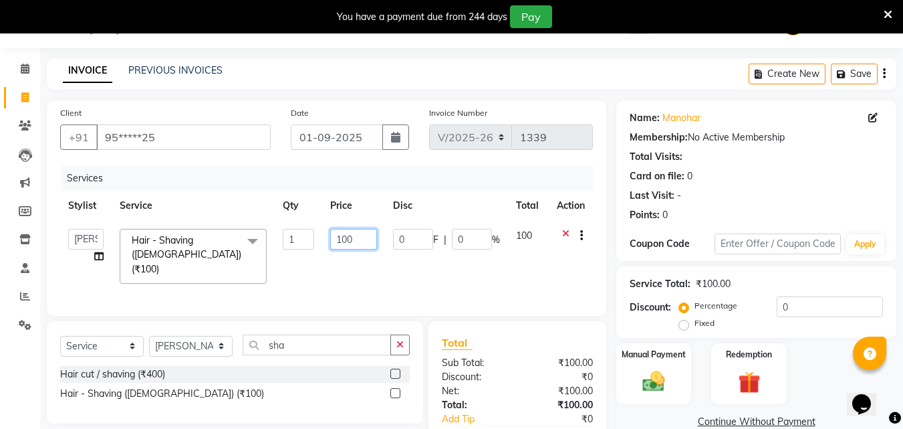
click at [347, 237] on input "100" at bounding box center [353, 239] width 46 height 21
type input "150"
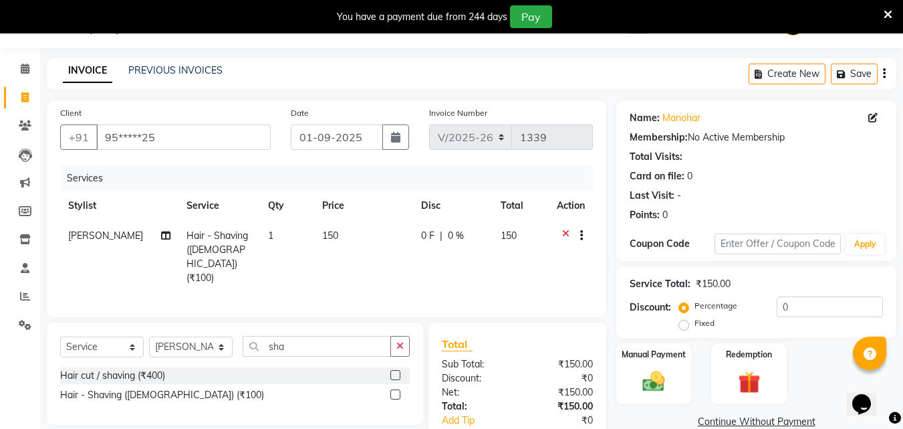
click at [532, 353] on div "Total Sub Total: ₹150.00 Discount: ₹0 Net: ₹150.00 Total: ₹150.00 Add Tip ₹0 Pa…" at bounding box center [517, 407] width 151 height 142
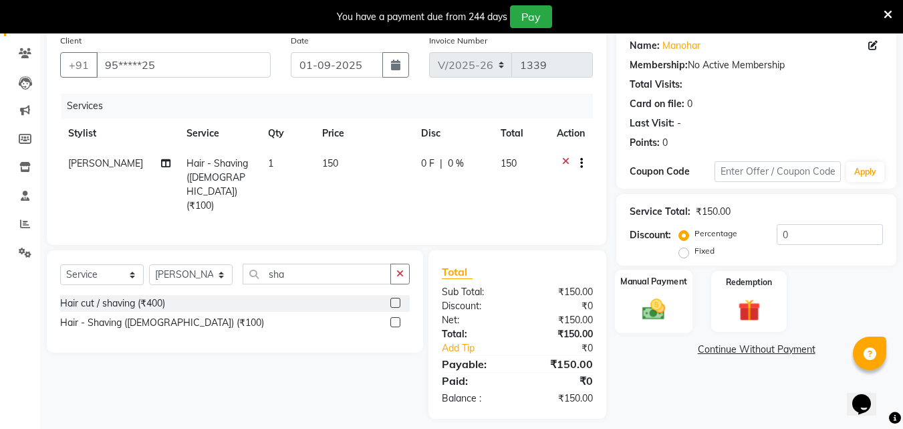
scroll to position [112, 0]
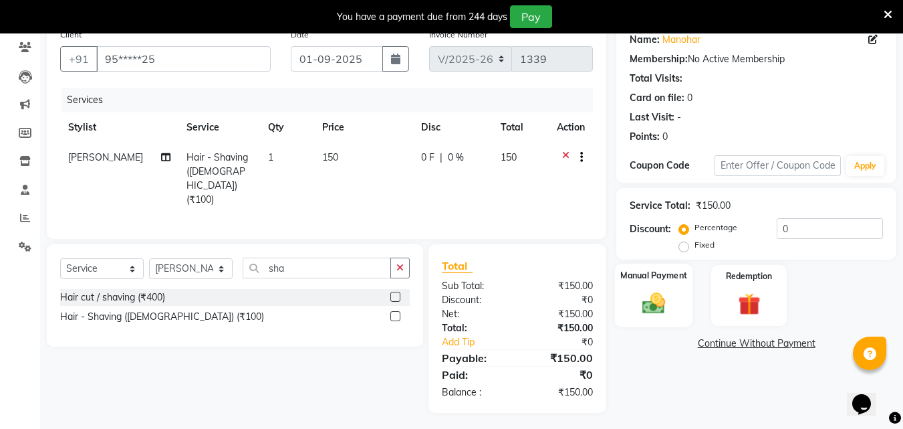
click at [647, 266] on div "Manual Payment" at bounding box center [654, 295] width 78 height 64
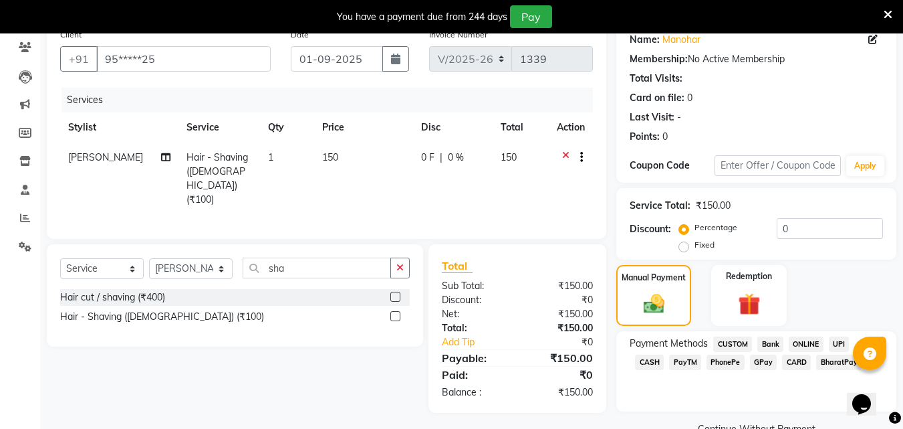
click at [750, 362] on span "GPay" at bounding box center [763, 361] width 27 height 15
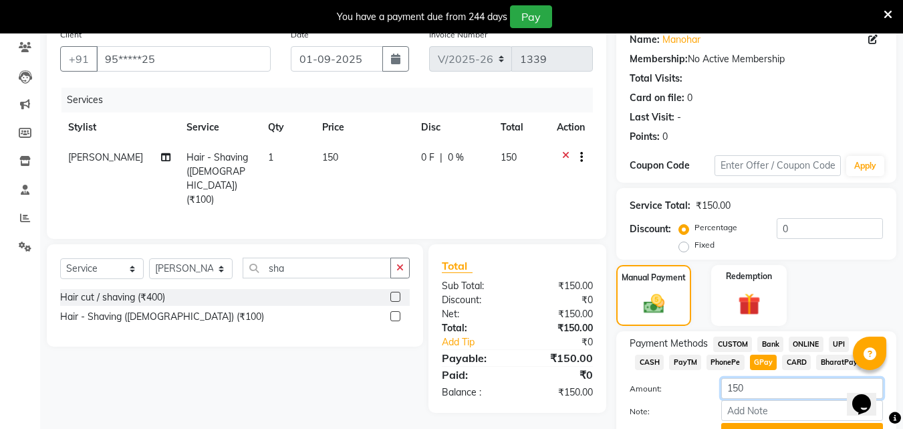
click at [734, 382] on input "150" at bounding box center [802, 388] width 162 height 21
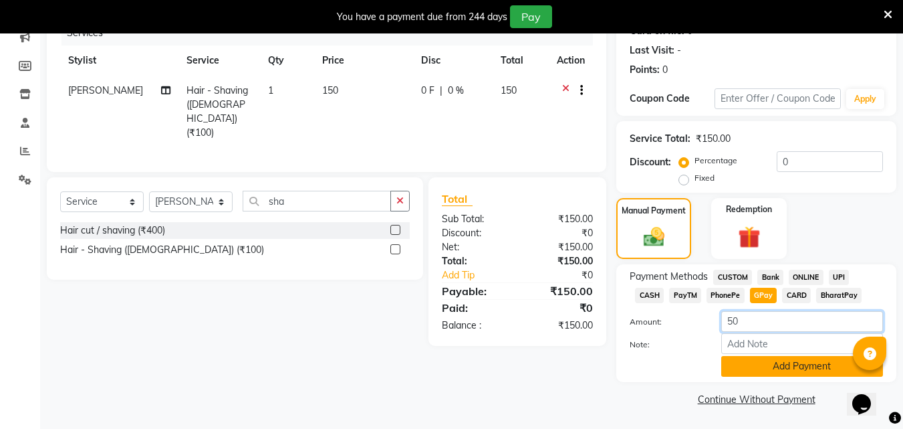
scroll to position [179, 0]
type input "50"
click at [757, 365] on button "Add Payment" at bounding box center [802, 365] width 162 height 21
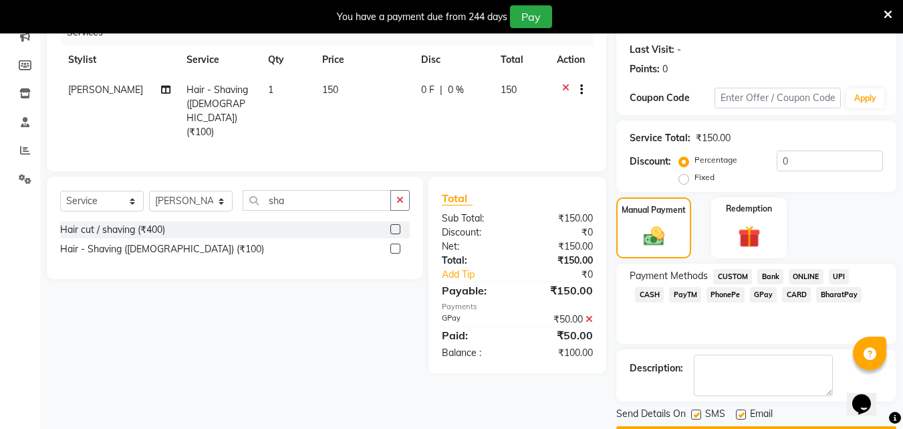
click at [664, 287] on span "CASH" at bounding box center [649, 294] width 29 height 15
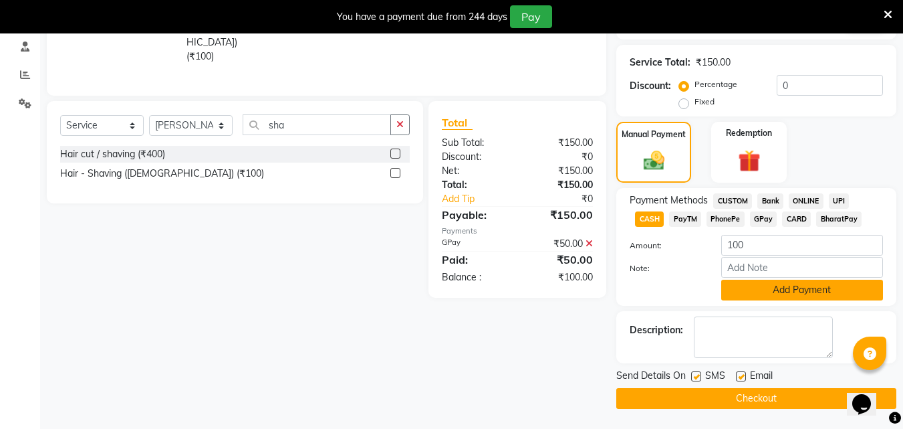
click at [808, 292] on button "Add Payment" at bounding box center [802, 289] width 162 height 21
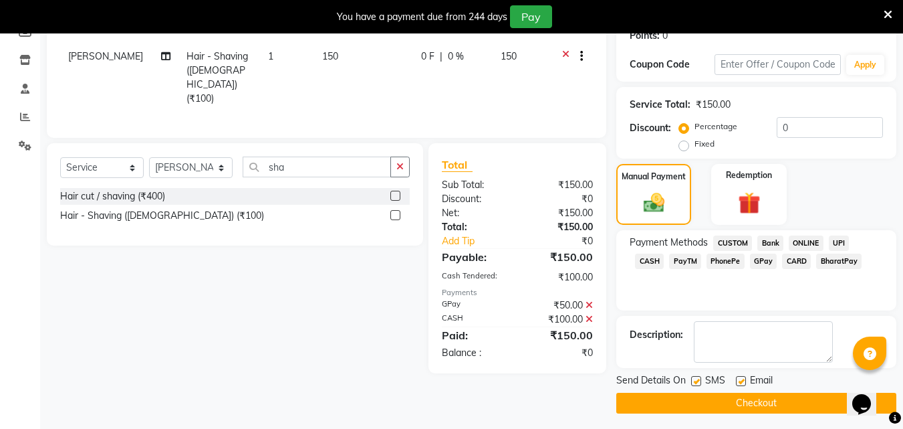
scroll to position [217, 0]
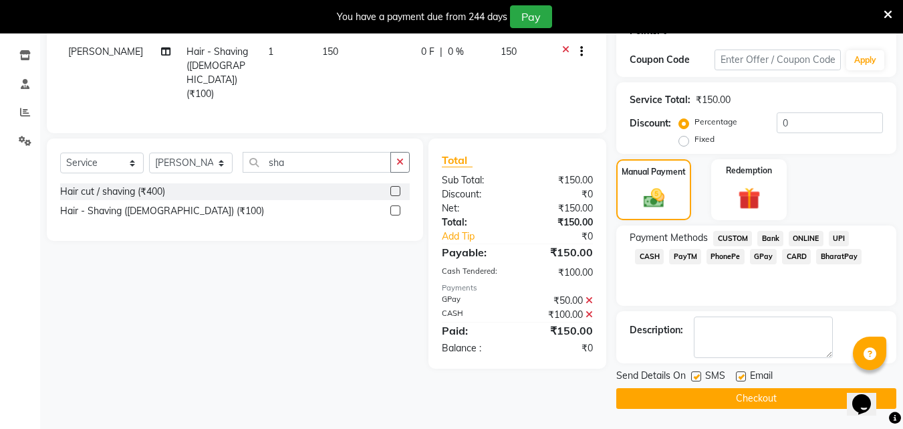
click at [721, 400] on button "Checkout" at bounding box center [756, 398] width 280 height 21
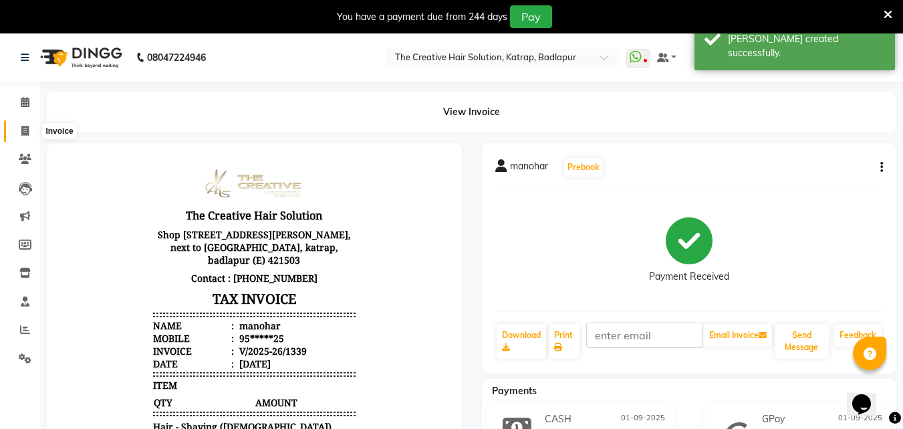
drag, startPoint x: 21, startPoint y: 133, endPoint x: 45, endPoint y: 123, distance: 26.1
click at [22, 133] on icon at bounding box center [24, 131] width 7 height 10
select select "service"
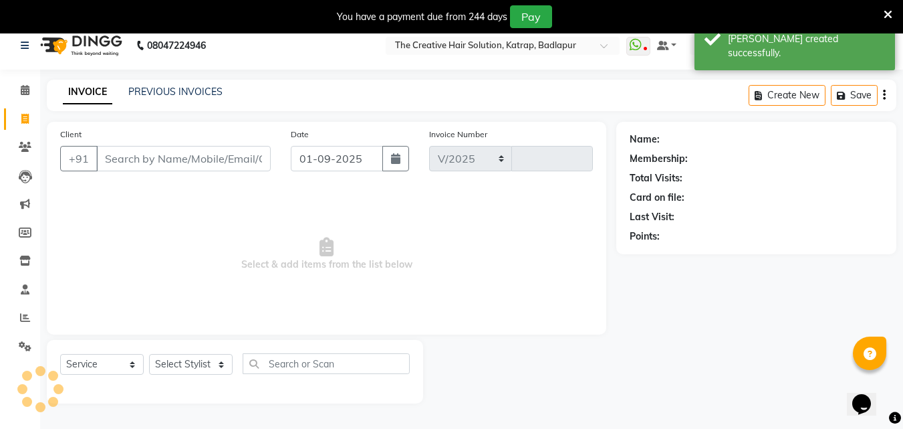
select select "527"
type input "1340"
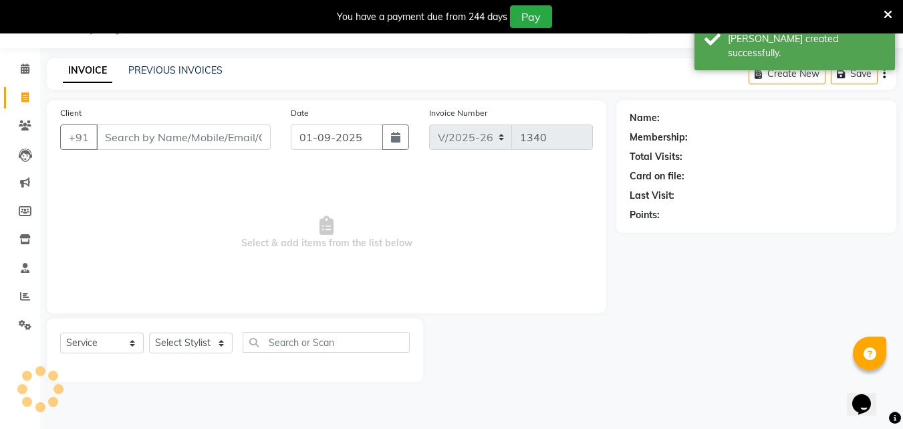
click at [251, 134] on input "Client" at bounding box center [183, 136] width 175 height 25
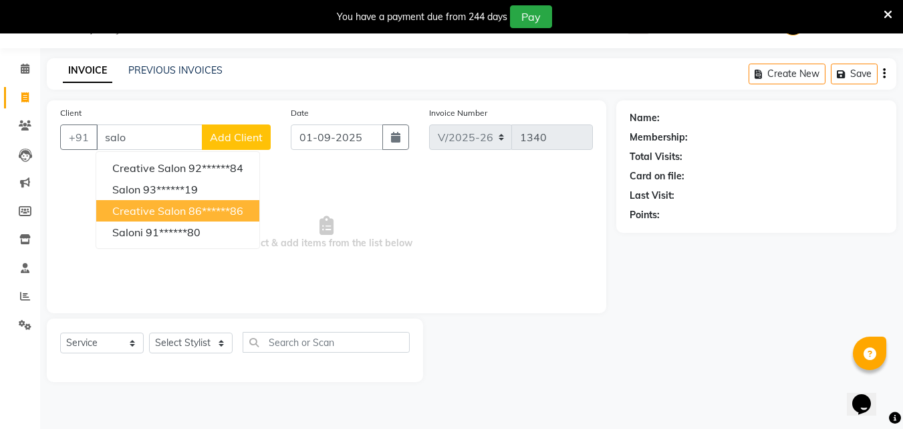
click at [191, 207] on ngb-highlight "86******86" at bounding box center [216, 210] width 55 height 13
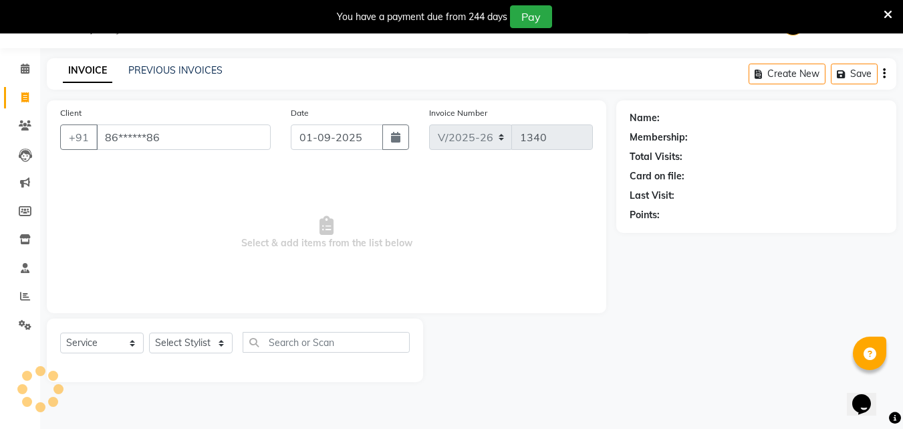
type input "86******86"
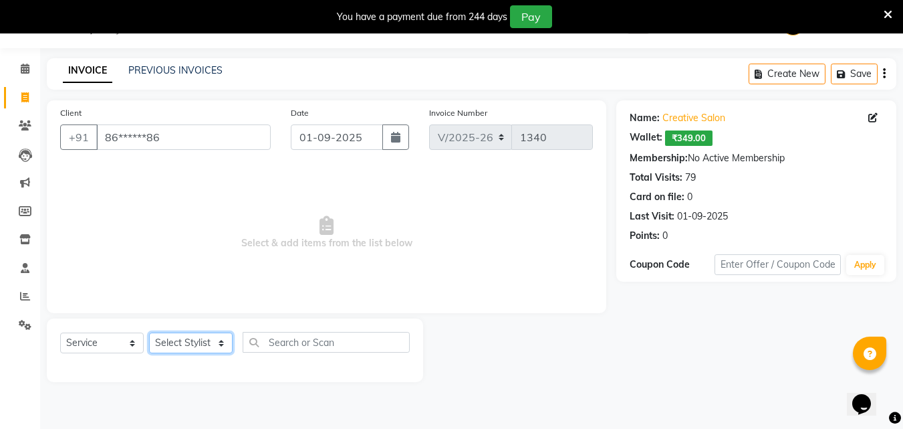
click at [206, 338] on select "Select Stylist Creative Salon Hashan Kam wali Nisha Payal salman the creative" at bounding box center [191, 342] width 84 height 21
select select "10933"
click at [149, 332] on select "Select Stylist Creative Salon Hashan Kam wali Nisha Payal salman the creative" at bounding box center [191, 342] width 84 height 21
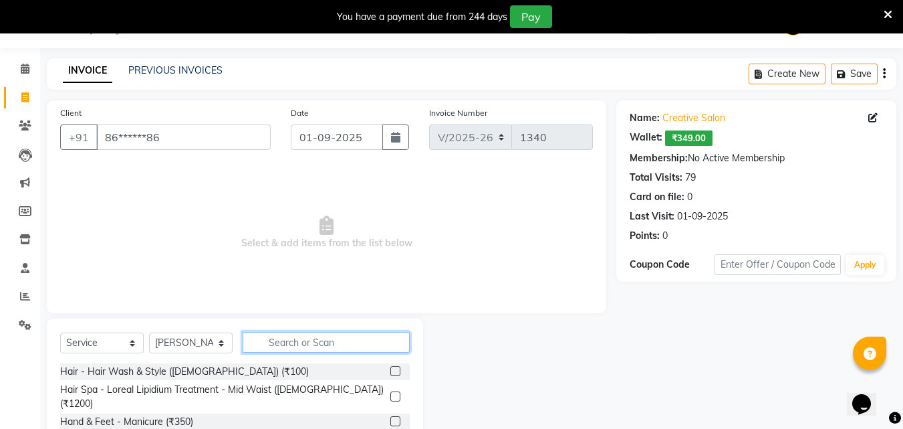
click at [321, 341] on input "text" at bounding box center [326, 342] width 167 height 21
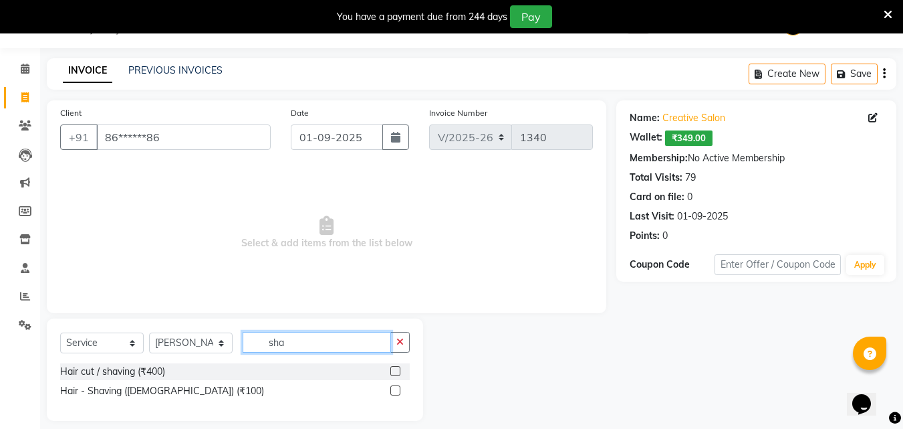
type input "sha"
click at [394, 390] on label at bounding box center [395, 390] width 10 height 10
click at [394, 390] on input "checkbox" at bounding box center [394, 390] width 9 height 9
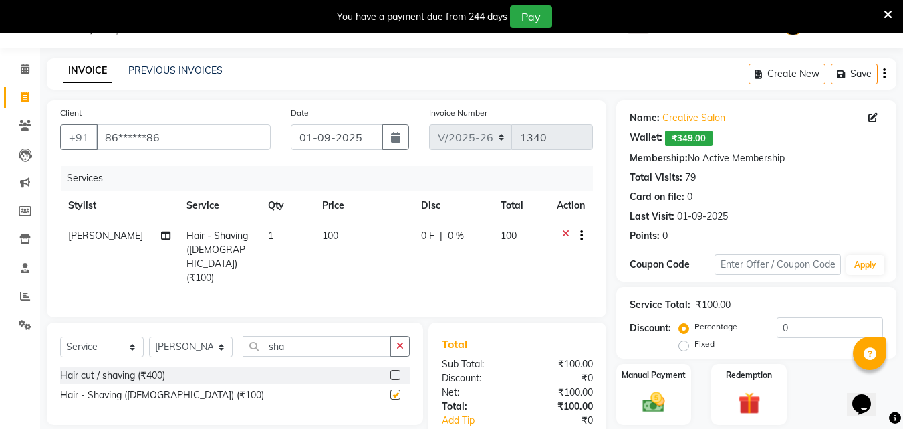
checkbox input "false"
click at [86, 337] on select "Select Service Product Membership Package Voucher Prepaid Gift Card" at bounding box center [102, 346] width 84 height 21
select select "product"
click at [60, 336] on select "Select Service Product Membership Package Voucher Prepaid Gift Card" at bounding box center [102, 346] width 84 height 21
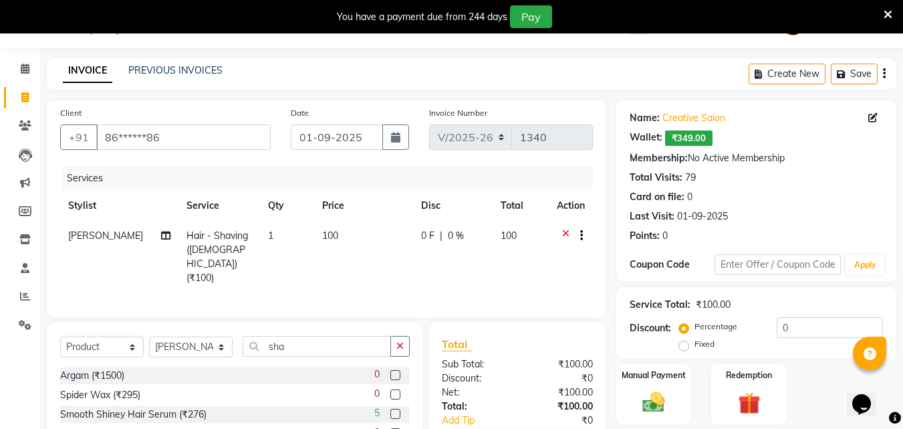
click at [401, 341] on icon "button" at bounding box center [400, 345] width 7 height 9
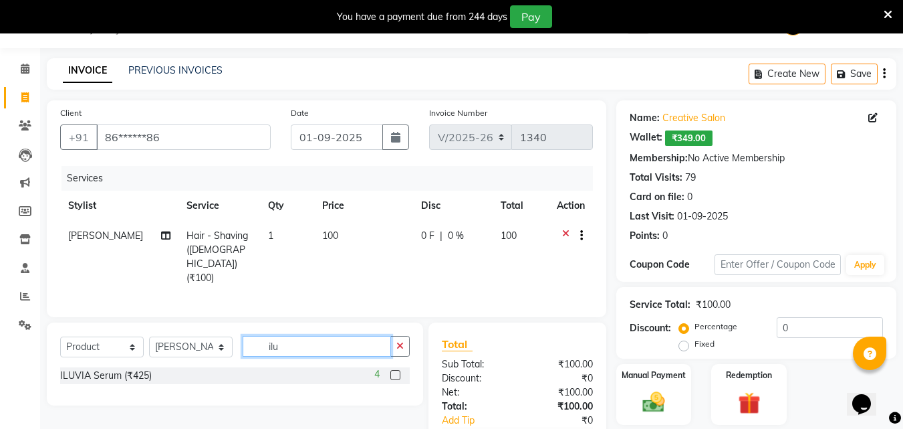
type input "ilu"
click at [397, 370] on label at bounding box center [395, 375] width 10 height 10
click at [397, 371] on input "checkbox" at bounding box center [394, 375] width 9 height 9
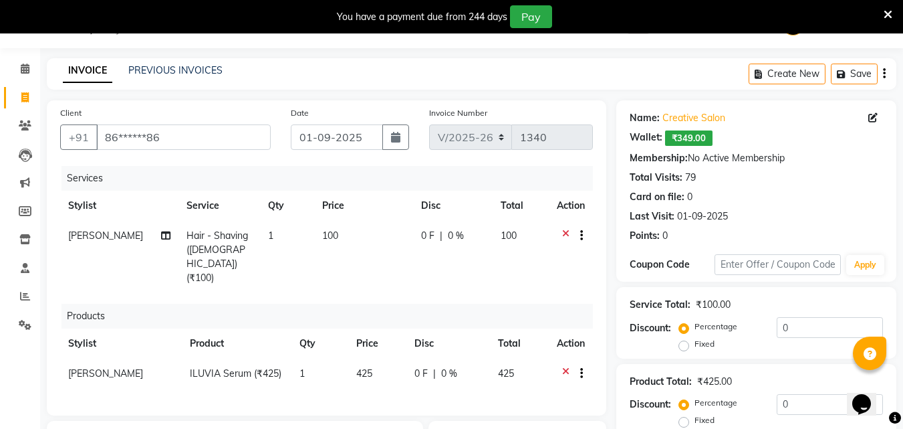
checkbox input "false"
click at [363, 367] on span "425" at bounding box center [364, 373] width 16 height 12
select select "10933"
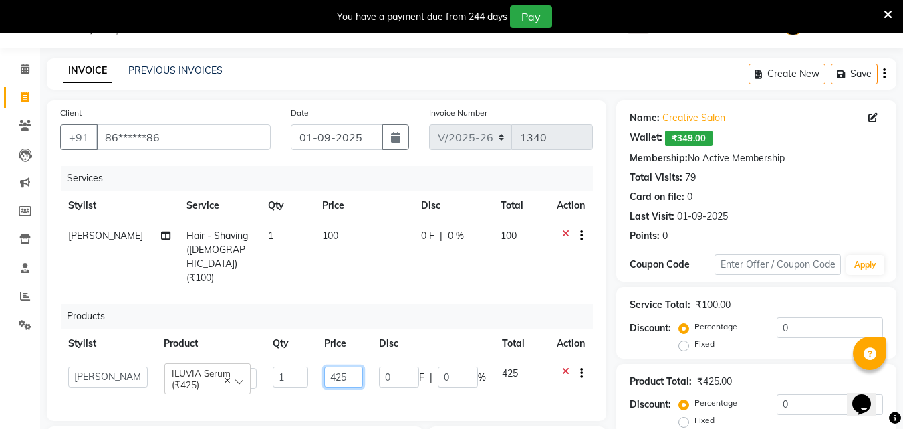
click at [346, 366] on input "425" at bounding box center [343, 376] width 39 height 21
click at [343, 366] on input "425" at bounding box center [343, 376] width 39 height 21
click at [349, 366] on input "405" at bounding box center [343, 376] width 39 height 21
type input "400"
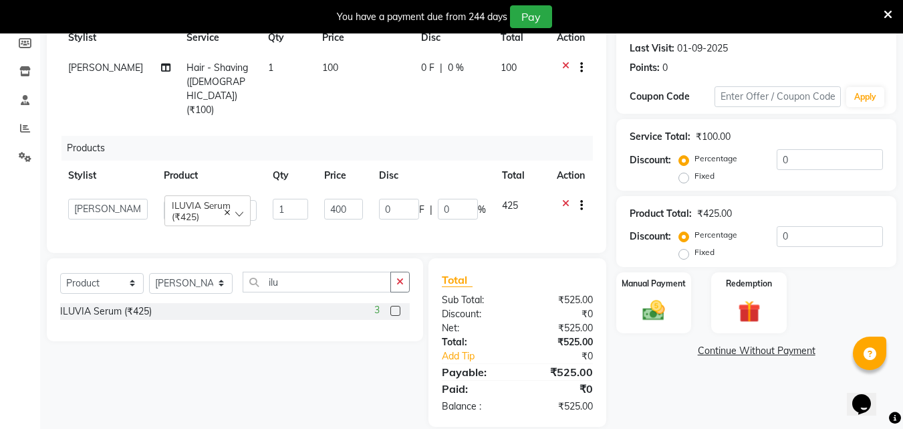
scroll to position [196, 0]
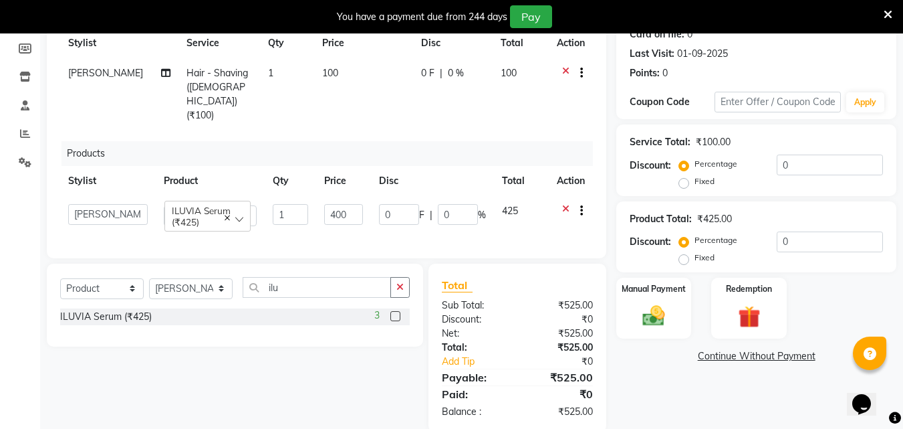
click at [522, 340] on div "₹525.00" at bounding box center [561, 347] width 86 height 14
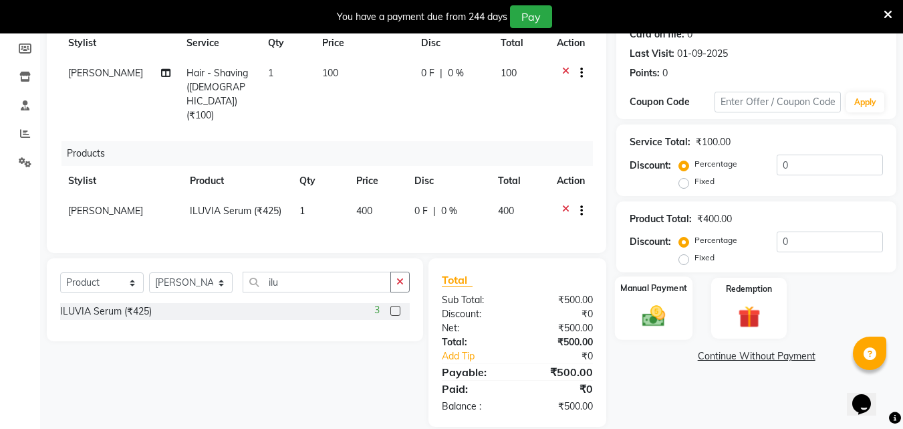
click at [669, 310] on img at bounding box center [653, 316] width 37 height 27
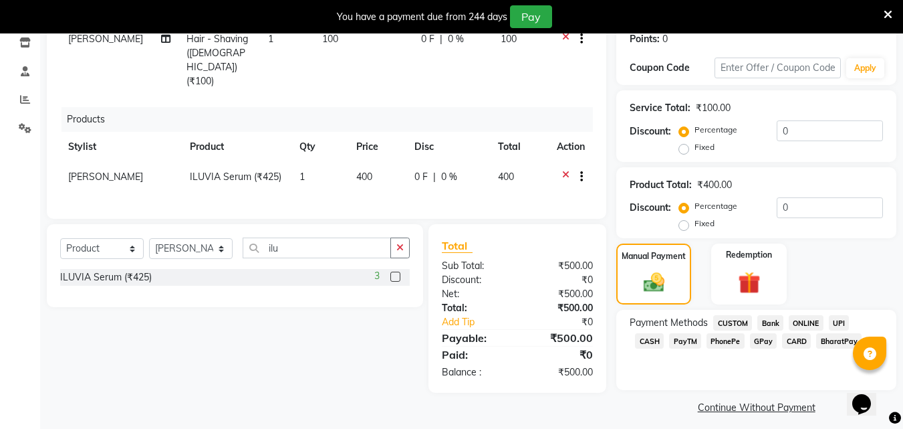
scroll to position [239, 0]
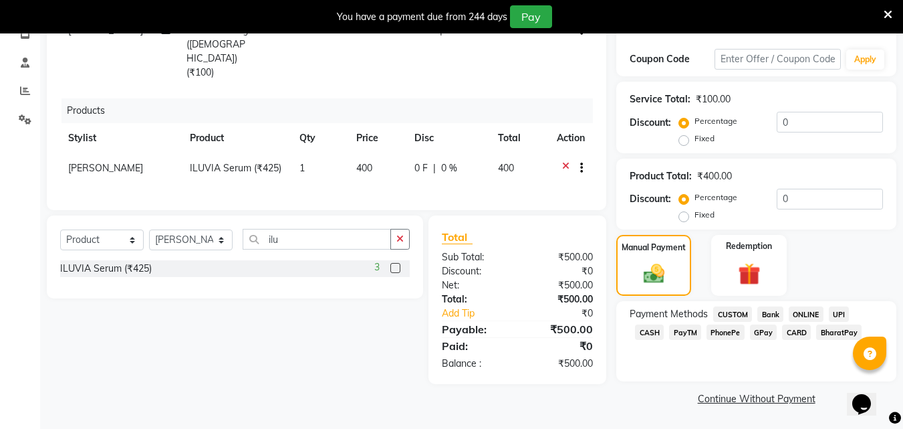
click at [664, 324] on span "CASH" at bounding box center [649, 331] width 29 height 15
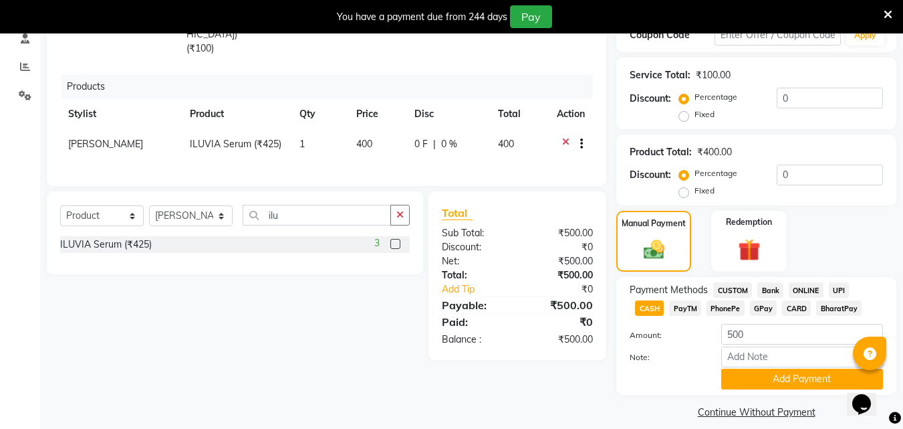
scroll to position [276, 0]
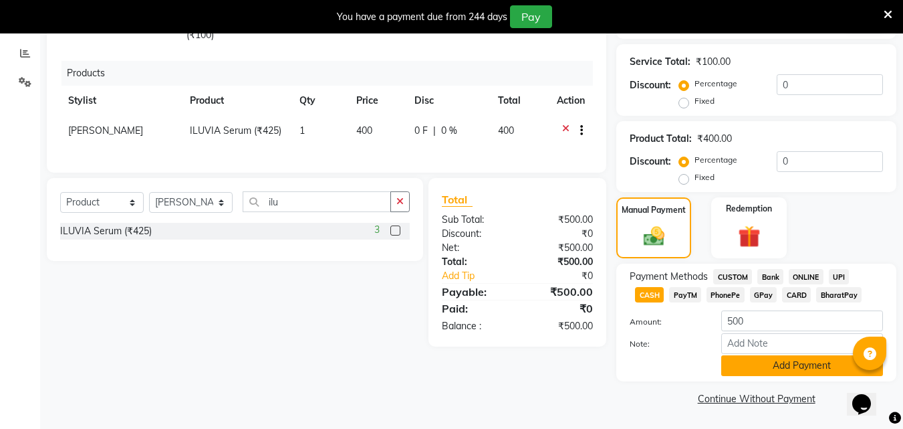
click at [775, 363] on button "Add Payment" at bounding box center [802, 365] width 162 height 21
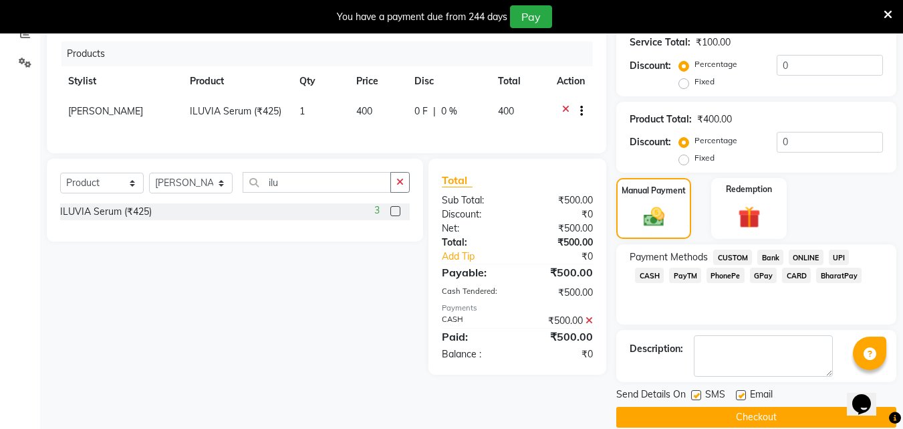
scroll to position [314, 0]
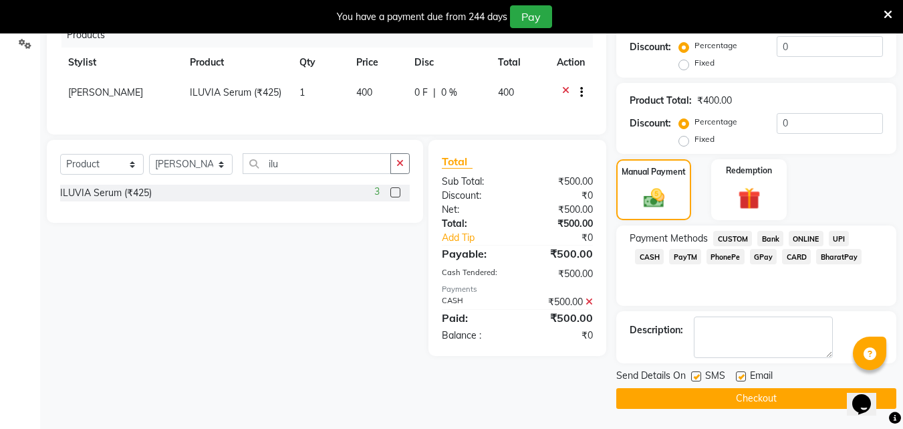
drag, startPoint x: 732, startPoint y: 398, endPoint x: 720, endPoint y: 394, distance: 12.5
click at [732, 397] on button "Checkout" at bounding box center [756, 398] width 280 height 21
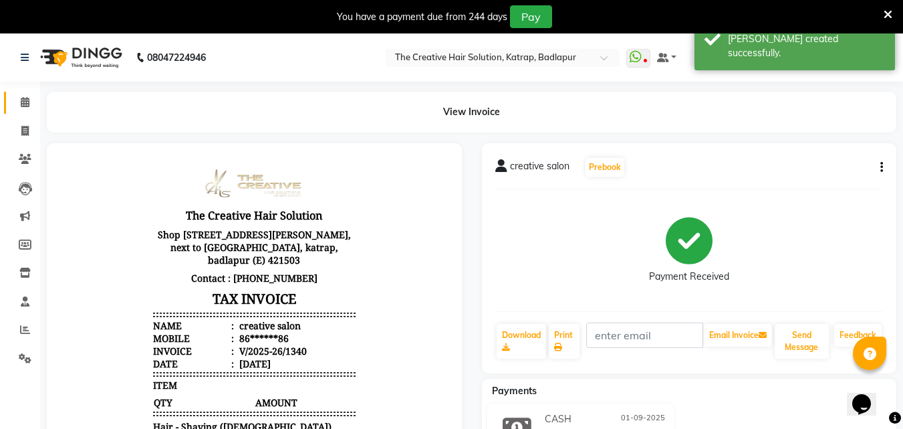
click at [28, 92] on link "Calendar" at bounding box center [20, 103] width 32 height 22
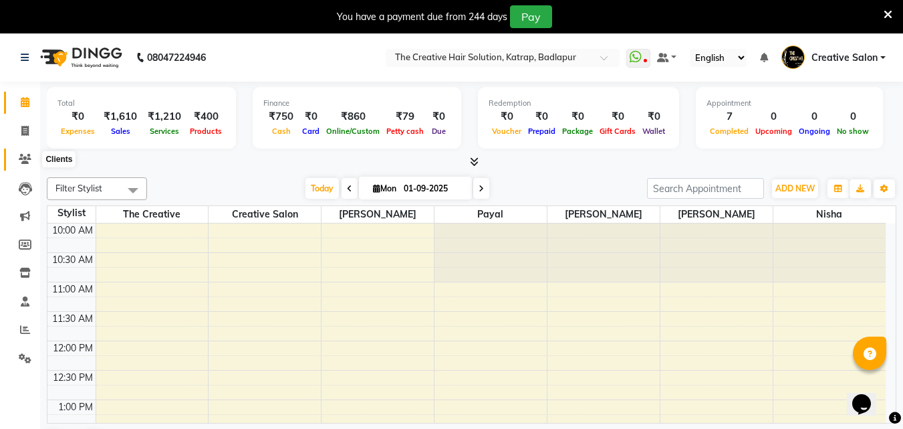
click at [21, 154] on span at bounding box center [24, 159] width 23 height 15
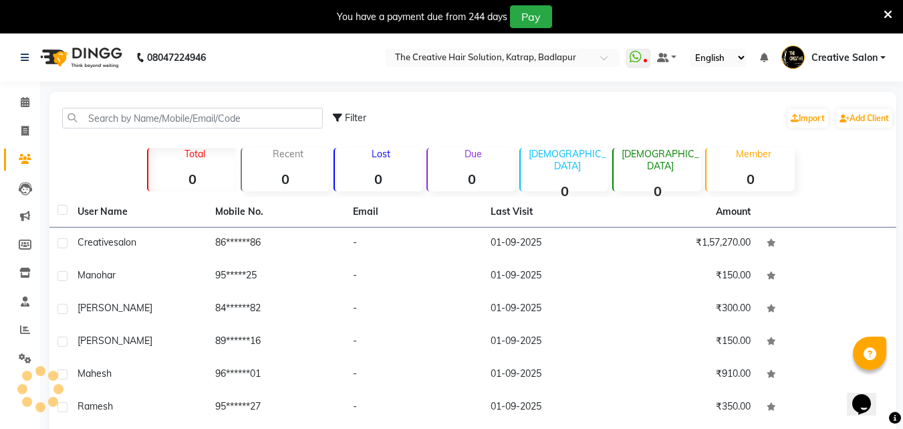
click at [21, 155] on icon at bounding box center [25, 159] width 13 height 10
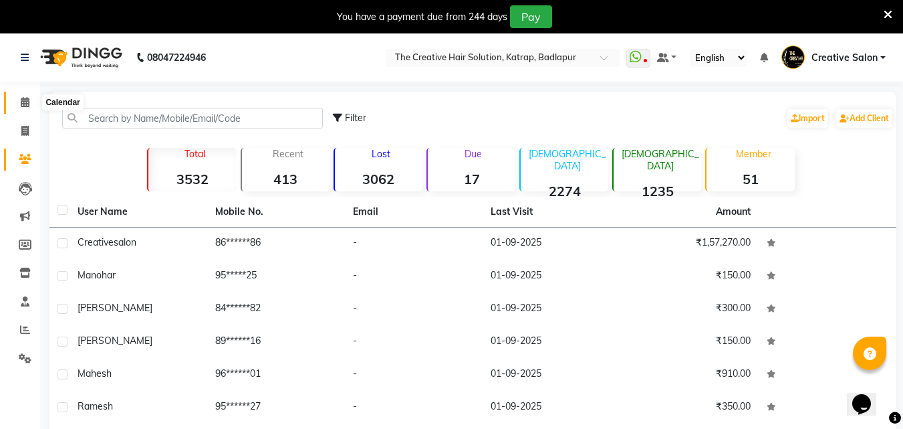
click at [15, 105] on span at bounding box center [24, 102] width 23 height 15
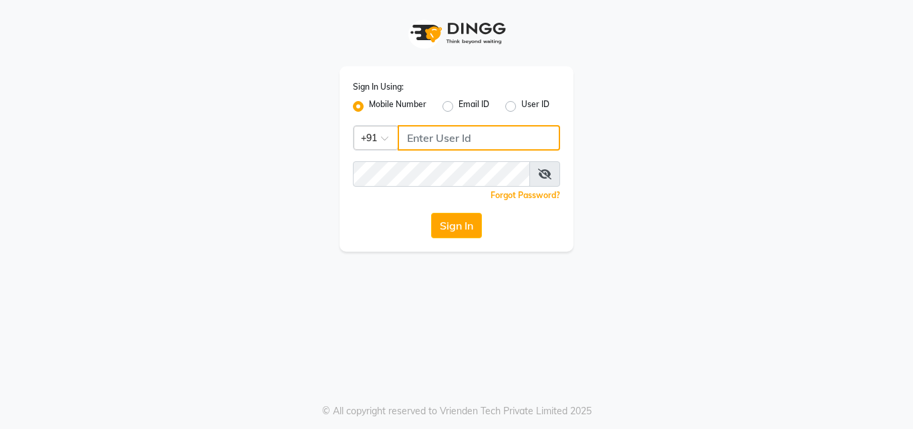
click at [457, 142] on input "Username" at bounding box center [479, 137] width 162 height 25
type input "9222631384"
click at [471, 164] on div "Sign In Using: Mobile Number Email ID User ID Country Code × [PHONE_NUMBER] Rem…" at bounding box center [457, 158] width 234 height 185
click at [543, 176] on icon at bounding box center [544, 173] width 13 height 11
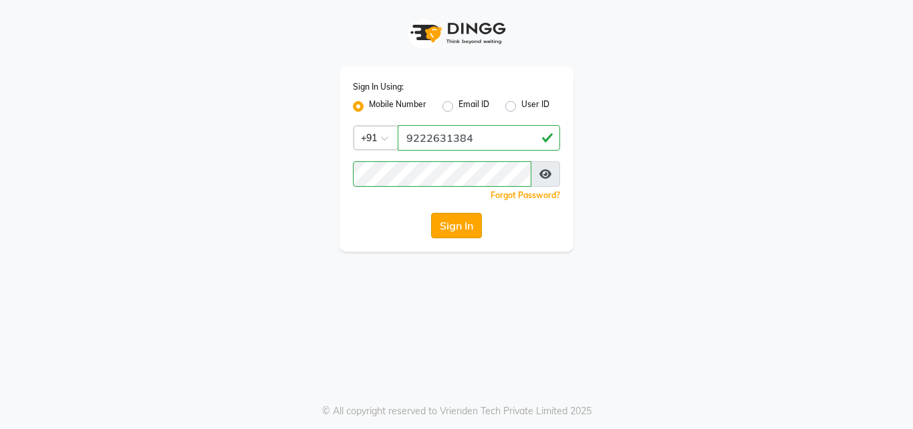
click at [473, 223] on button "Sign In" at bounding box center [456, 225] width 51 height 25
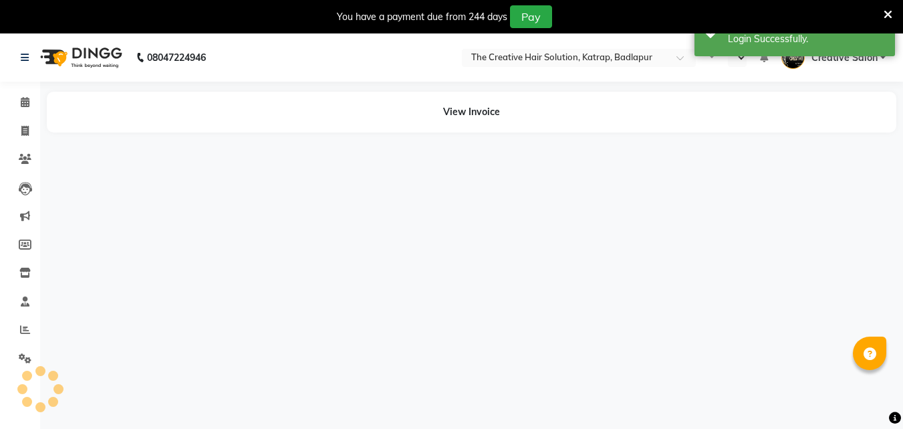
select select "en"
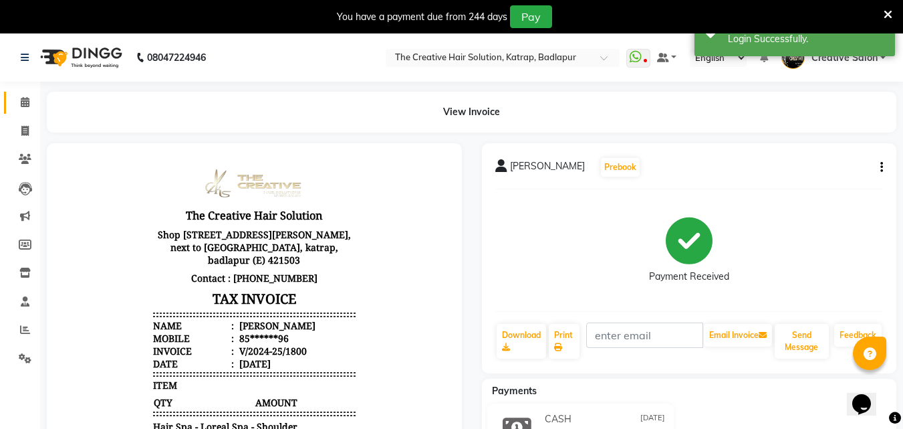
click at [16, 98] on span at bounding box center [24, 102] width 23 height 15
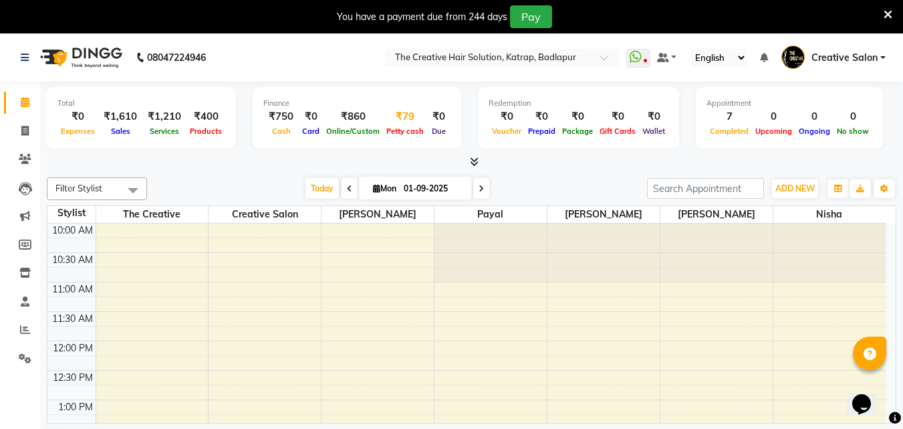
click at [411, 121] on div "₹79" at bounding box center [405, 116] width 44 height 15
select select "2294"
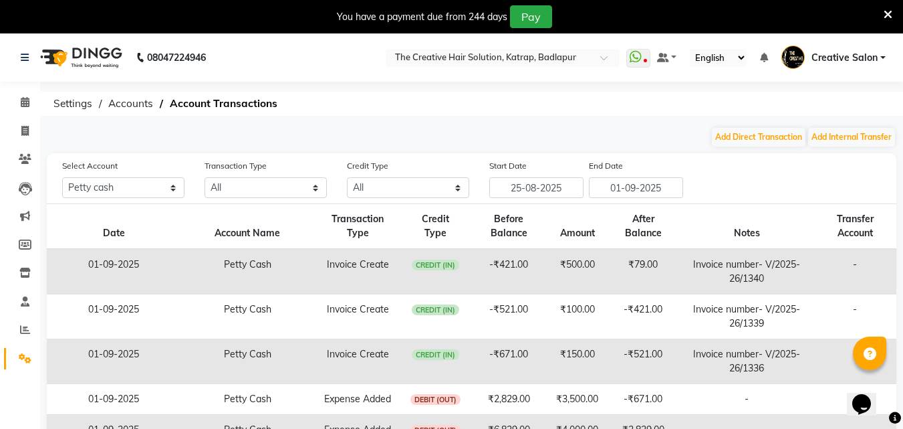
click at [420, 263] on span "CREDIT (IN)" at bounding box center [436, 264] width 48 height 11
click at [471, 269] on td "-₹421.00" at bounding box center [508, 271] width 79 height 45
click at [738, 275] on td "Invoice number- V/2025-26/1340" at bounding box center [747, 271] width 134 height 45
click at [16, 167] on link "Clients" at bounding box center [20, 159] width 32 height 22
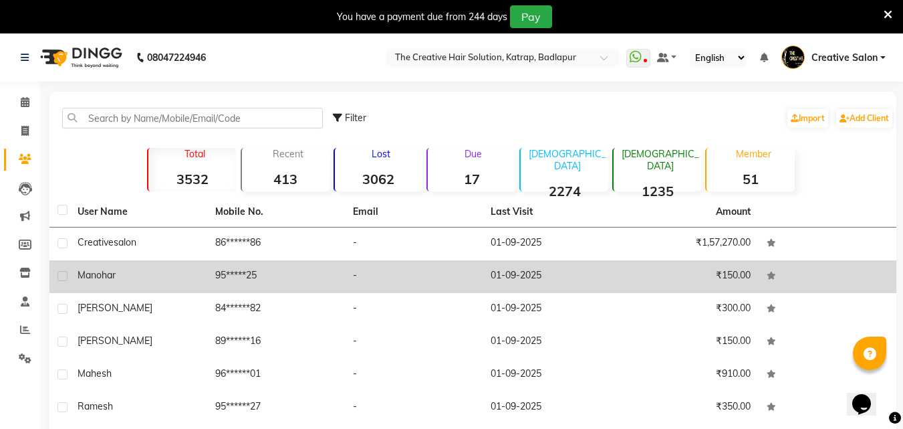
click at [504, 267] on td "01-09-2025" at bounding box center [552, 276] width 138 height 33
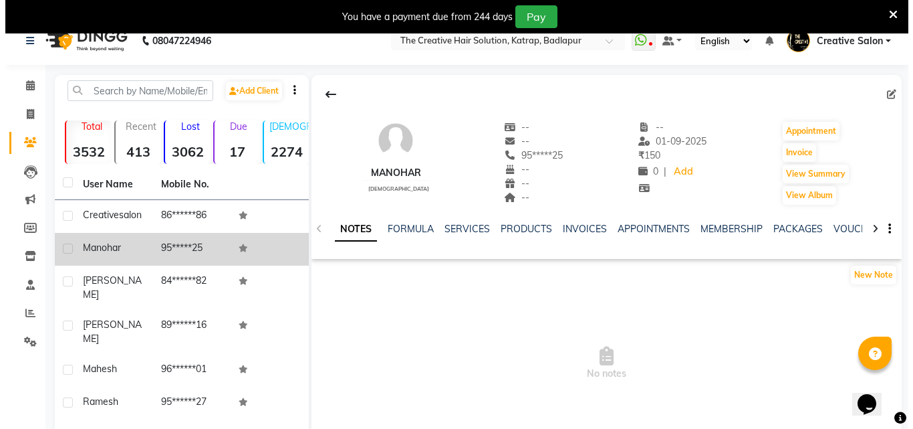
scroll to position [67, 0]
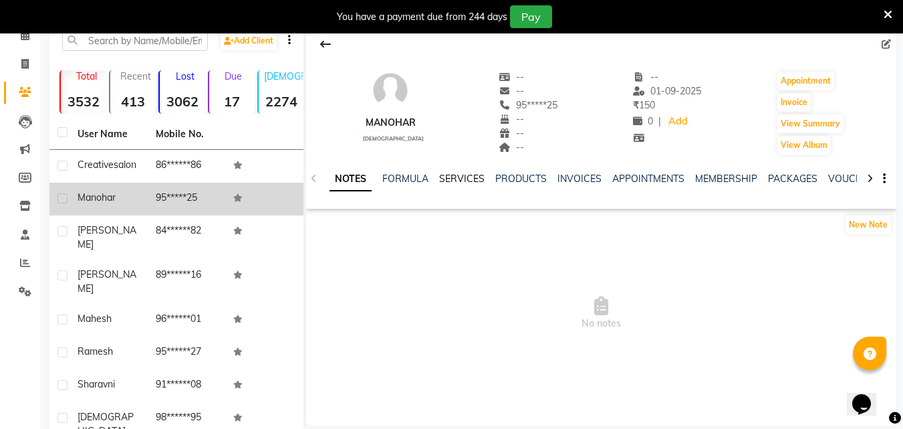
click at [458, 180] on link "SERVICES" at bounding box center [461, 179] width 45 height 12
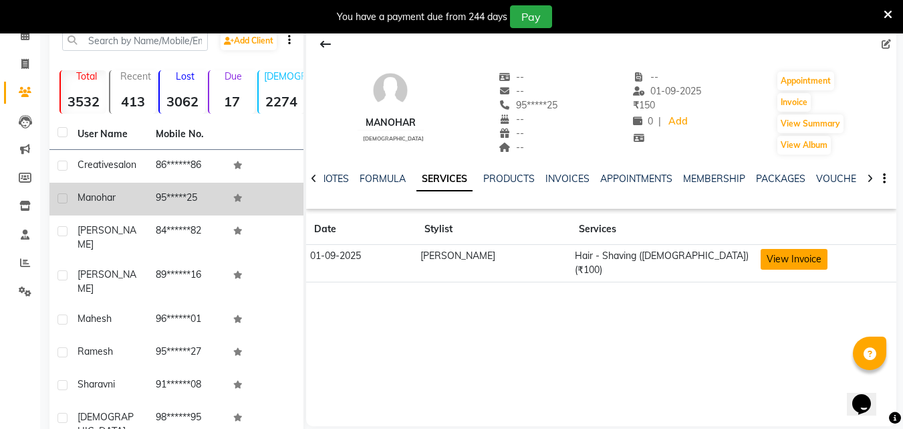
click at [763, 257] on button "View Invoice" at bounding box center [794, 259] width 67 height 21
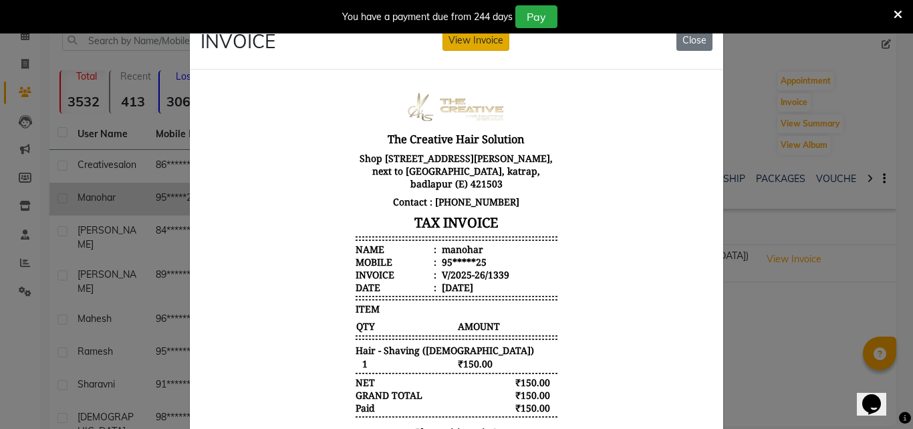
click at [483, 39] on button "View Invoice" at bounding box center [476, 40] width 67 height 21
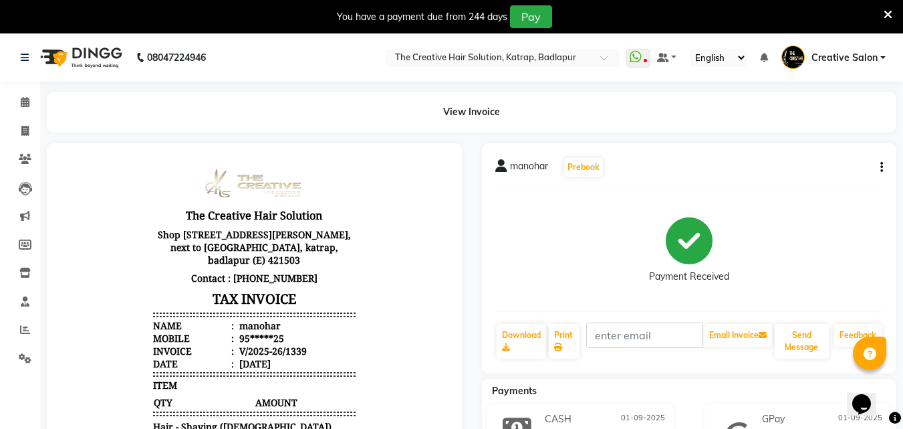
click at [879, 166] on button "button" at bounding box center [879, 167] width 8 height 14
click at [846, 173] on div "Edit Invoice" at bounding box center [827, 175] width 67 height 17
select select "service"
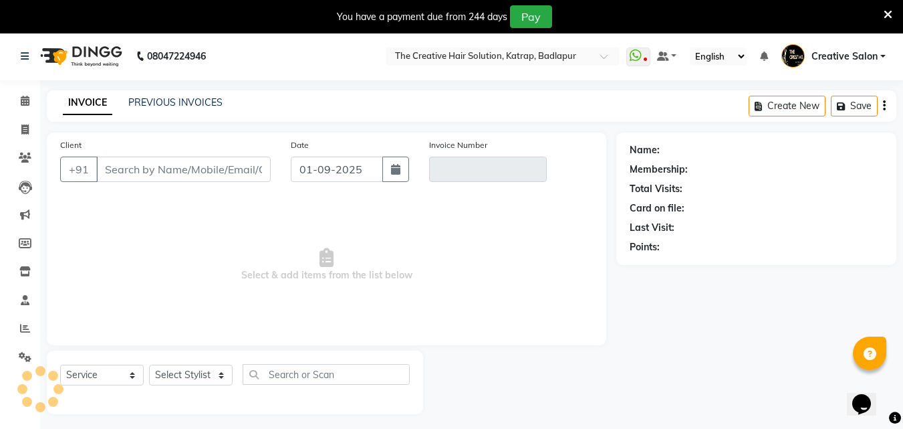
scroll to position [33, 0]
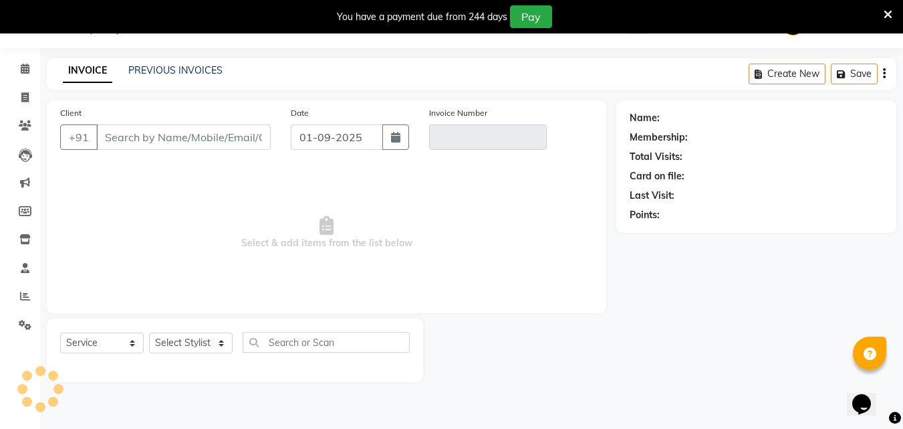
type input "95*****25"
type input "V/2025-26/1339"
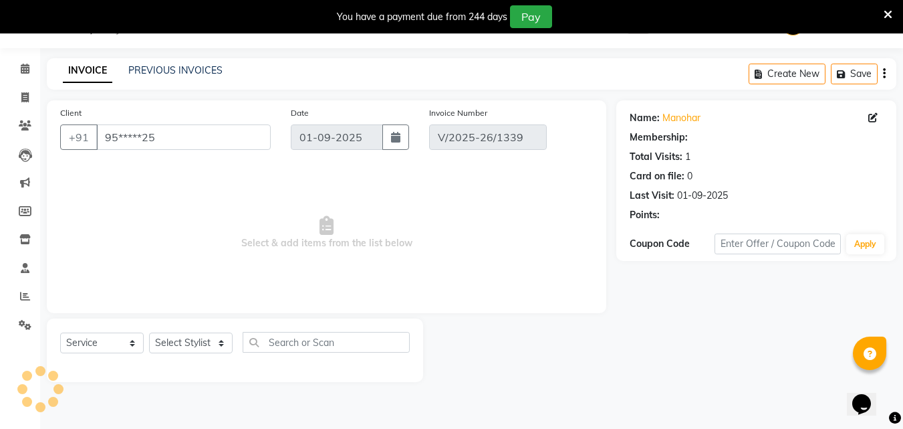
select select "select"
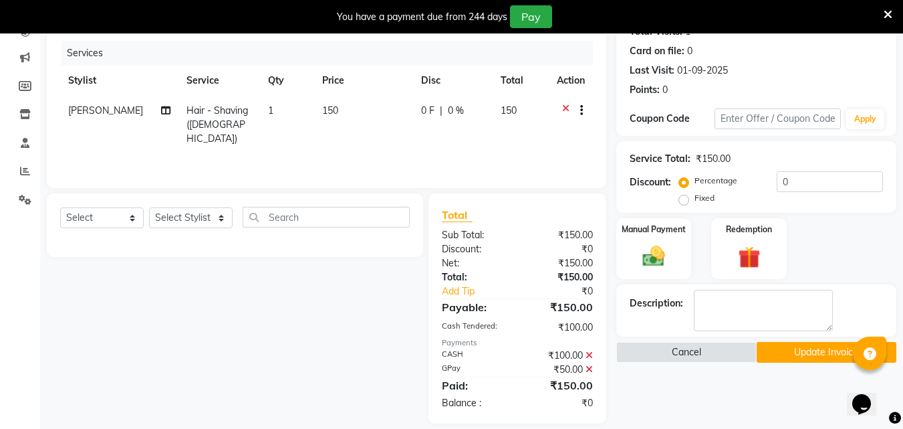
scroll to position [173, 0]
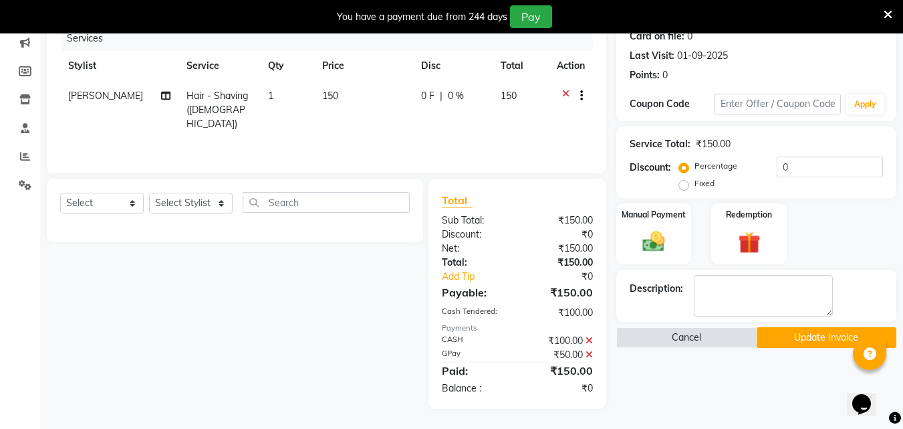
click at [786, 334] on button "Update Invoice" at bounding box center [827, 337] width 140 height 21
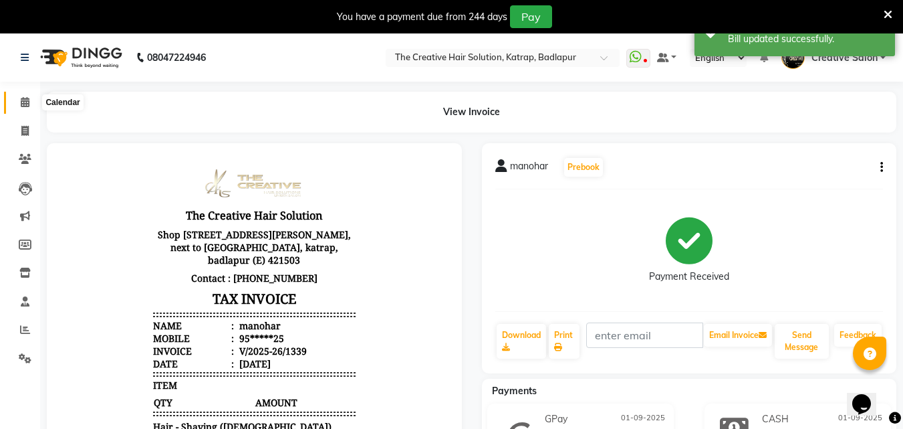
click at [24, 100] on icon at bounding box center [25, 102] width 9 height 10
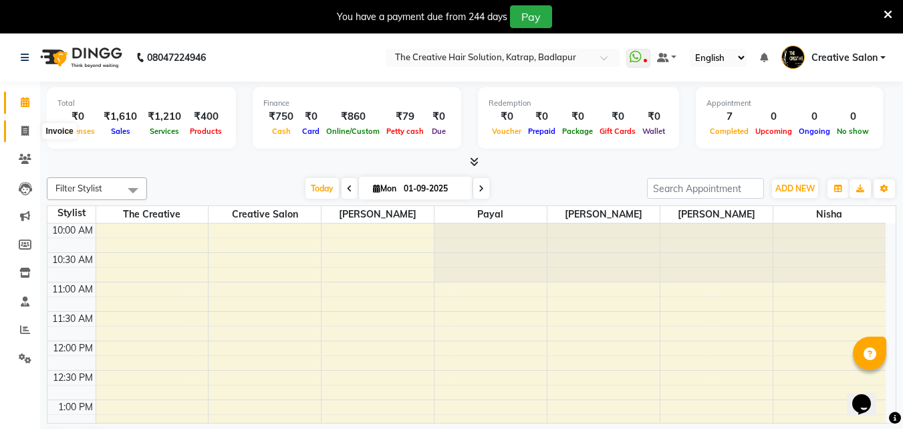
drag, startPoint x: 25, startPoint y: 123, endPoint x: 39, endPoint y: 107, distance: 21.8
click at [25, 124] on span at bounding box center [24, 131] width 23 height 15
select select "527"
select select "service"
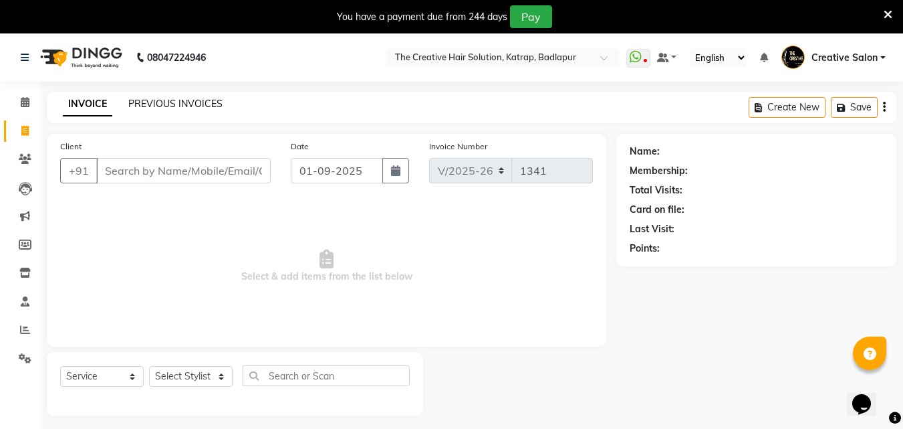
click at [167, 108] on link "PREVIOUS INVOICES" at bounding box center [175, 104] width 94 height 12
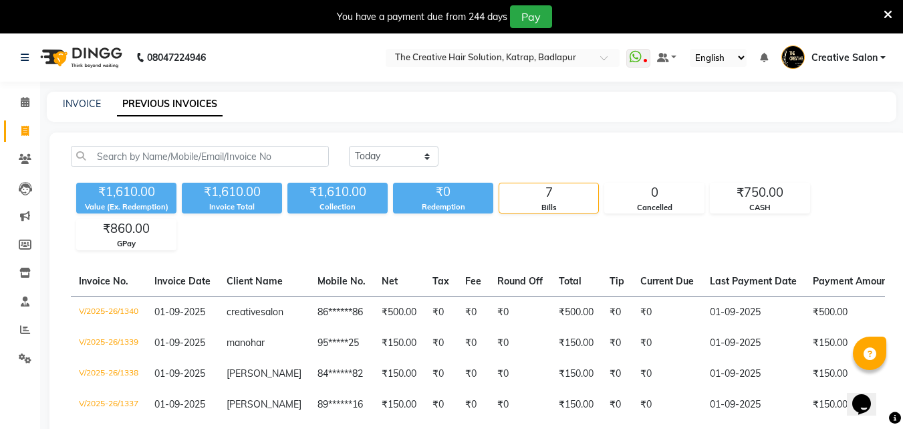
click at [104, 110] on div "INVOICE PREVIOUS INVOICES" at bounding box center [464, 104] width 834 height 14
drag, startPoint x: 111, startPoint y: 96, endPoint x: 104, endPoint y: 101, distance: 8.6
click at [110, 98] on div "INVOICE PREVIOUS INVOICES" at bounding box center [472, 107] width 850 height 30
click at [93, 110] on div "INVOICE" at bounding box center [82, 104] width 38 height 14
drag, startPoint x: 93, startPoint y: 110, endPoint x: 92, endPoint y: 100, distance: 10.1
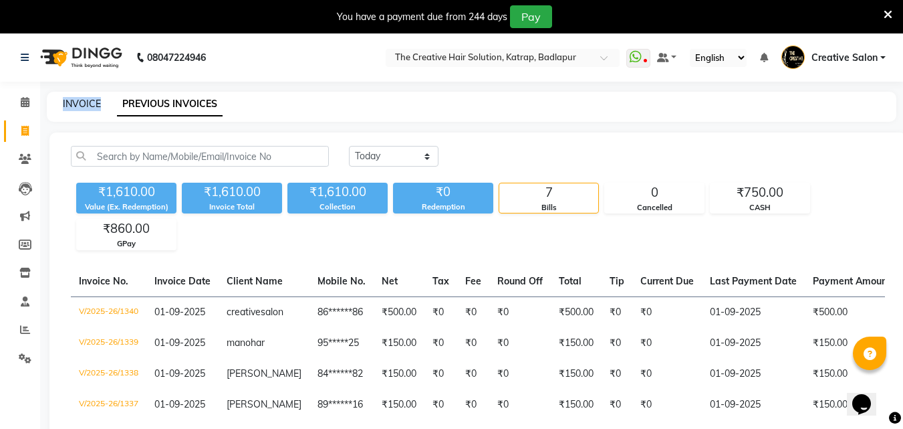
click at [92, 100] on div "INVOICE" at bounding box center [82, 104] width 38 height 14
click at [88, 110] on div "INVOICE" at bounding box center [82, 104] width 38 height 14
click at [88, 98] on link "INVOICE" at bounding box center [82, 104] width 38 height 12
select select "service"
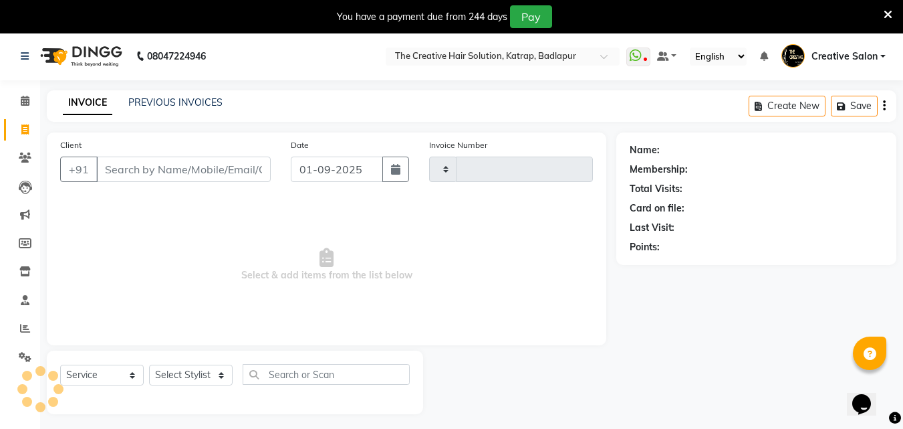
type input "1341"
select select "527"
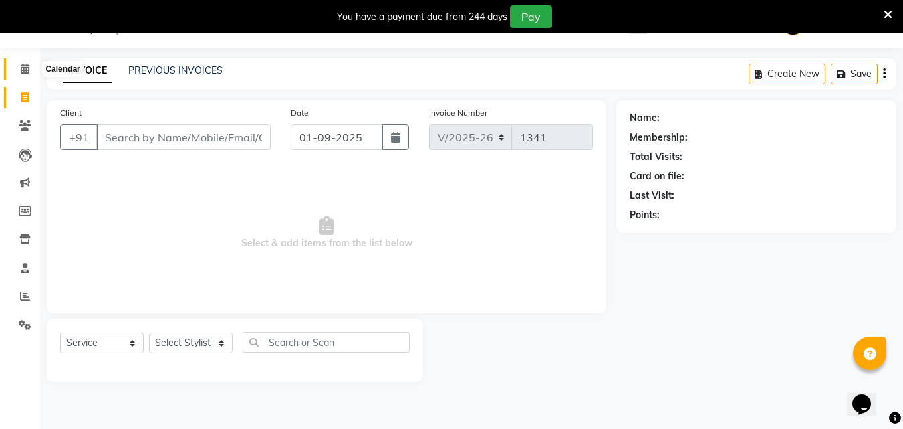
click at [29, 70] on icon at bounding box center [25, 69] width 9 height 10
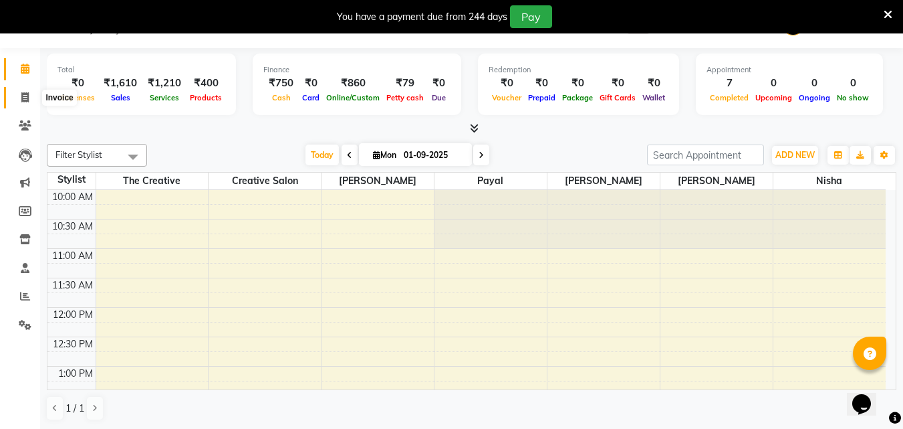
click at [16, 95] on span at bounding box center [24, 97] width 23 height 15
select select "527"
select select "service"
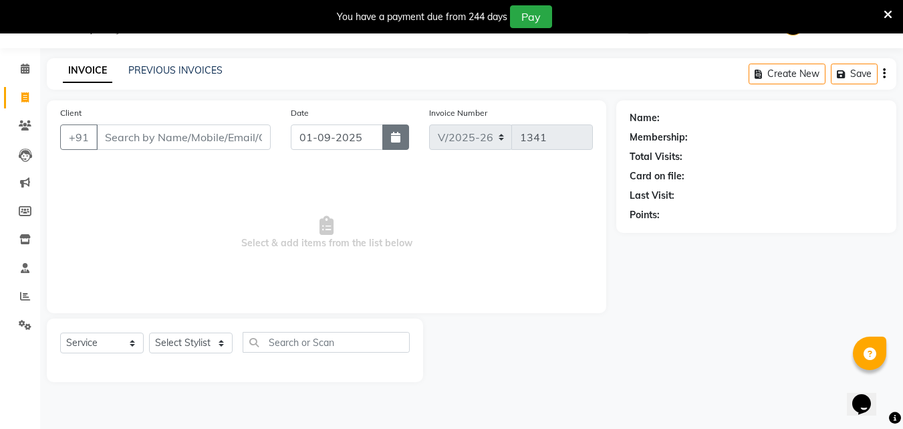
click at [387, 136] on button "button" at bounding box center [395, 136] width 27 height 25
select select "9"
select select "2025"
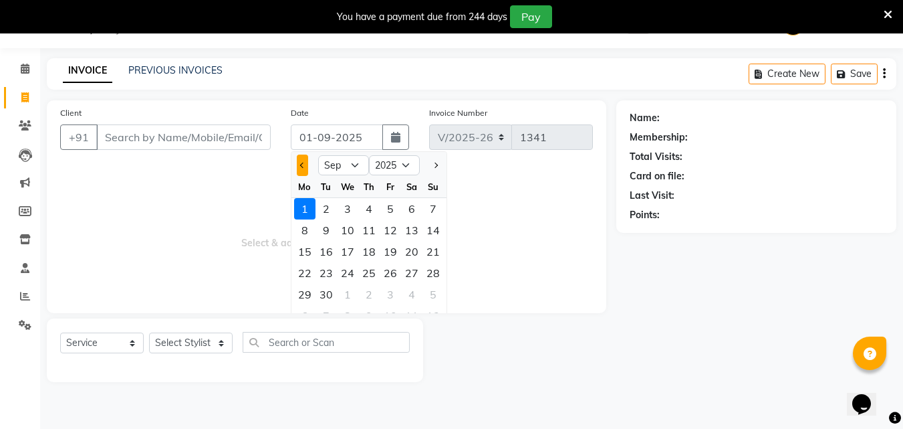
click at [302, 159] on button "Previous month" at bounding box center [302, 164] width 11 height 21
select select "8"
click at [430, 292] on div "31" at bounding box center [433, 294] width 21 height 21
type input "31-08-2025"
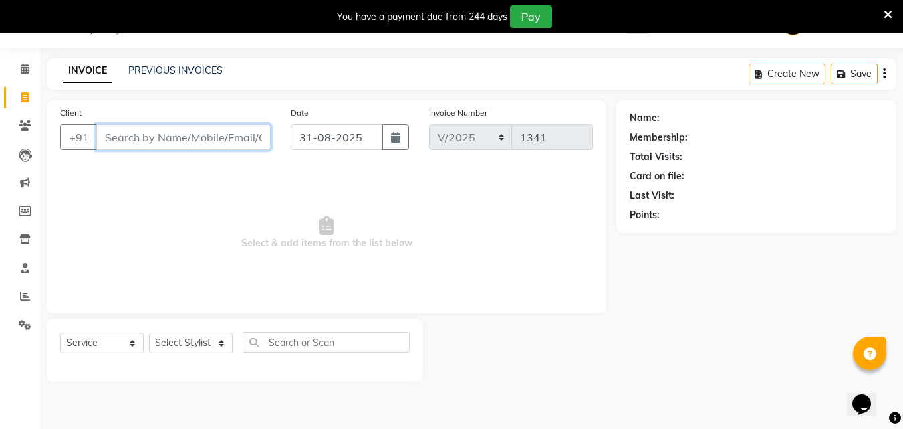
click at [148, 140] on input "Client" at bounding box center [183, 136] width 175 height 25
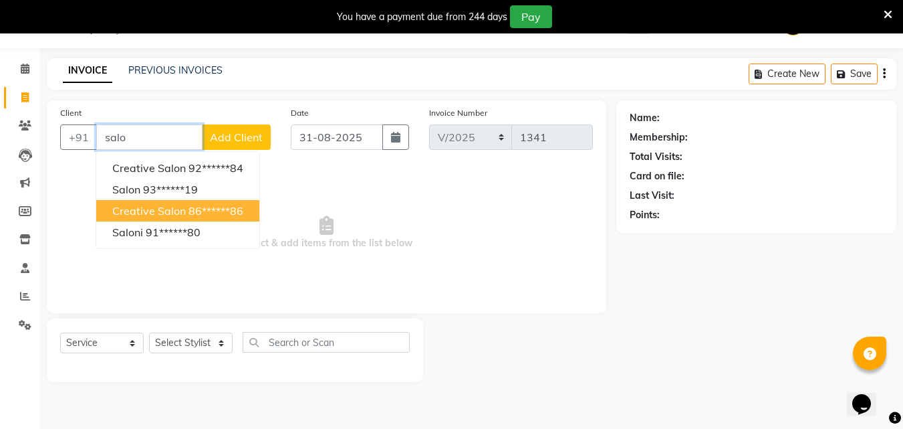
click at [138, 209] on span "creative salon" at bounding box center [149, 210] width 74 height 13
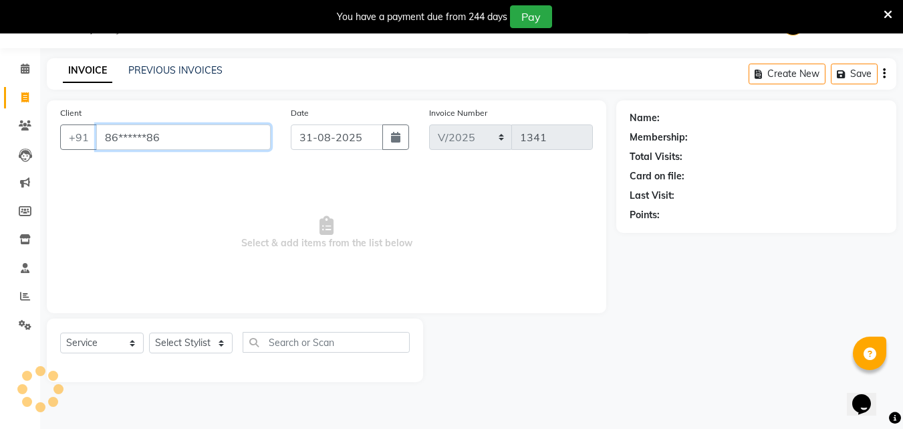
type input "86******86"
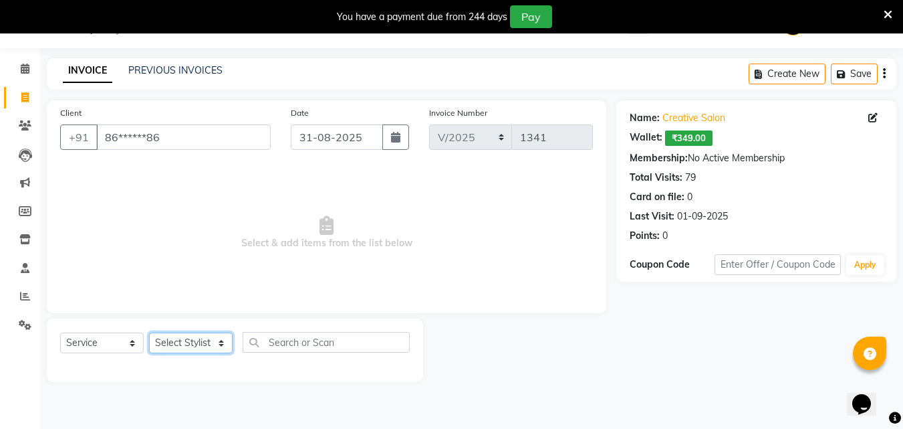
click at [194, 338] on select "Select Stylist Creative Salon Hashan Kam wali Nisha Payal salman the creative" at bounding box center [191, 342] width 84 height 21
select select "43758"
click at [149, 332] on select "Select Stylist Creative Salon Hashan Kam wali Nisha Payal salman the creative" at bounding box center [191, 342] width 84 height 21
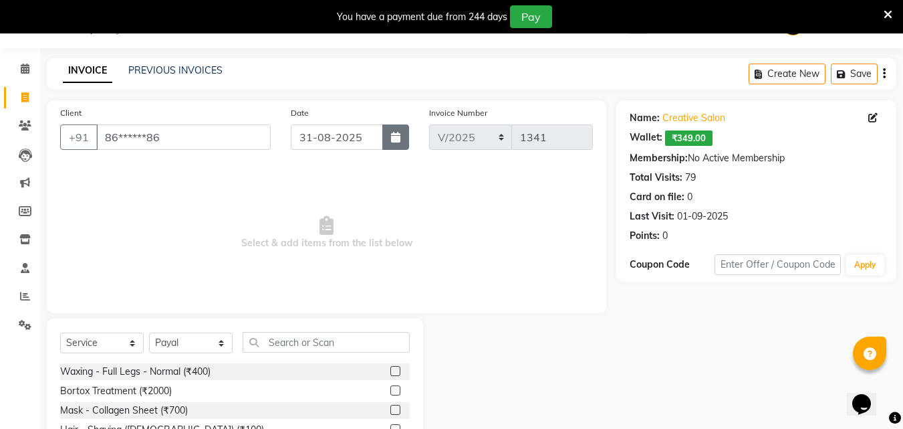
click at [403, 134] on button "button" at bounding box center [395, 136] width 27 height 25
select select "8"
select select "2025"
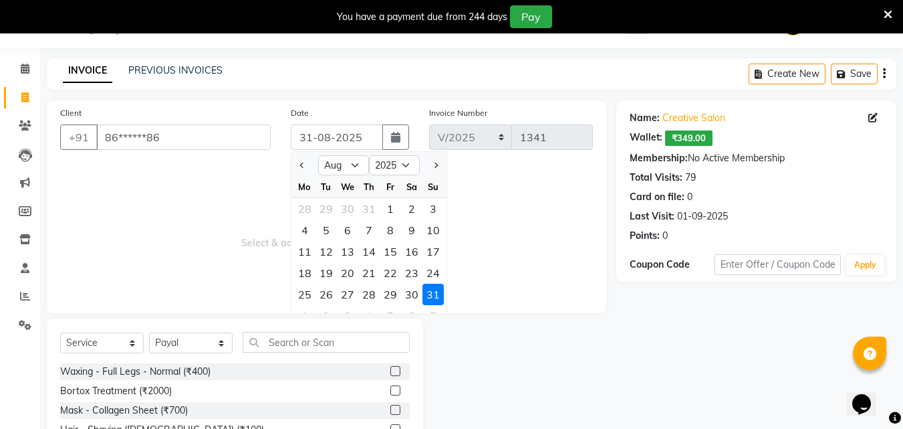
click at [433, 229] on div "10" at bounding box center [433, 229] width 21 height 21
type input "10-08-2025"
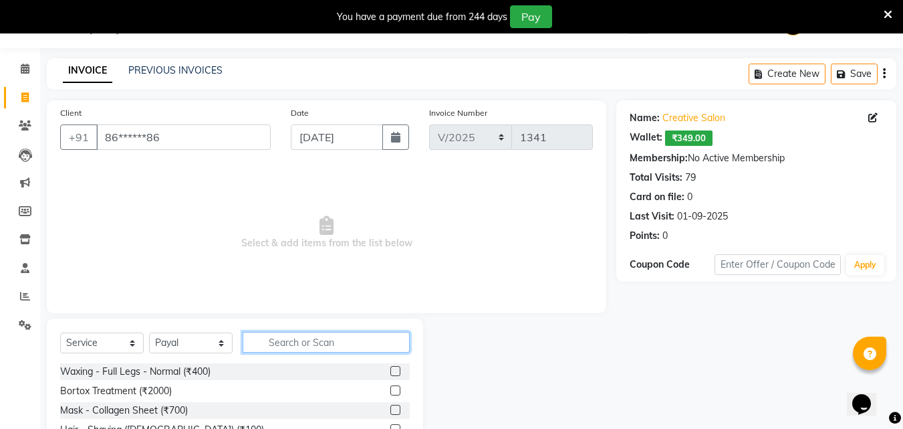
click at [286, 338] on input "text" at bounding box center [326, 342] width 167 height 21
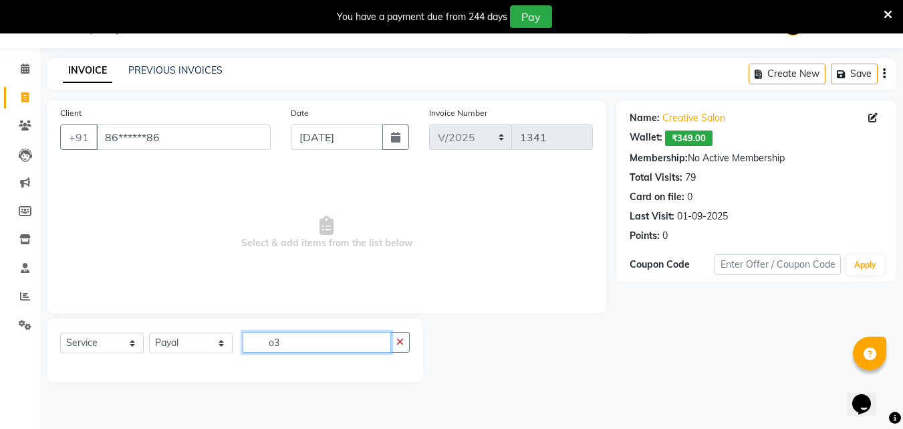
type input "o"
drag, startPoint x: 298, startPoint y: 327, endPoint x: 298, endPoint y: 336, distance: 9.4
click at [298, 336] on div "Select Service Product Membership Package Voucher Prepaid Gift Card Select Styl…" at bounding box center [235, 350] width 376 height 64
click at [296, 344] on input "03" at bounding box center [317, 342] width 148 height 21
type input "0"
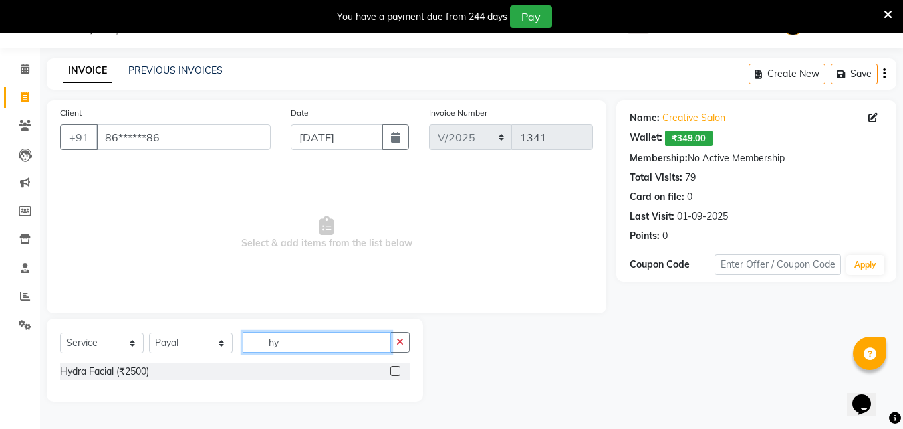
type input "hy"
click at [396, 370] on label at bounding box center [395, 371] width 10 height 10
click at [396, 370] on input "checkbox" at bounding box center [394, 371] width 9 height 9
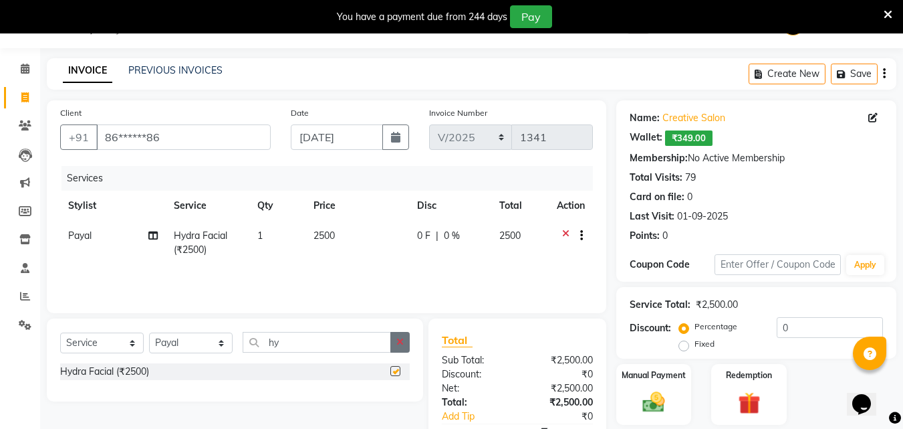
checkbox input "false"
click at [403, 343] on icon "button" at bounding box center [400, 341] width 7 height 9
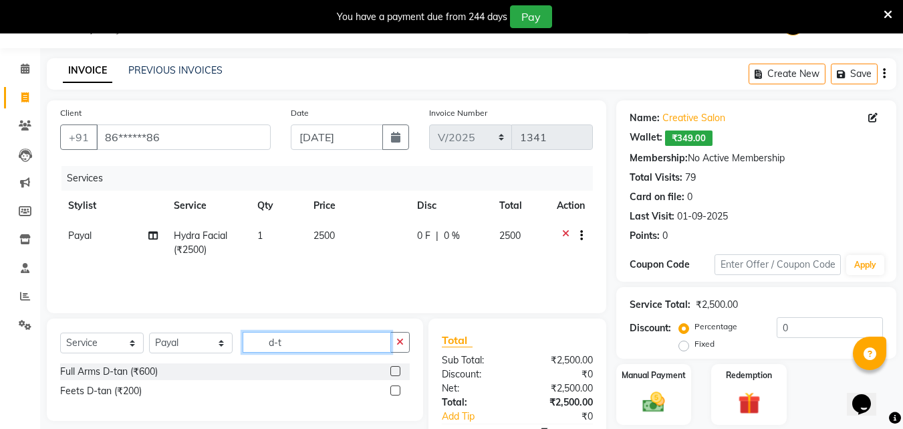
type input "d-t"
click at [397, 372] on label at bounding box center [395, 371] width 10 height 10
click at [397, 372] on input "checkbox" at bounding box center [394, 371] width 9 height 9
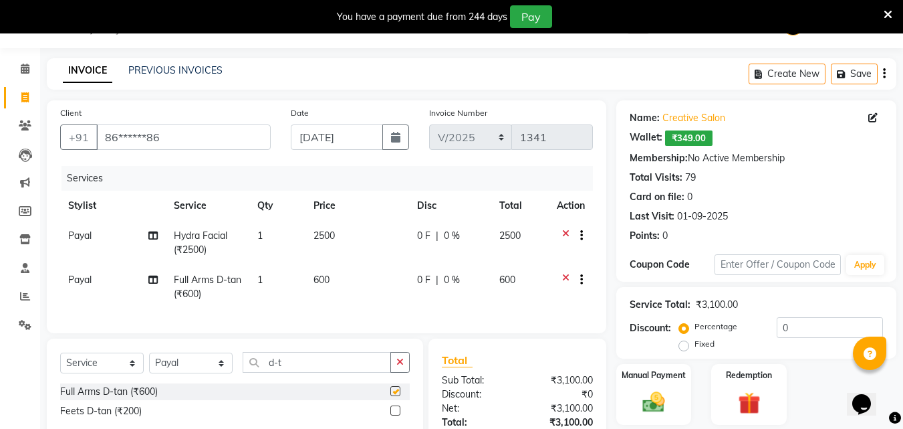
checkbox input "false"
click at [317, 275] on span "600" at bounding box center [322, 279] width 16 height 12
select select "43758"
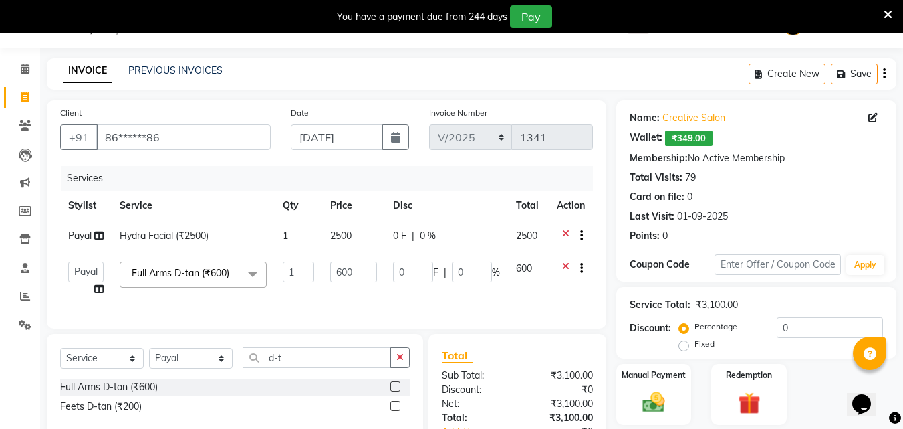
click at [344, 232] on span "2500" at bounding box center [340, 235] width 21 height 12
select select "43758"
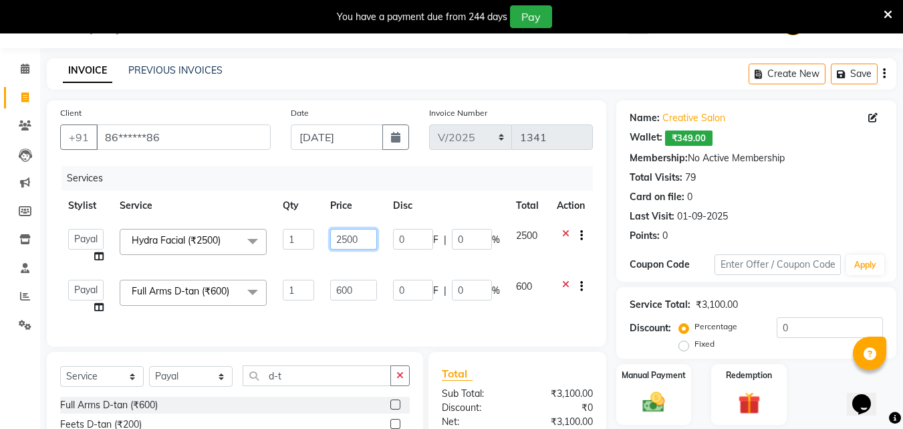
click at [346, 235] on input "2500" at bounding box center [353, 239] width 46 height 21
type input "2400"
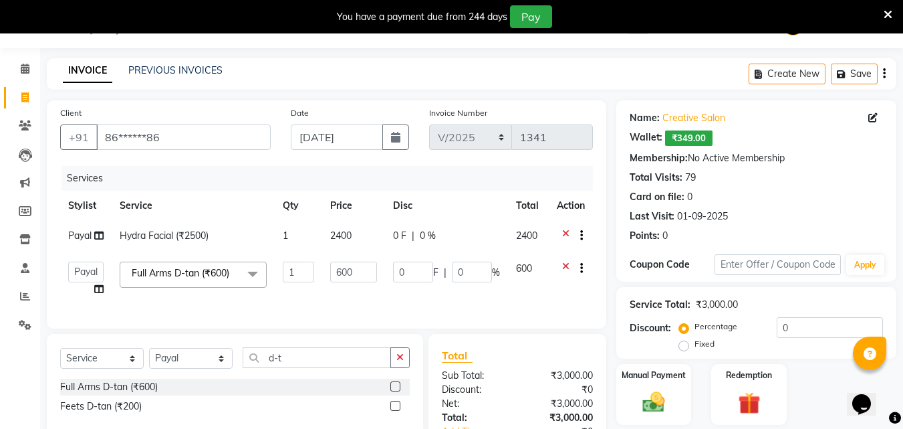
click at [492, 385] on div "Total Sub Total: ₹3,000.00 Discount: ₹0 Net: ₹3,000.00 Total: ₹3,000.00 Add Tip…" at bounding box center [517, 418] width 151 height 142
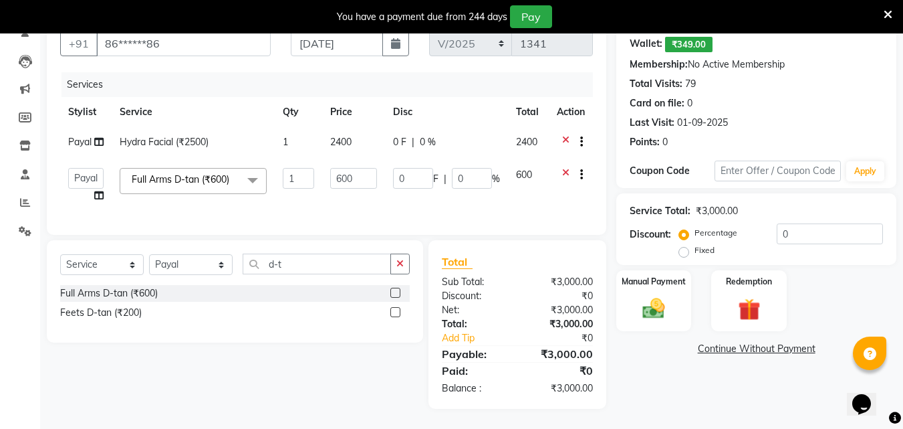
scroll to position [137, 0]
click at [342, 136] on span "2400" at bounding box center [340, 142] width 21 height 12
select select "43758"
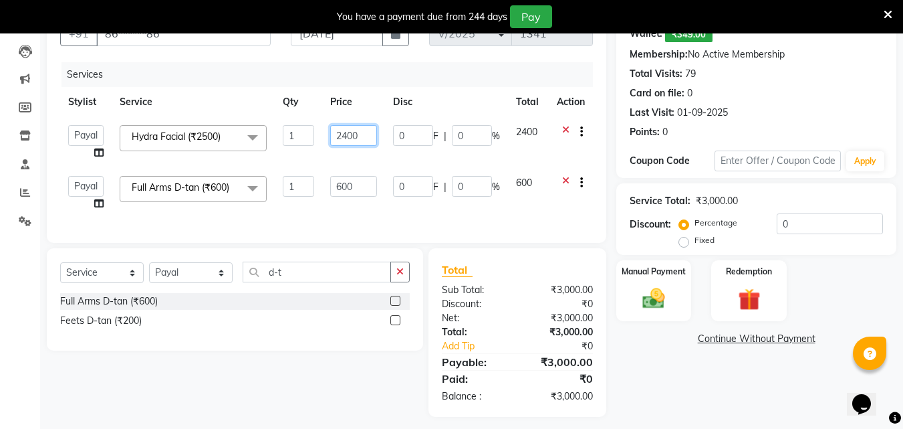
click at [346, 132] on input "2400" at bounding box center [353, 135] width 46 height 21
type input "3000"
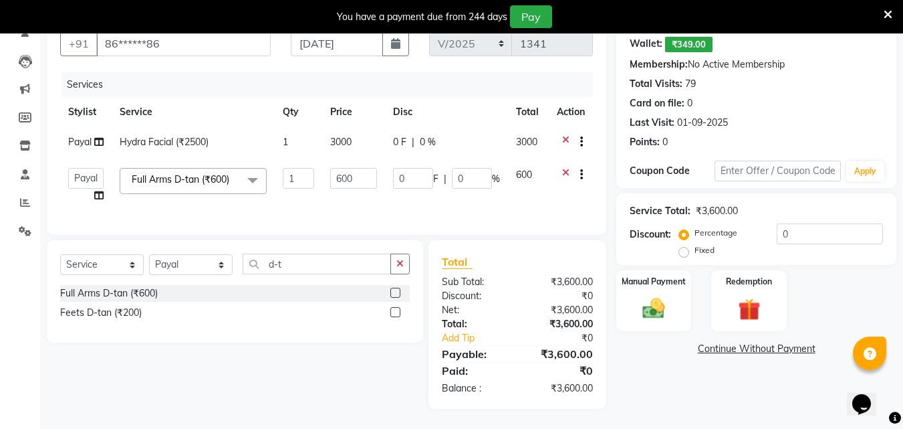
click at [493, 355] on div "Total Sub Total: ₹3,600.00 Discount: ₹0 Net: ₹3,600.00 Total: ₹3,600.00 Add Tip…" at bounding box center [517, 324] width 151 height 142
click at [340, 172] on input "600" at bounding box center [353, 178] width 46 height 21
click at [342, 169] on input "600" at bounding box center [353, 178] width 46 height 21
type input "500"
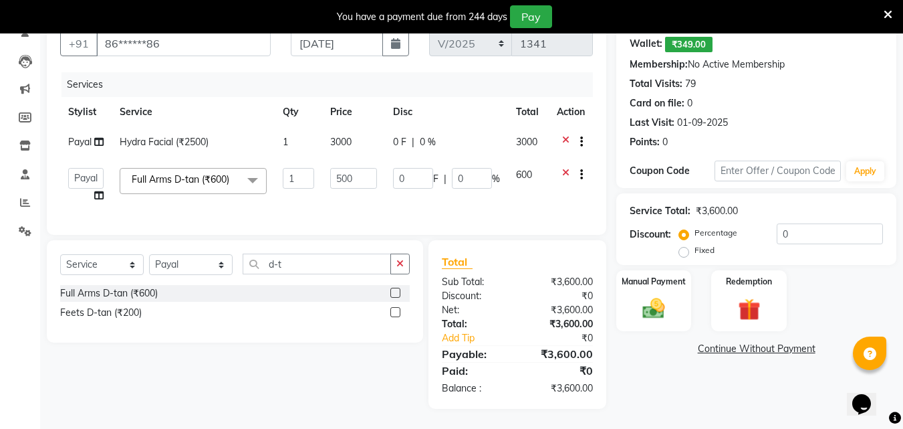
click at [548, 278] on div "Total Sub Total: ₹3,600.00 Discount: ₹0 Net: ₹3,600.00 Total: ₹3,600.00 Add Tip…" at bounding box center [517, 324] width 151 height 142
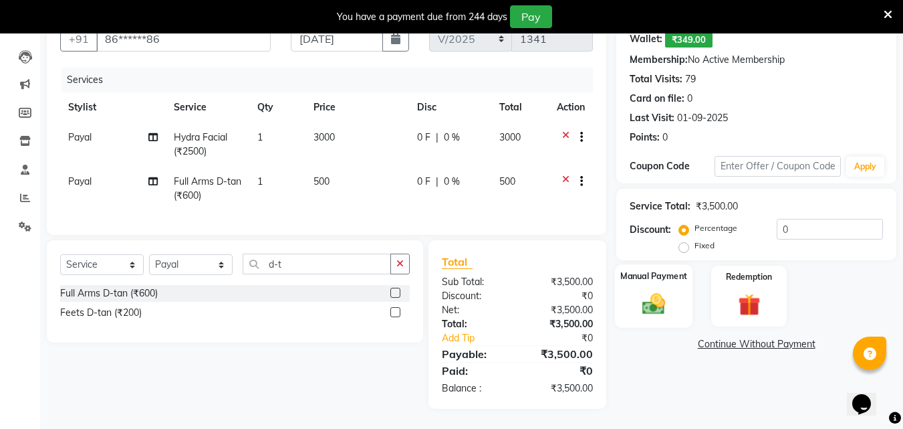
click at [667, 290] on img at bounding box center [653, 303] width 37 height 27
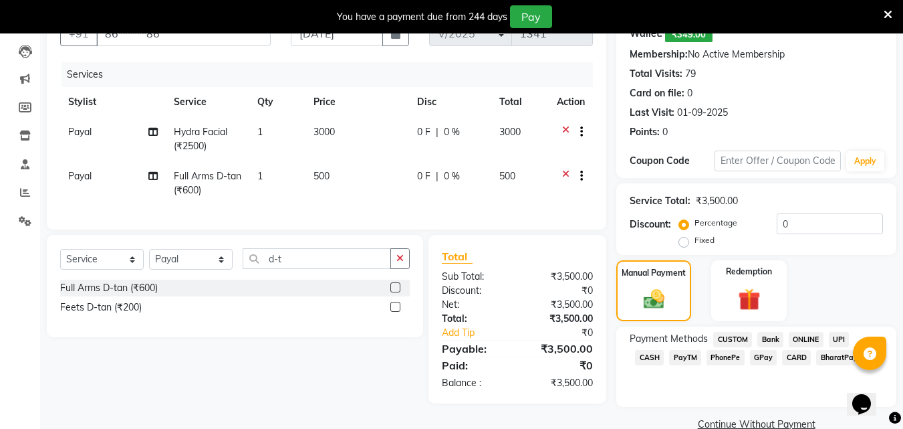
scroll to position [162, 0]
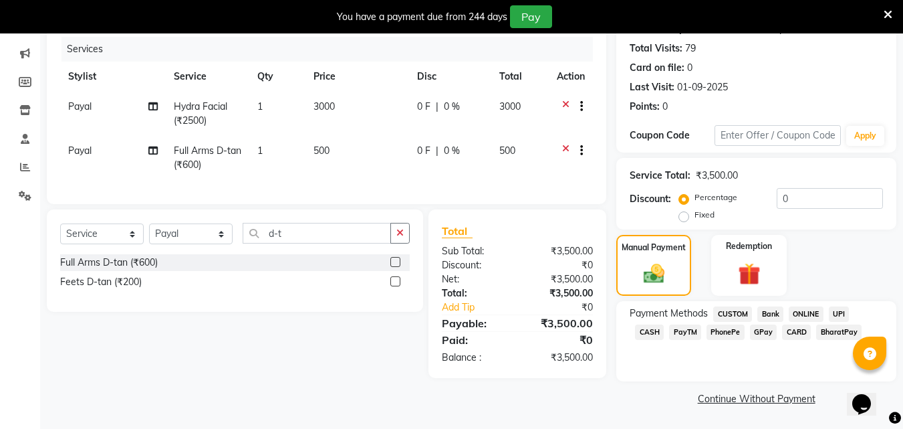
click at [664, 324] on span "CASH" at bounding box center [649, 331] width 29 height 15
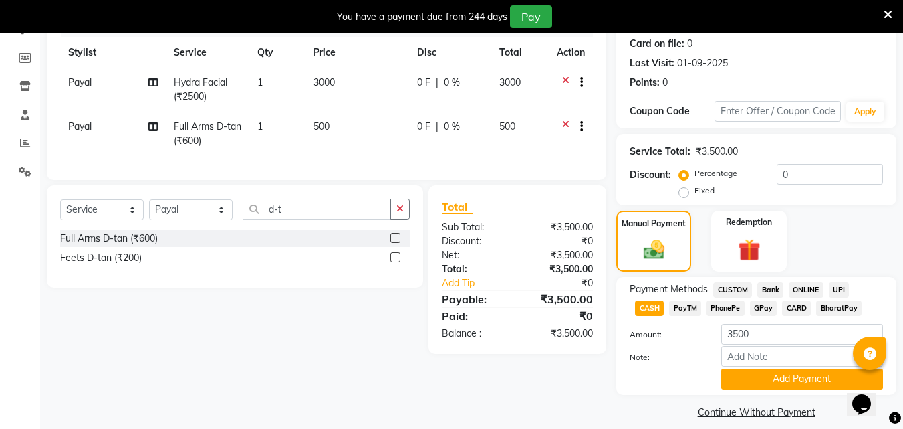
scroll to position [200, 0]
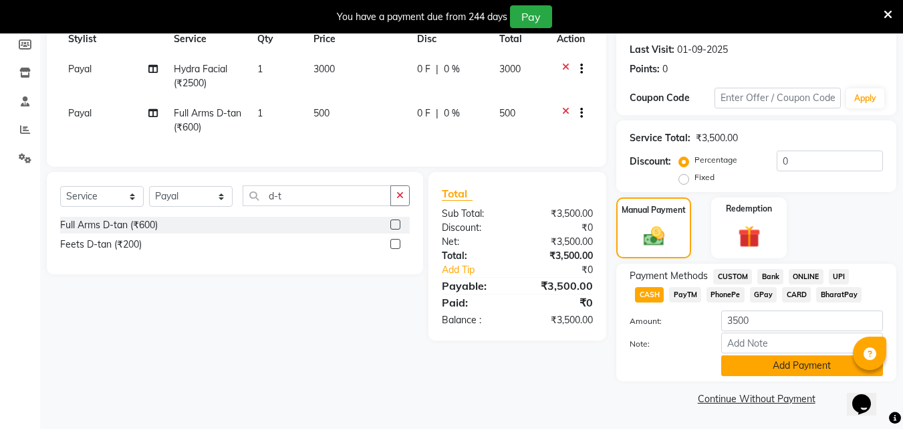
click at [775, 366] on button "Add Payment" at bounding box center [802, 365] width 162 height 21
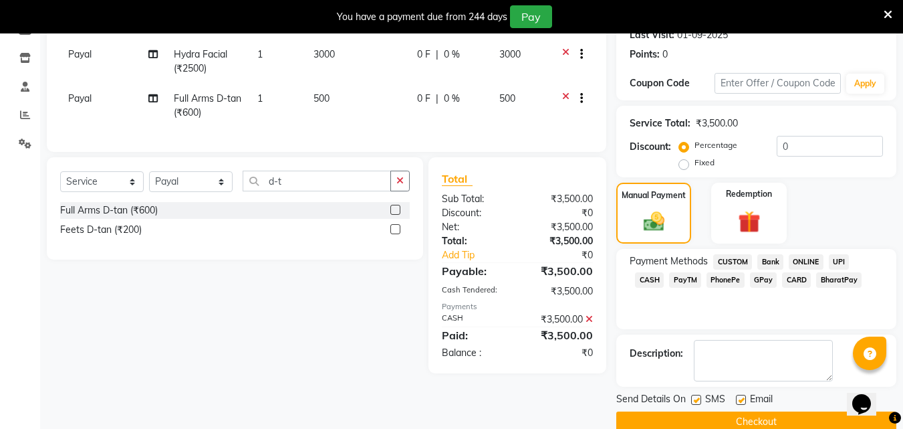
scroll to position [238, 0]
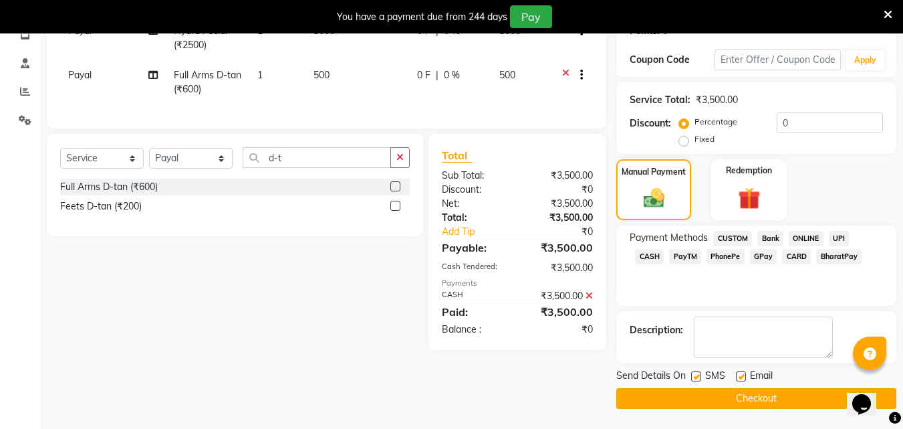
click at [733, 398] on button "Checkout" at bounding box center [756, 398] width 280 height 21
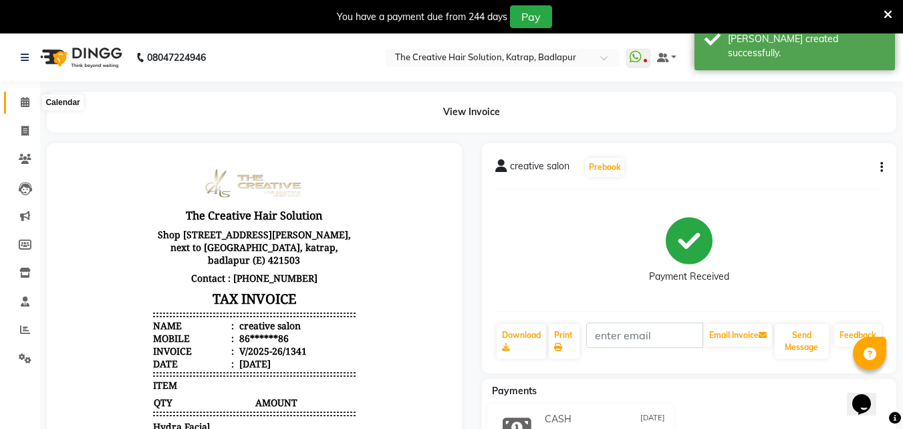
click at [17, 101] on span at bounding box center [24, 102] width 23 height 15
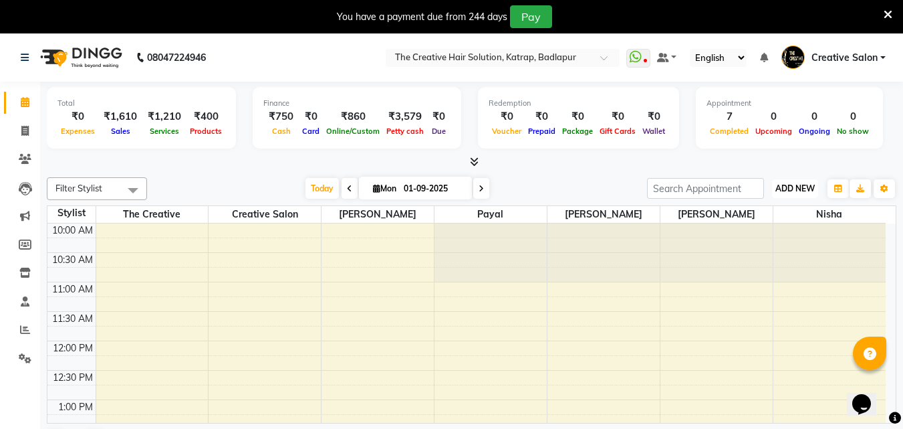
click at [783, 187] on span "ADD NEW" at bounding box center [795, 188] width 39 height 10
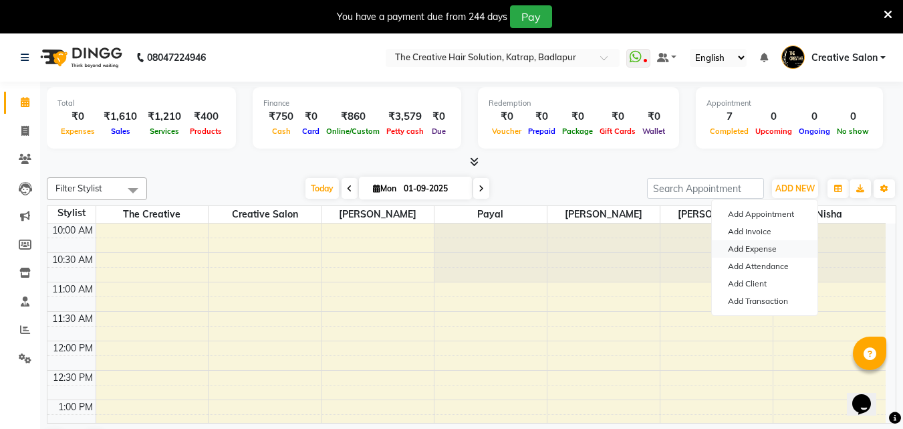
click at [764, 244] on link "Add Expense" at bounding box center [765, 248] width 106 height 17
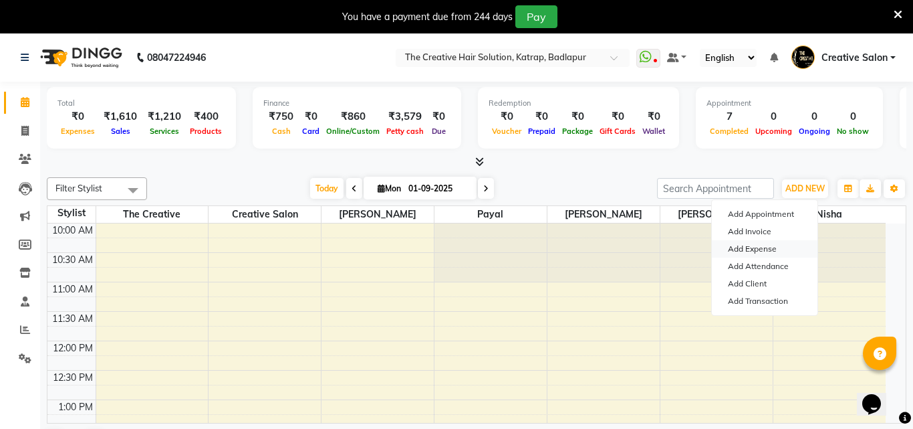
select select "1"
select select "2294"
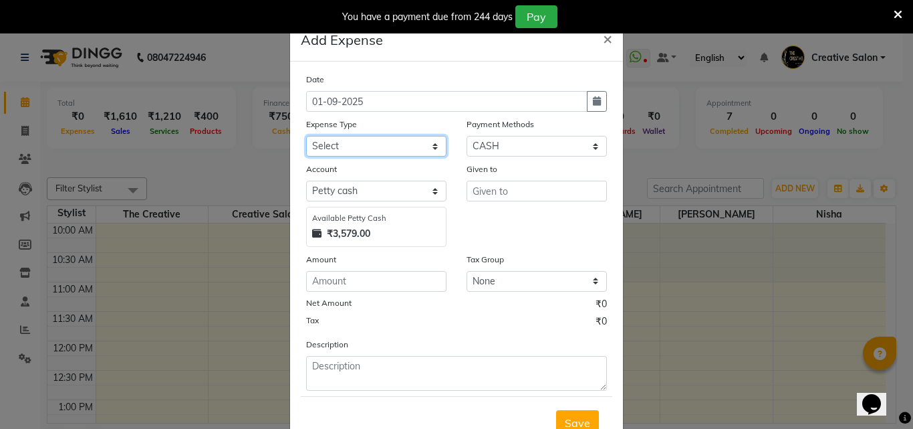
click at [380, 138] on select "Select Advance Salary Bank charges Cash Handed Over to Owner Cash transfer to b…" at bounding box center [376, 146] width 140 height 21
click at [593, 96] on icon "button" at bounding box center [597, 100] width 8 height 9
select select "9"
select select "2025"
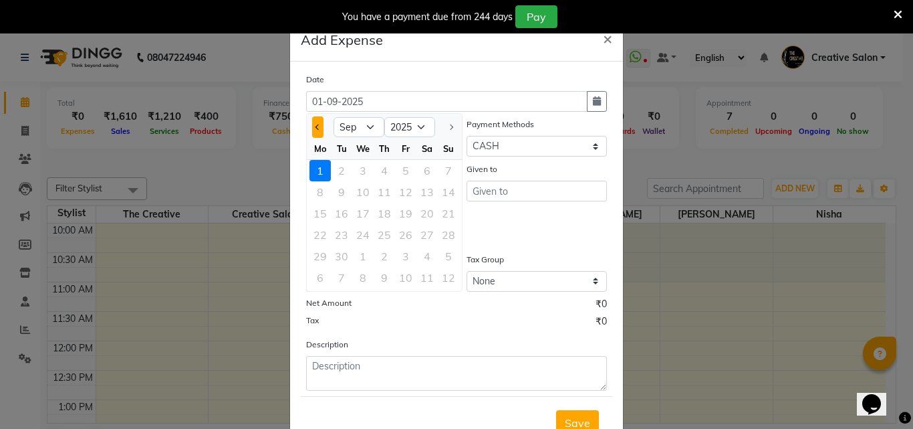
click at [316, 126] on span "Previous month" at bounding box center [318, 126] width 5 height 5
select select "8"
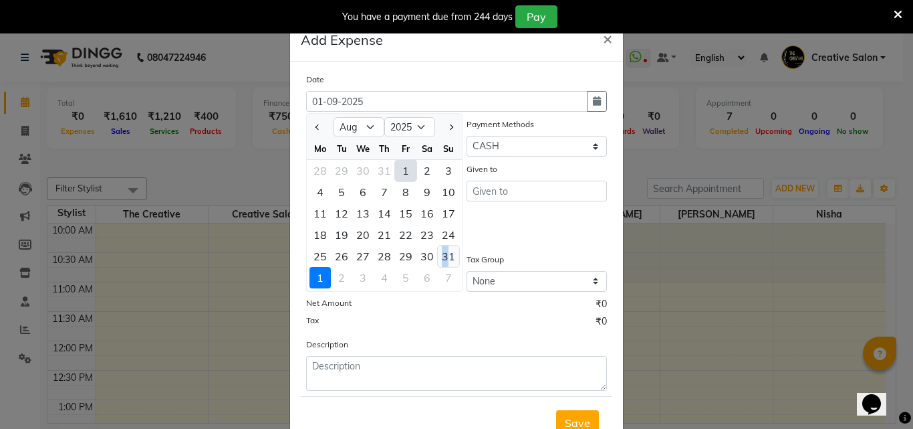
click at [440, 253] on div "31" at bounding box center [448, 255] width 21 height 21
type input "31-08-2025"
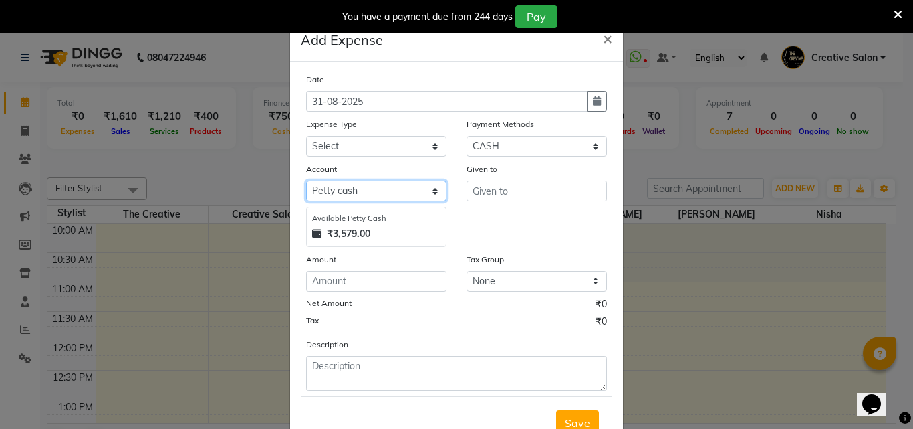
click at [361, 190] on select "Select Default account [PERSON_NAME] cash" at bounding box center [376, 191] width 140 height 21
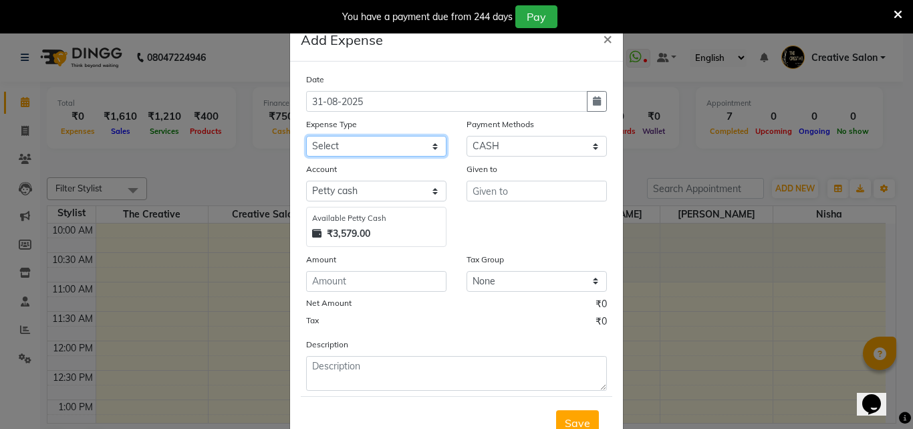
click at [362, 145] on select "Select Advance Salary Bank charges Cash Handed Over to Owner Cash transfer to b…" at bounding box center [376, 146] width 140 height 21
select select "12946"
click at [306, 136] on select "Select Advance Salary Bank charges Cash Handed Over to Owner Cash transfer to b…" at bounding box center [376, 146] width 140 height 21
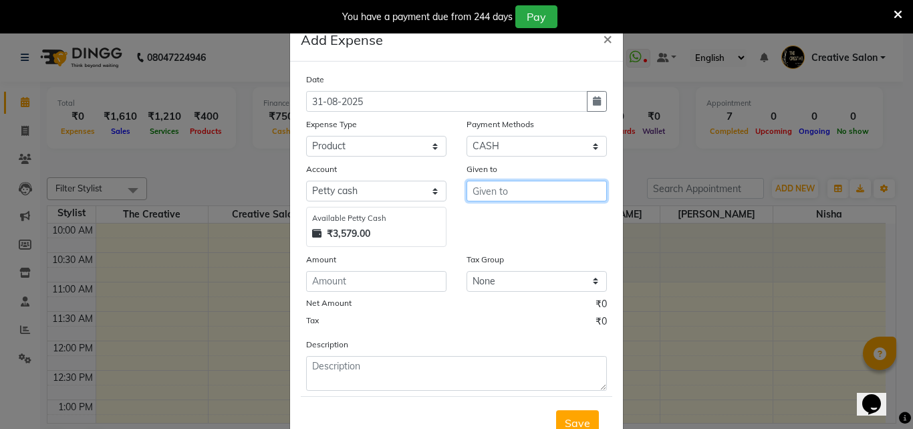
click at [541, 184] on input "text" at bounding box center [537, 191] width 140 height 21
type input "loreal"
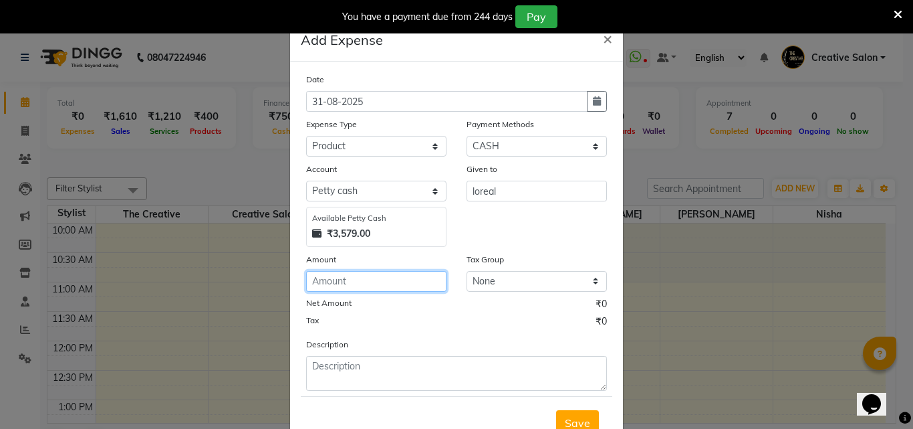
click at [336, 282] on input "number" at bounding box center [376, 281] width 140 height 21
type input "3500"
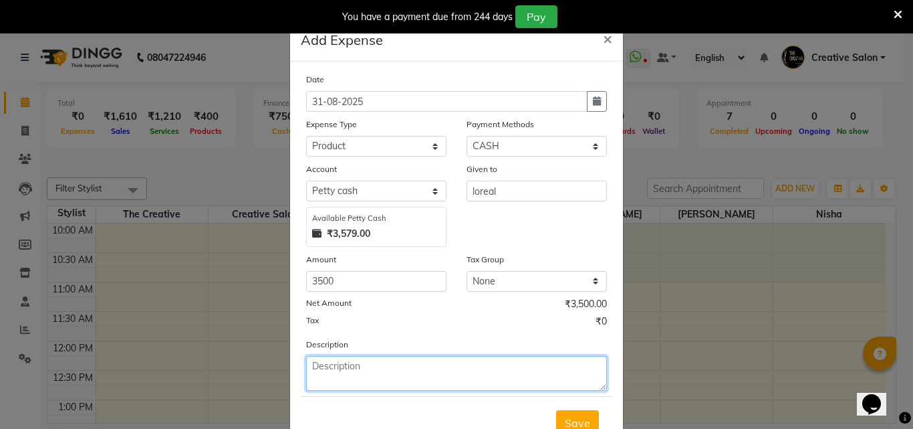
click at [370, 377] on textarea at bounding box center [456, 373] width 301 height 35
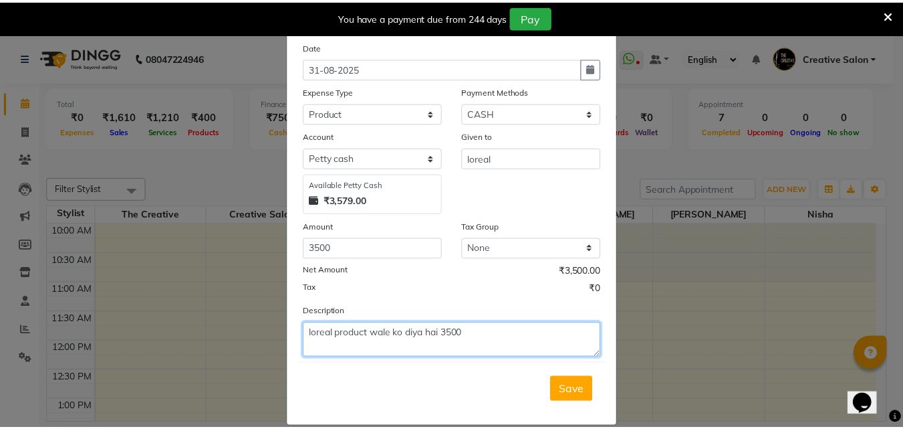
scroll to position [50, 0]
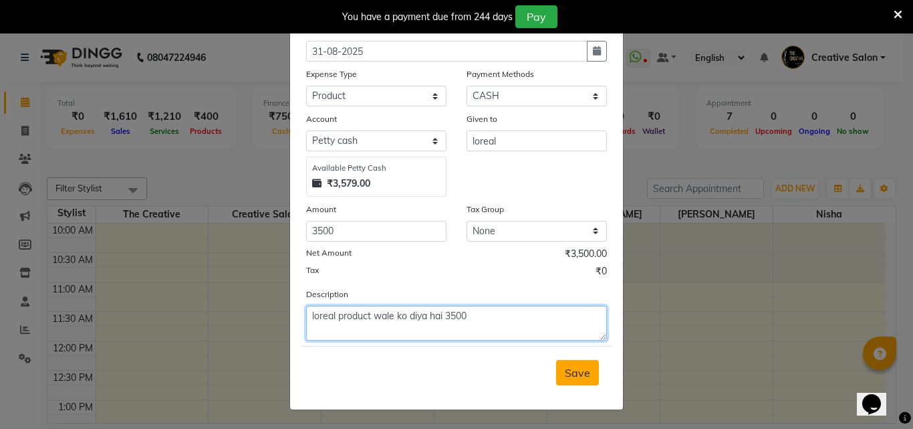
type textarea "loreal product wale ko diya hai 3500"
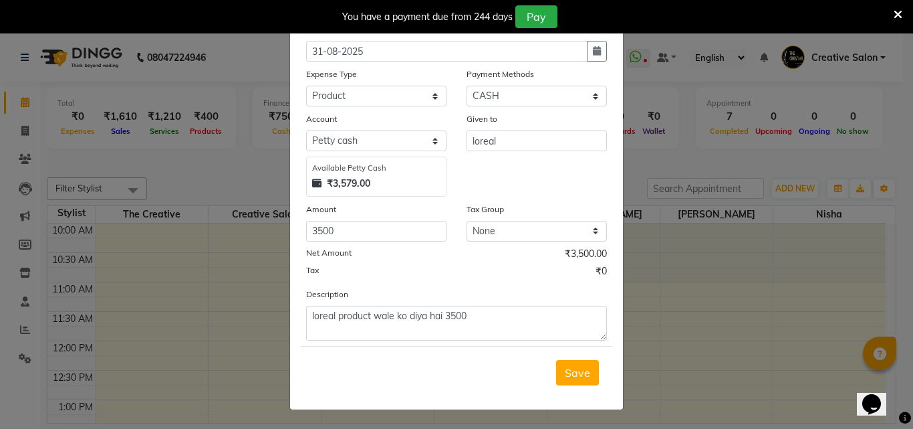
click at [588, 365] on button "Save" at bounding box center [577, 372] width 43 height 25
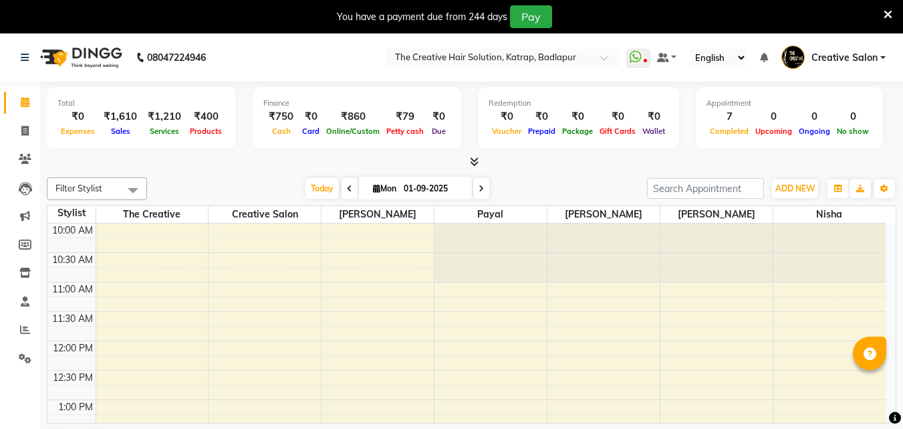
click at [279, 126] on span "Cash" at bounding box center [281, 130] width 25 height 9
click at [273, 112] on div "₹750" at bounding box center [280, 116] width 35 height 15
click at [397, 117] on div "₹79" at bounding box center [405, 116] width 44 height 15
select select "2294"
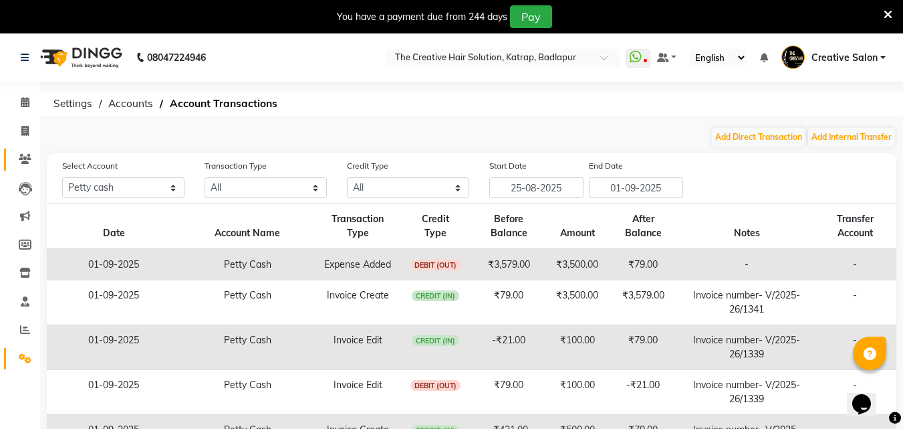
click at [24, 150] on link "Clients" at bounding box center [20, 159] width 32 height 22
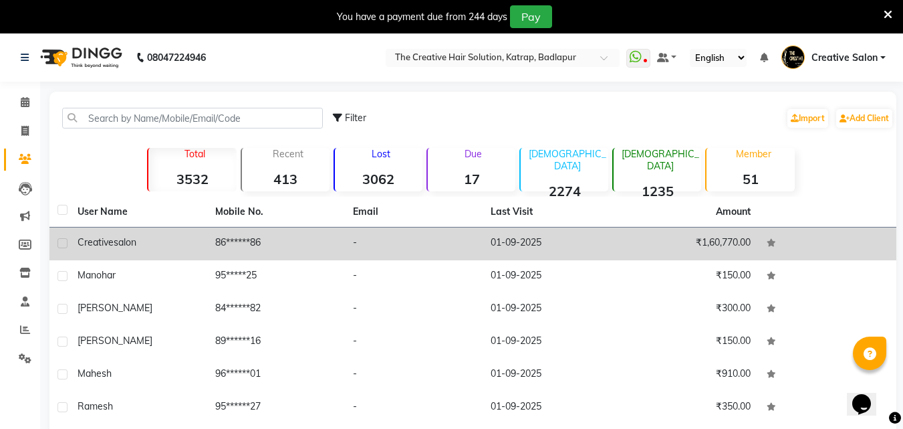
click at [147, 235] on td "creative salon" at bounding box center [139, 243] width 138 height 33
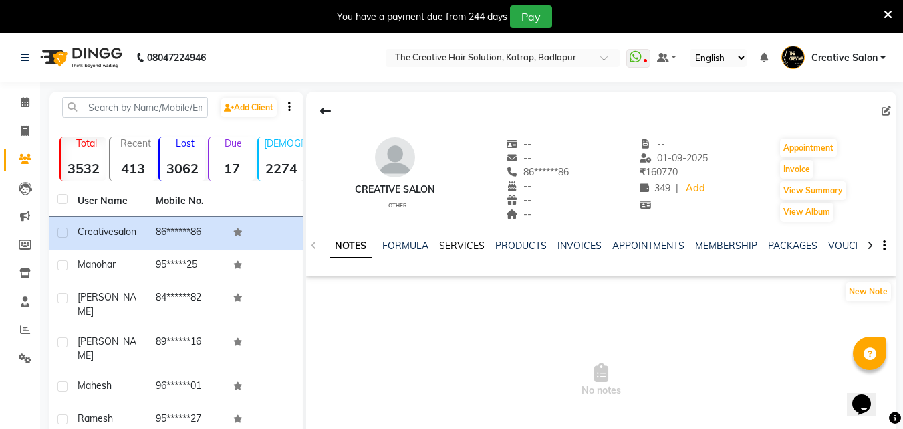
click at [459, 243] on link "SERVICES" at bounding box center [461, 245] width 45 height 12
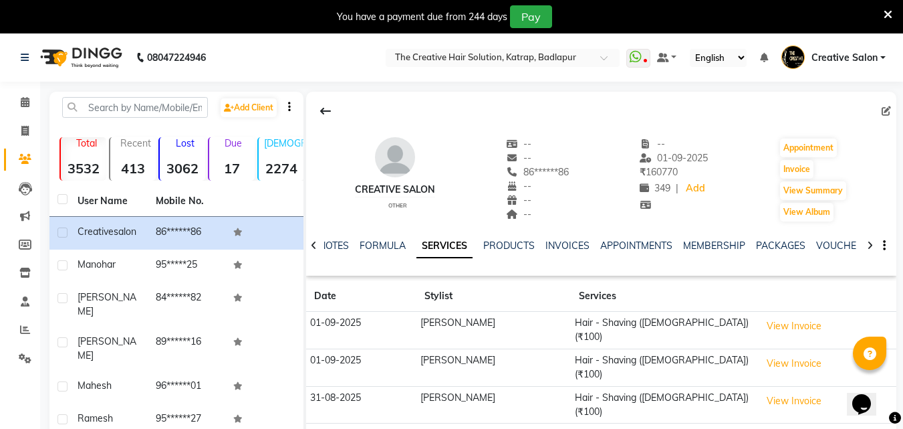
click at [571, 295] on th "Services" at bounding box center [664, 296] width 186 height 31
click at [571, 298] on th "Services" at bounding box center [664, 296] width 186 height 31
click at [439, 285] on th "Stylist" at bounding box center [494, 296] width 154 height 31
click at [550, 245] on link "INVOICES" at bounding box center [568, 245] width 44 height 12
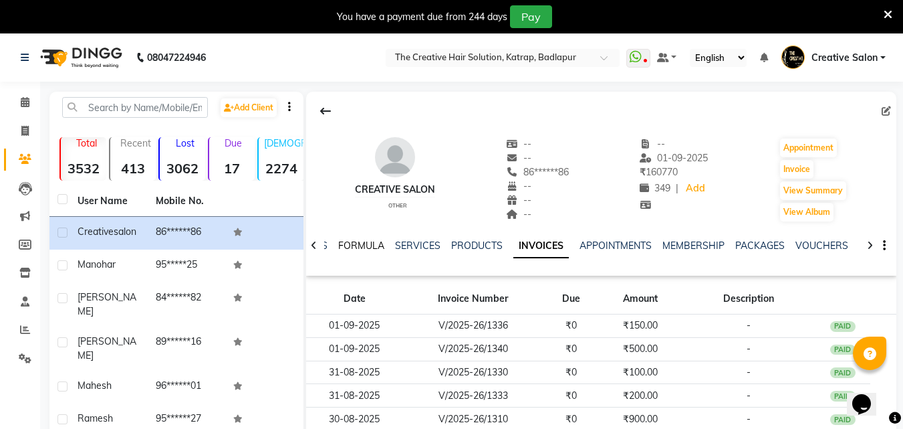
click at [363, 246] on link "FORMULA" at bounding box center [361, 245] width 46 height 12
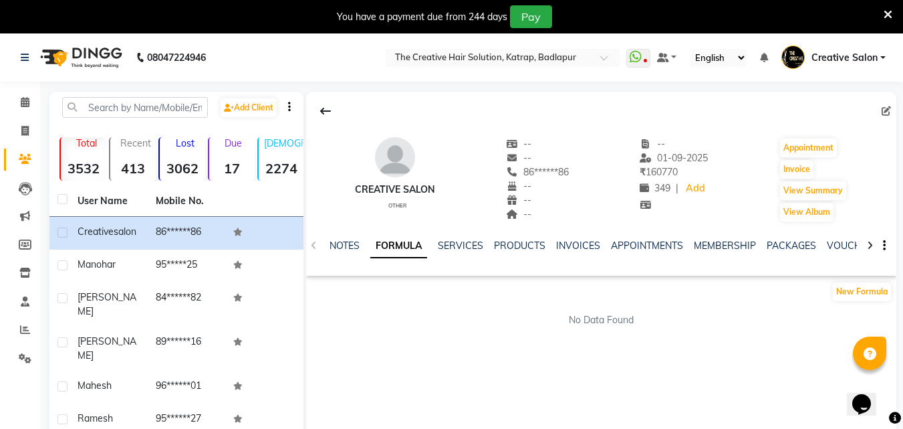
click at [326, 234] on div "NOTES FORMULA SERVICES PRODUCTS INVOICES APPOINTMENTS MEMBERSHIP PACKAGES VOUCH…" at bounding box center [601, 246] width 590 height 46
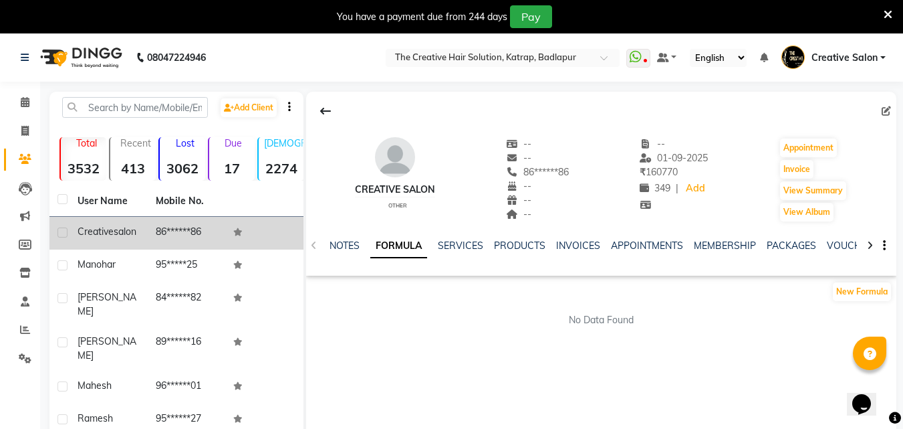
click at [126, 237] on div "creative salon" at bounding box center [109, 232] width 62 height 14
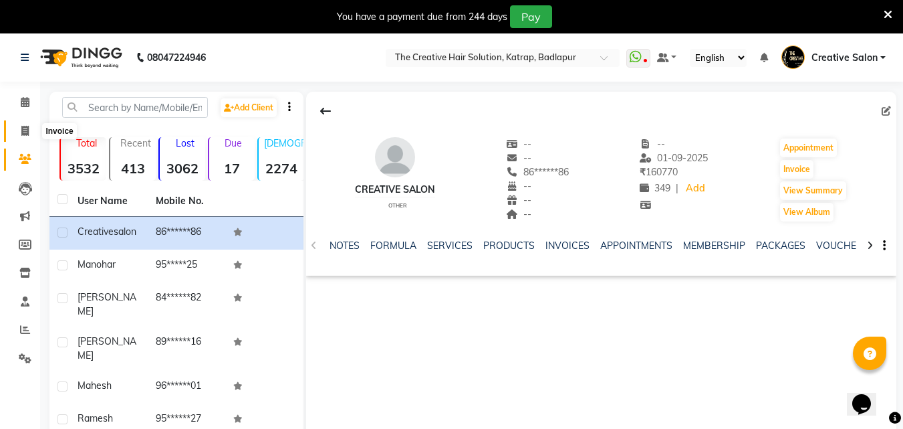
click at [25, 127] on icon at bounding box center [24, 131] width 7 height 10
select select "service"
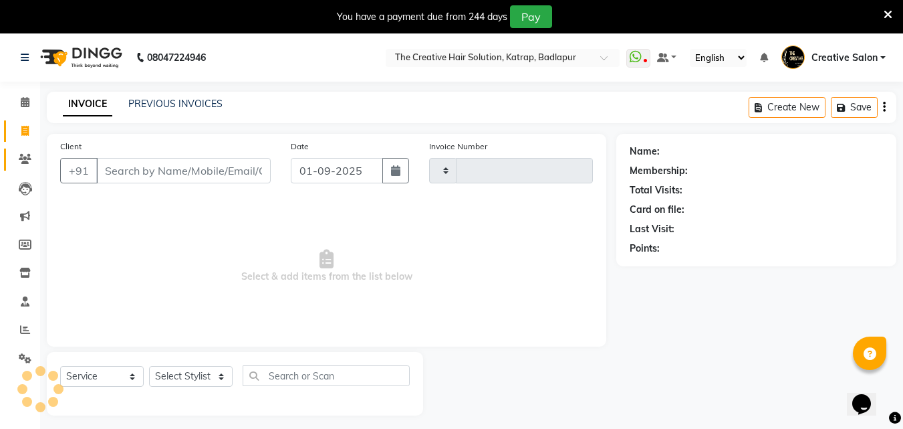
scroll to position [33, 0]
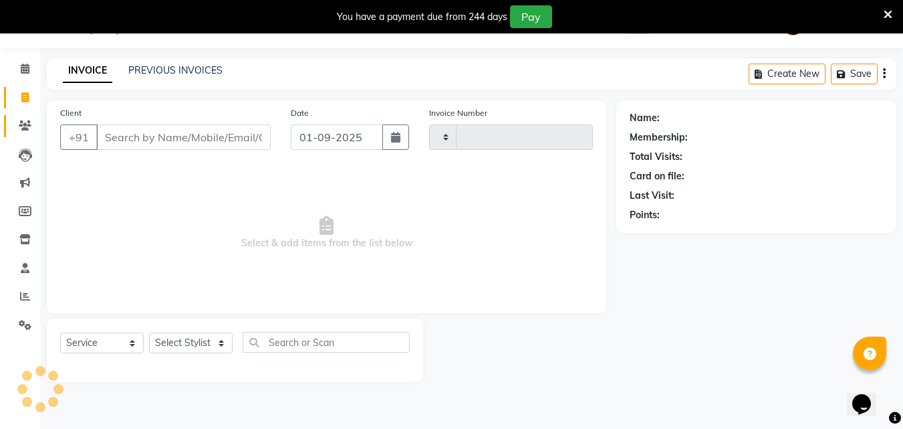
type input "1342"
select select "527"
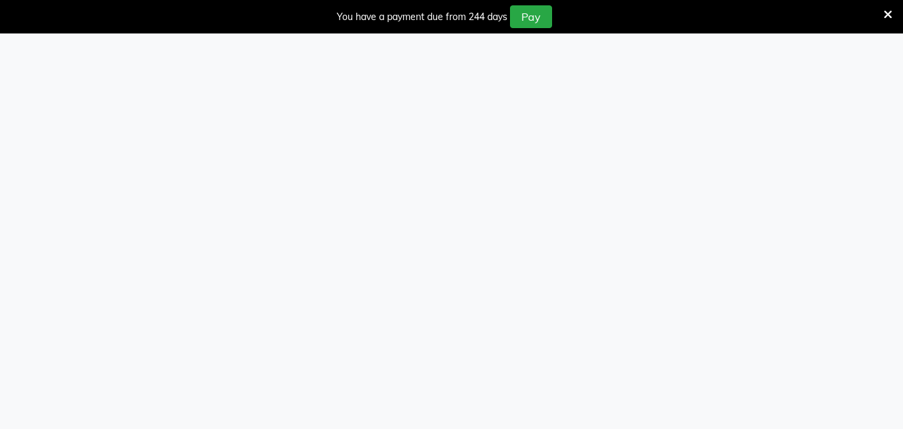
select select "service"
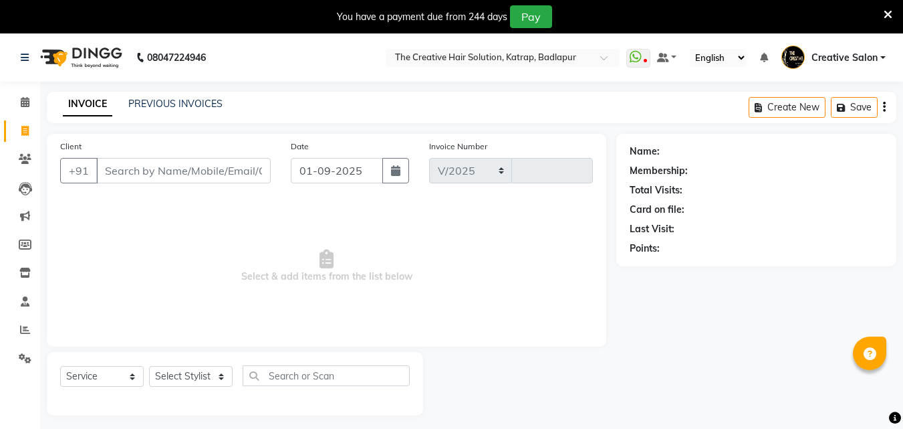
select select "527"
type input "1342"
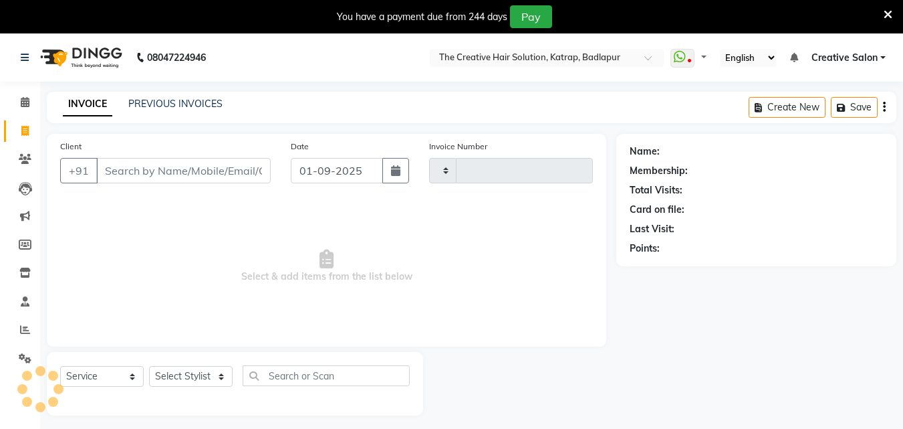
select select "service"
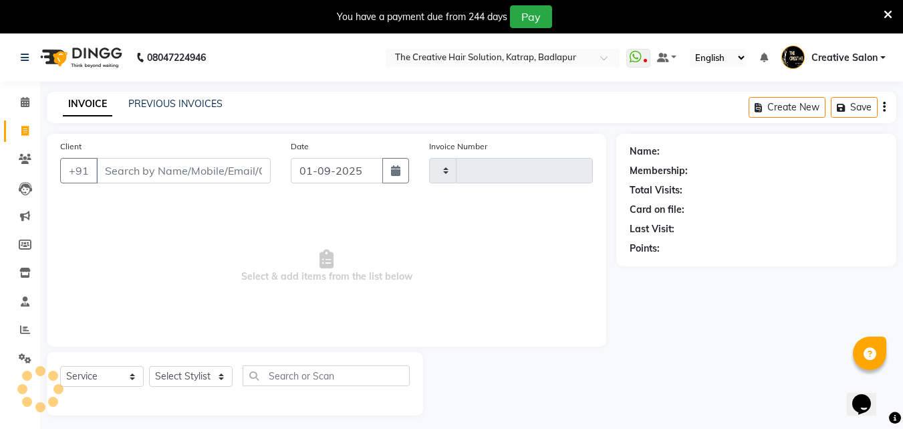
type input "1342"
select select "527"
click at [25, 108] on span at bounding box center [24, 102] width 23 height 15
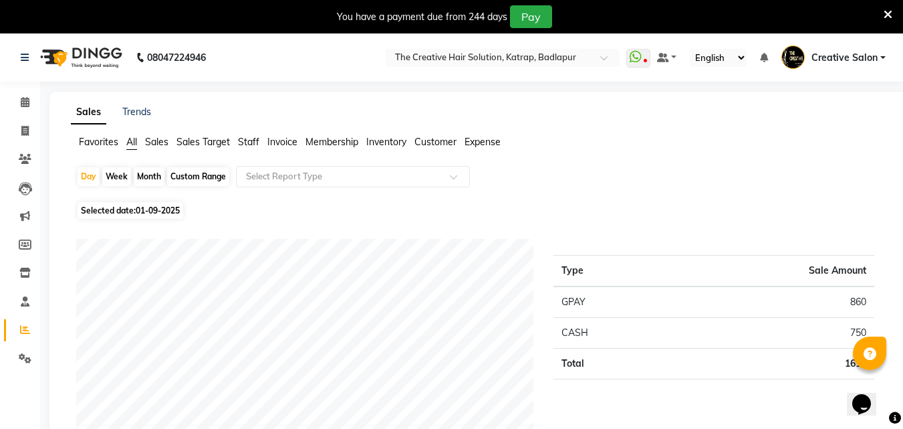
click at [147, 171] on div "Month" at bounding box center [149, 176] width 31 height 19
select select "9"
select select "2025"
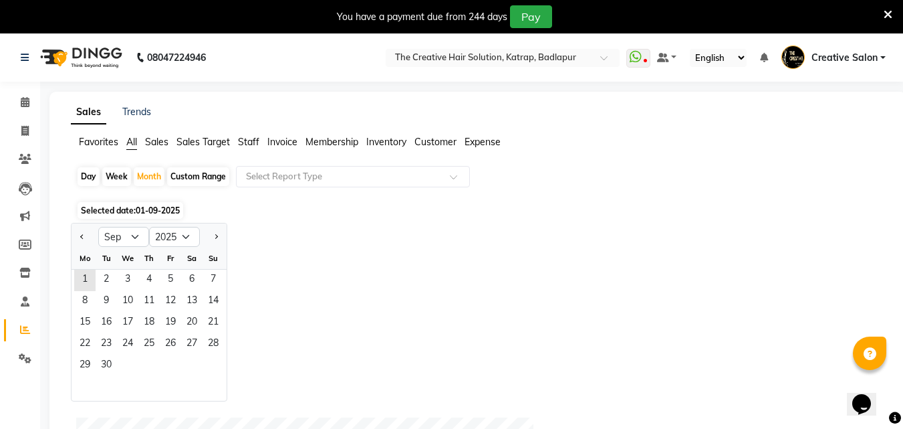
click at [205, 241] on div at bounding box center [213, 236] width 27 height 21
click at [211, 236] on button "Next month" at bounding box center [216, 236] width 11 height 21
click at [86, 240] on button "Previous month" at bounding box center [82, 236] width 11 height 21
click at [89, 239] on div at bounding box center [85, 236] width 27 height 21
click at [86, 235] on button "Previous month" at bounding box center [82, 236] width 11 height 21
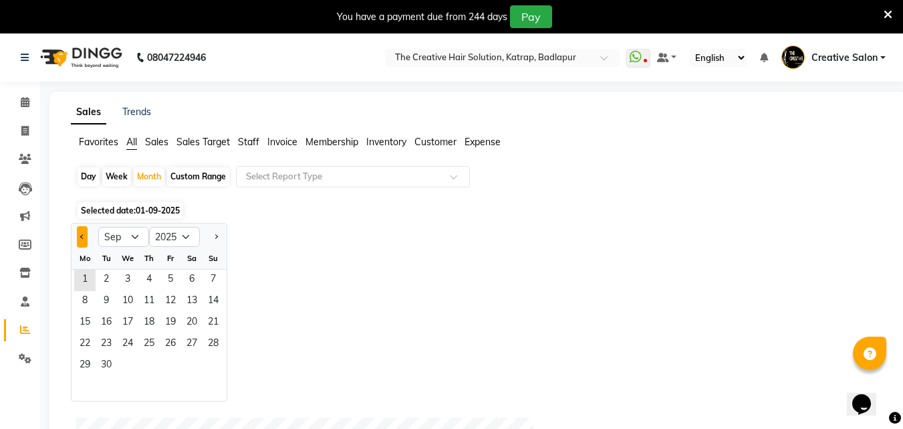
select select "8"
click at [208, 357] on span "31" at bounding box center [213, 365] width 21 height 21
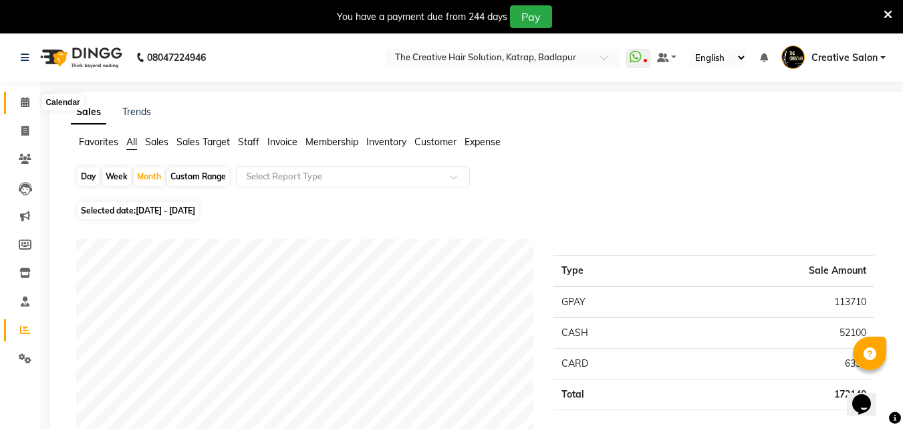
click at [23, 99] on icon at bounding box center [25, 102] width 9 height 10
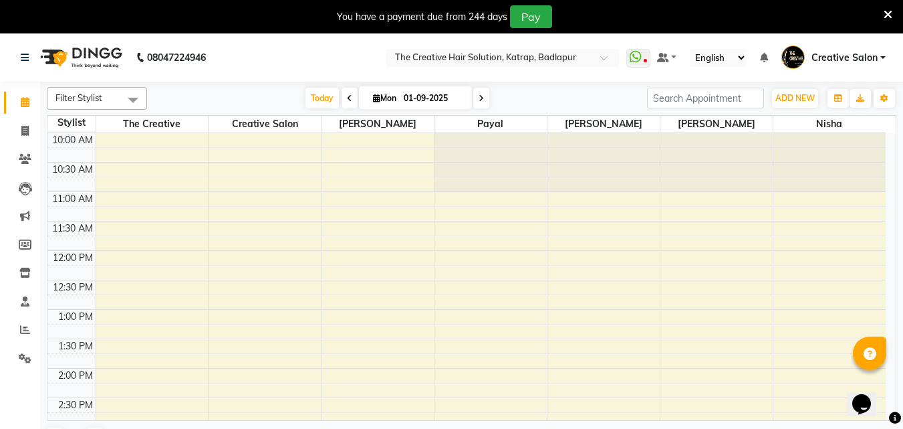
click at [23, 100] on icon at bounding box center [25, 102] width 9 height 10
click at [30, 323] on span at bounding box center [24, 329] width 23 height 15
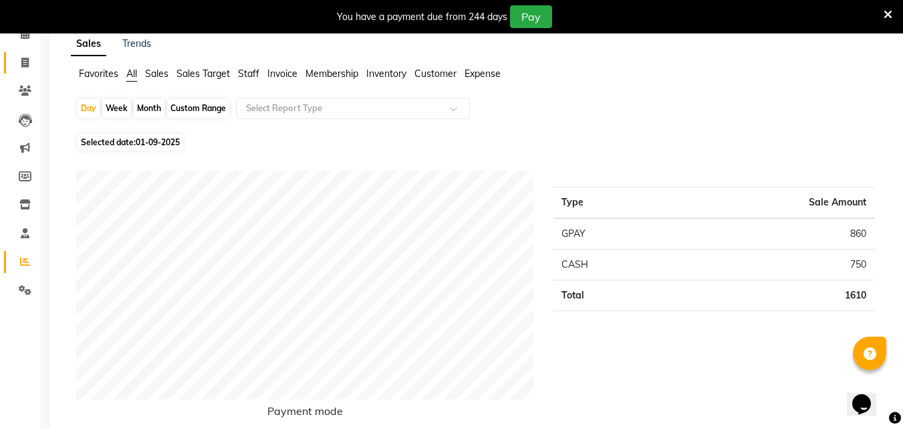
scroll to position [67, 0]
click at [142, 104] on div "Month" at bounding box center [149, 109] width 31 height 19
select select "9"
select select "2025"
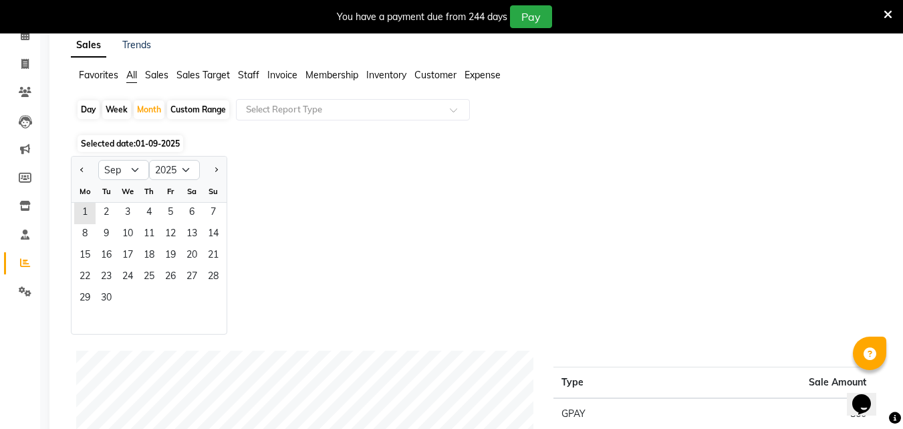
click at [88, 170] on div at bounding box center [85, 169] width 27 height 21
click at [76, 165] on div at bounding box center [85, 169] width 27 height 21
click at [80, 169] on span "Previous month" at bounding box center [82, 168] width 5 height 5
select select "8"
click at [220, 299] on span "31" at bounding box center [213, 298] width 21 height 21
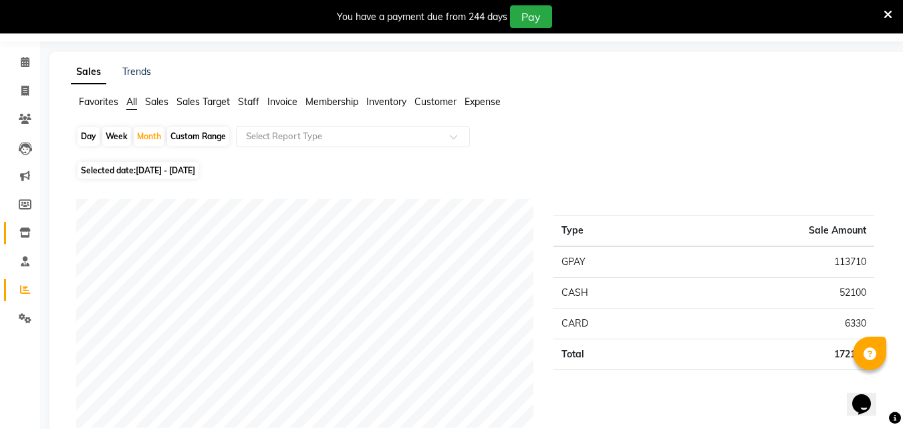
scroll to position [0, 0]
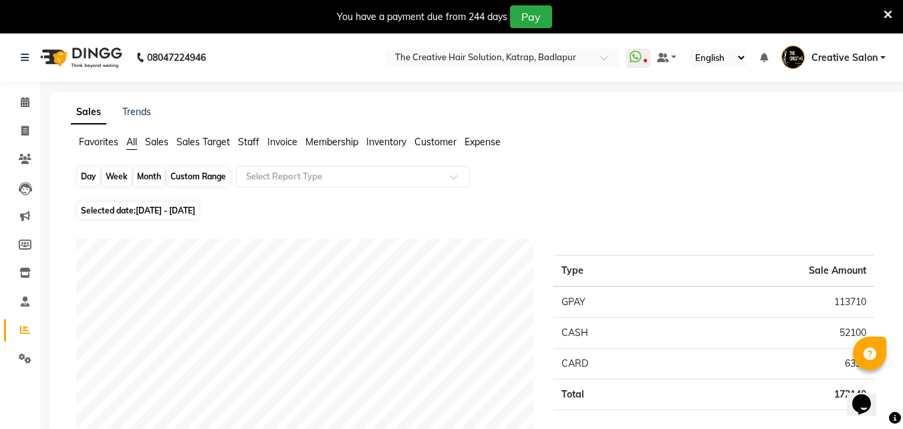
click at [153, 181] on div "Month" at bounding box center [149, 176] width 31 height 19
select select "8"
select select "2025"
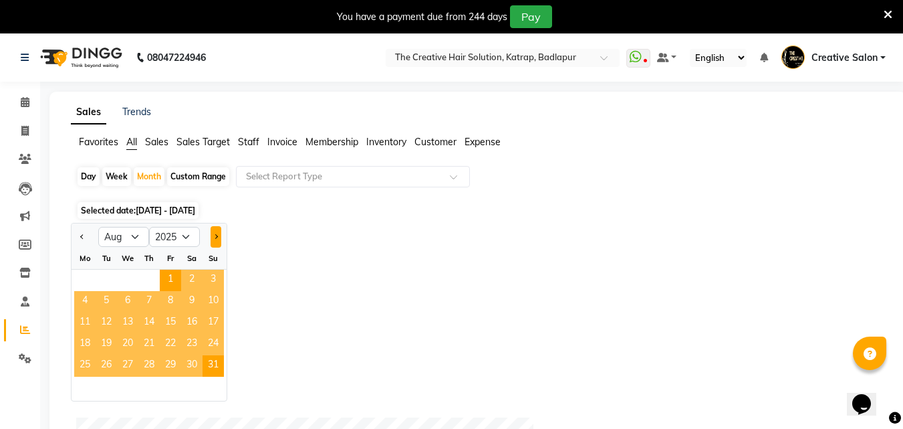
click at [216, 232] on button "Next month" at bounding box center [216, 236] width 11 height 21
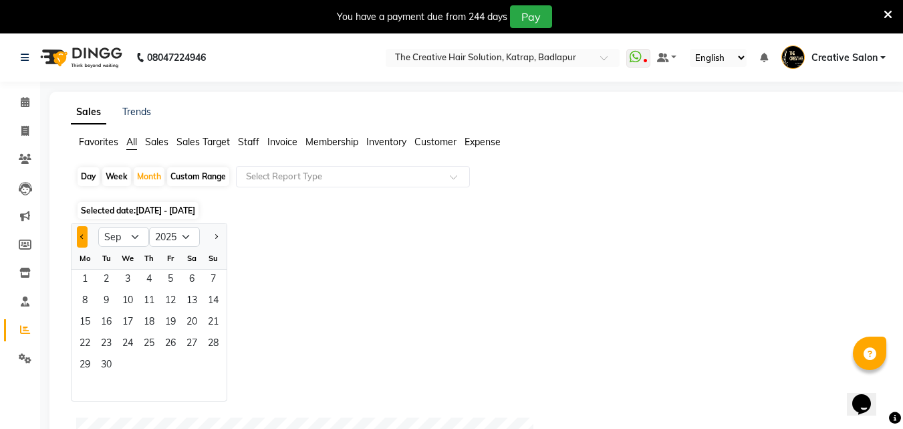
click at [78, 240] on button "Previous month" at bounding box center [82, 236] width 11 height 21
select select "8"
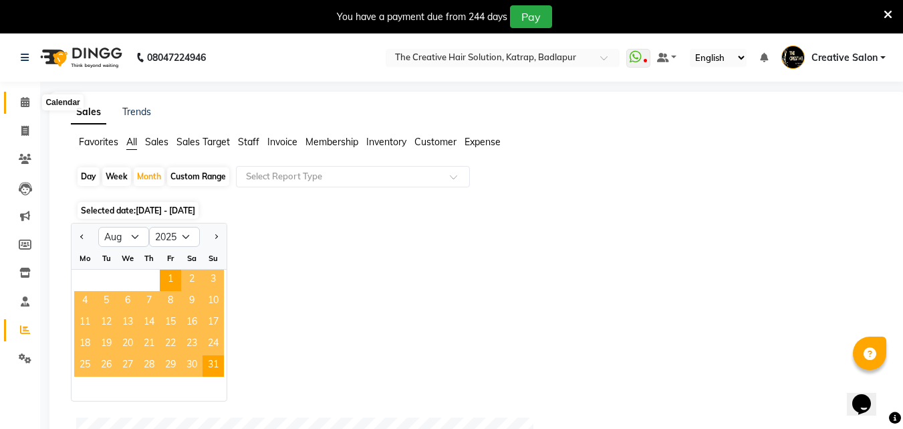
click at [26, 103] on icon at bounding box center [25, 102] width 9 height 10
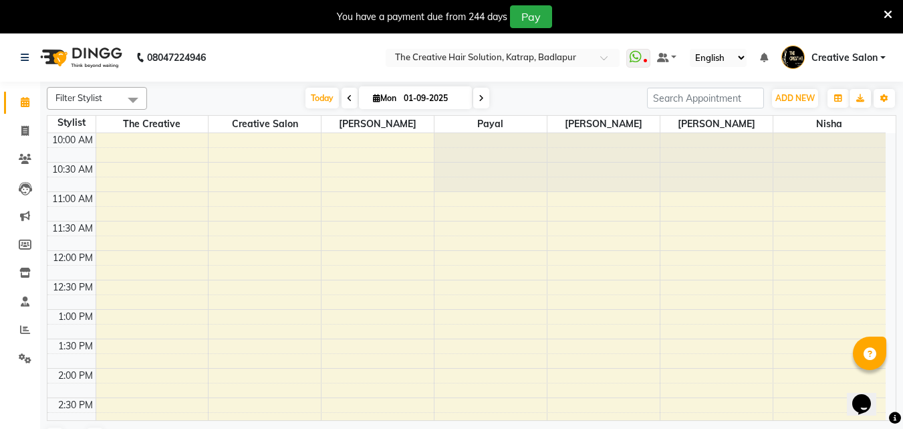
click at [8, 100] on link "Calendar" at bounding box center [20, 103] width 32 height 22
click at [16, 95] on span at bounding box center [24, 102] width 23 height 15
click at [24, 100] on icon at bounding box center [25, 102] width 9 height 10
click at [29, 141] on link "Invoice" at bounding box center [20, 131] width 32 height 22
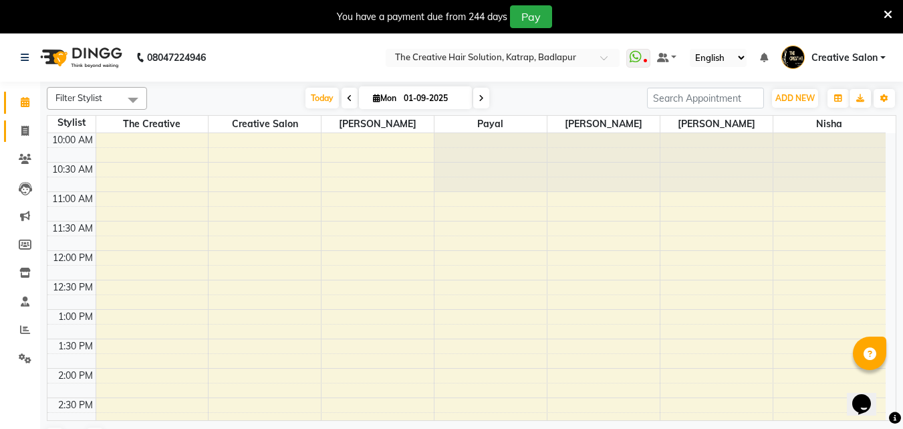
select select "service"
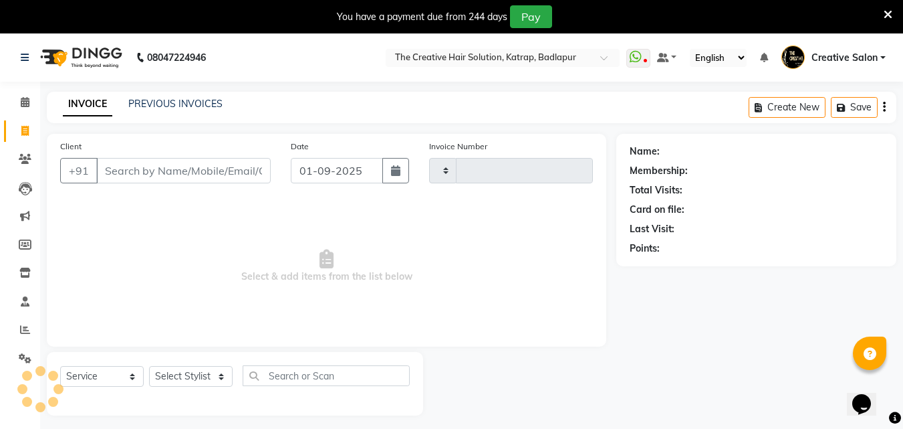
type input "1342"
select select "527"
click at [21, 103] on icon at bounding box center [25, 102] width 9 height 10
